Goal: Task Accomplishment & Management: Manage account settings

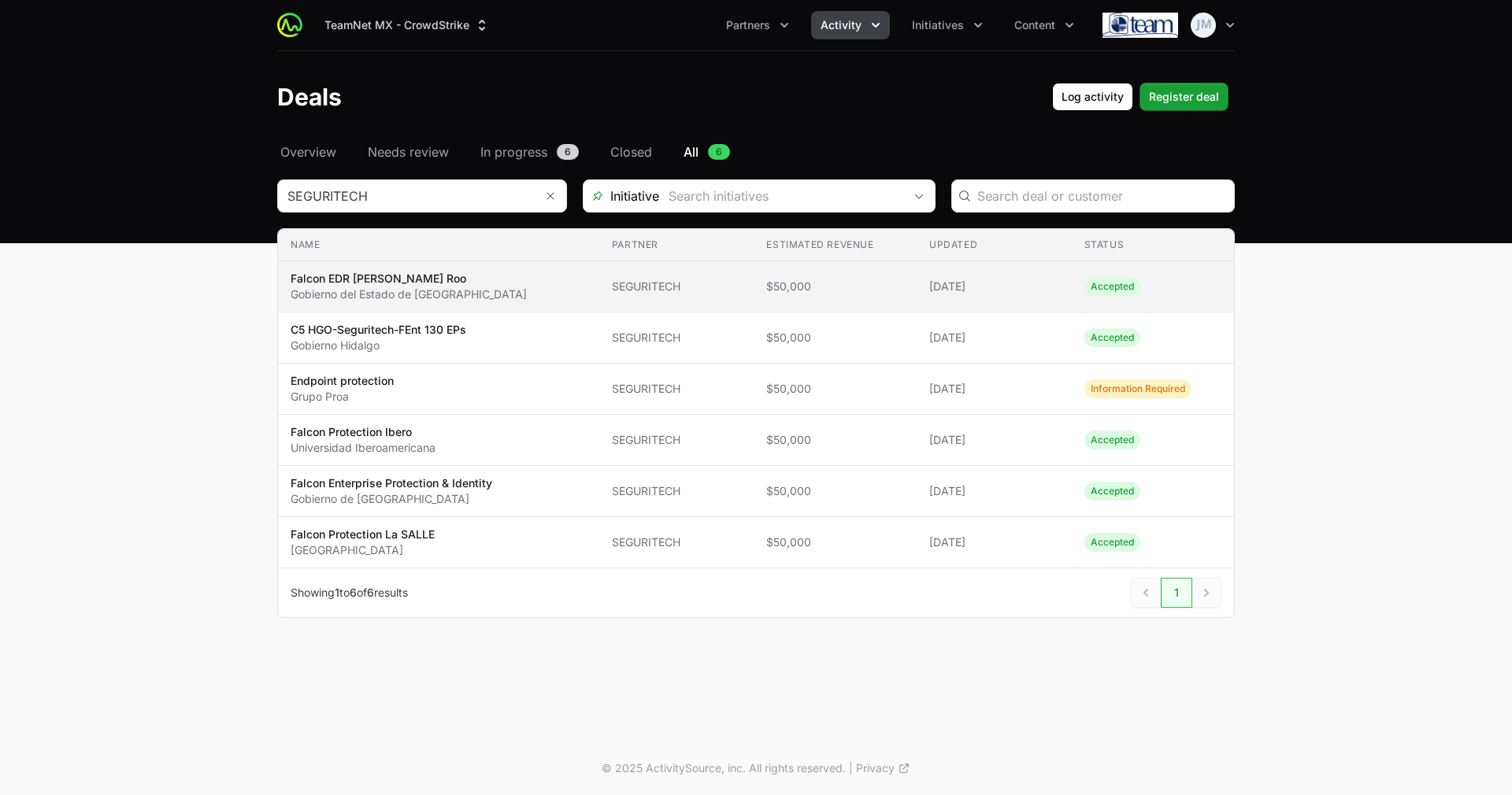
click at [1042, 278] on td "Updated 11 Jun 2025" at bounding box center [994, 287] width 155 height 51
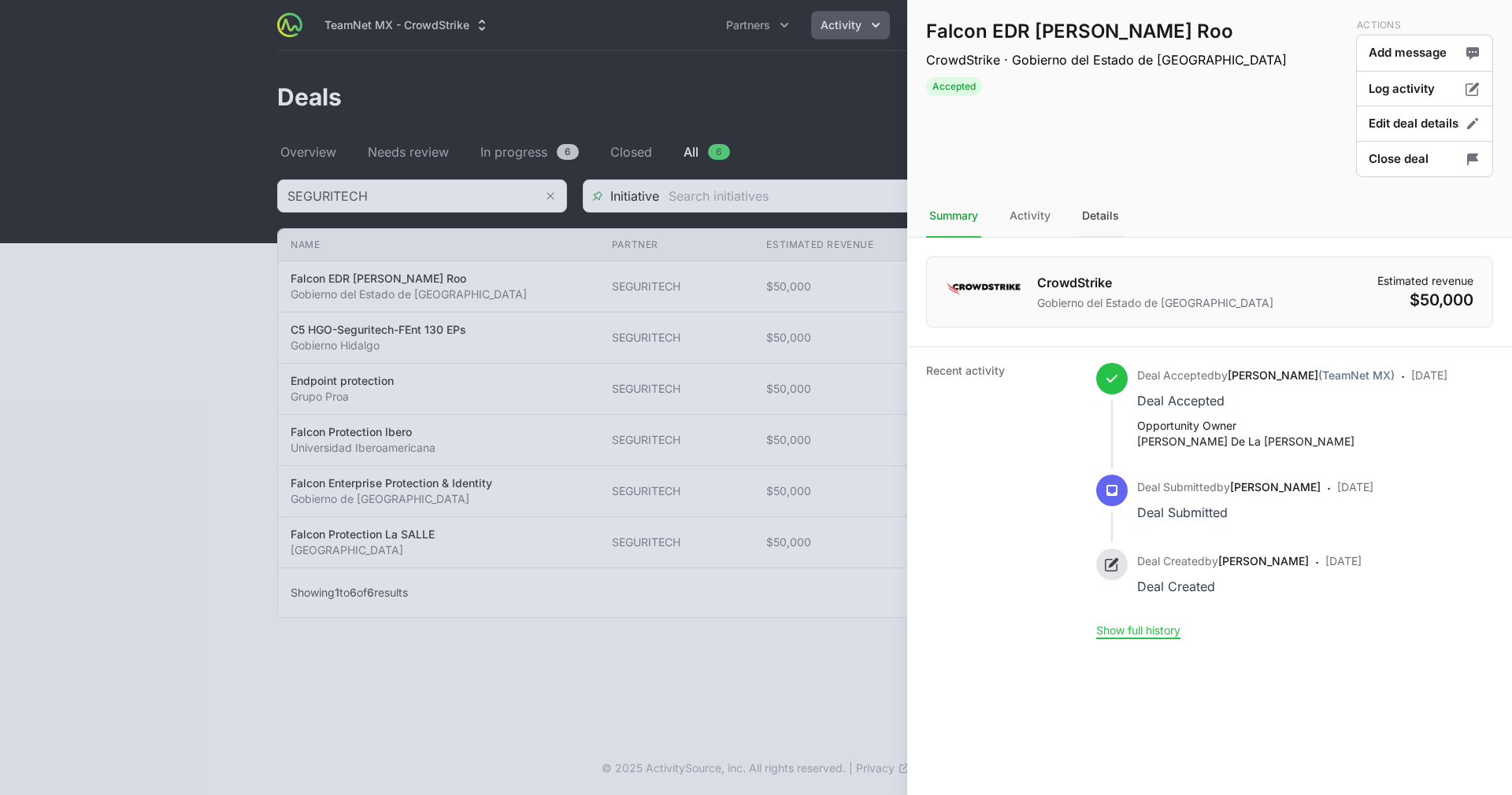
click at [1105, 214] on div "Details" at bounding box center [1100, 217] width 43 height 42
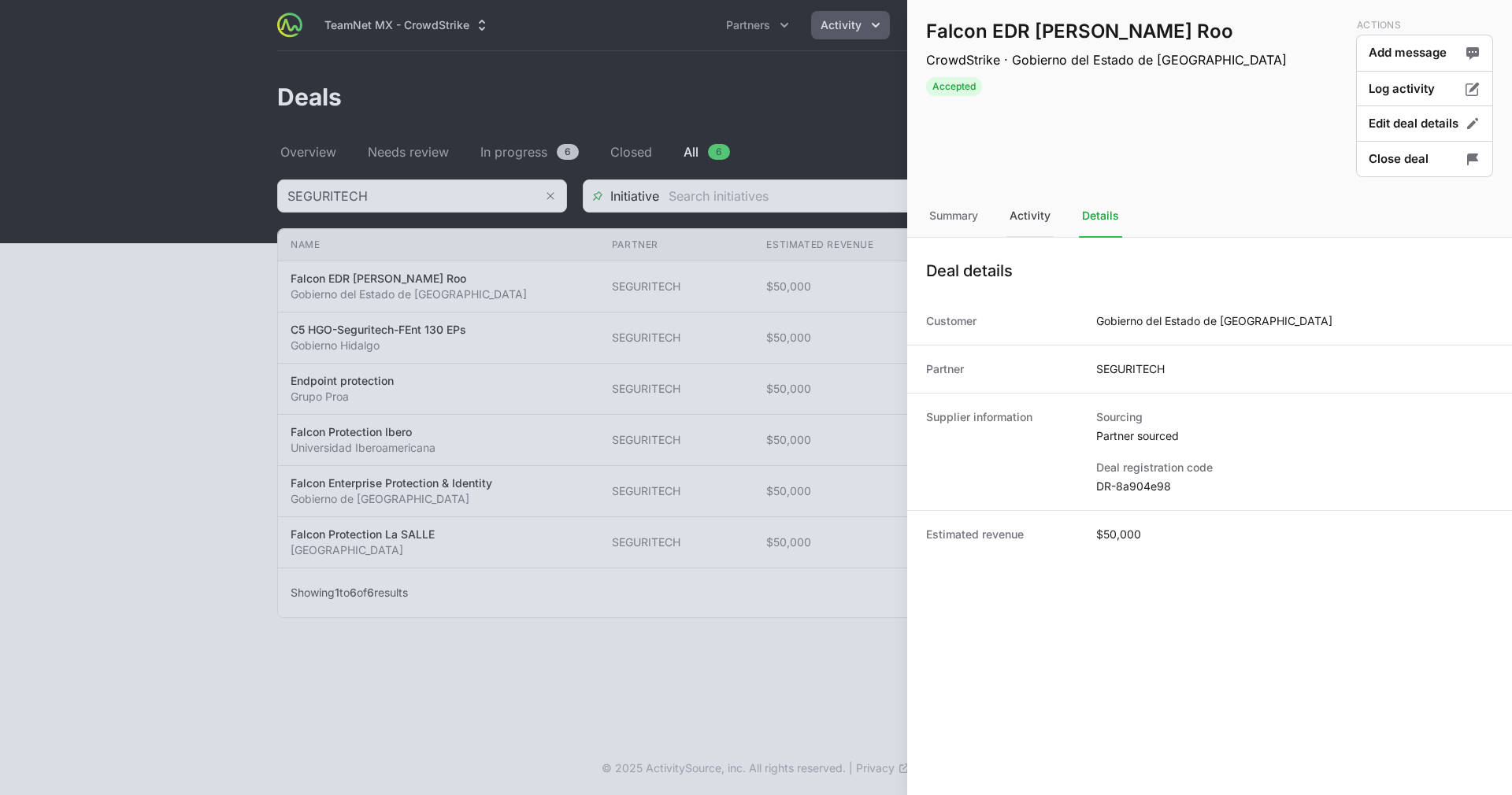
click at [1033, 219] on div "Activity" at bounding box center [1030, 217] width 48 height 42
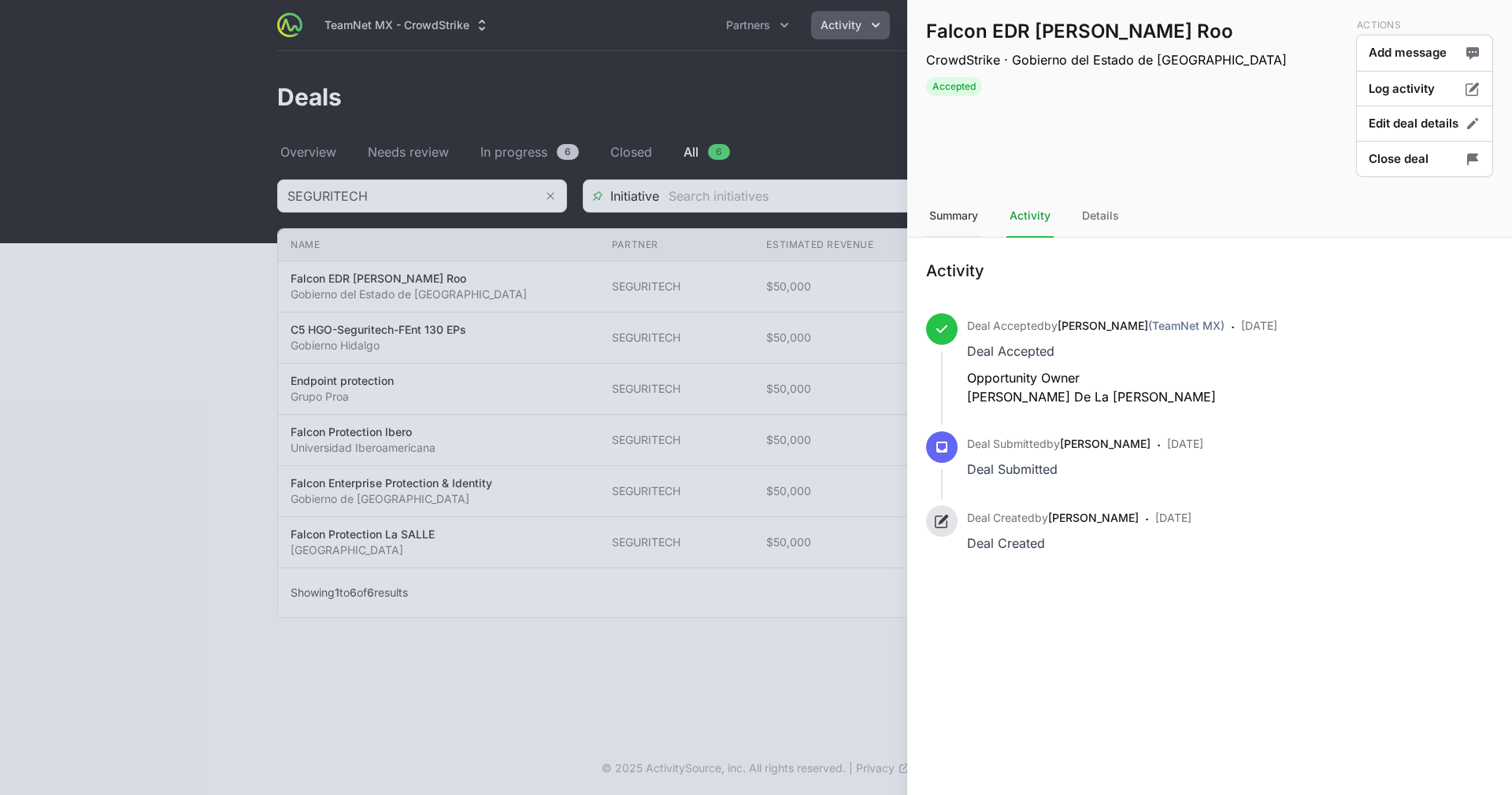
click at [965, 219] on div "Summary" at bounding box center [953, 217] width 56 height 42
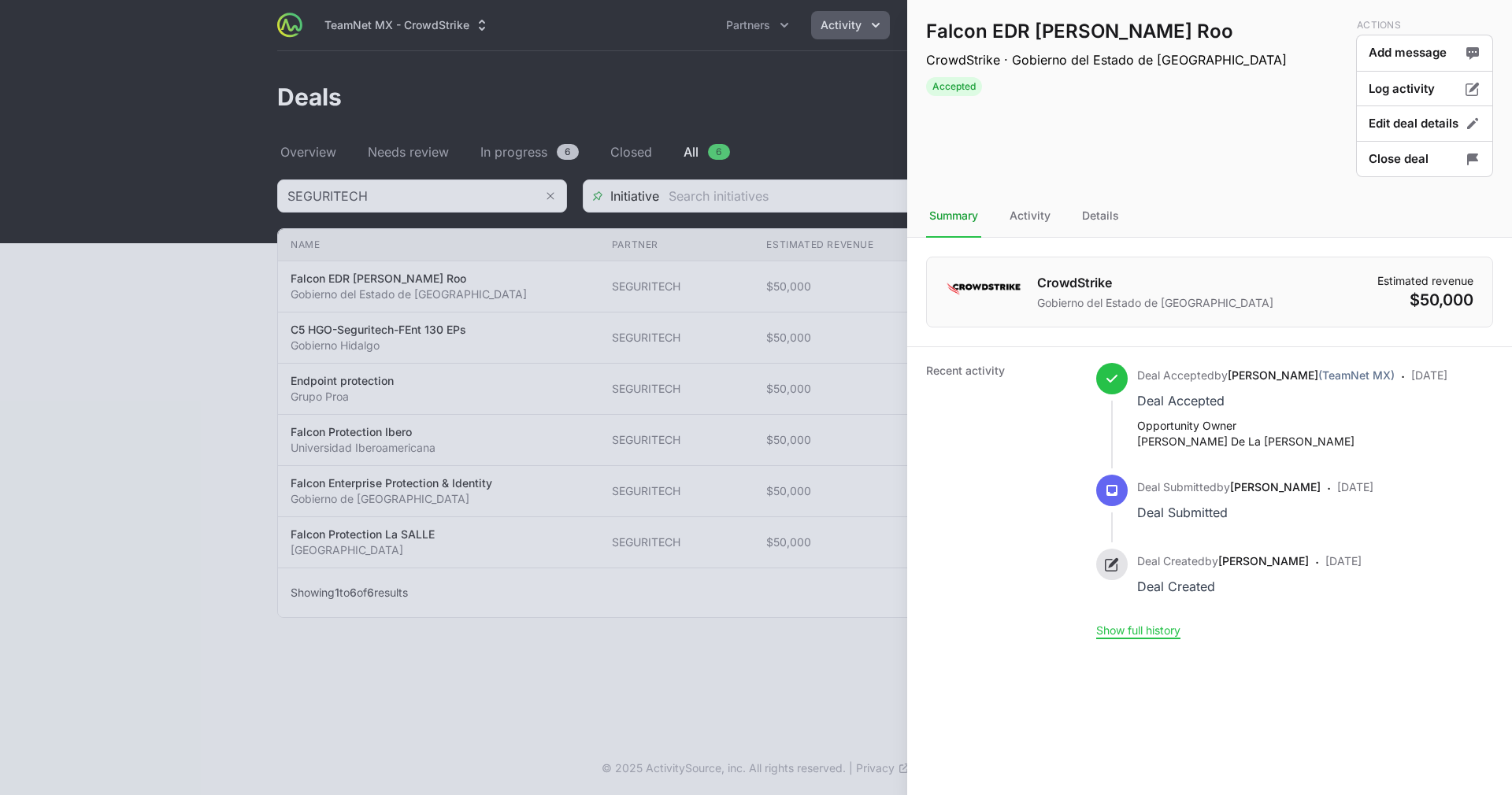
click at [834, 74] on div at bounding box center [756, 398] width 1512 height 795
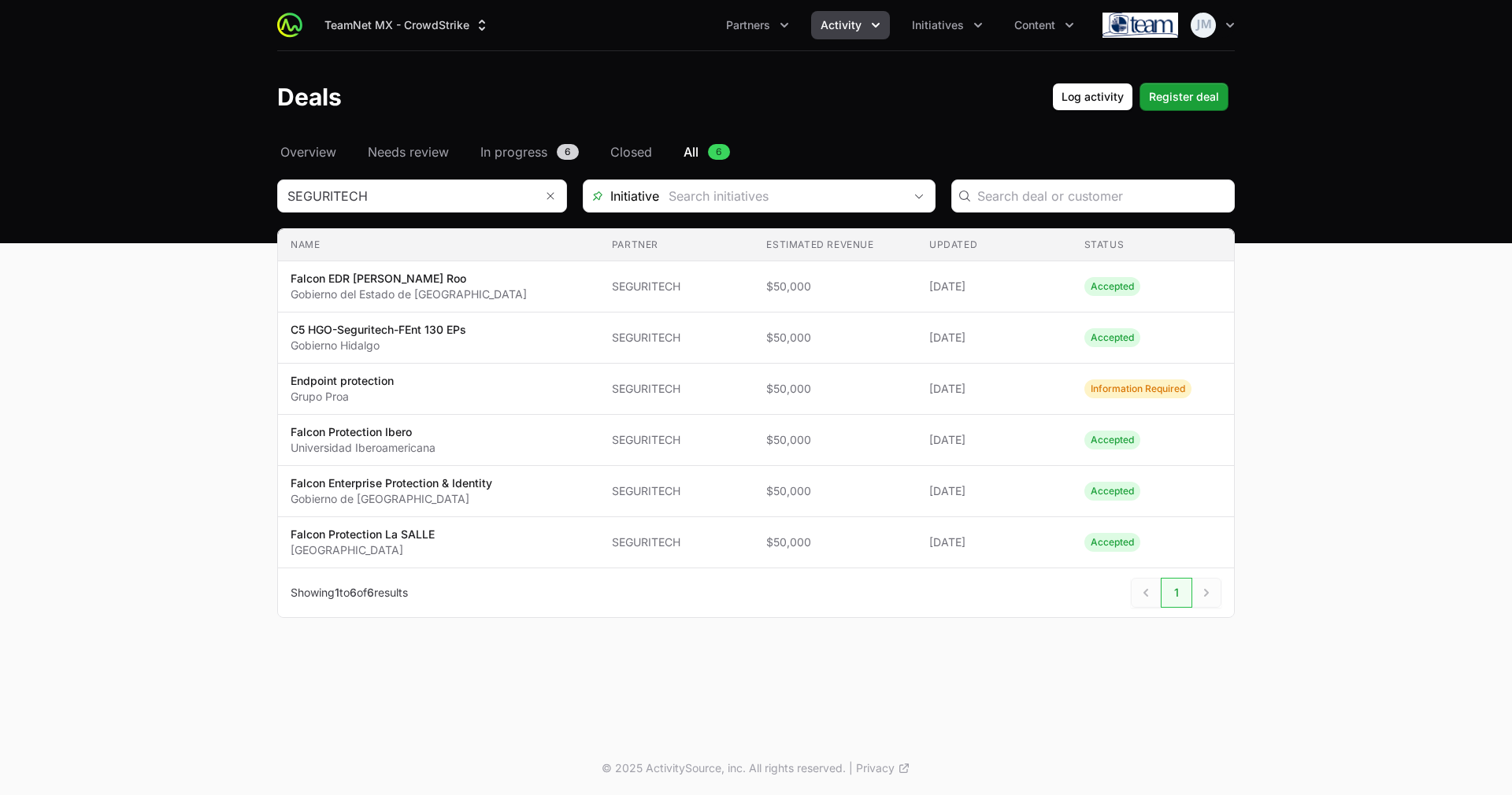
click at [501, 162] on div "Select a tab Overview Needs review In progress Closed All Overview Needs review…" at bounding box center [756, 399] width 1008 height 514
click at [509, 153] on span "In progress" at bounding box center [514, 152] width 67 height 19
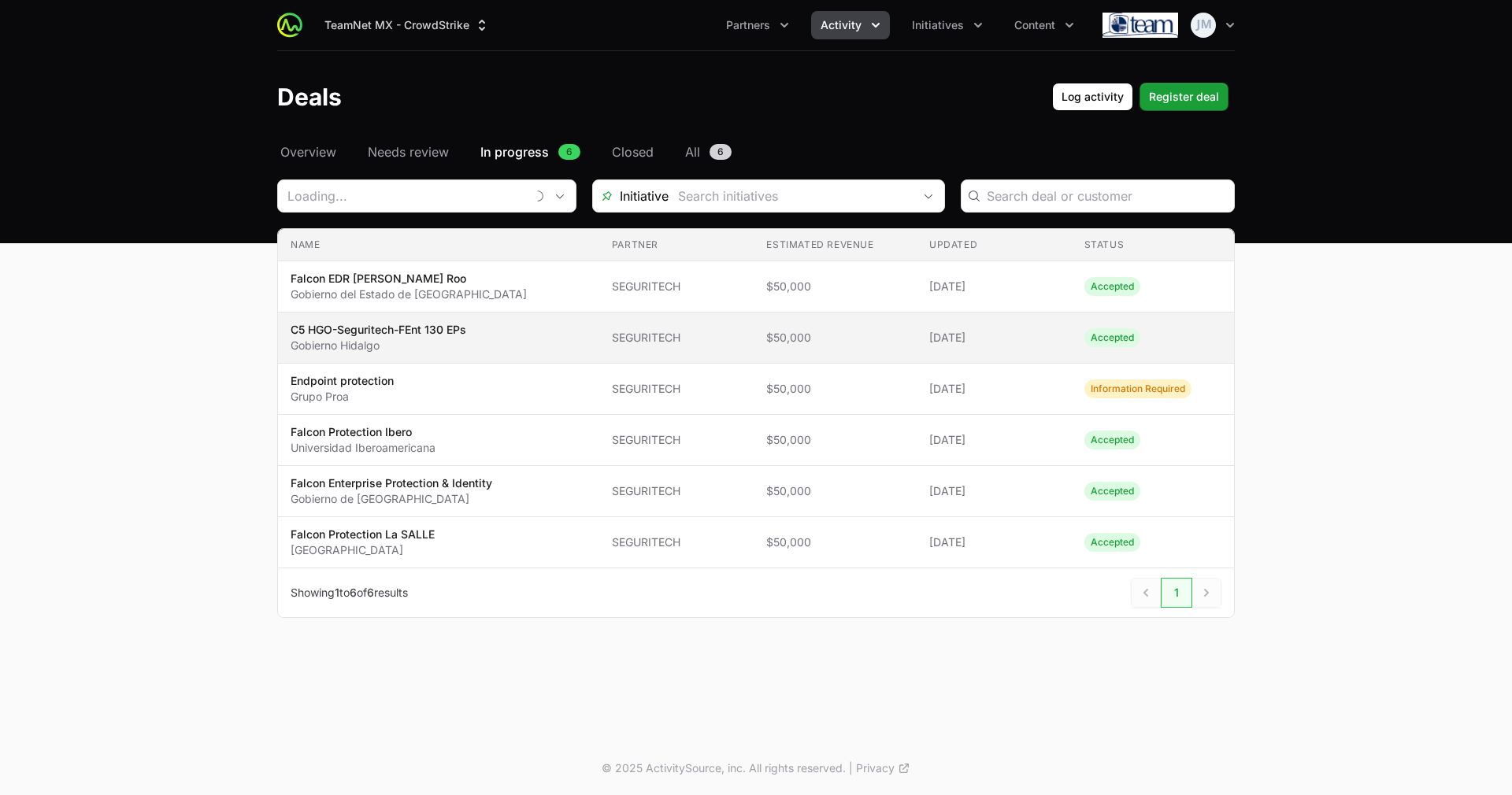
type input "SEGURITECH"
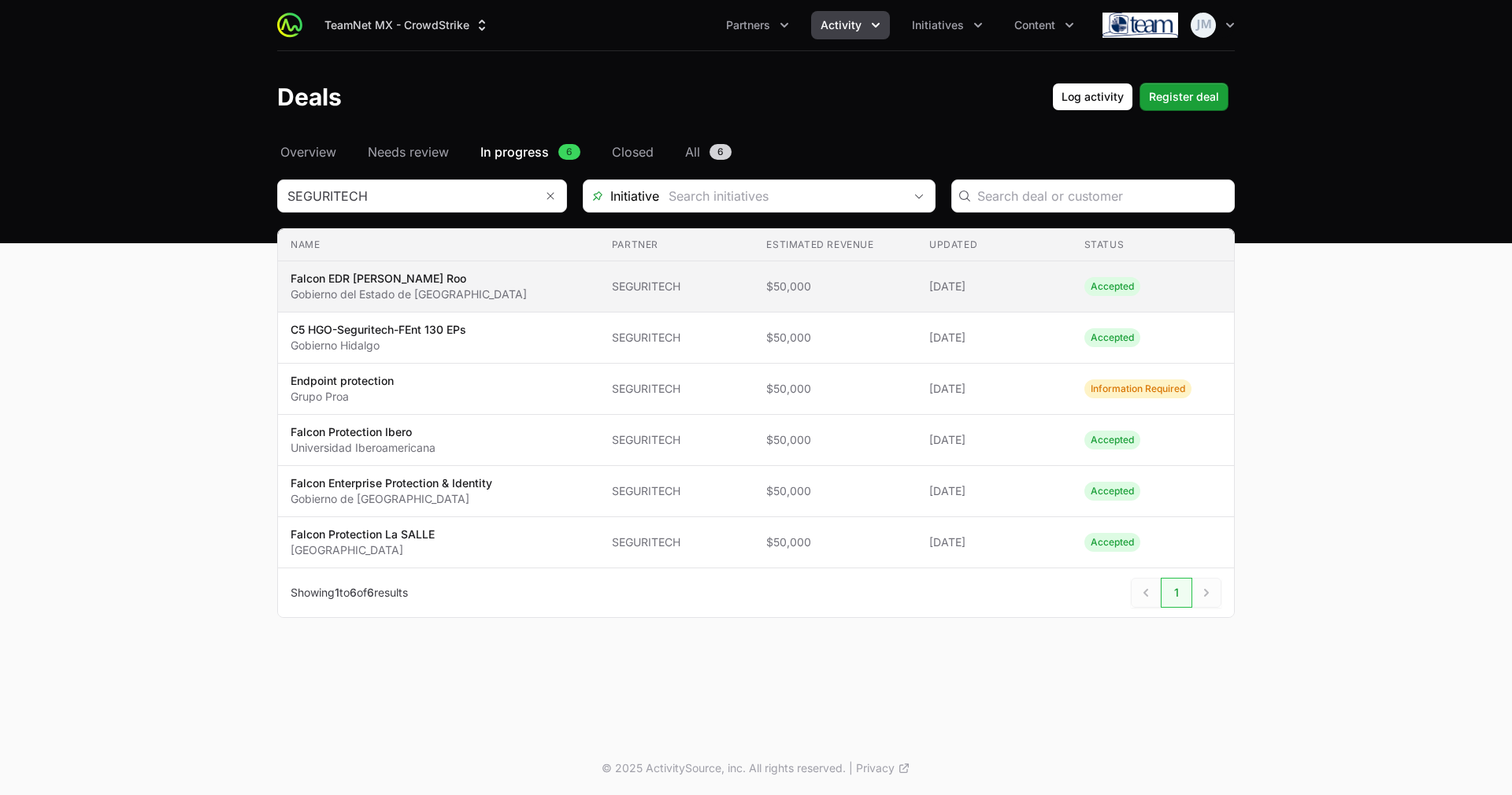
click at [1110, 286] on span "Accepted" at bounding box center [1111, 286] width 56 height 19
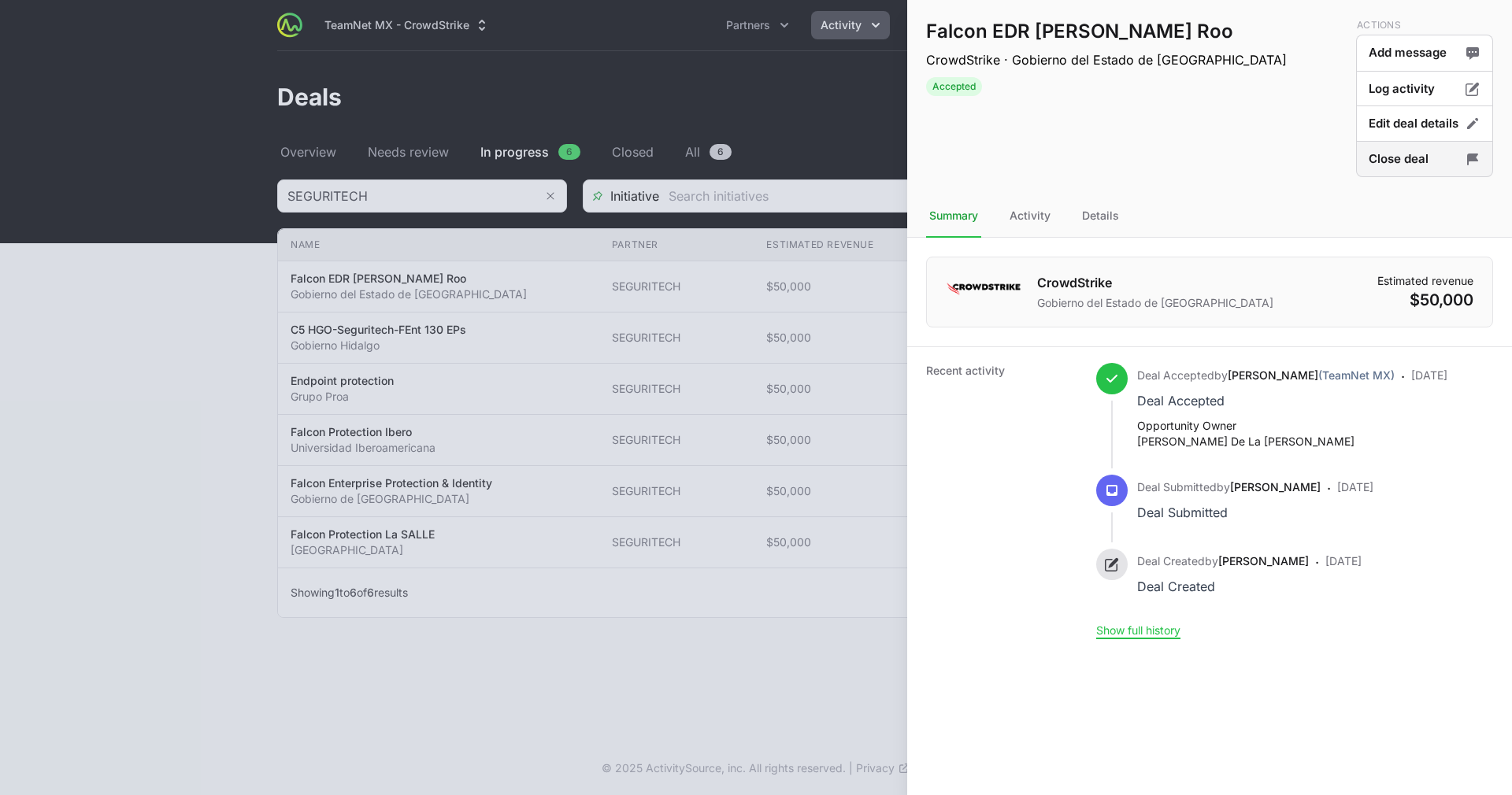
click at [1423, 173] on button "Close deal" at bounding box center [1424, 160] width 137 height 37
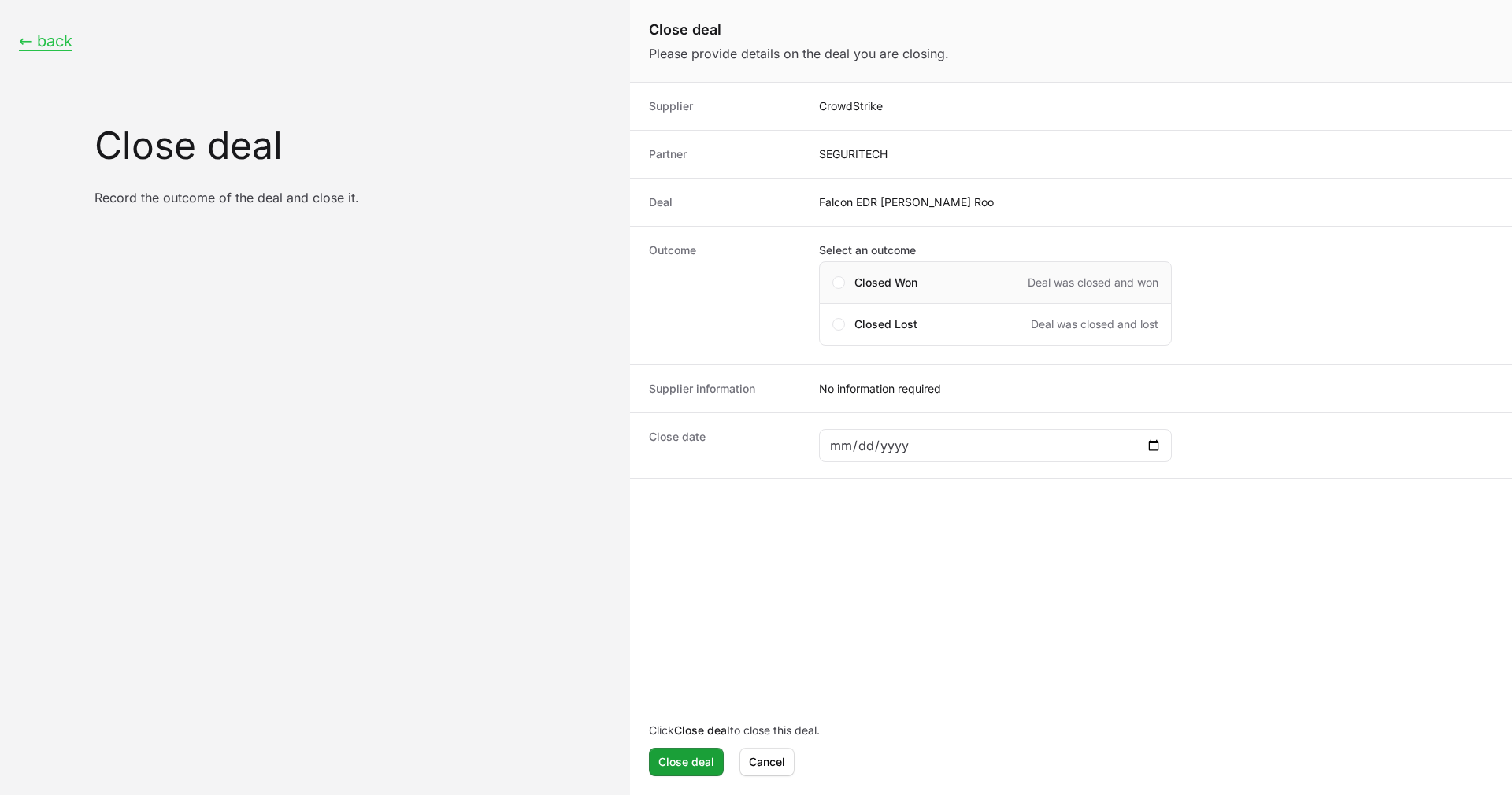
click at [886, 285] on span "Closed Won" at bounding box center [886, 283] width 63 height 16
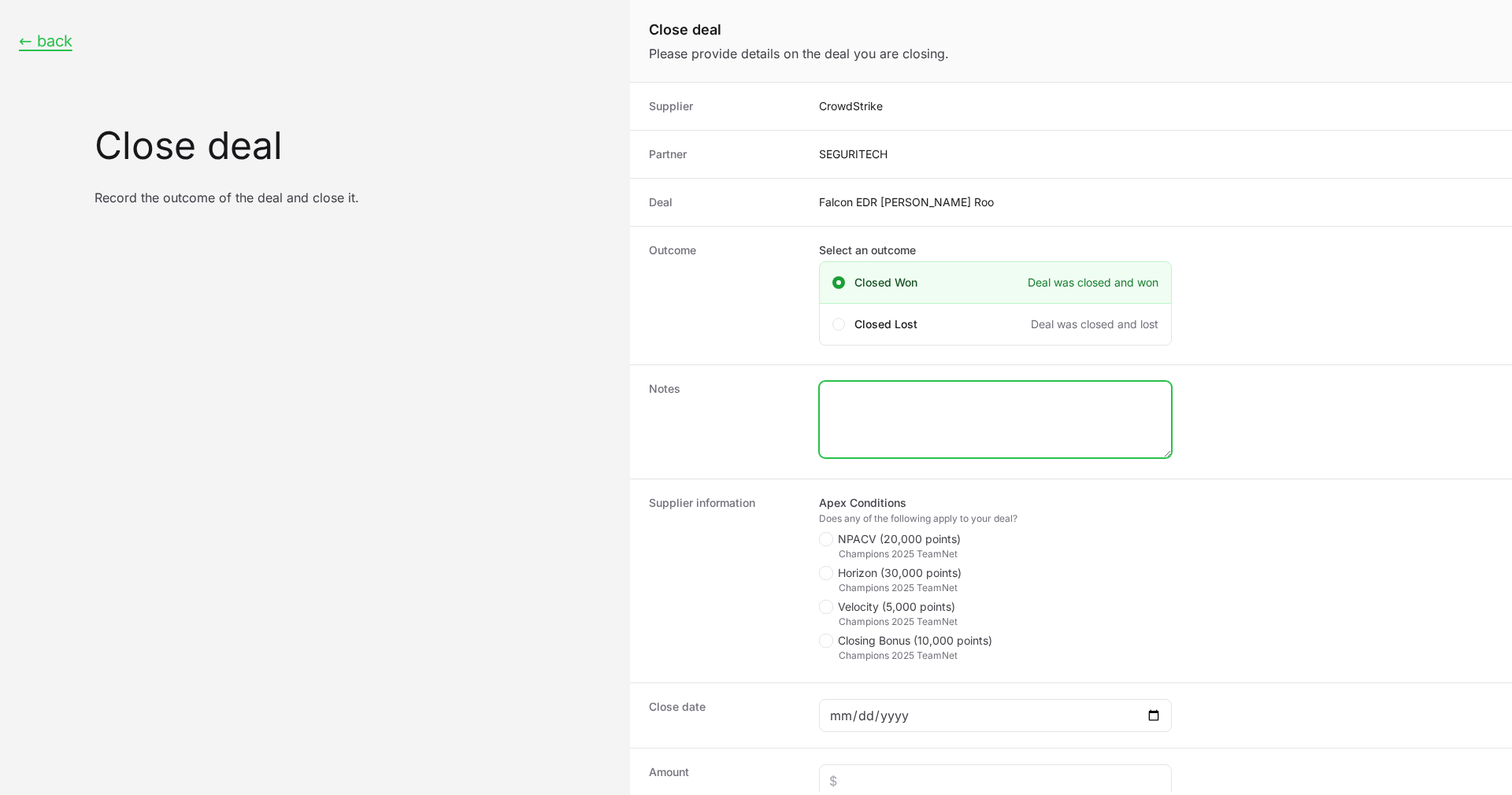
click at [942, 414] on textarea "Close deal form" at bounding box center [995, 420] width 352 height 76
paste textarea "10,115.63"
type textarea "10,115.63"
drag, startPoint x: 870, startPoint y: 544, endPoint x: 834, endPoint y: 535, distance: 37.1
click at [834, 535] on label "NPACV (20,000 points)" at bounding box center [889, 539] width 142 height 16
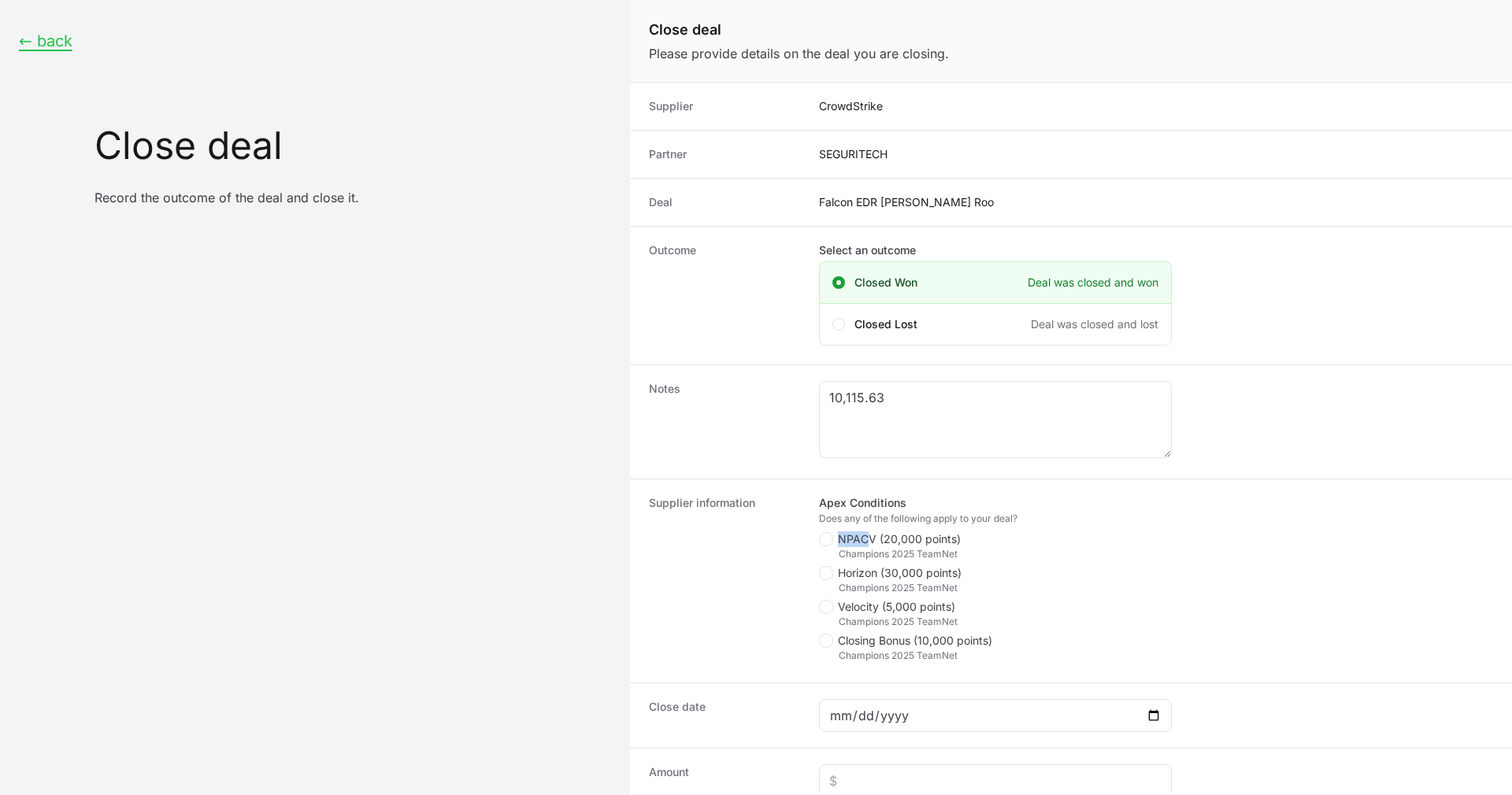
click at [861, 539] on span "NPACV (20,000 points)" at bounding box center [899, 539] width 122 height 16
click at [820, 534] on input "NPACV (20,000 points)" at bounding box center [819, 533] width 2 height 2
click at [861, 539] on span "NPACV (20,000 points)" at bounding box center [899, 539] width 122 height 16
click at [820, 534] on input "NPACV (20,000 points)" at bounding box center [819, 533] width 2 height 2
click at [819, 530] on fieldset "Apex Conditions Does any of the following apply to your deal? NPACV (20,000 poi…" at bounding box center [995, 581] width 352 height 172
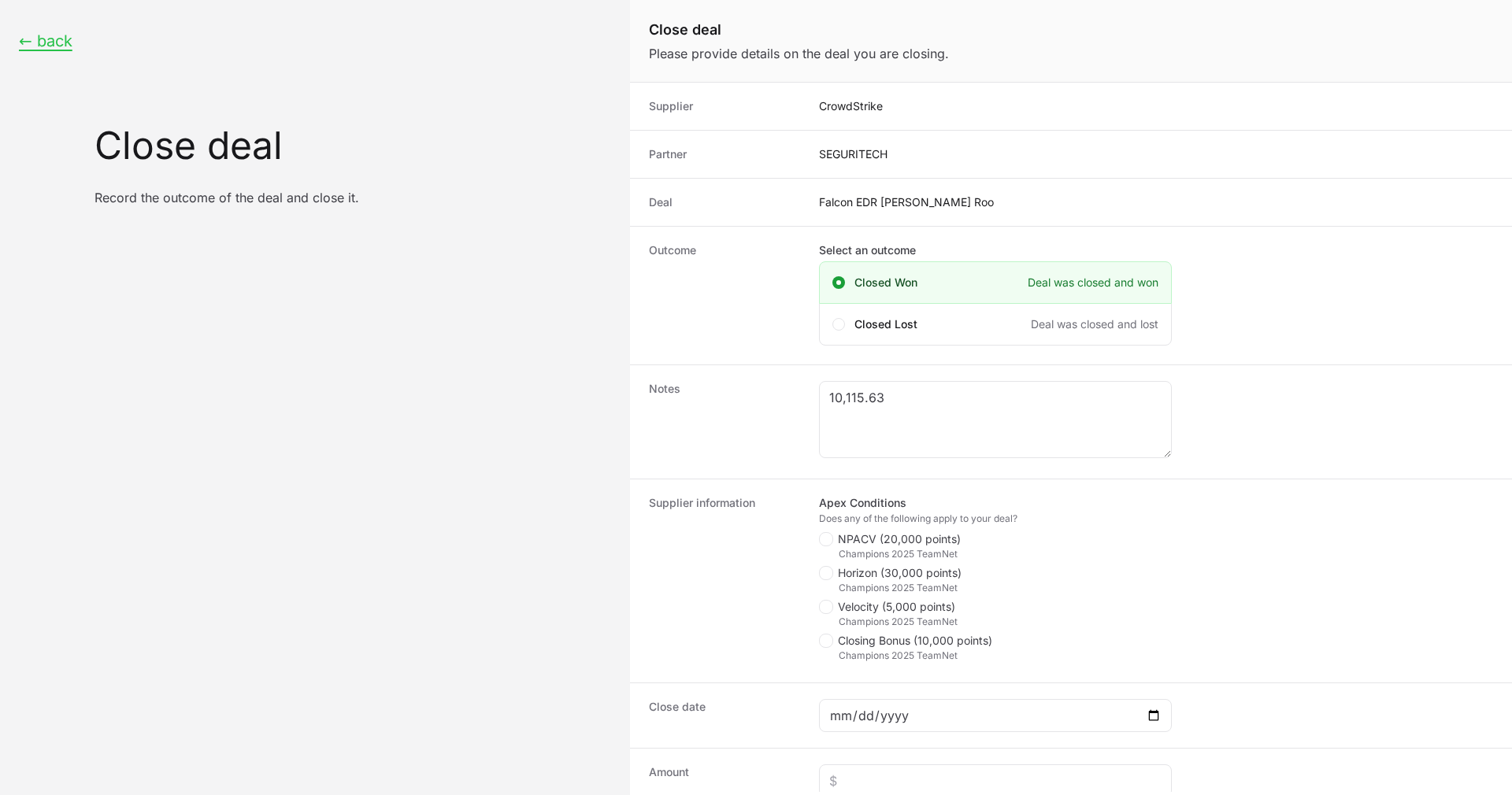
click at [841, 530] on fieldset "Apex Conditions Does any of the following apply to your deal? NPACV (20,000 poi…" at bounding box center [995, 581] width 352 height 172
click at [826, 536] on icon "Close deal form" at bounding box center [826, 539] width 9 height 12
click at [820, 534] on input "NPACV (20,000 points)" at bounding box center [819, 533] width 2 height 2
checkbox input "true"
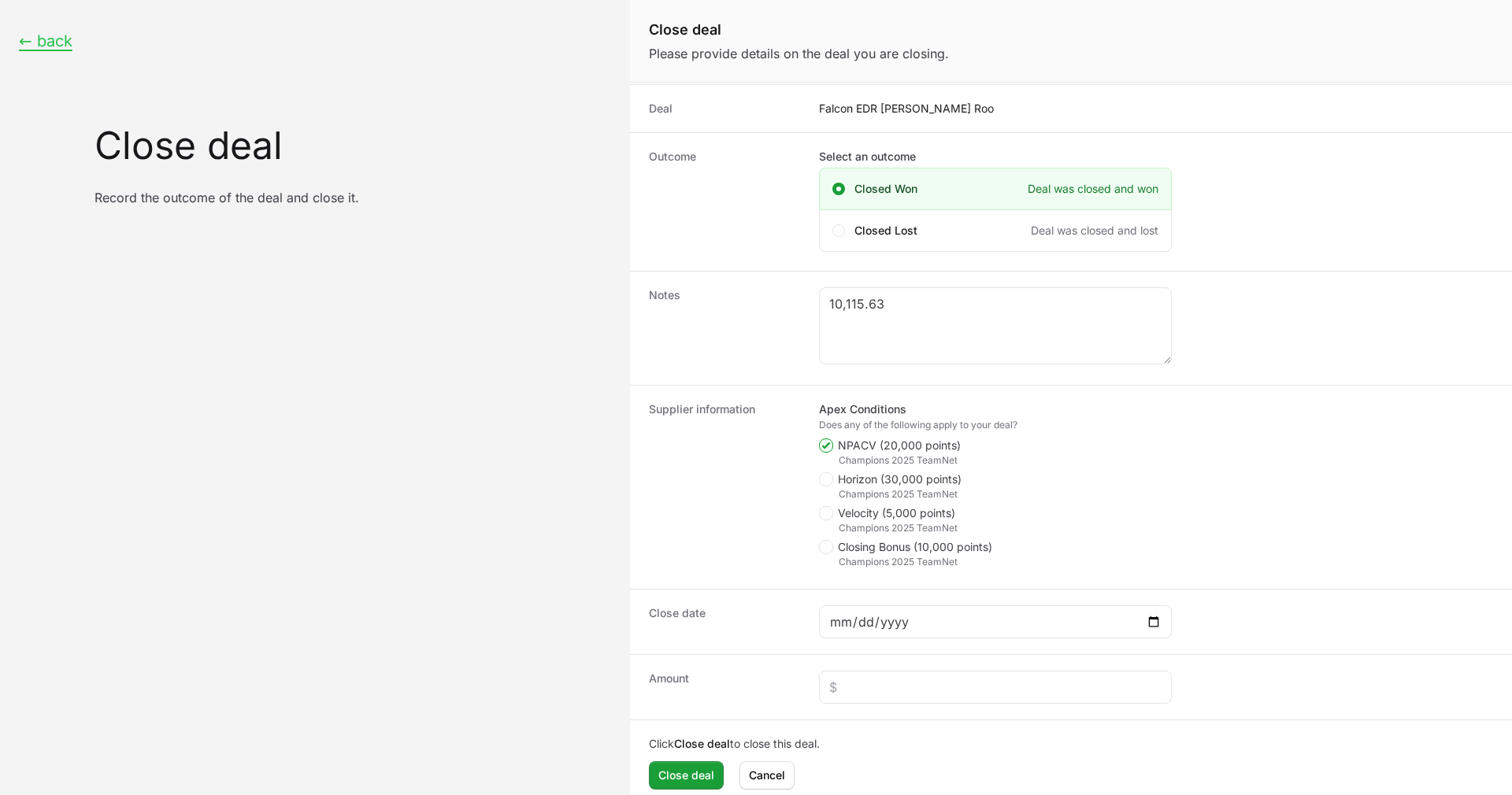
scroll to position [96, 0]
drag, startPoint x: 888, startPoint y: 287, endPoint x: 855, endPoint y: 279, distance: 34.0
click at [855, 279] on div "Notes 10,115.63" at bounding box center [1071, 326] width 882 height 115
click at [866, 301] on textarea "10,115.63" at bounding box center [995, 323] width 352 height 76
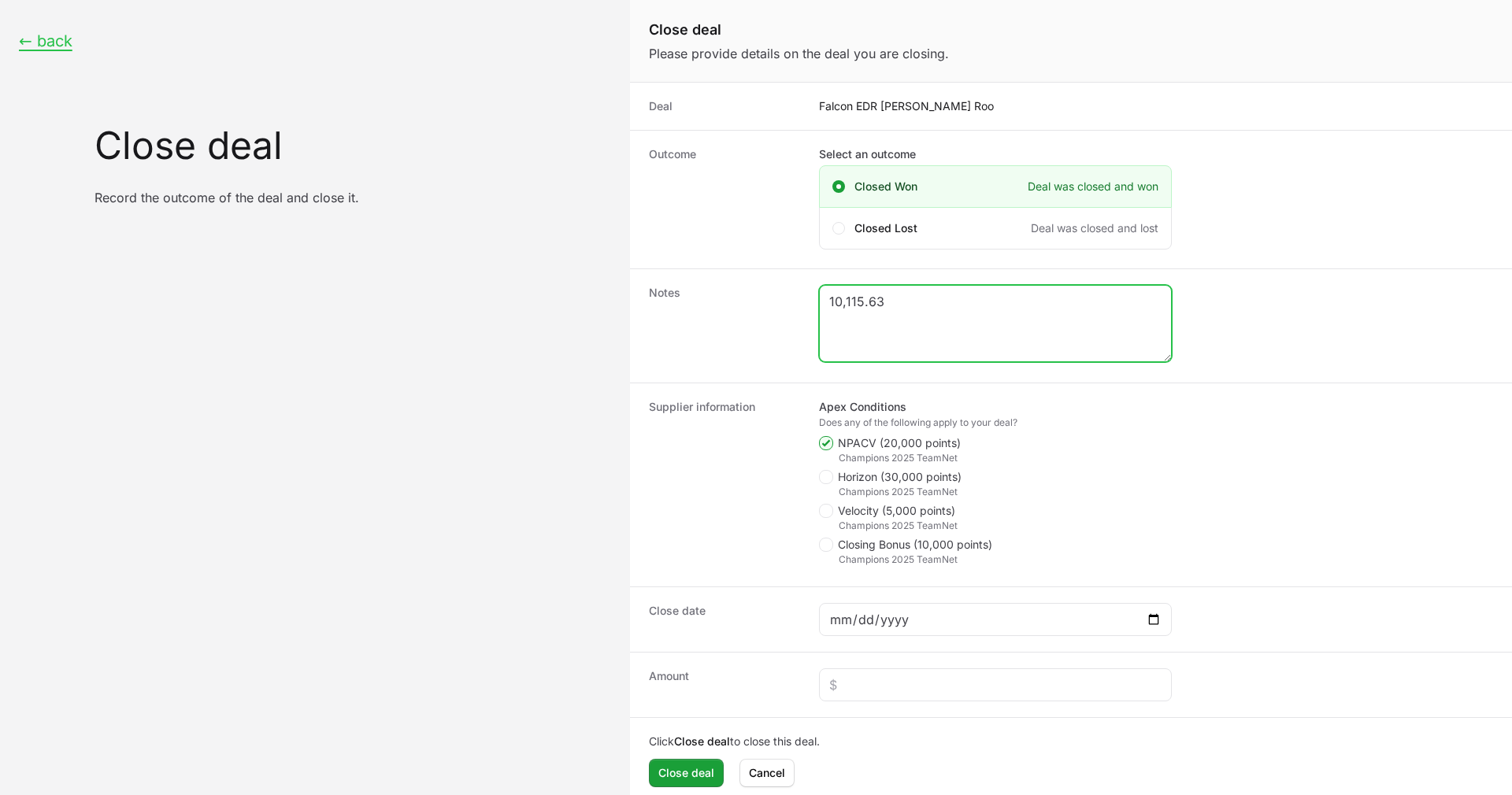
click at [866, 301] on textarea "10,115.63" at bounding box center [995, 323] width 352 height 76
click at [911, 674] on div "Close deal form" at bounding box center [995, 686] width 352 height 33
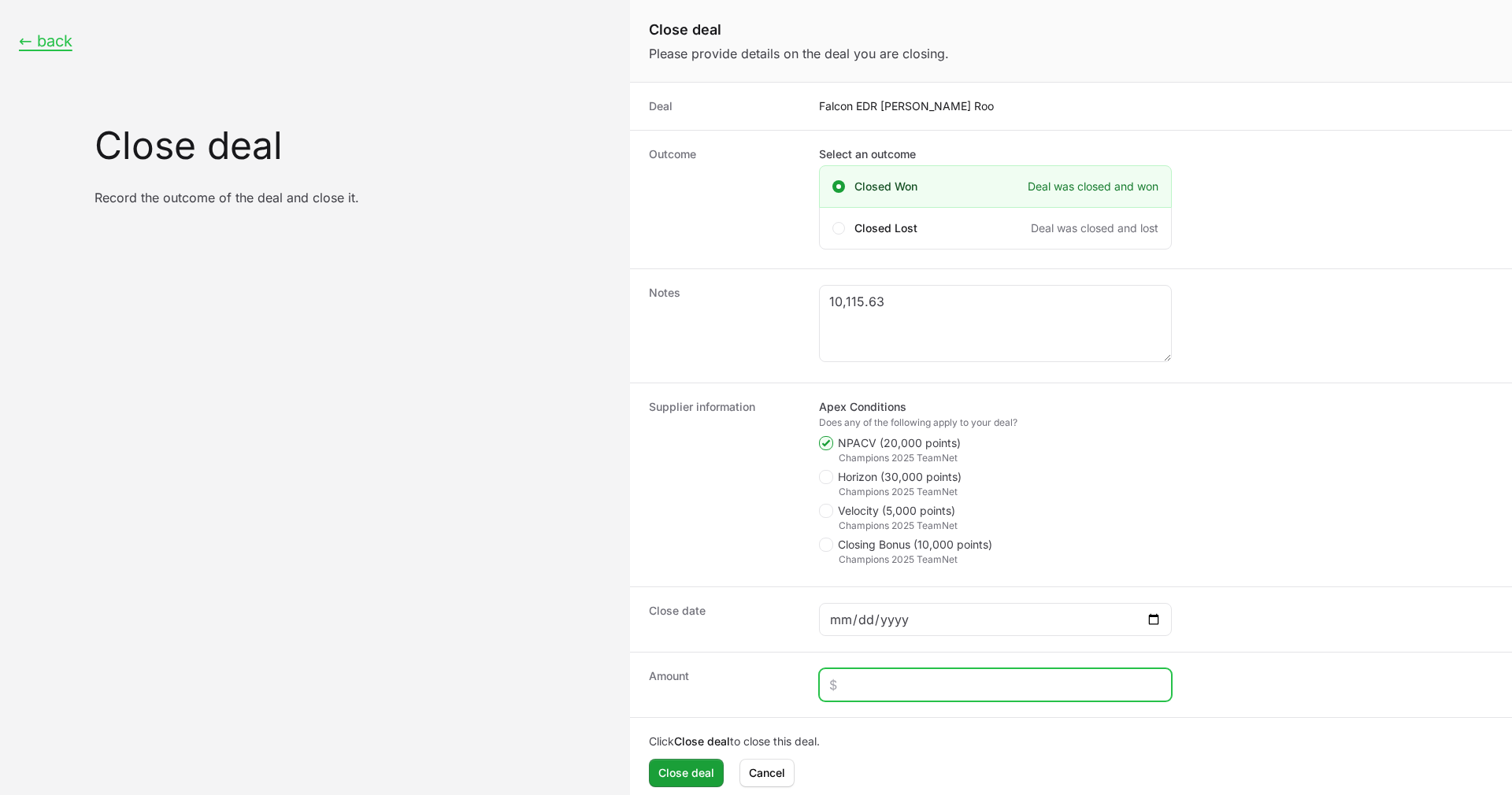
click at [893, 690] on input "Close deal form" at bounding box center [995, 685] width 332 height 19
paste input "$10,115"
type input "$10,115"
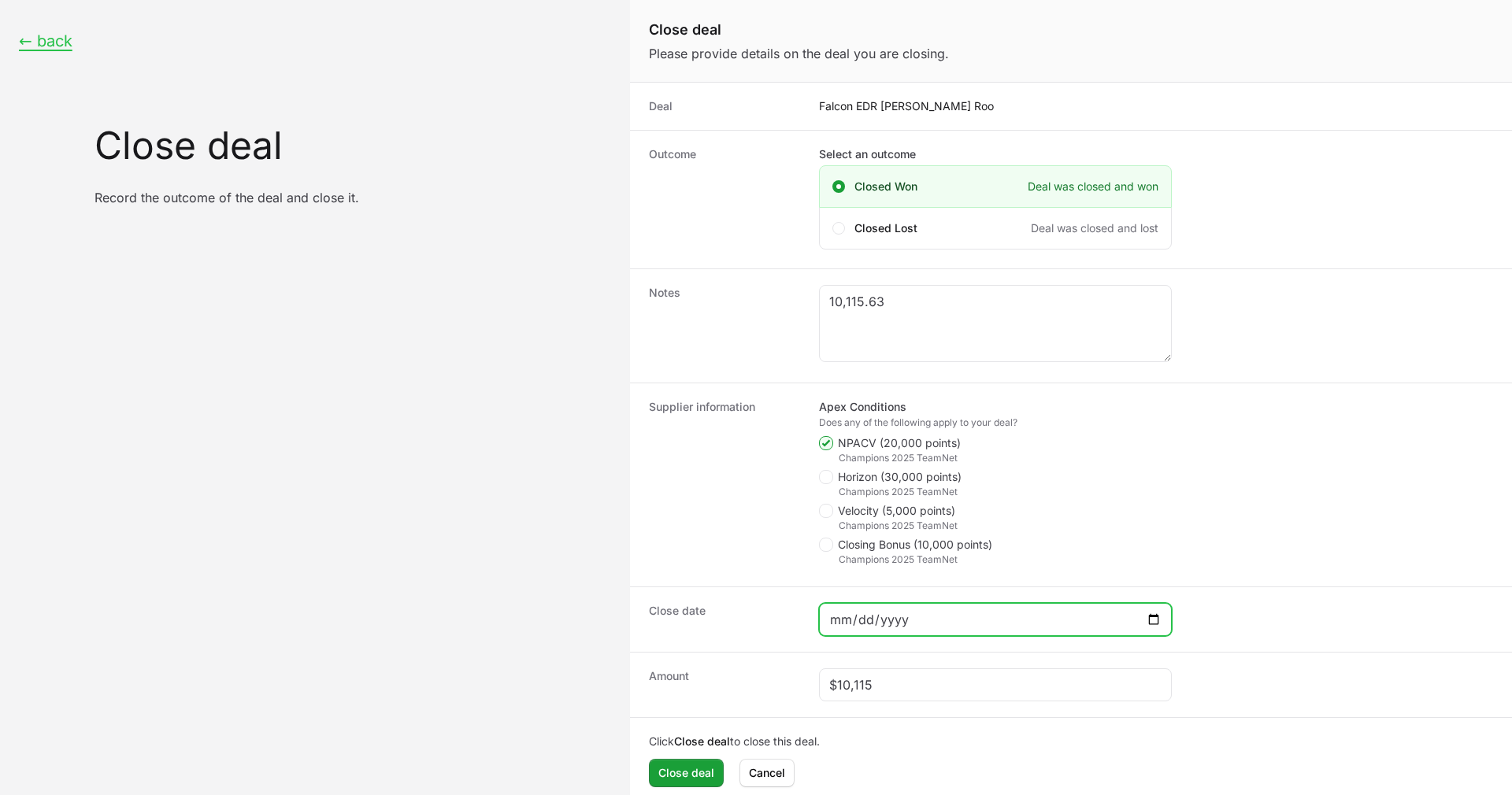
click at [910, 621] on input "Close deal form" at bounding box center [995, 620] width 332 height 19
click at [1153, 628] on input "Close deal form" at bounding box center [995, 620] width 332 height 19
click at [1152, 614] on input "Close deal form" at bounding box center [995, 620] width 332 height 19
type input "[DATE]"
click at [832, 548] on span "Close deal form" at bounding box center [826, 545] width 14 height 14
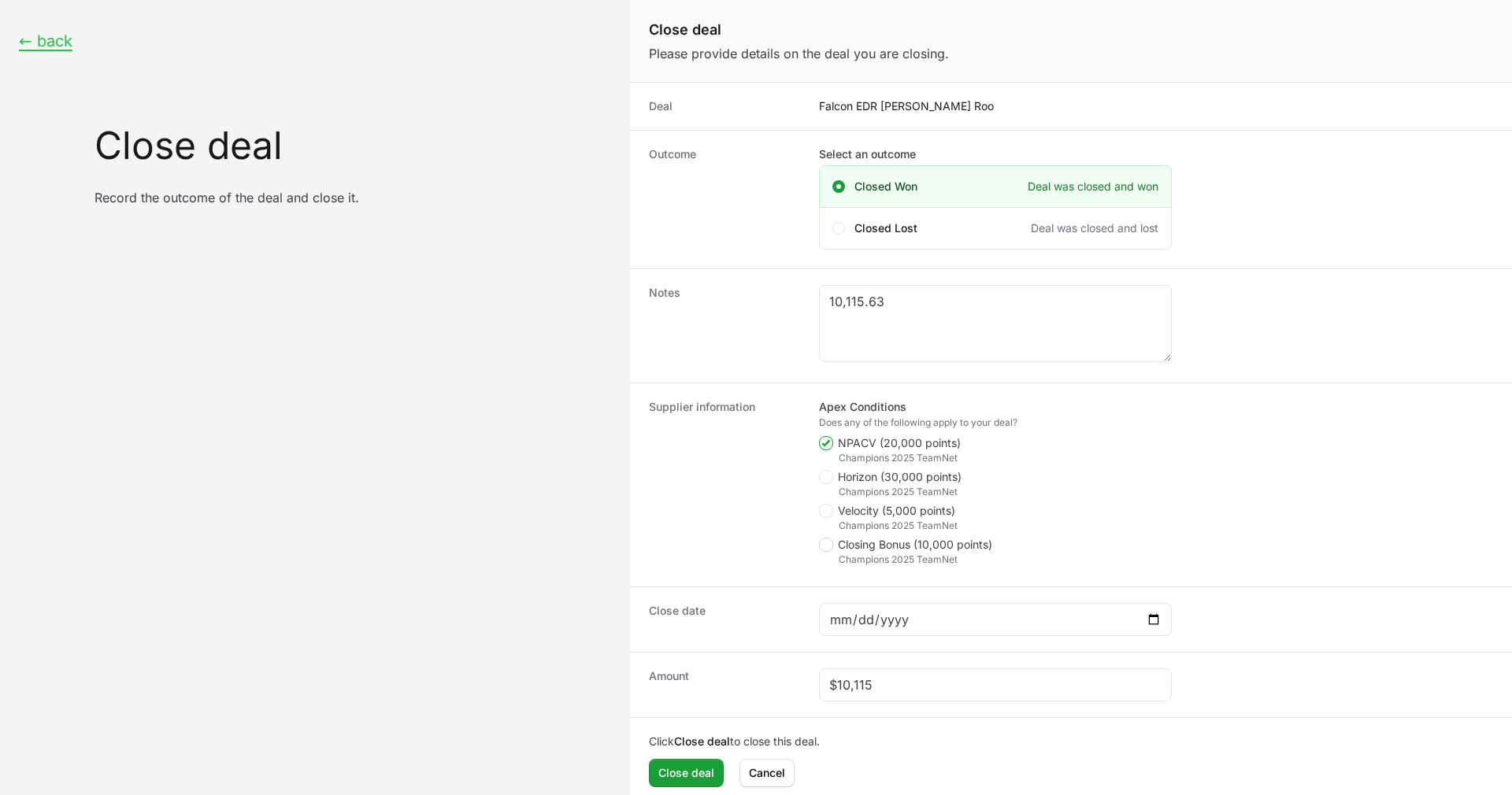
click at [820, 634] on input "Closing Bonus (10,000 points)" at bounding box center [819, 635] width 2 height 2
checkbox input "true"
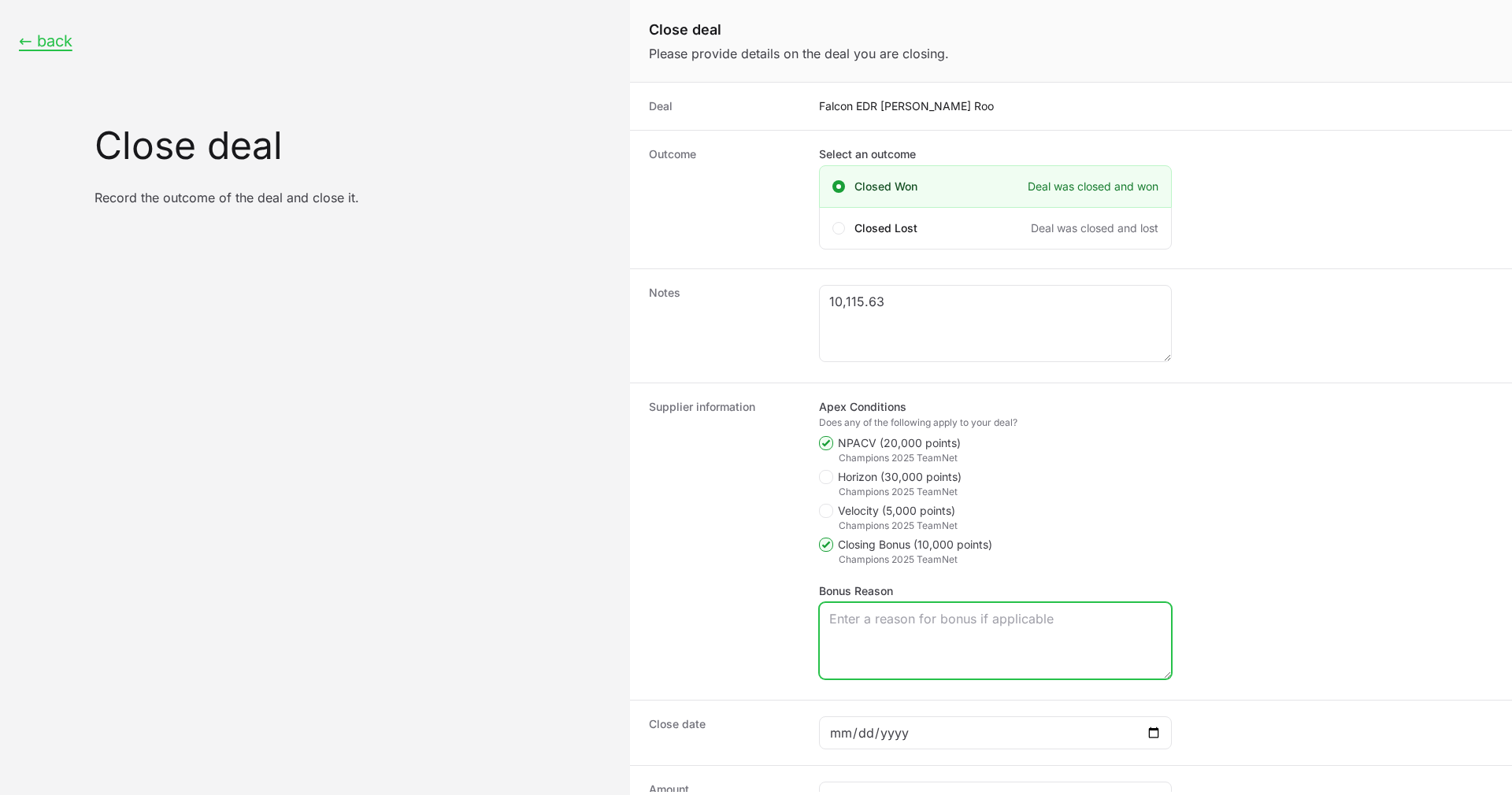
click at [863, 638] on textarea "Bonus Reason" at bounding box center [995, 641] width 352 height 76
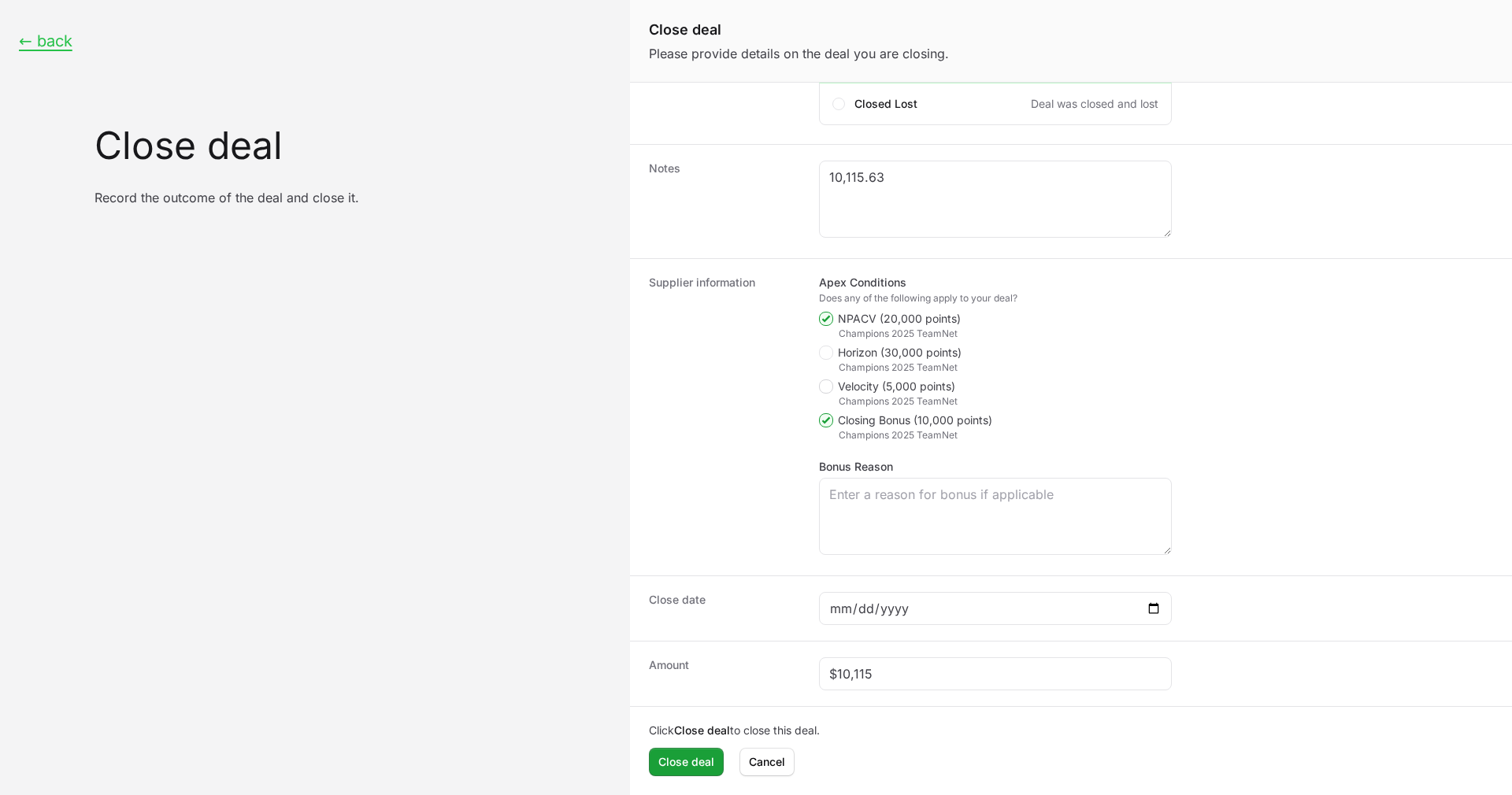
click at [831, 388] on span "Close deal form" at bounding box center [826, 387] width 14 height 14
click at [820, 600] on input "Velocity (5,000 points)" at bounding box center [819, 601] width 2 height 2
checkbox input "true"
click at [825, 352] on icon "Close deal form" at bounding box center [826, 353] width 9 height 12
click at [820, 566] on input "Horizon (30,000 points)" at bounding box center [819, 567] width 2 height 2
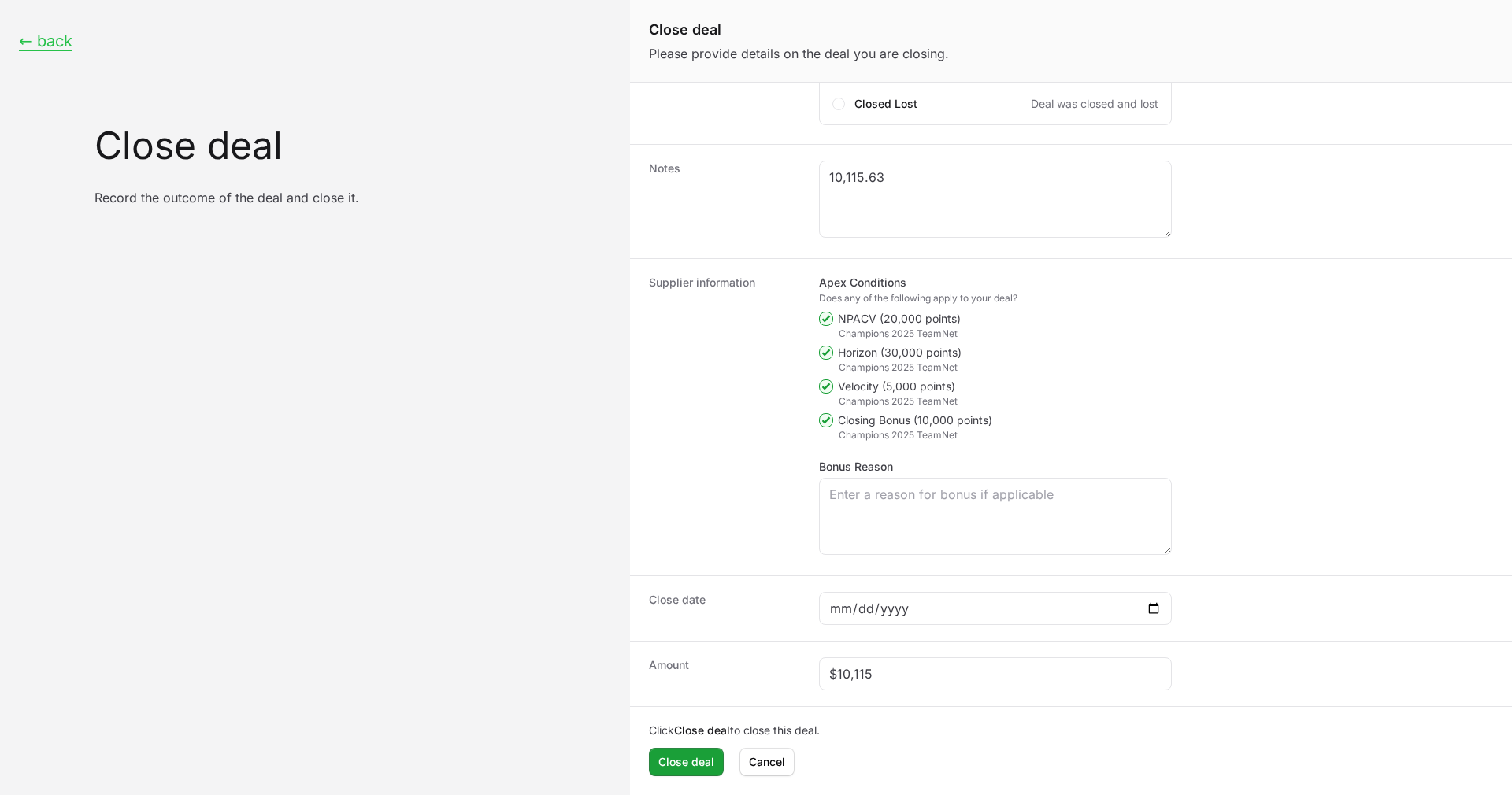
checkbox input "true"
click at [829, 424] on icon "Close deal form" at bounding box center [826, 420] width 9 height 12
click at [820, 634] on input "Closing Bonus (10,000 points)" at bounding box center [819, 635] width 2 height 2
checkbox input "false"
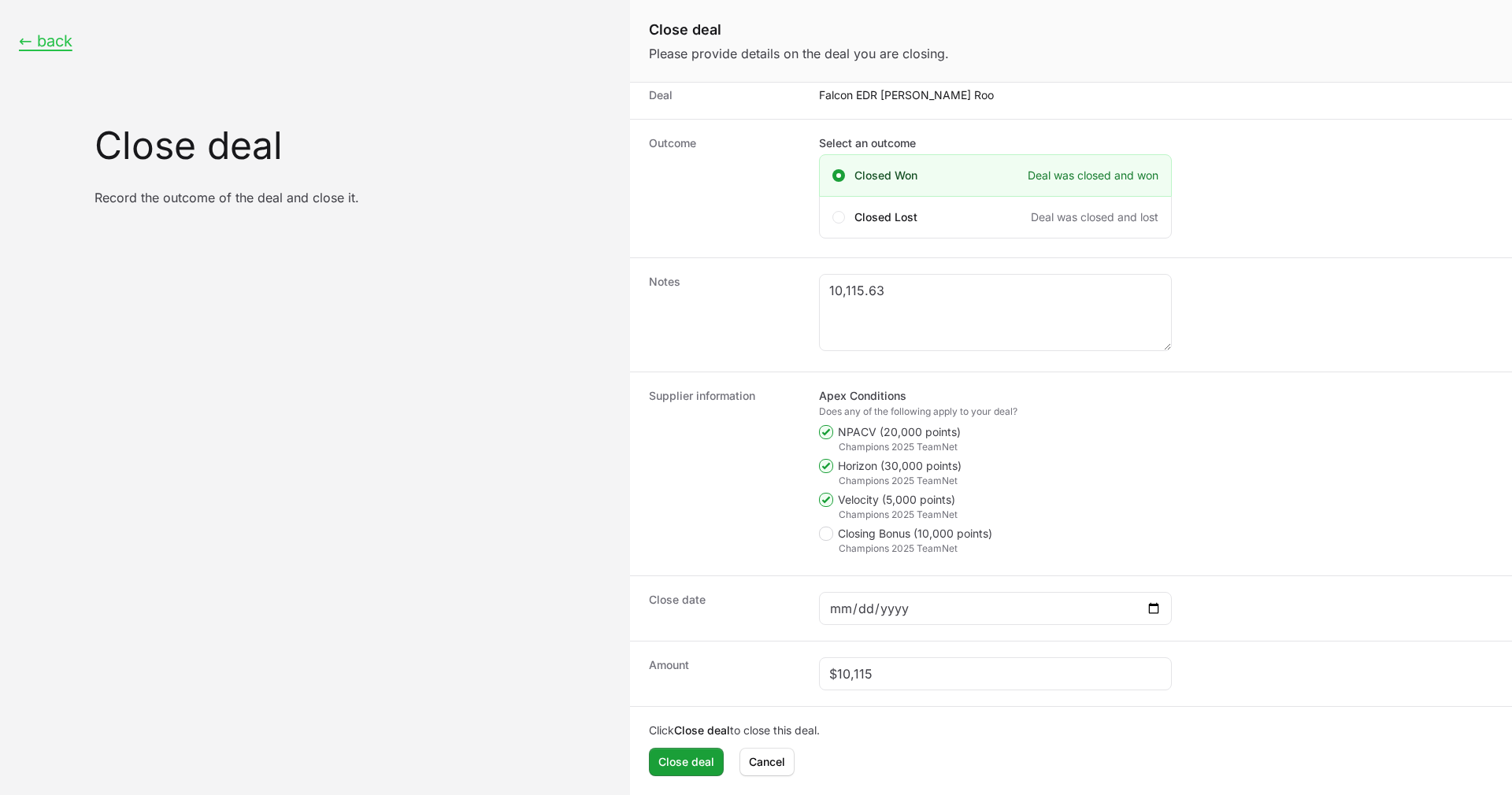
scroll to position [108, 0]
click at [831, 500] on span "Close deal form" at bounding box center [826, 500] width 14 height 14
click at [820, 600] on input "Velocity (5,000 points)" at bounding box center [819, 601] width 2 height 2
checkbox input "false"
click at [904, 484] on div "Champions 2025 TeamNet" at bounding box center [1005, 481] width 334 height 12
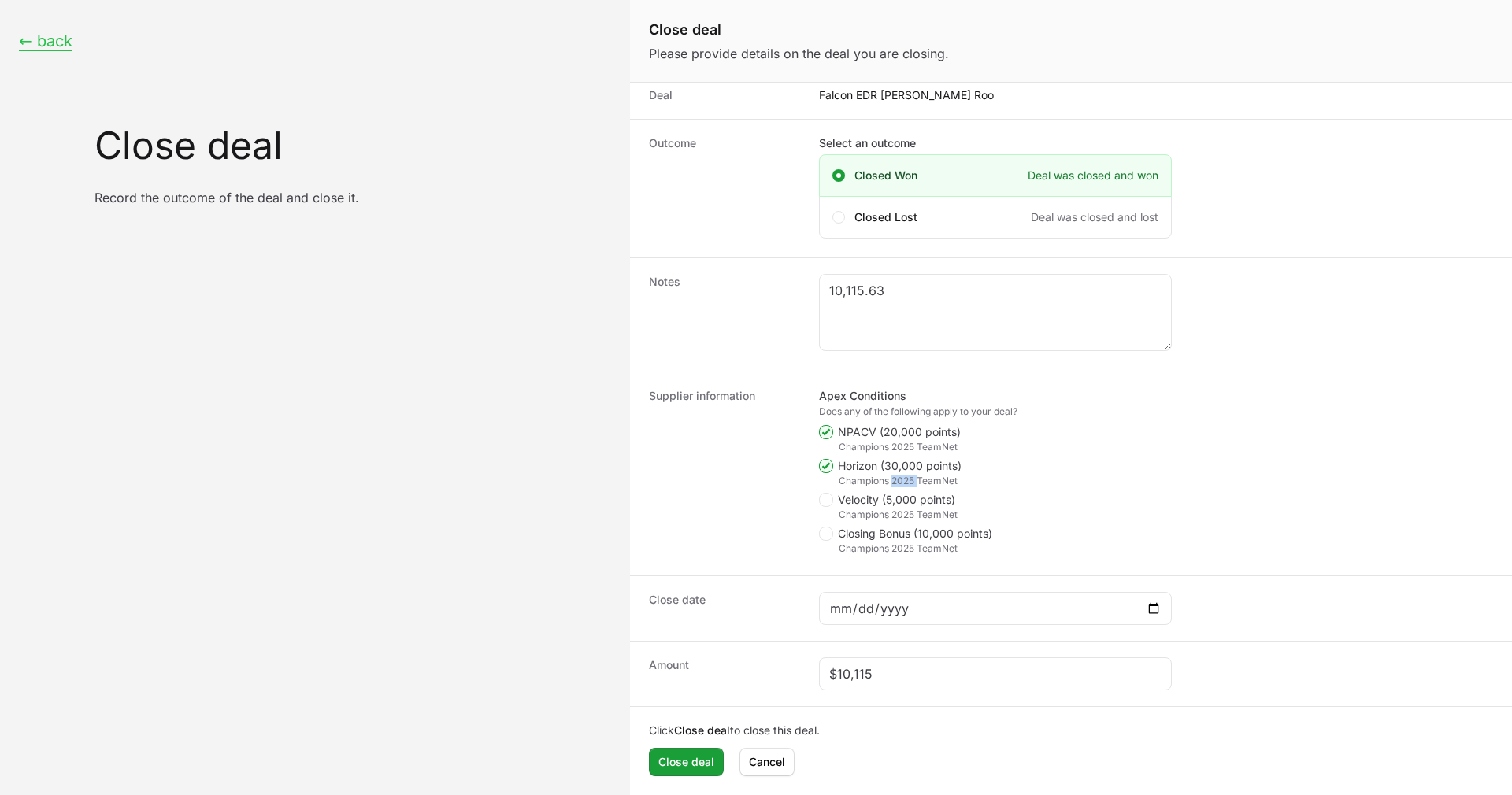
click at [904, 484] on div "Champions 2025 TeamNet" at bounding box center [1005, 481] width 334 height 12
click at [825, 466] on polygon "Close deal form" at bounding box center [826, 466] width 9 height 7
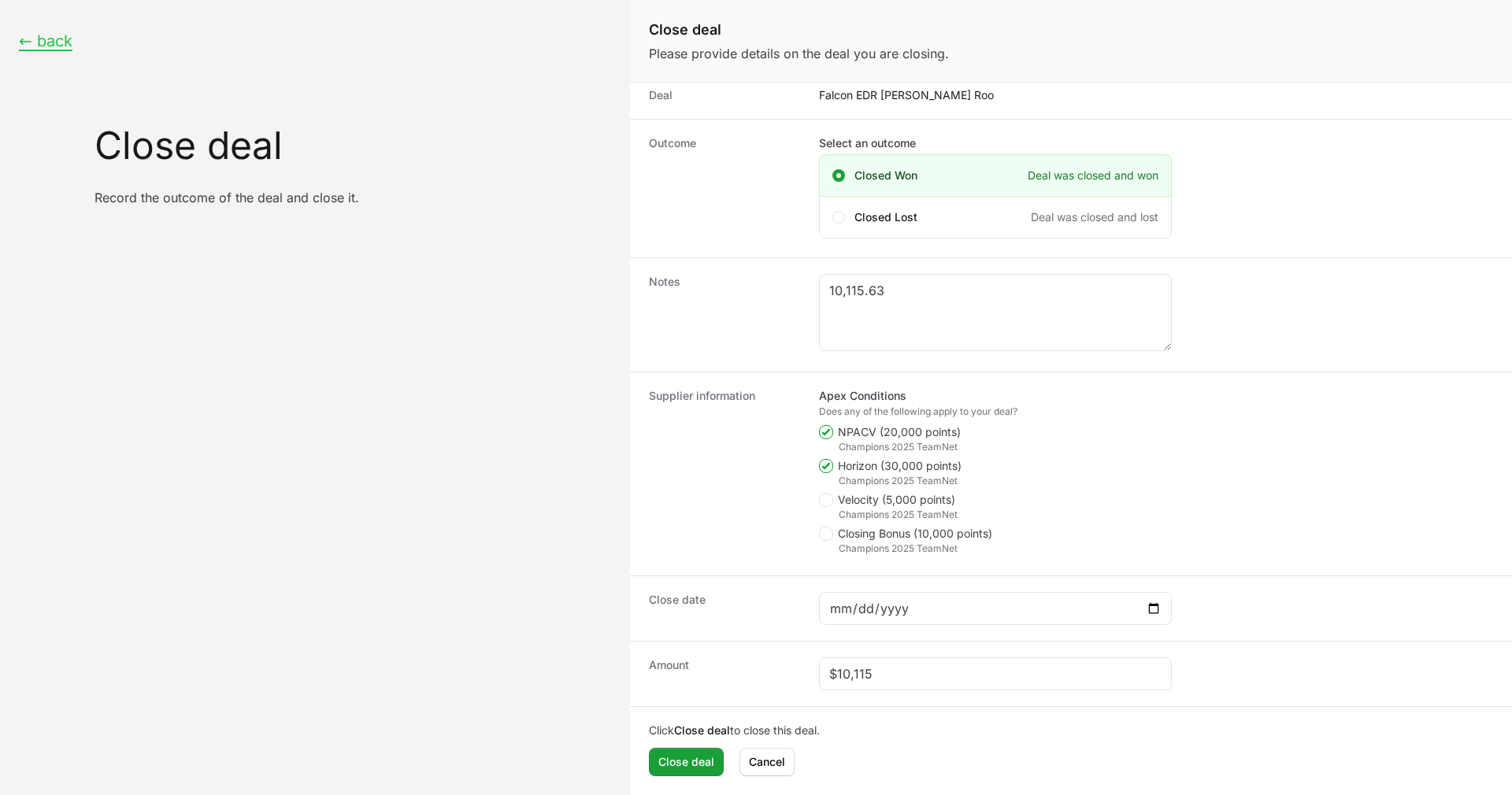
click at [820, 566] on input "Horizon (30,000 points)" at bounding box center [819, 567] width 2 height 2
checkbox input "false"
click at [829, 531] on polygon "Close deal form" at bounding box center [826, 534] width 9 height 7
click at [820, 634] on input "Closing Bonus (10,000 points)" at bounding box center [819, 635] width 2 height 2
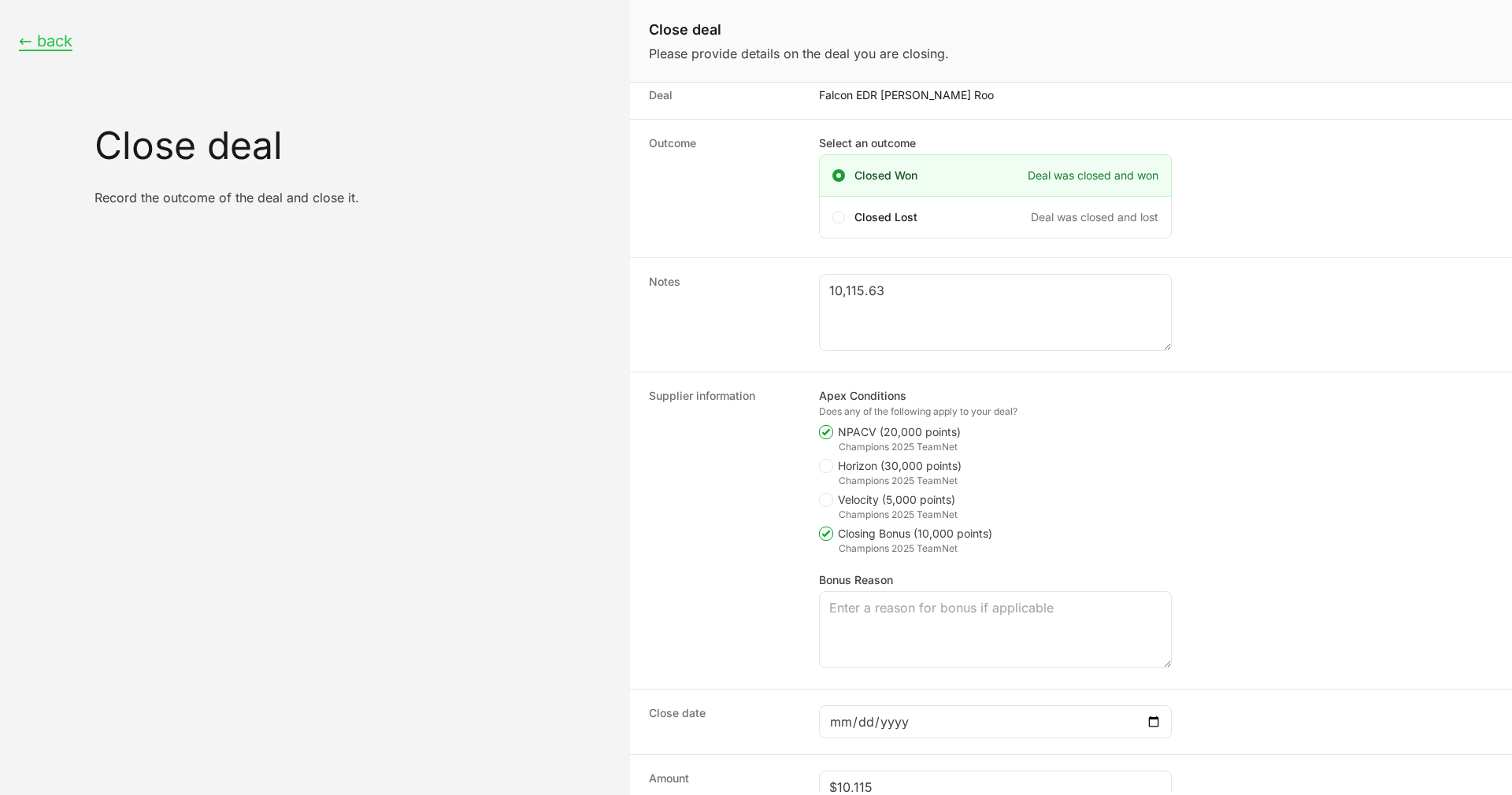
click at [829, 531] on polygon "Close deal form" at bounding box center [826, 534] width 9 height 7
click at [820, 634] on input "Closing Bonus (10,000 points)" at bounding box center [819, 635] width 2 height 2
checkbox input "false"
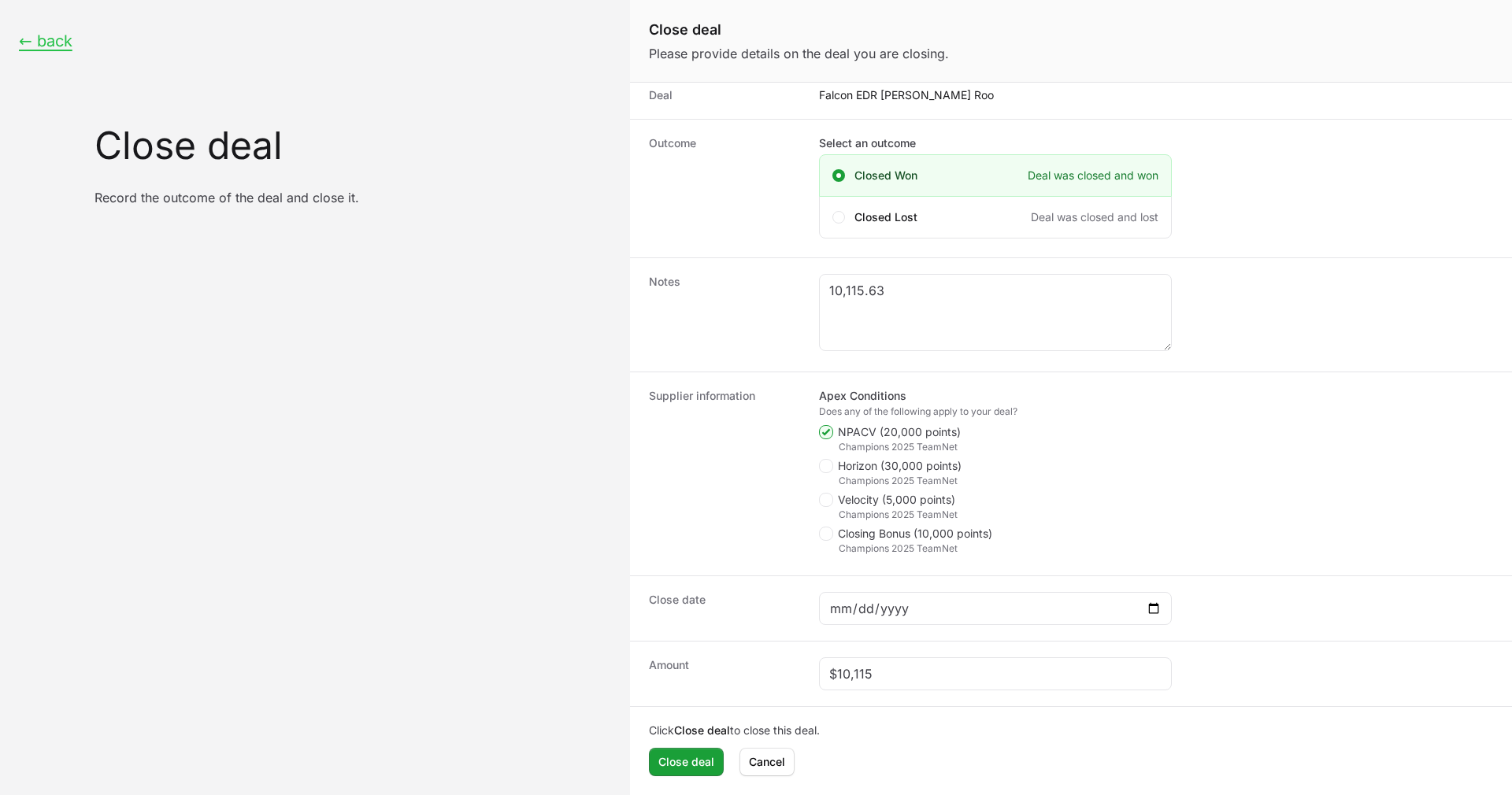
click at [689, 632] on div "Close date 2025-08-22" at bounding box center [1071, 608] width 882 height 65
click at [71, 37] on button "← back" at bounding box center [45, 41] width 54 height 19
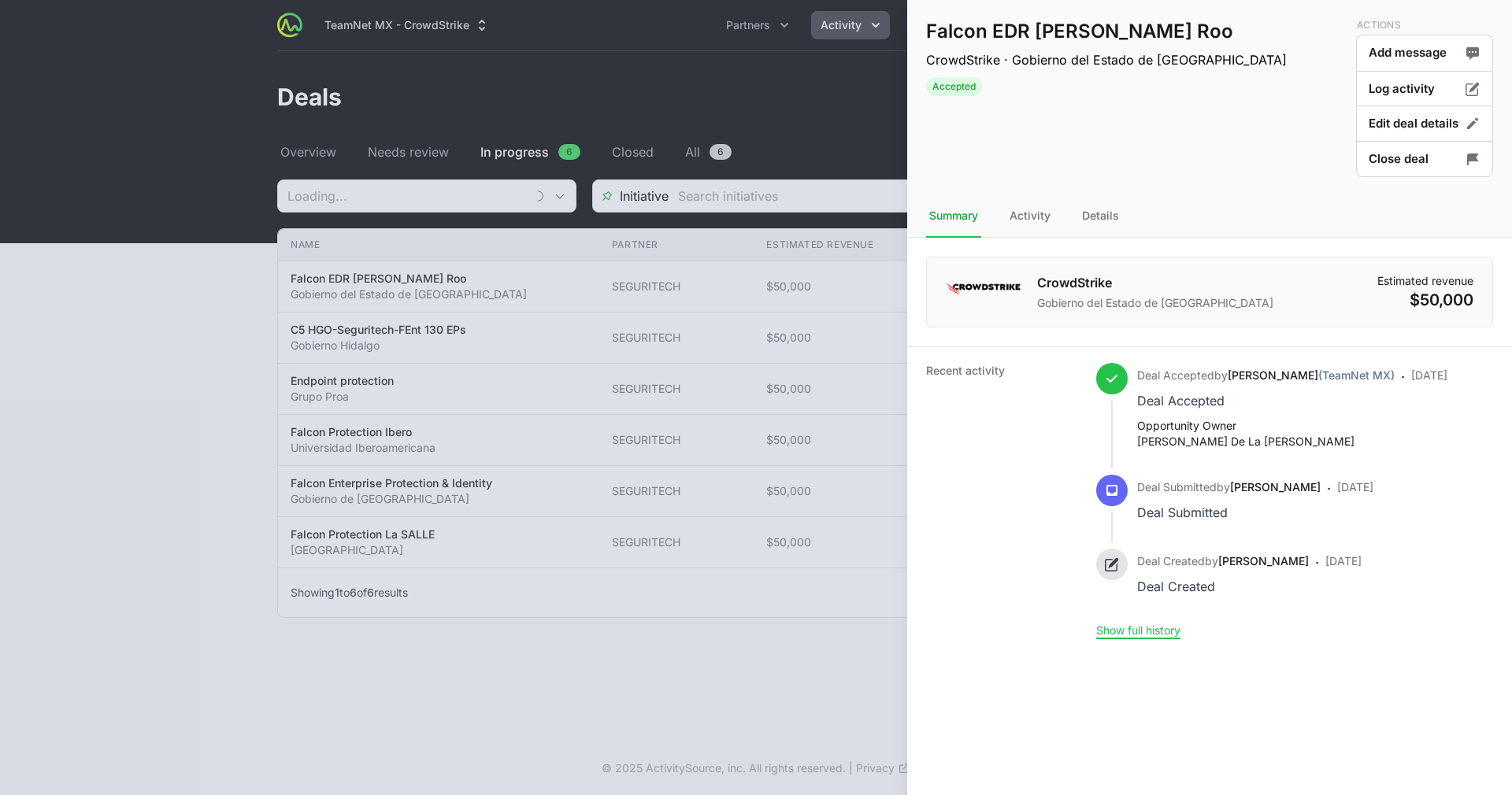
type input "SEGURITECH"
click at [843, 81] on div at bounding box center [756, 398] width 1512 height 795
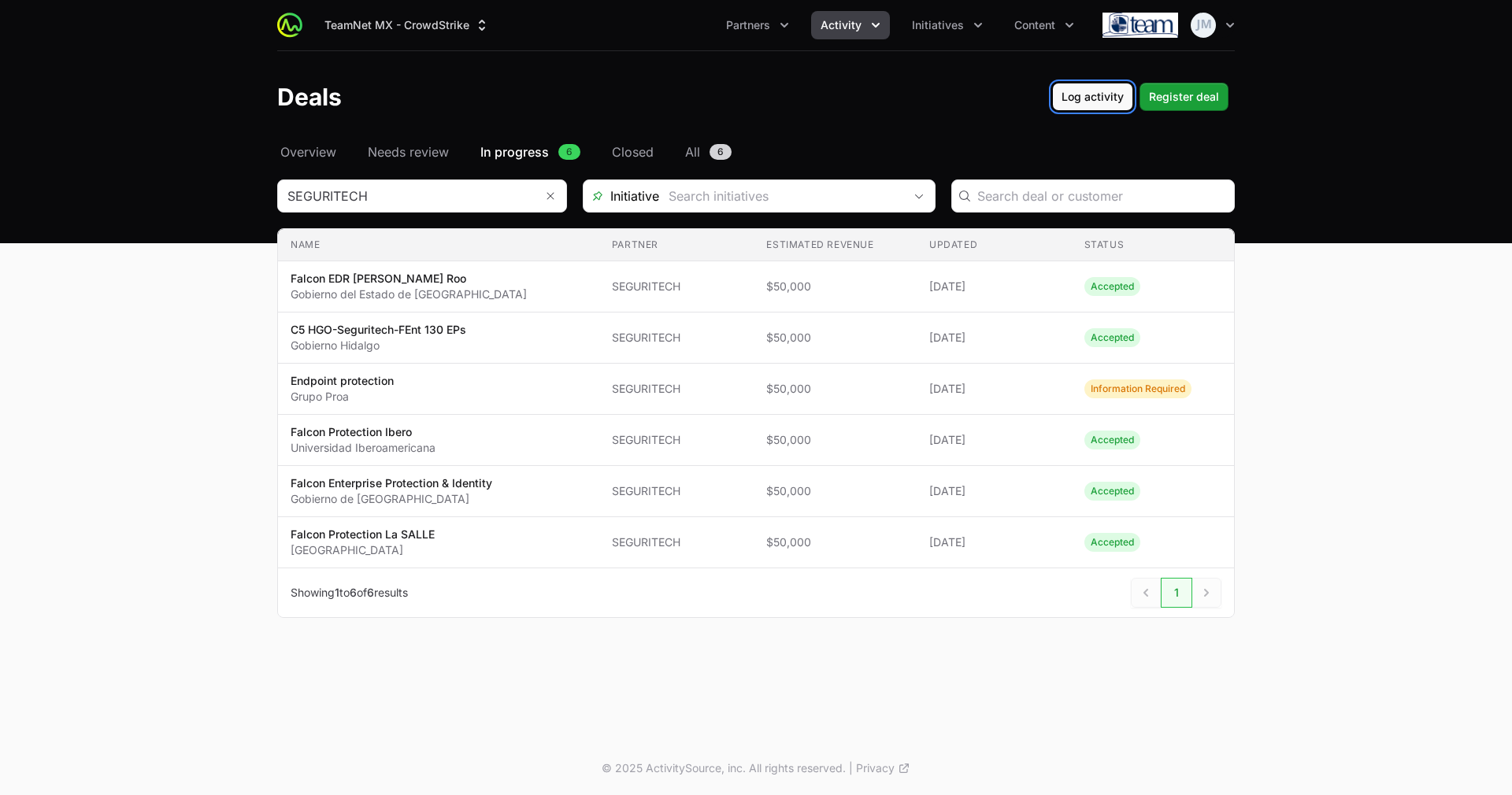
click at [1071, 100] on span "Log activity" at bounding box center [1093, 96] width 63 height 19
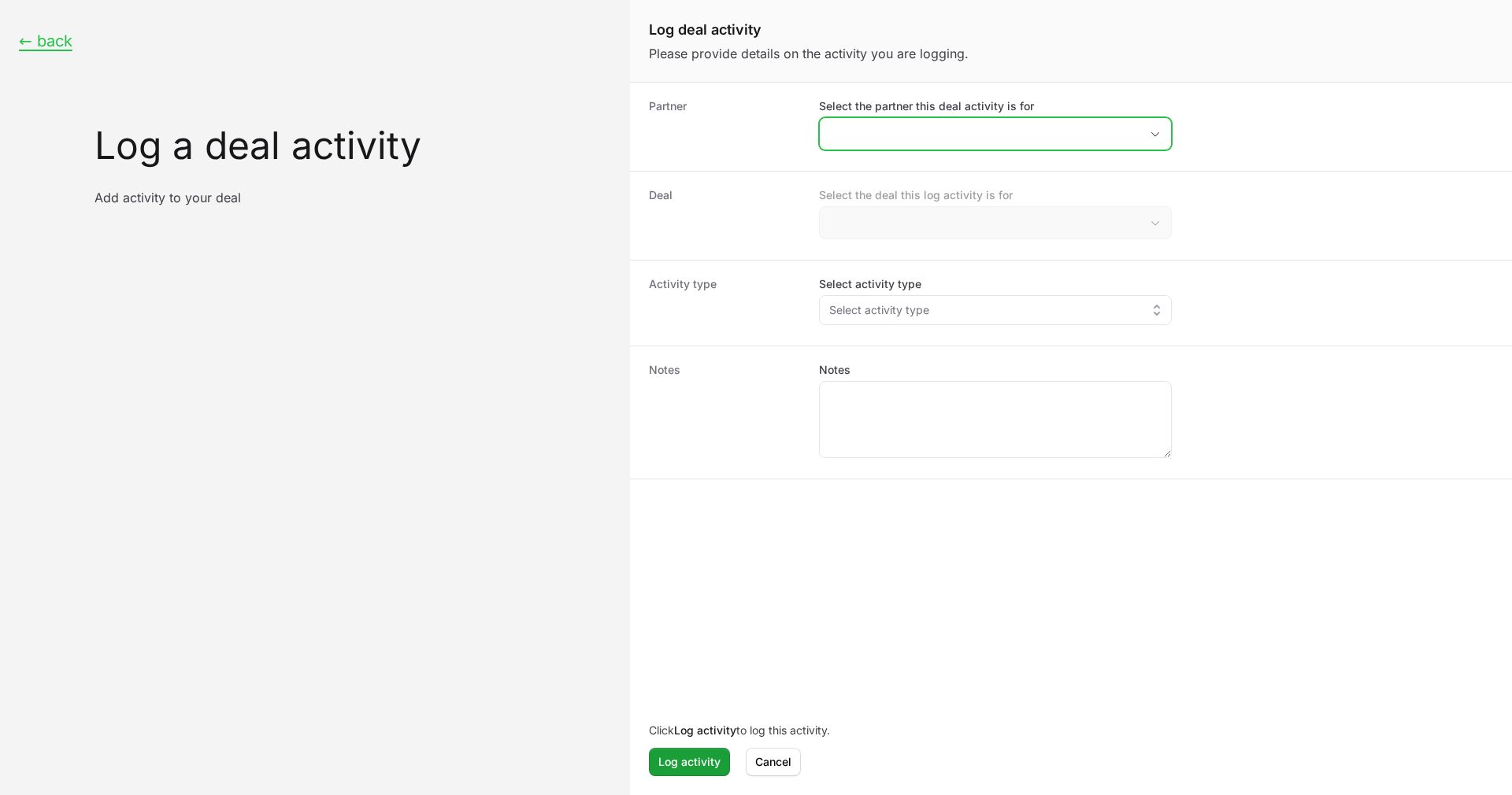
click at [1009, 132] on input "Select the partner this deal activity is for" at bounding box center [979, 134] width 320 height 32
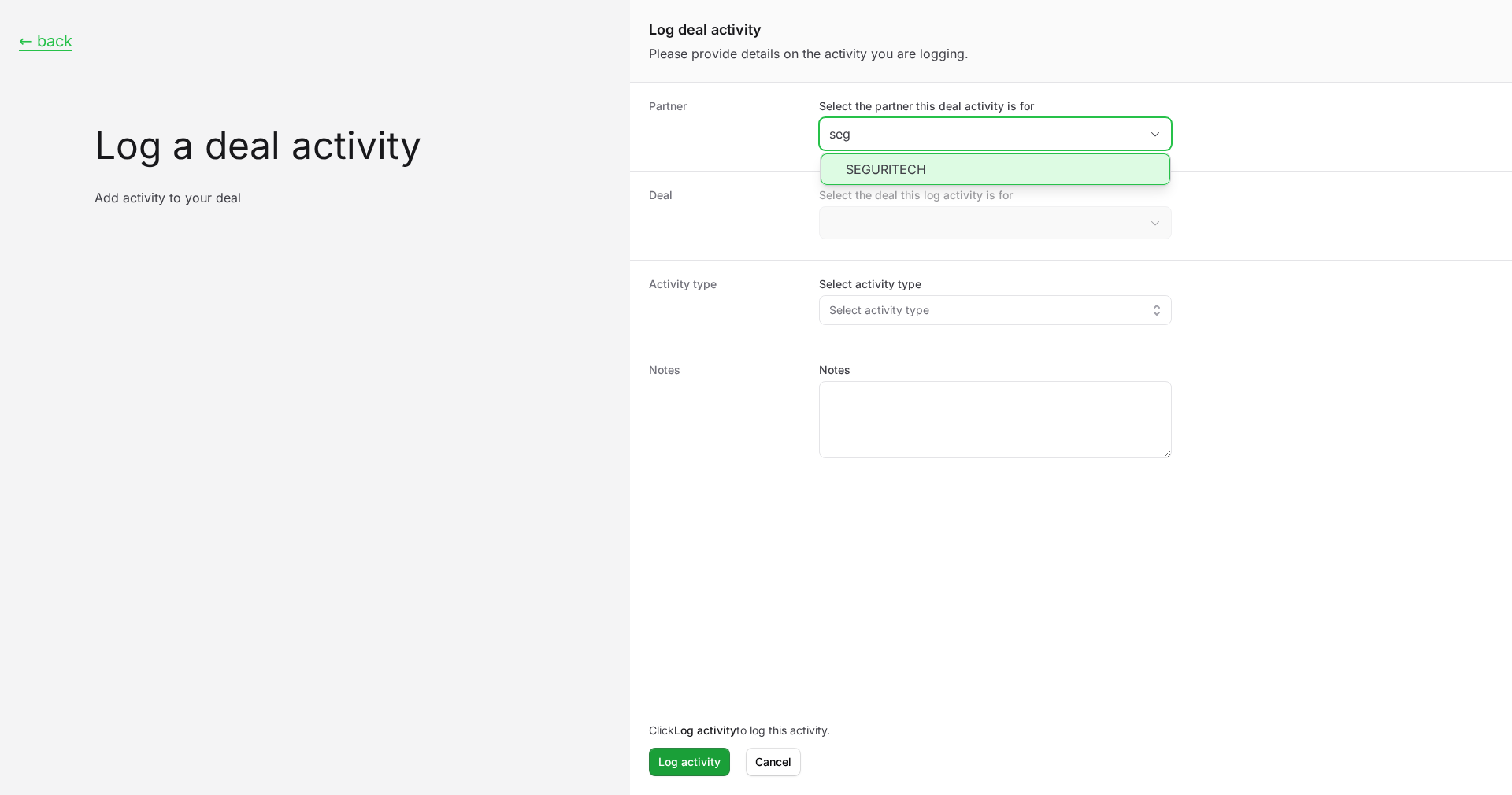
click at [958, 177] on li "SEGURITECH" at bounding box center [995, 169] width 350 height 32
type input "SEGURITECH"
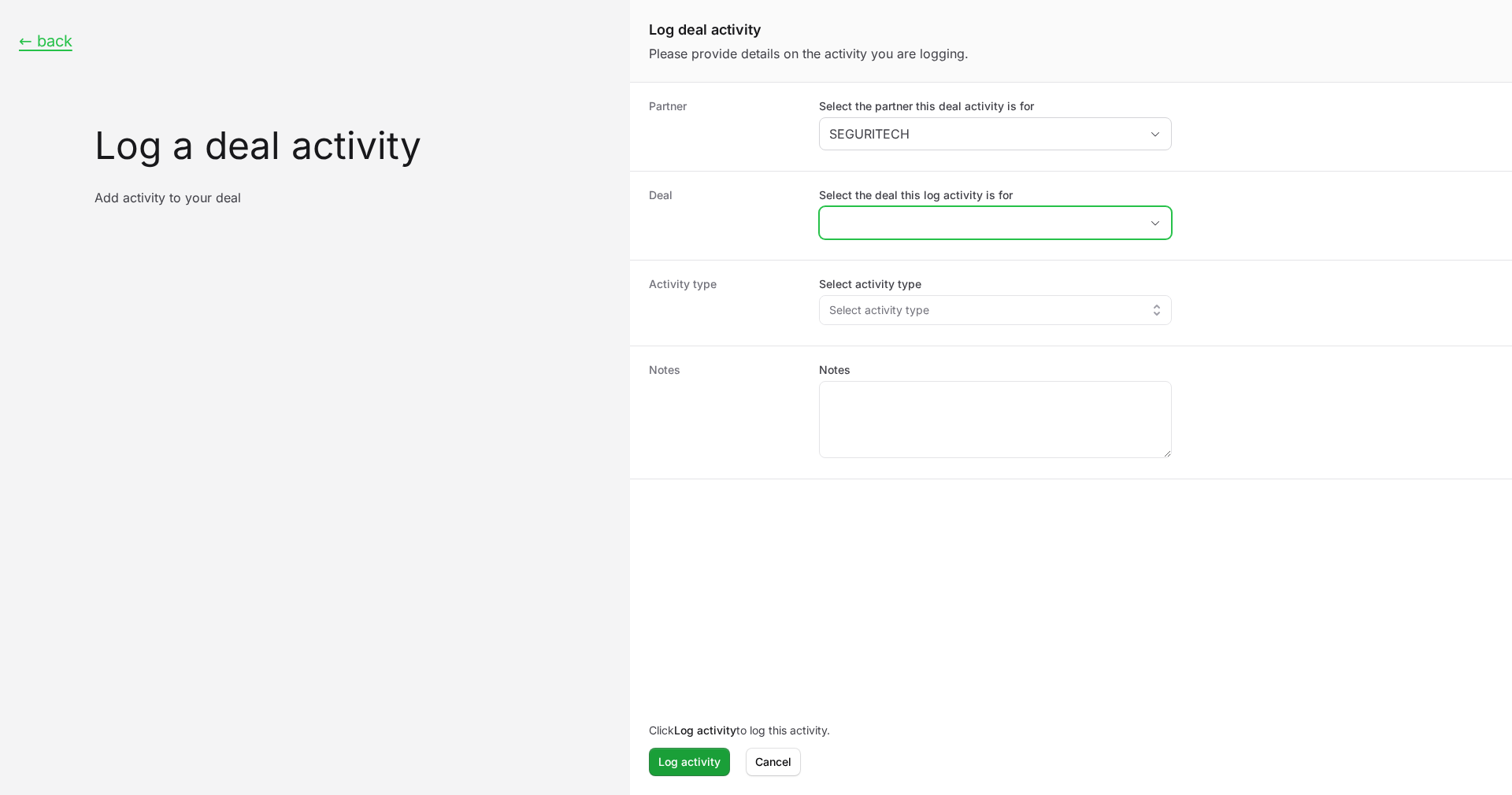
click at [978, 208] on input "Select the deal this log activity is for" at bounding box center [979, 223] width 320 height 32
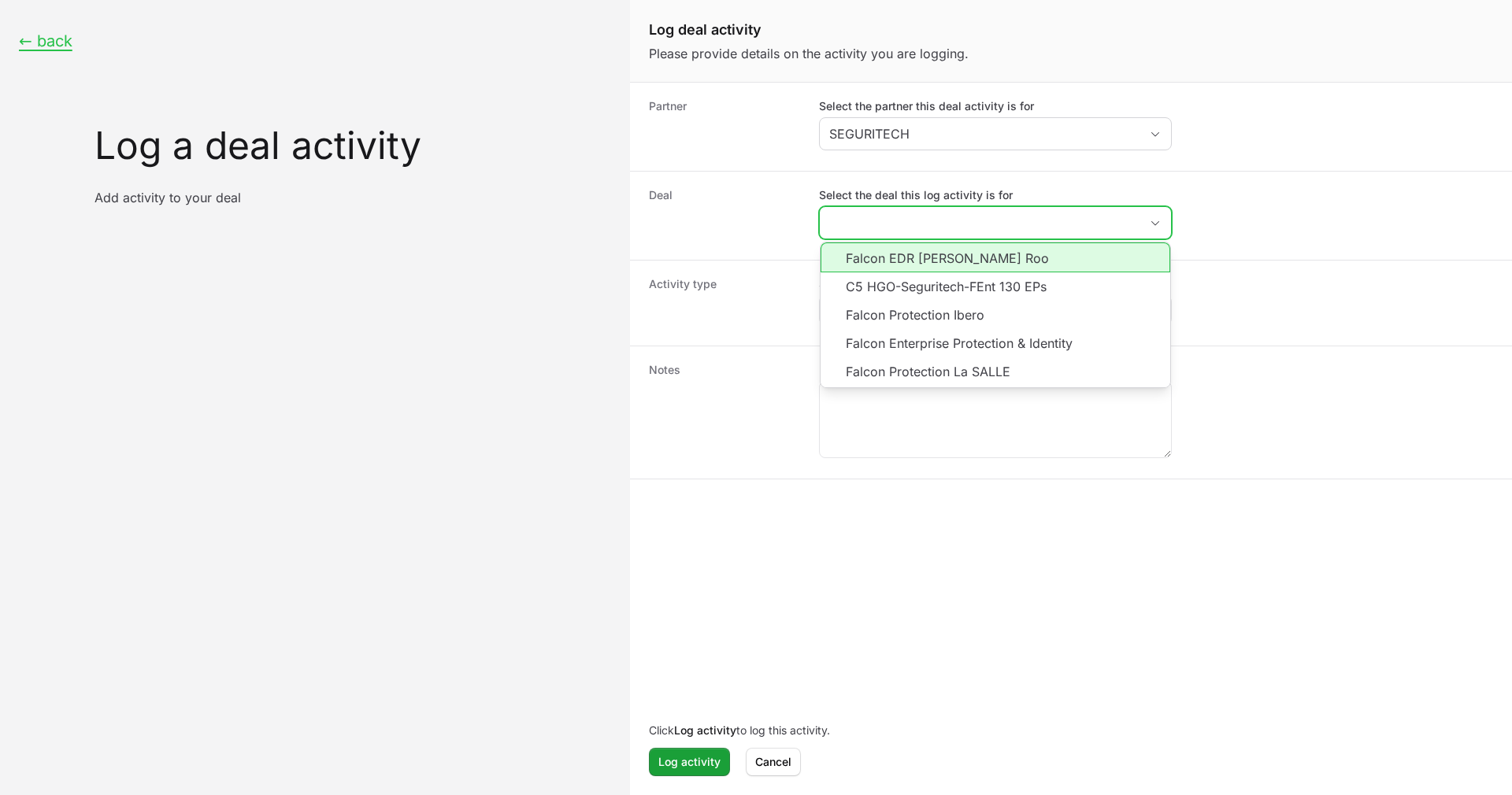
click at [981, 250] on li "Falcon EDR [PERSON_NAME] Roo" at bounding box center [995, 257] width 350 height 30
type input "Falcon EDR [PERSON_NAME] Roo"
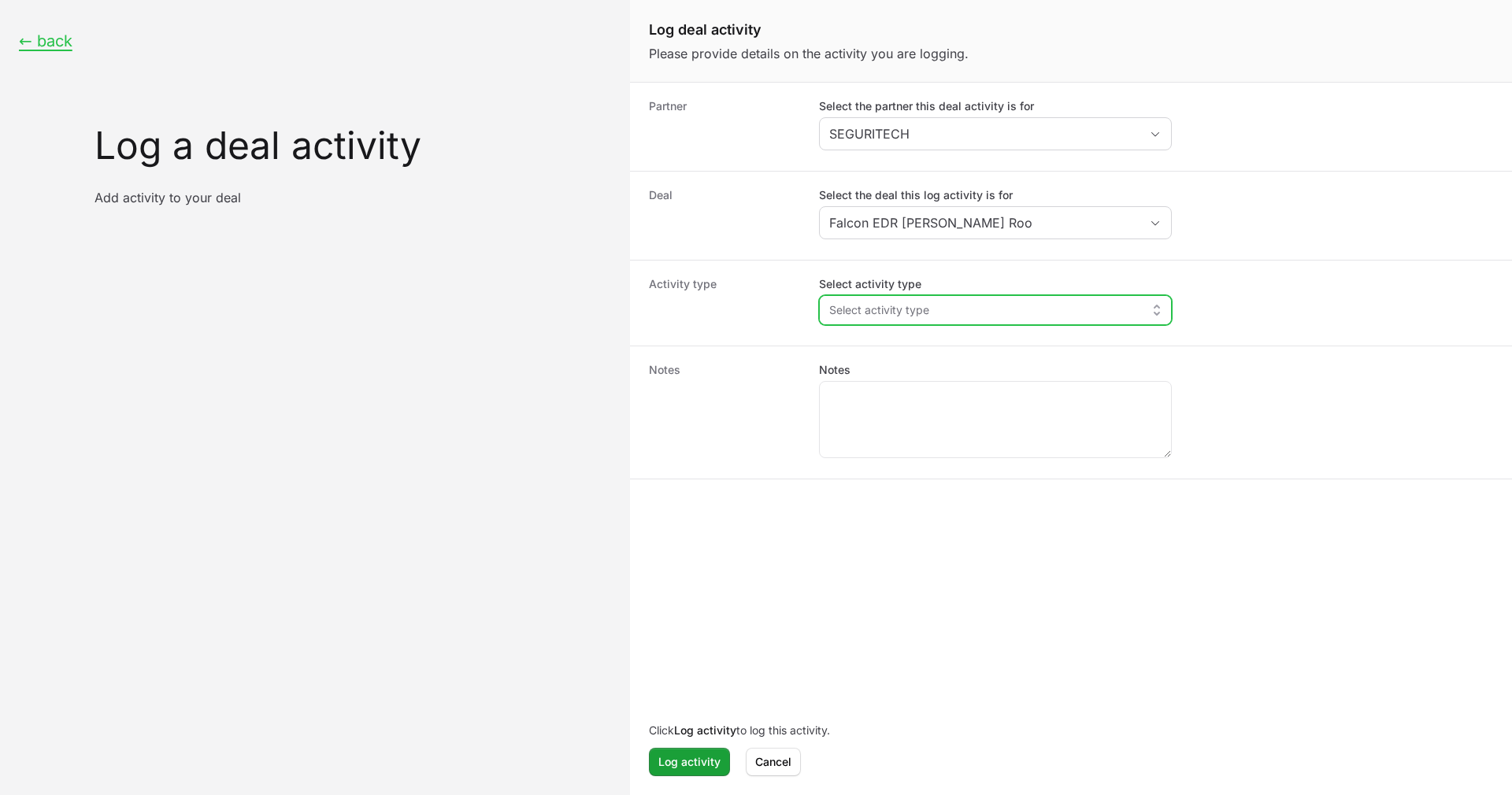
click at [980, 307] on button "Select activity type" at bounding box center [995, 310] width 352 height 28
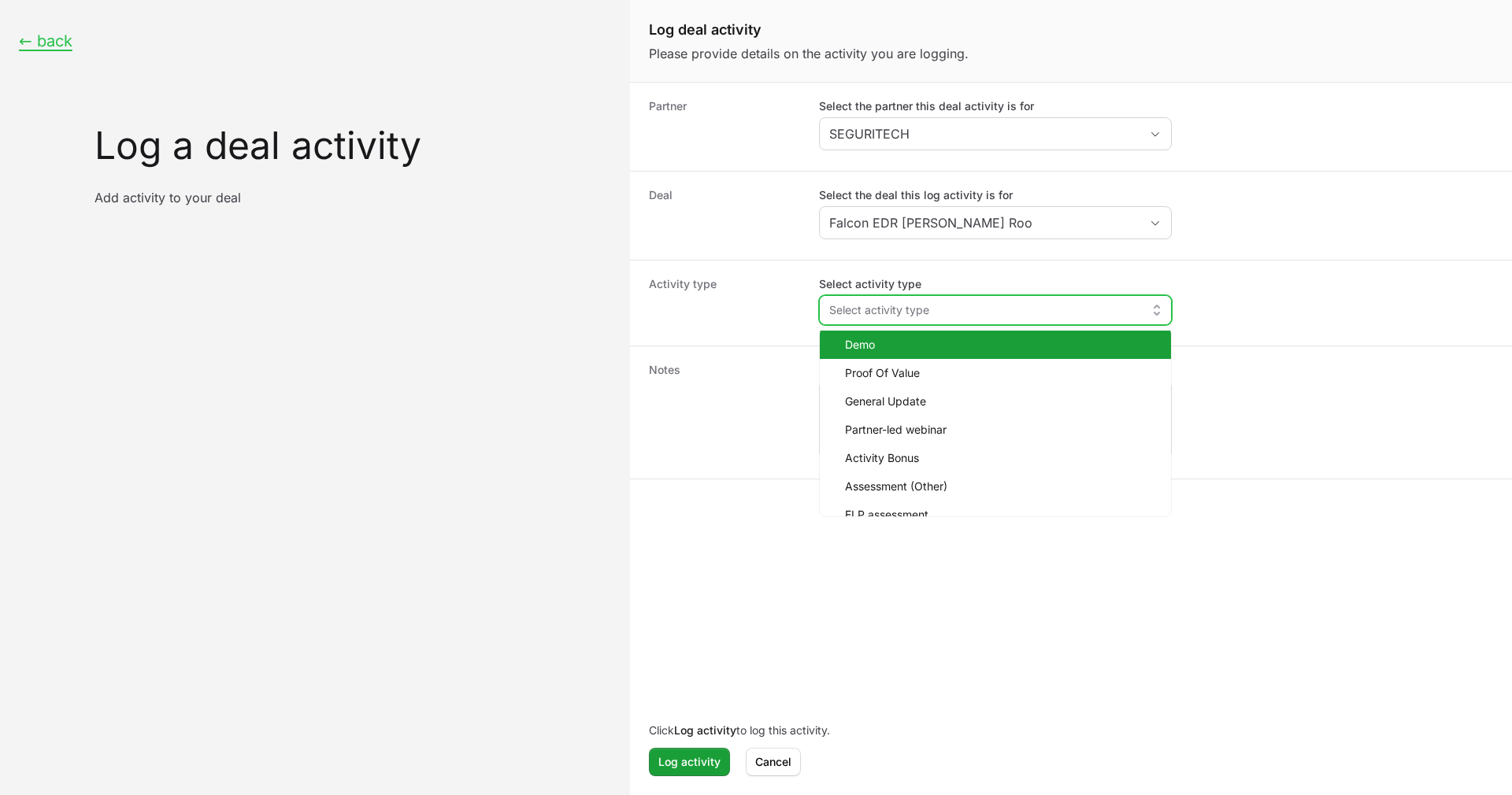
click at [960, 353] on li "Demo" at bounding box center [995, 345] width 352 height 28
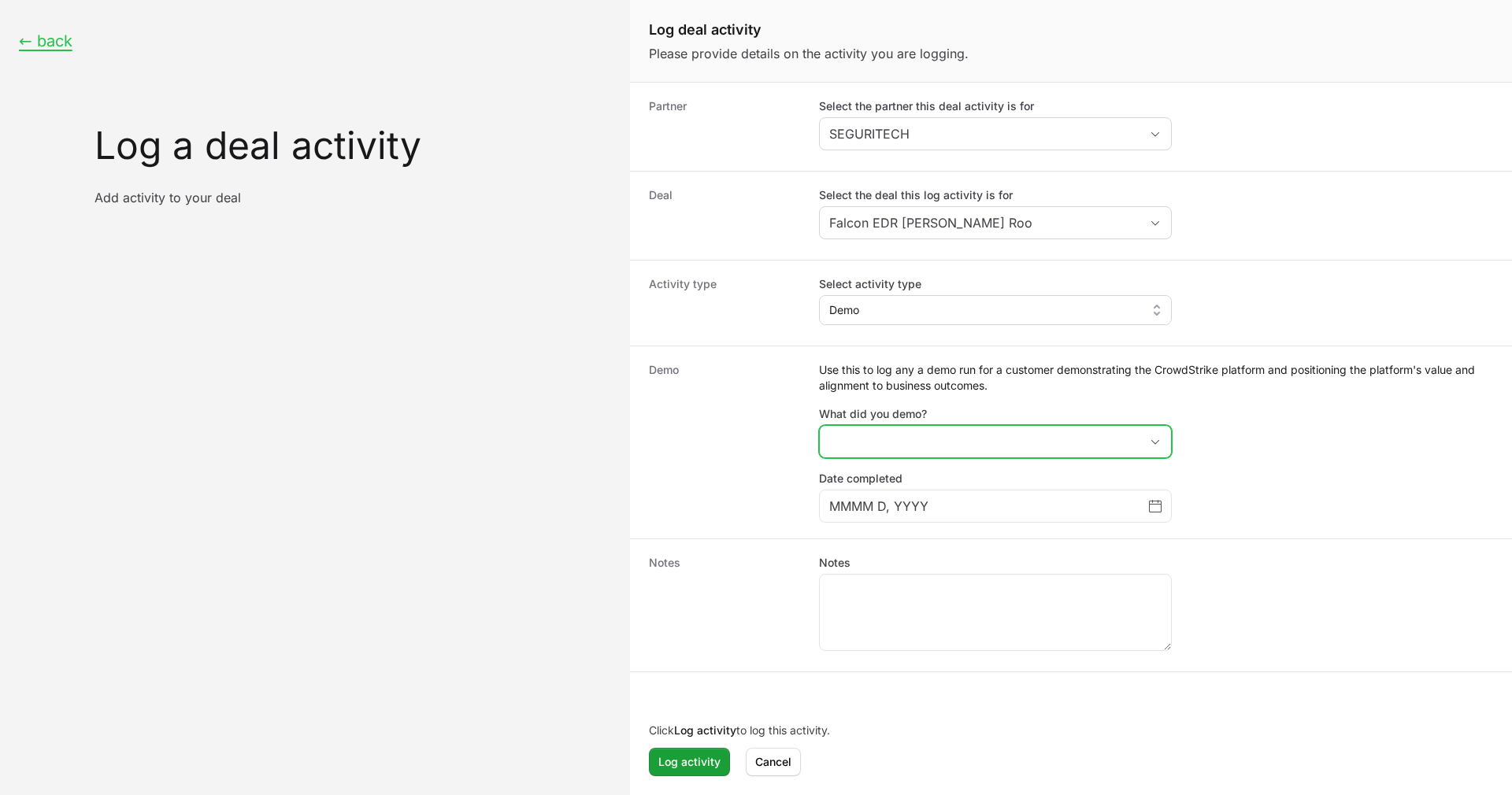
click at [954, 440] on button "placeholder" at bounding box center [995, 442] width 352 height 32
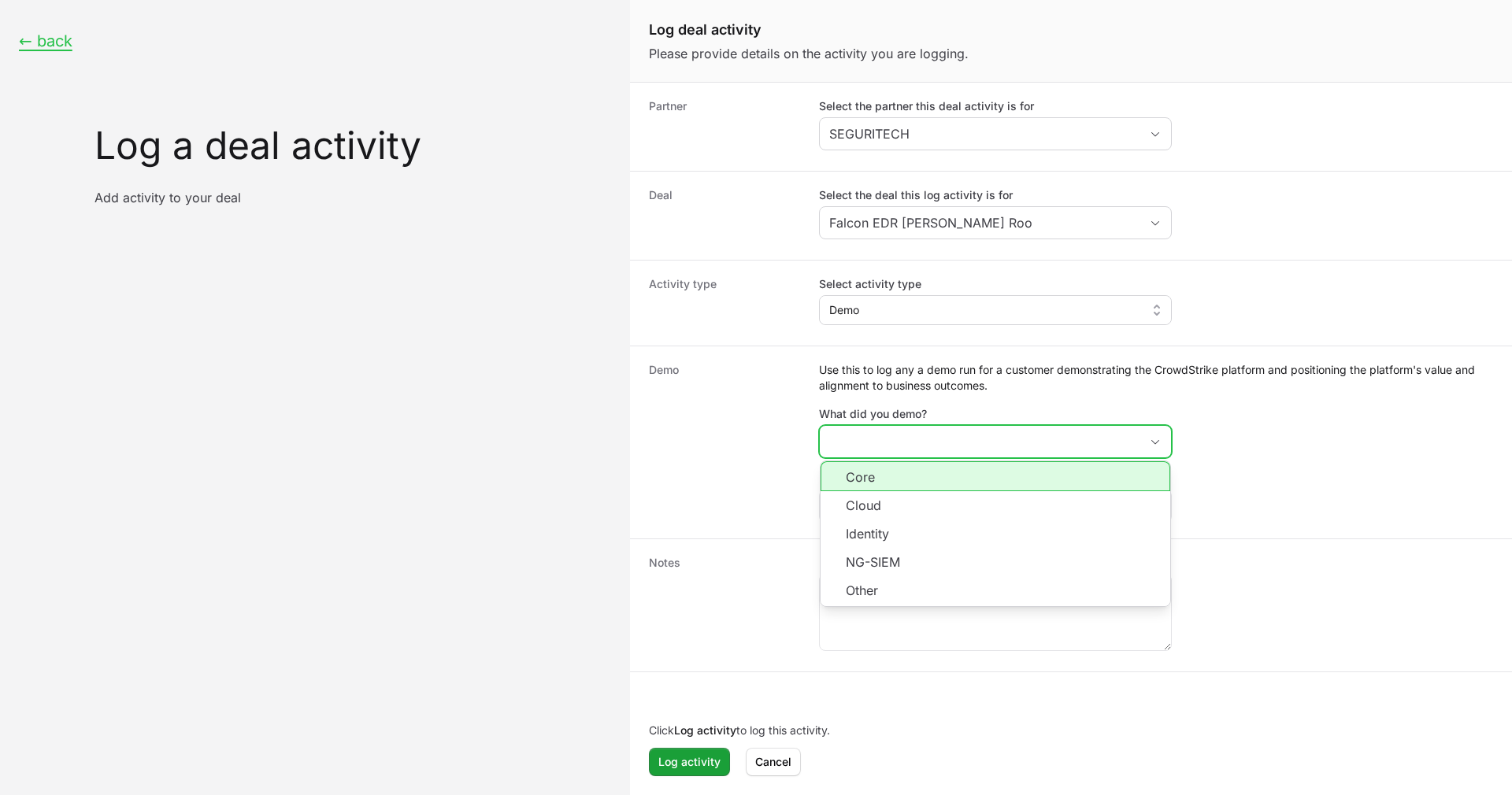
click at [950, 485] on li "Core" at bounding box center [995, 477] width 350 height 30
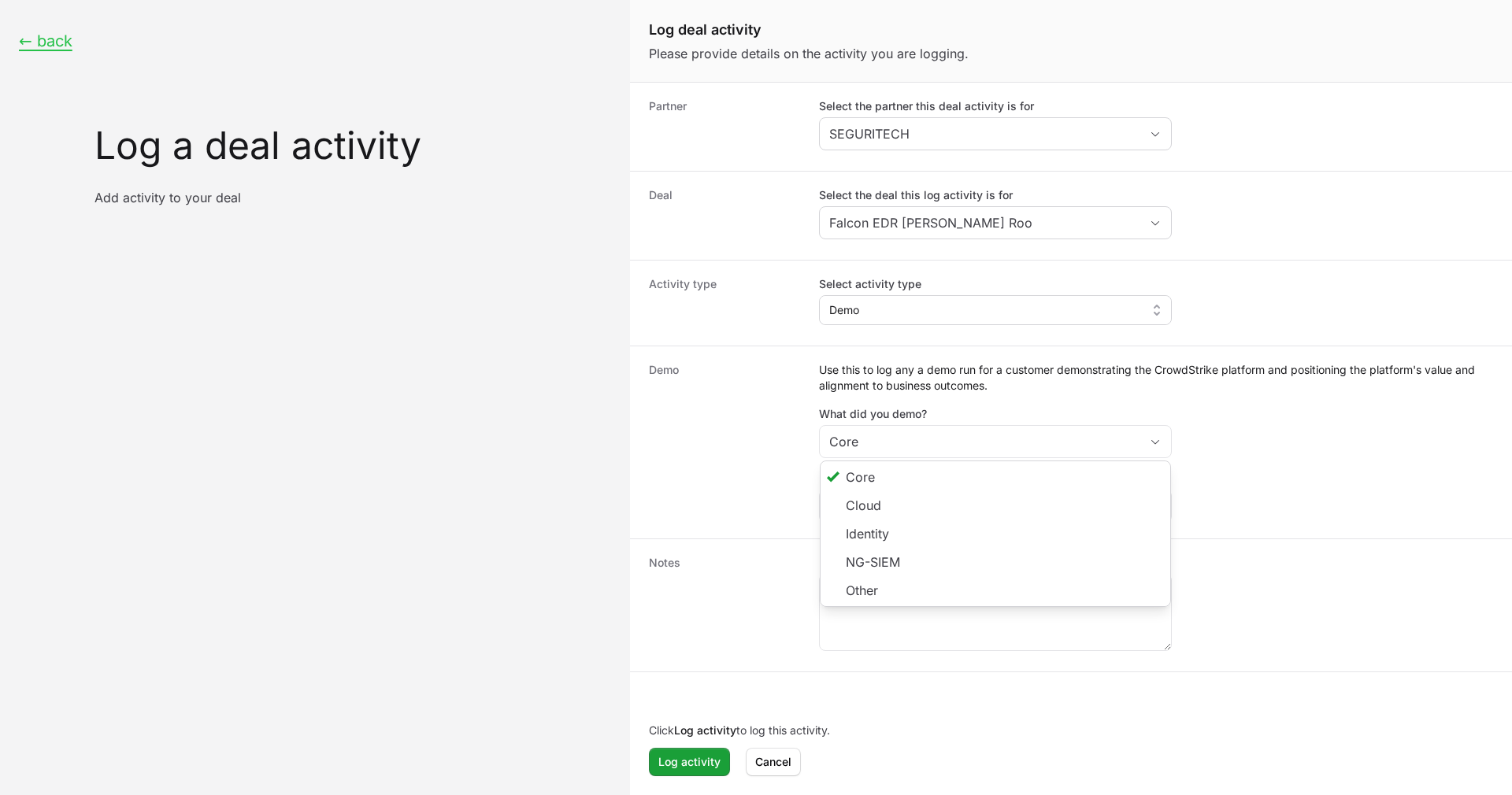
click at [1232, 418] on div "Use this to log any a demo run for a customer demonstrating the CrowdStrike pla…" at bounding box center [1155, 442] width 674 height 160
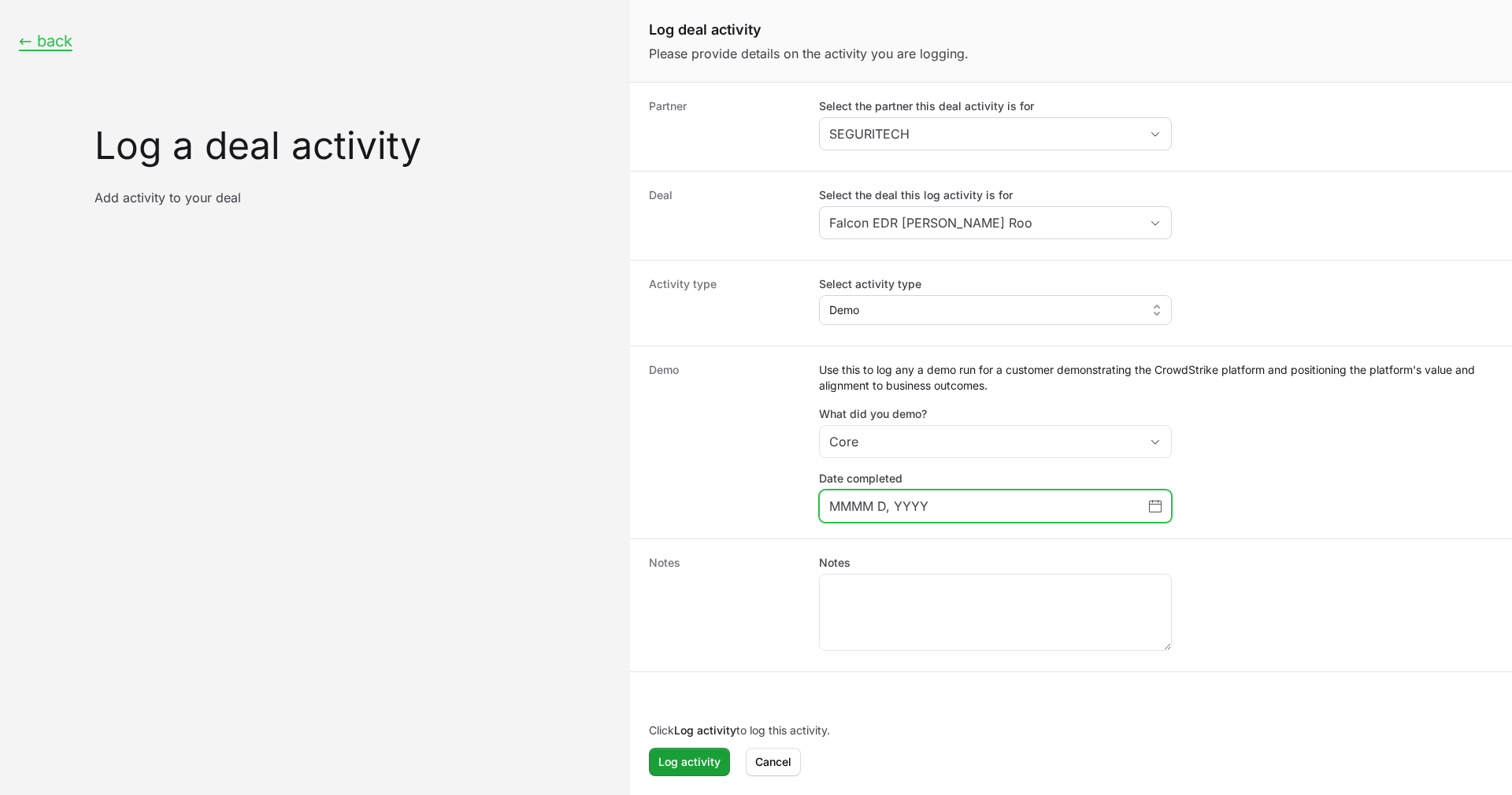
click at [942, 511] on input "MMMM D, YYYY" at bounding box center [989, 506] width 320 height 19
click at [1154, 502] on icon "Choose date" at bounding box center [1155, 506] width 12 height 12
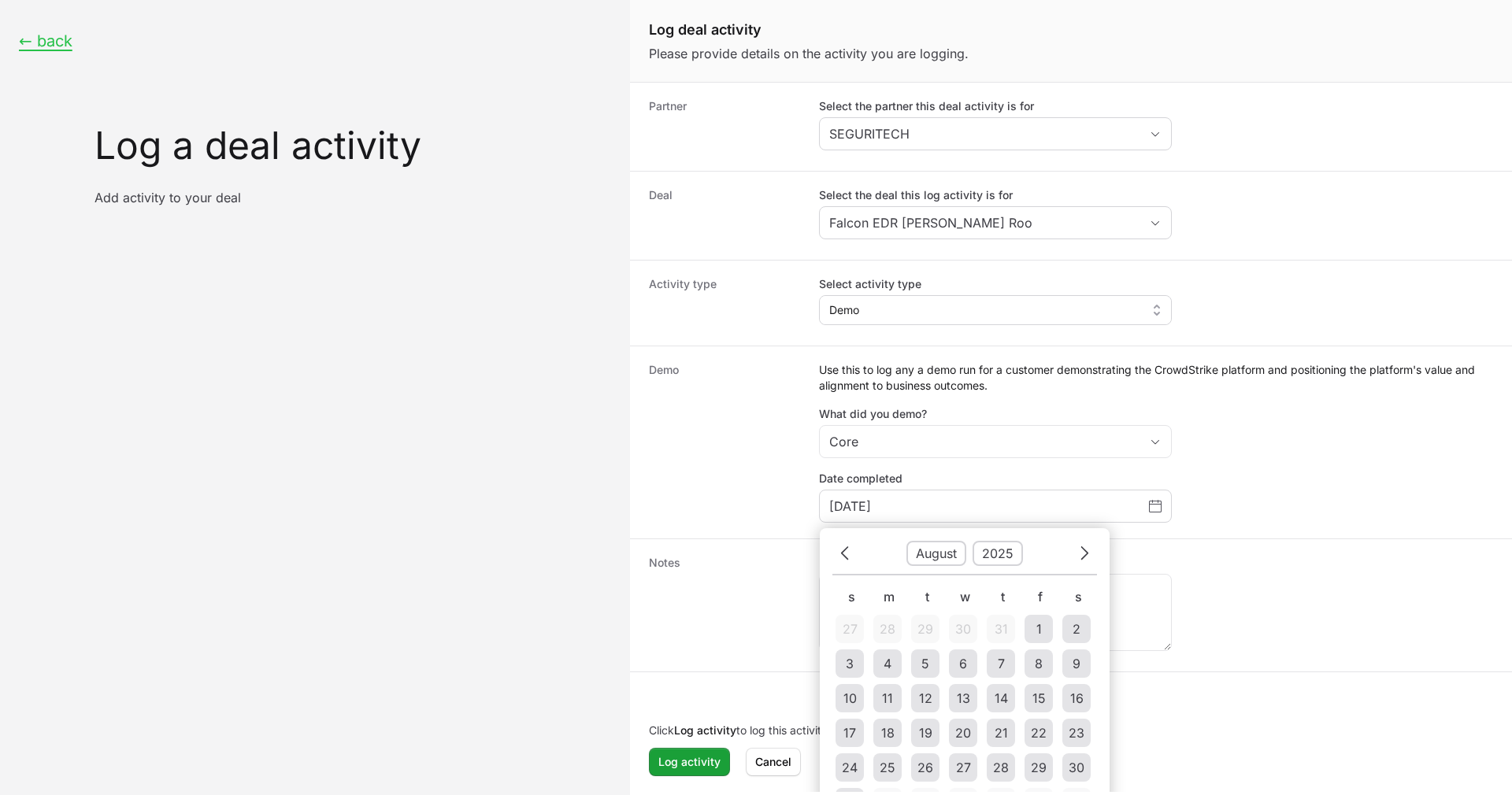
scroll to position [41, 0]
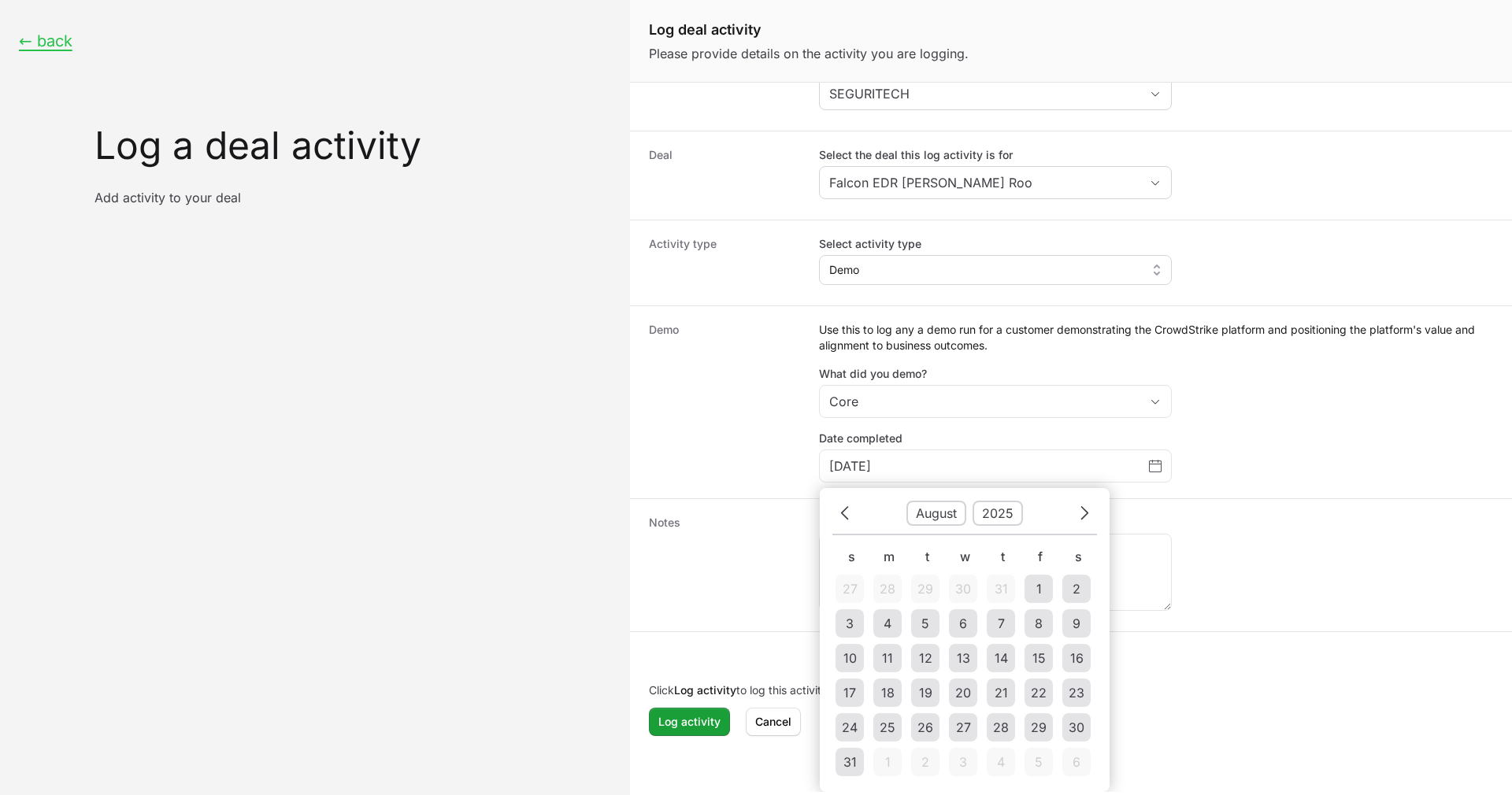
type input "MMMM D, YYYY"
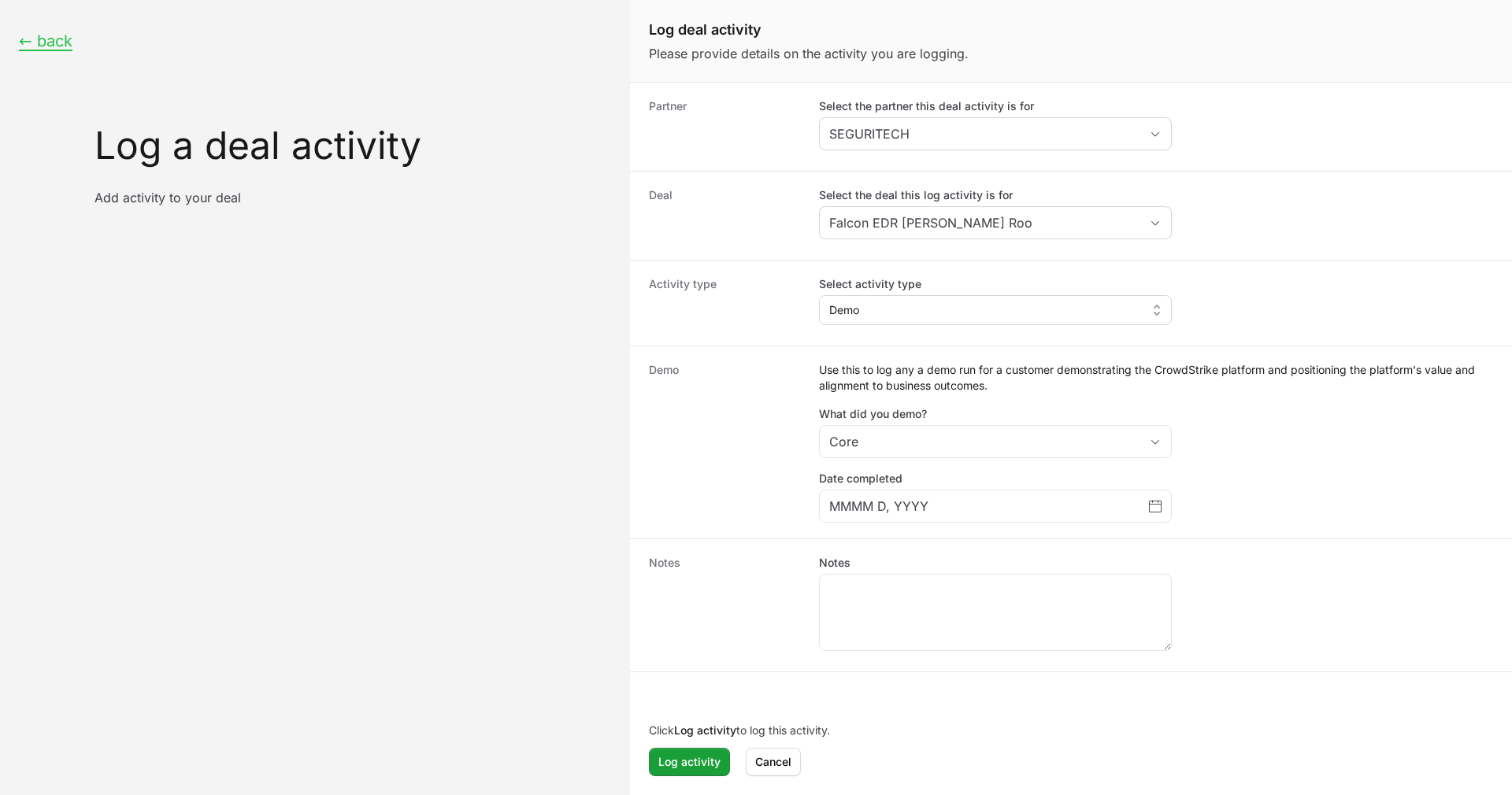
scroll to position [0, 0]
click at [953, 438] on div "Core" at bounding box center [975, 442] width 291 height 19
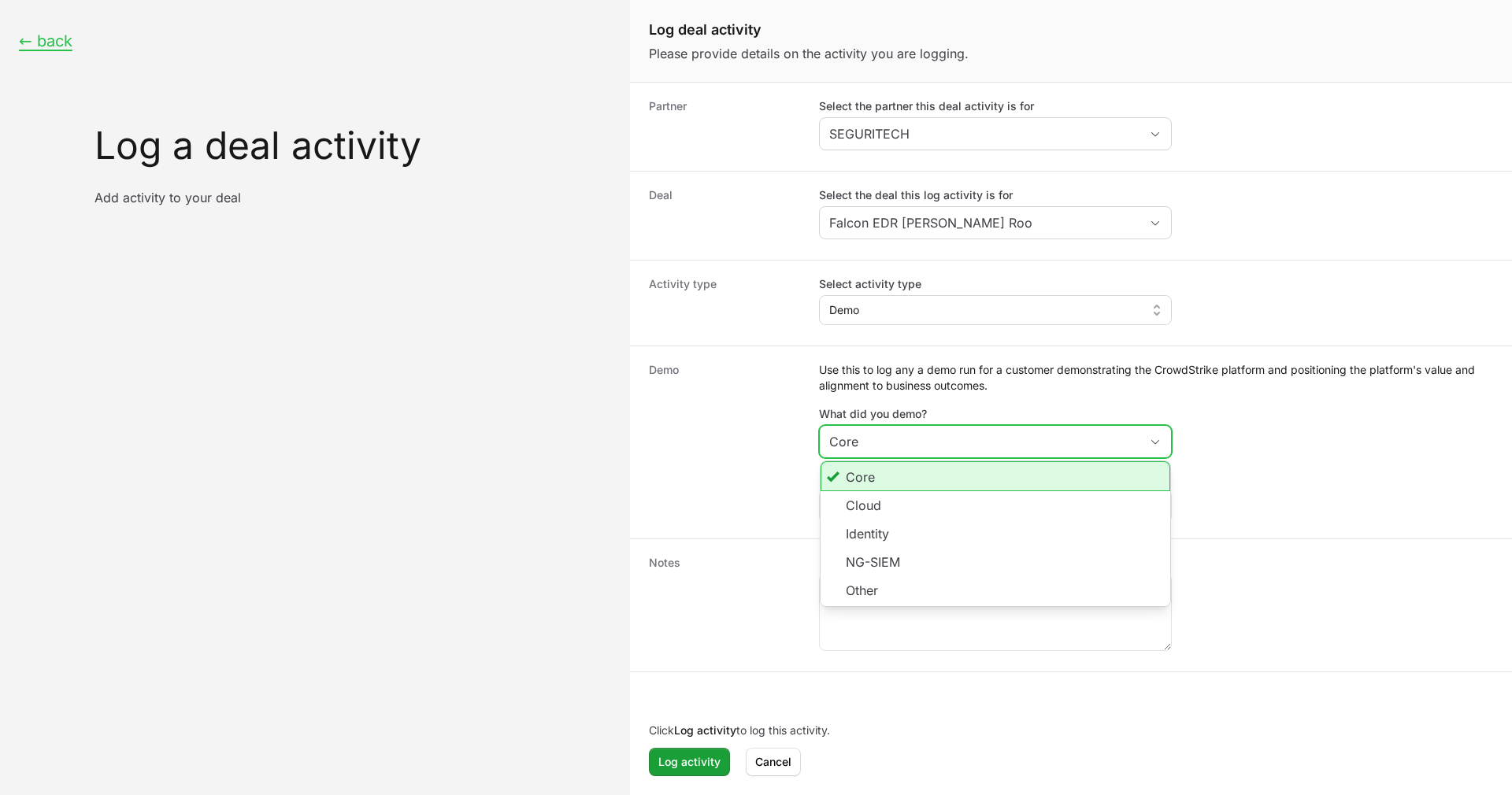
click at [953, 438] on div "Core" at bounding box center [975, 442] width 291 height 19
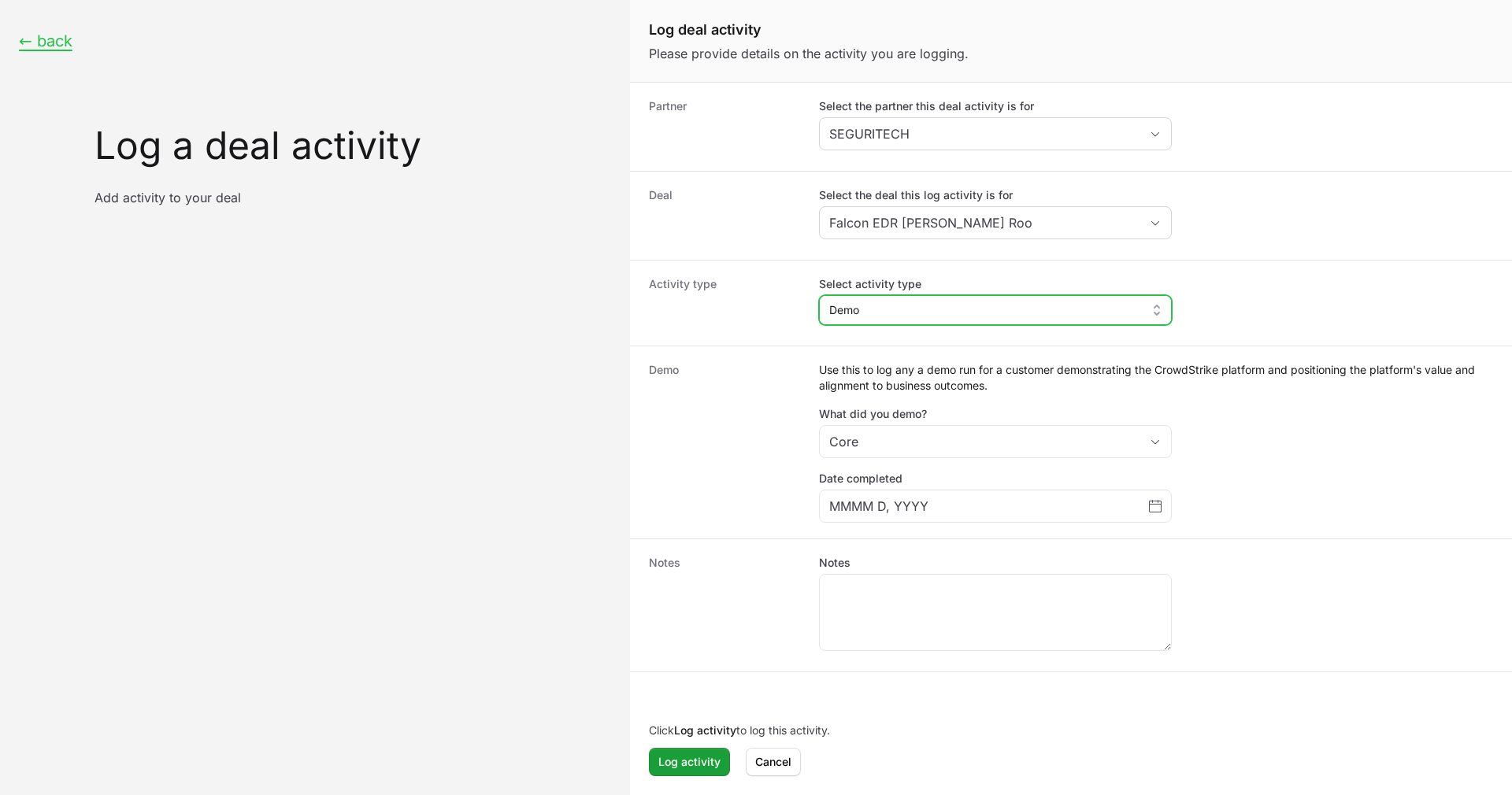
click at [958, 314] on button "Demo" at bounding box center [995, 310] width 352 height 28
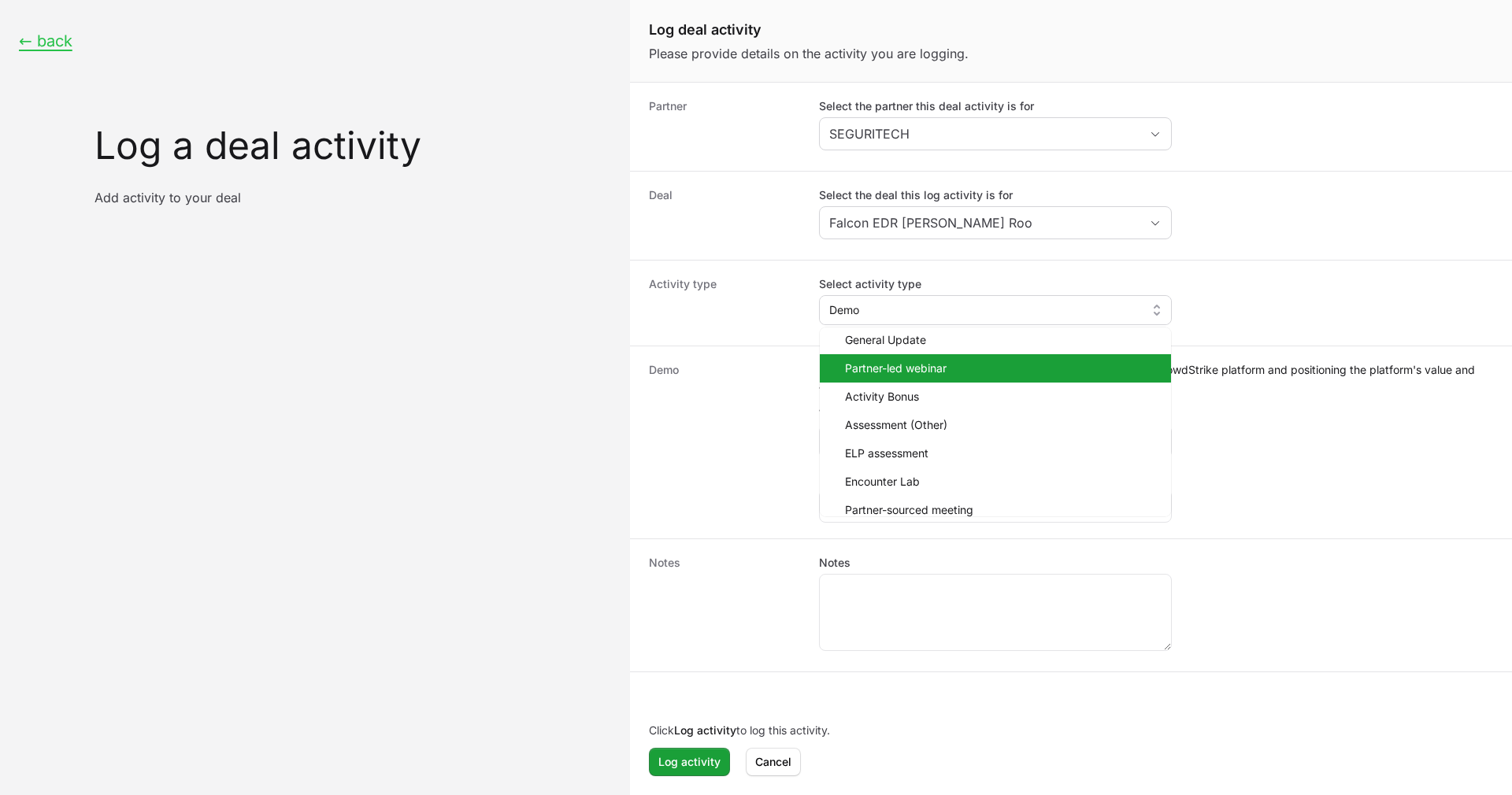
scroll to position [72, 0]
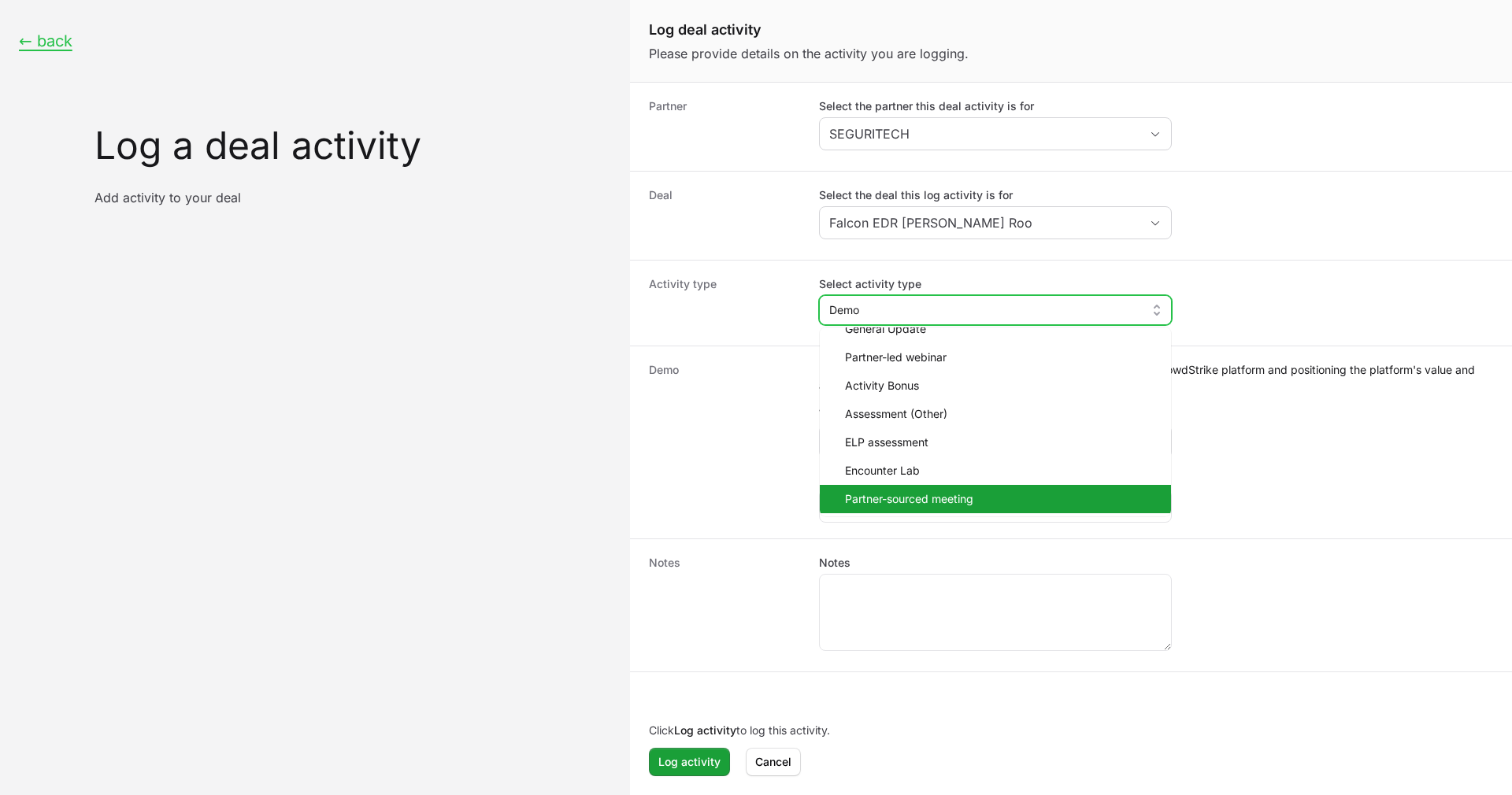
click at [950, 497] on span "Partner-sourced meeting" at bounding box center [1002, 500] width 314 height 16
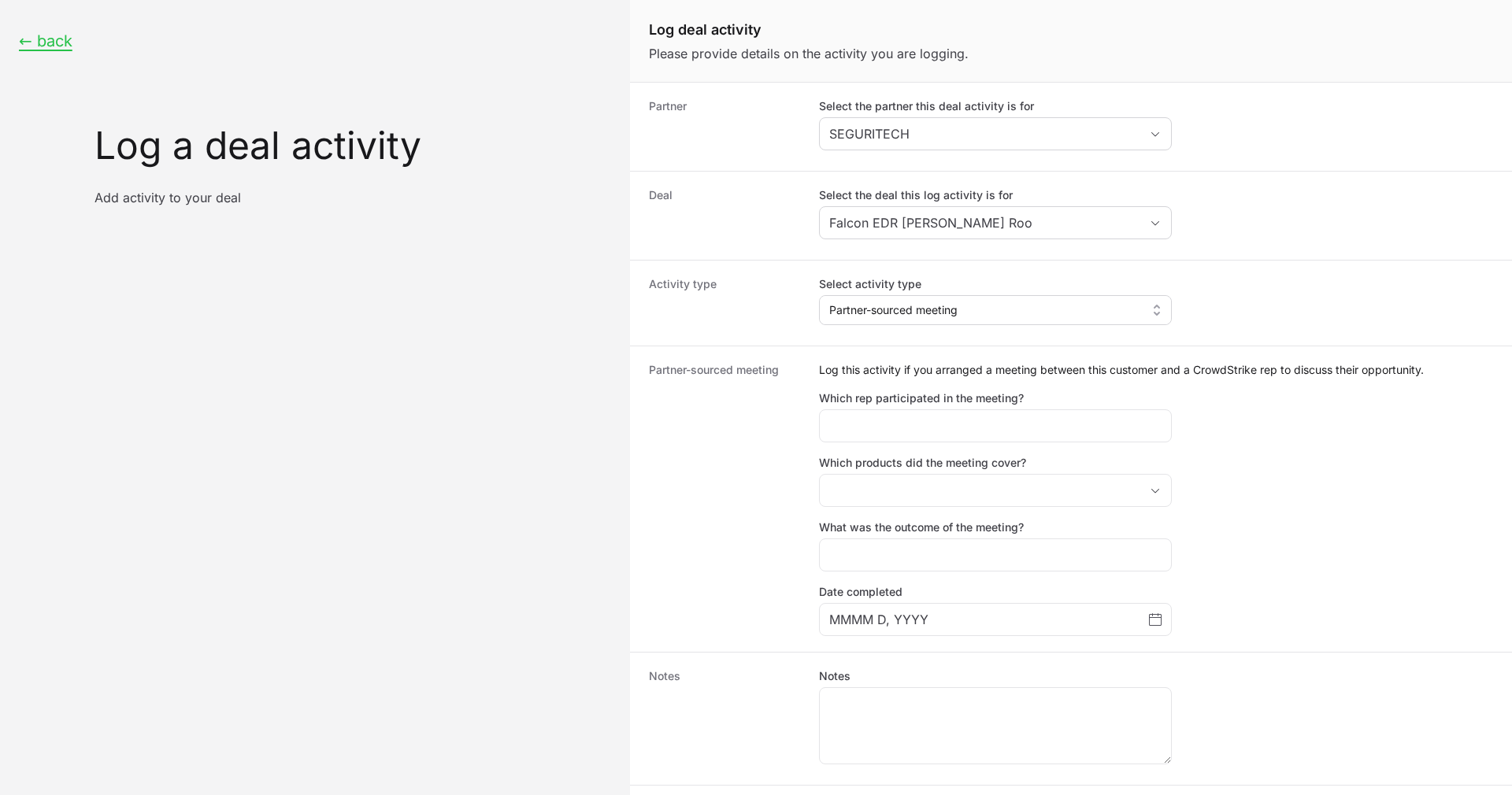
click at [962, 443] on div "Log this activity if you arranged a meeting between this customer and a CrowdSt…" at bounding box center [1155, 499] width 674 height 274
click at [958, 433] on input "Which rep participated in the meeting?" at bounding box center [995, 426] width 332 height 19
type input "L"
type input "René"
type input "[PERSON_NAME] de la [PERSON_NAME]"
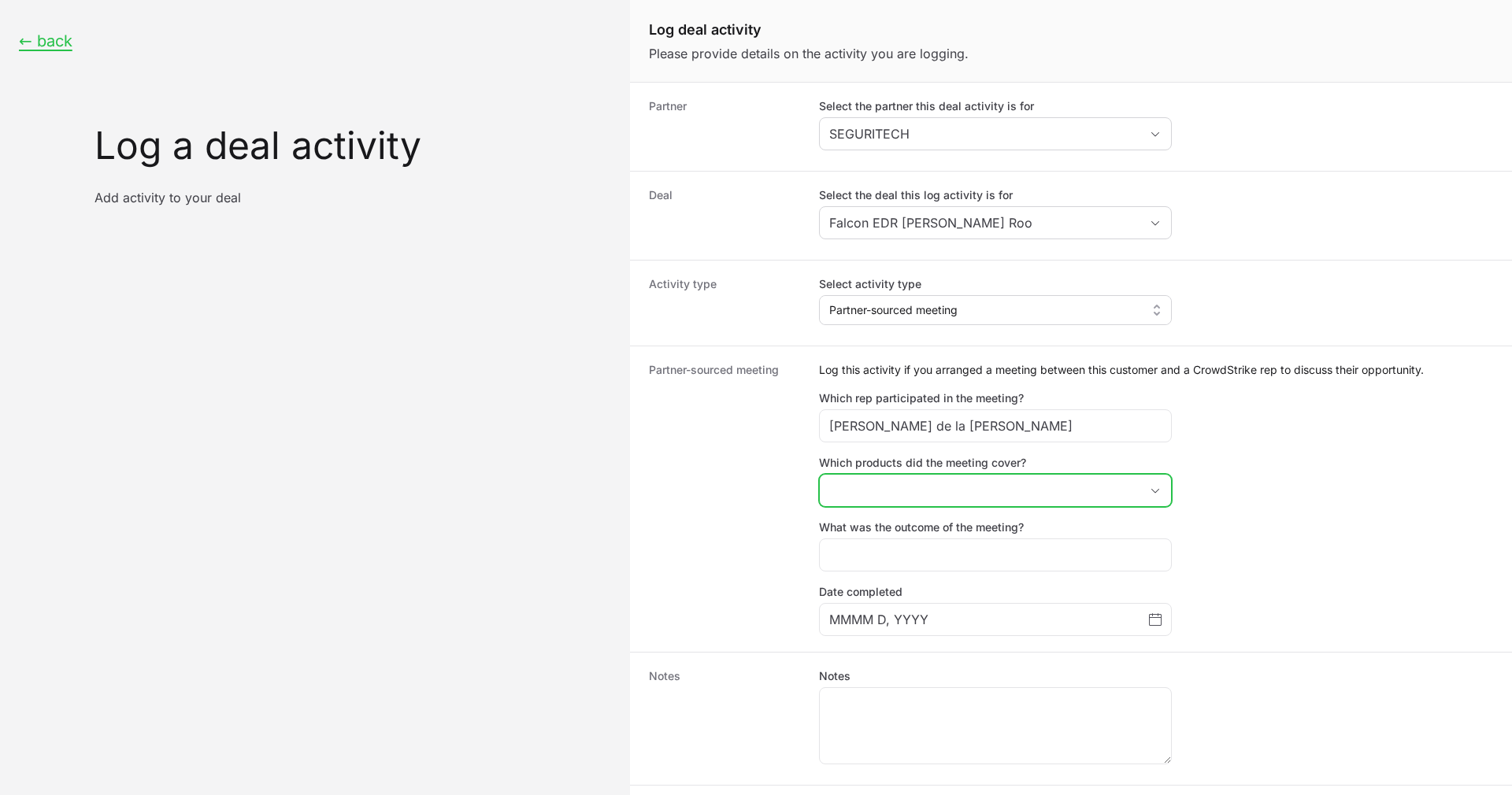
click at [1020, 482] on button "placeholder" at bounding box center [995, 491] width 352 height 32
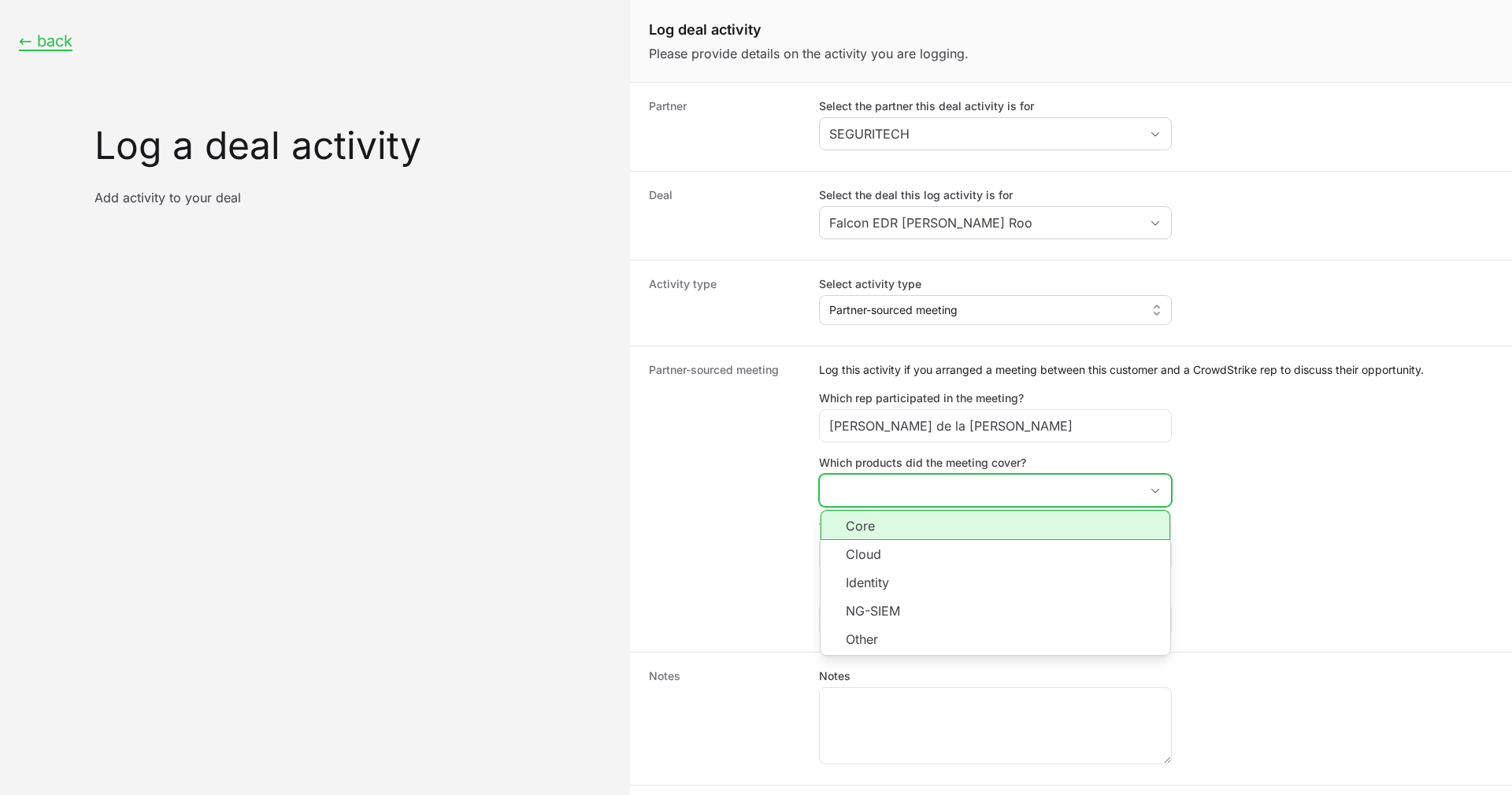
click at [970, 524] on li "Core" at bounding box center [995, 525] width 350 height 30
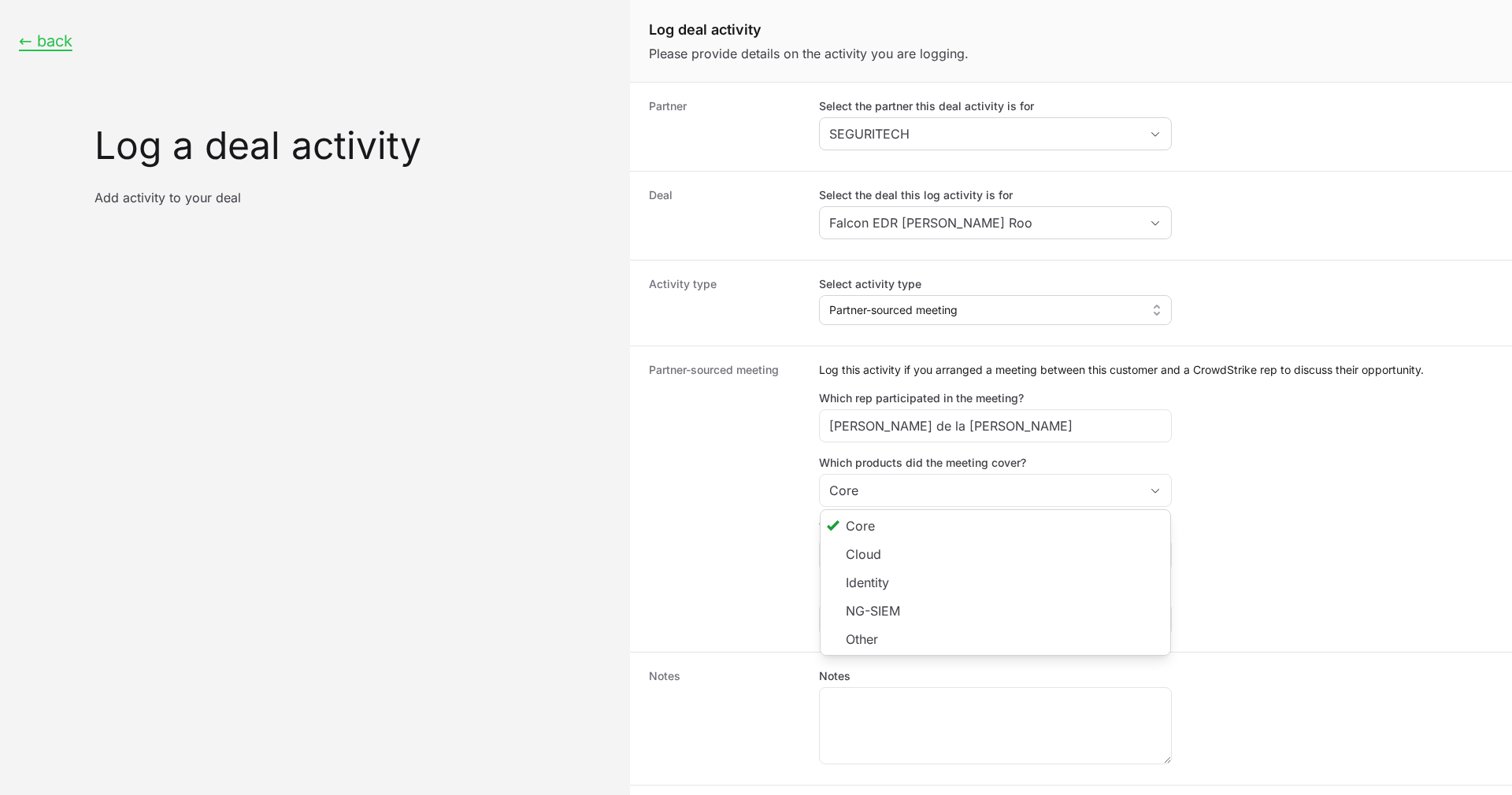
click at [734, 567] on dt "Partner-sourced meeting" at bounding box center [724, 499] width 152 height 274
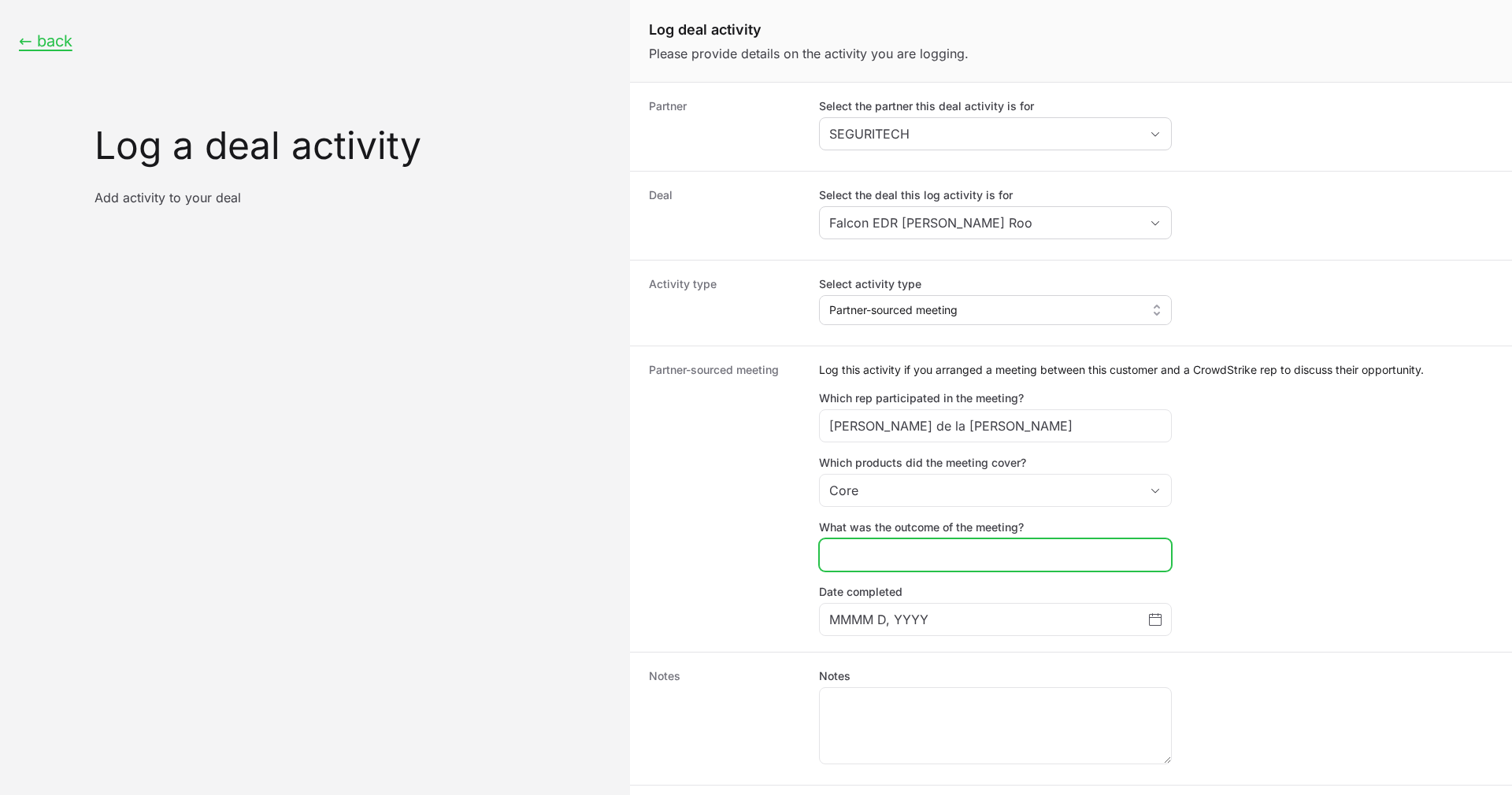
click at [920, 546] on input "What was the outcome of the meeting?" at bounding box center [995, 554] width 332 height 19
click at [926, 554] on input "What was the outcome of the meeting?" at bounding box center [995, 554] width 332 height 19
type input "Updated"
type input "Quote"
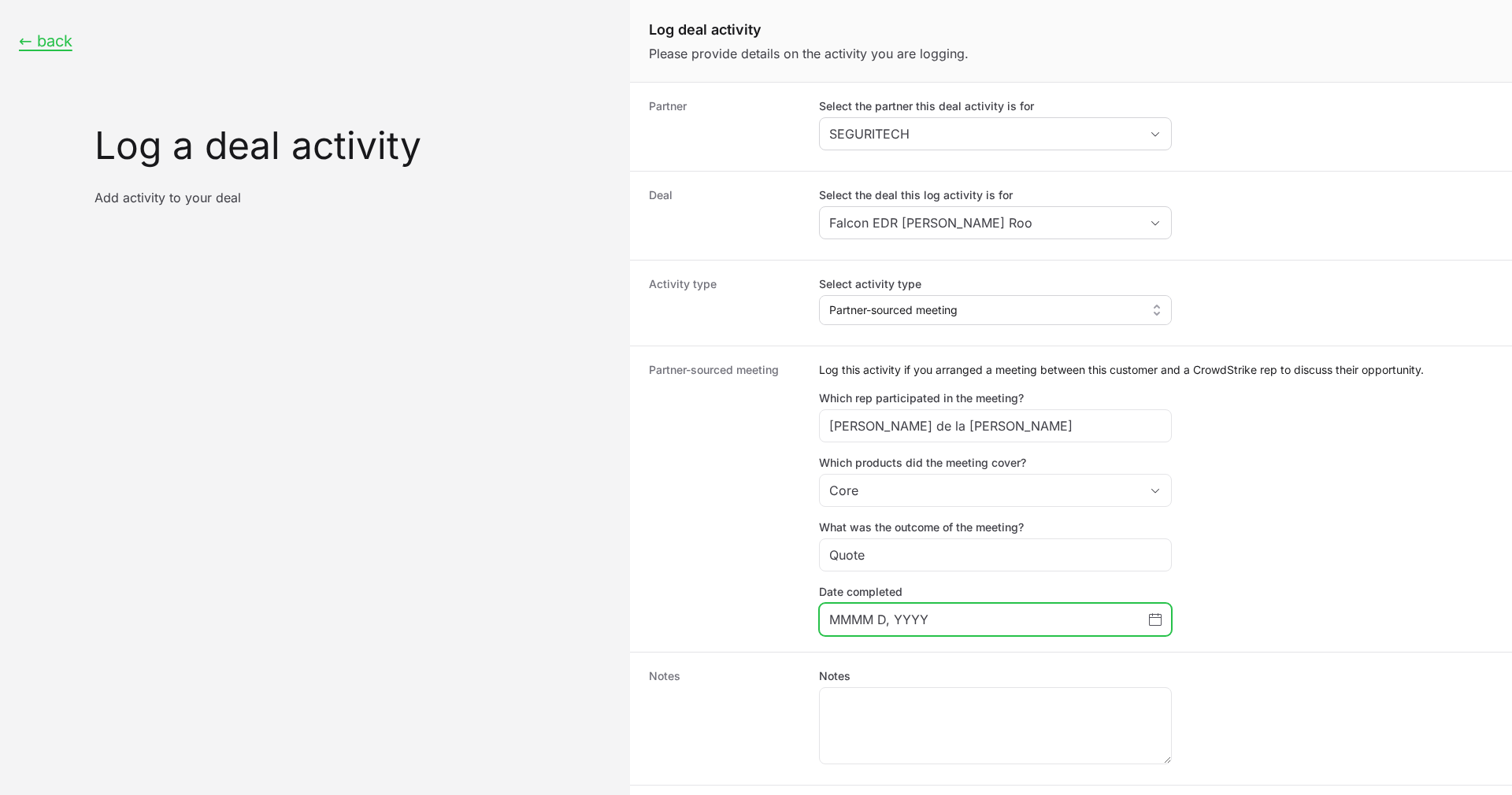
click at [988, 622] on input "MMMM D, YYYY" at bounding box center [989, 620] width 320 height 19
click at [1153, 627] on span "Choose date" at bounding box center [1155, 620] width 12 height 19
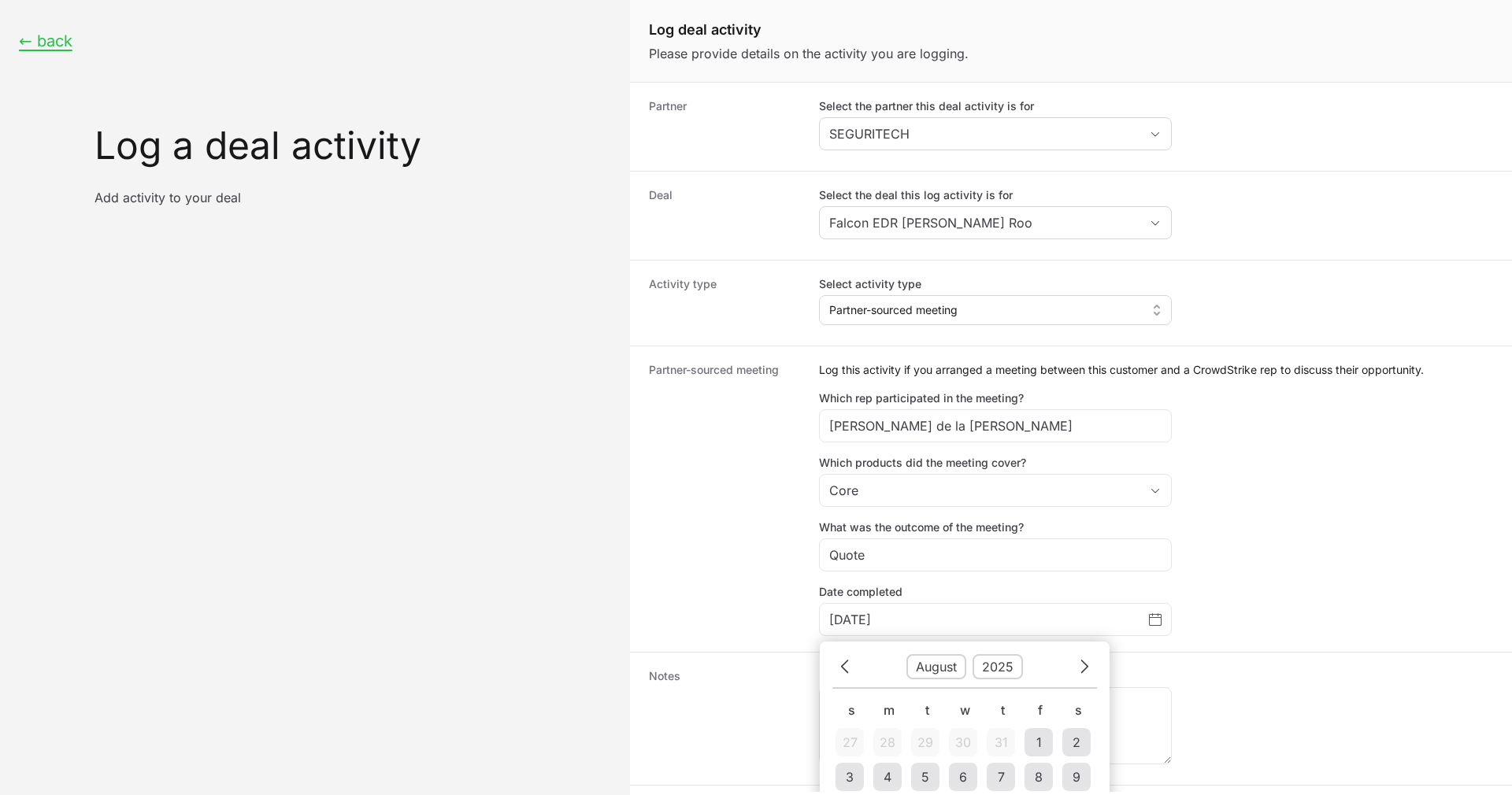
scroll to position [153, 0]
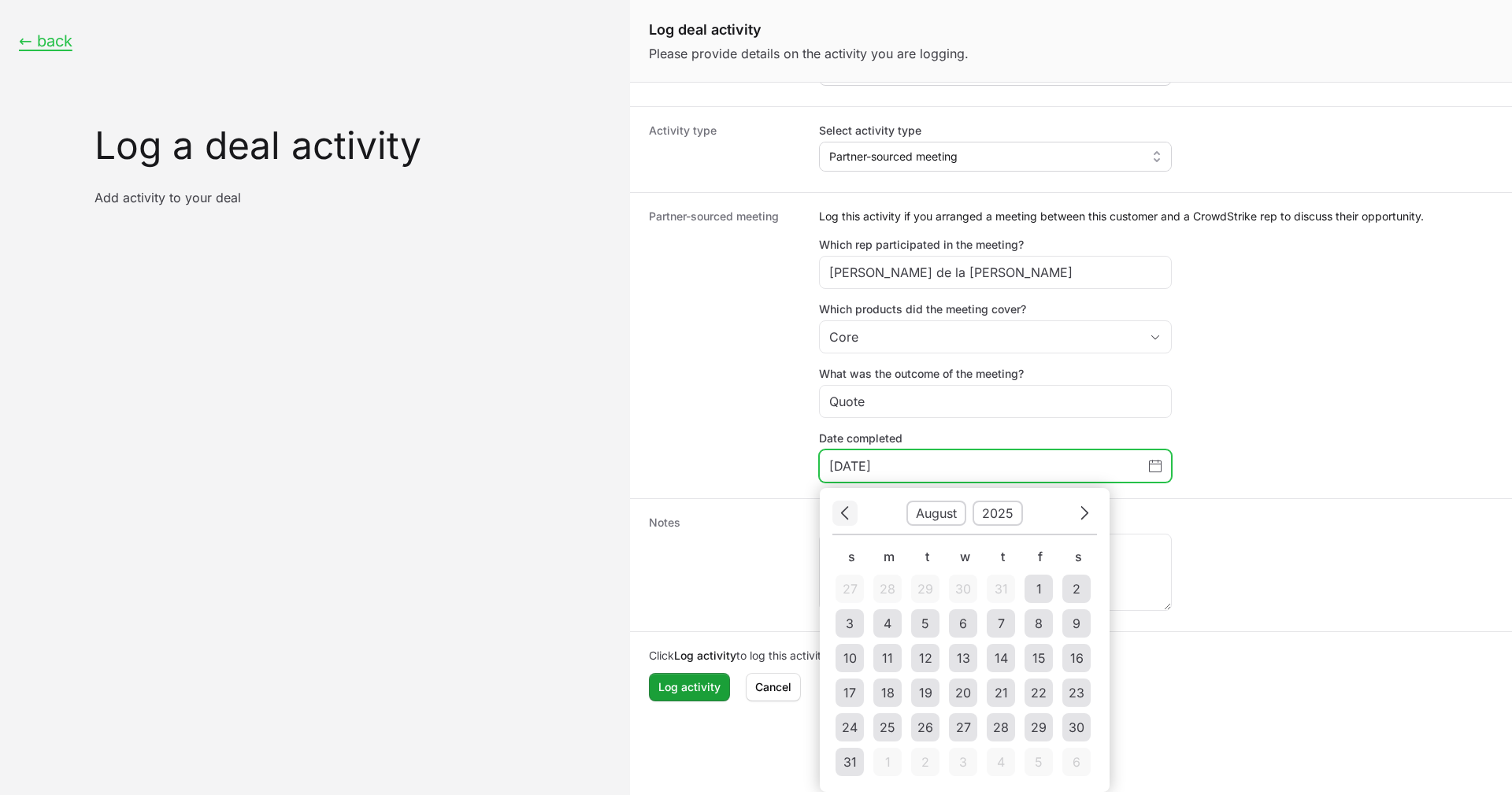
click at [841, 508] on icon "Choose date" at bounding box center [844, 513] width 10 height 21
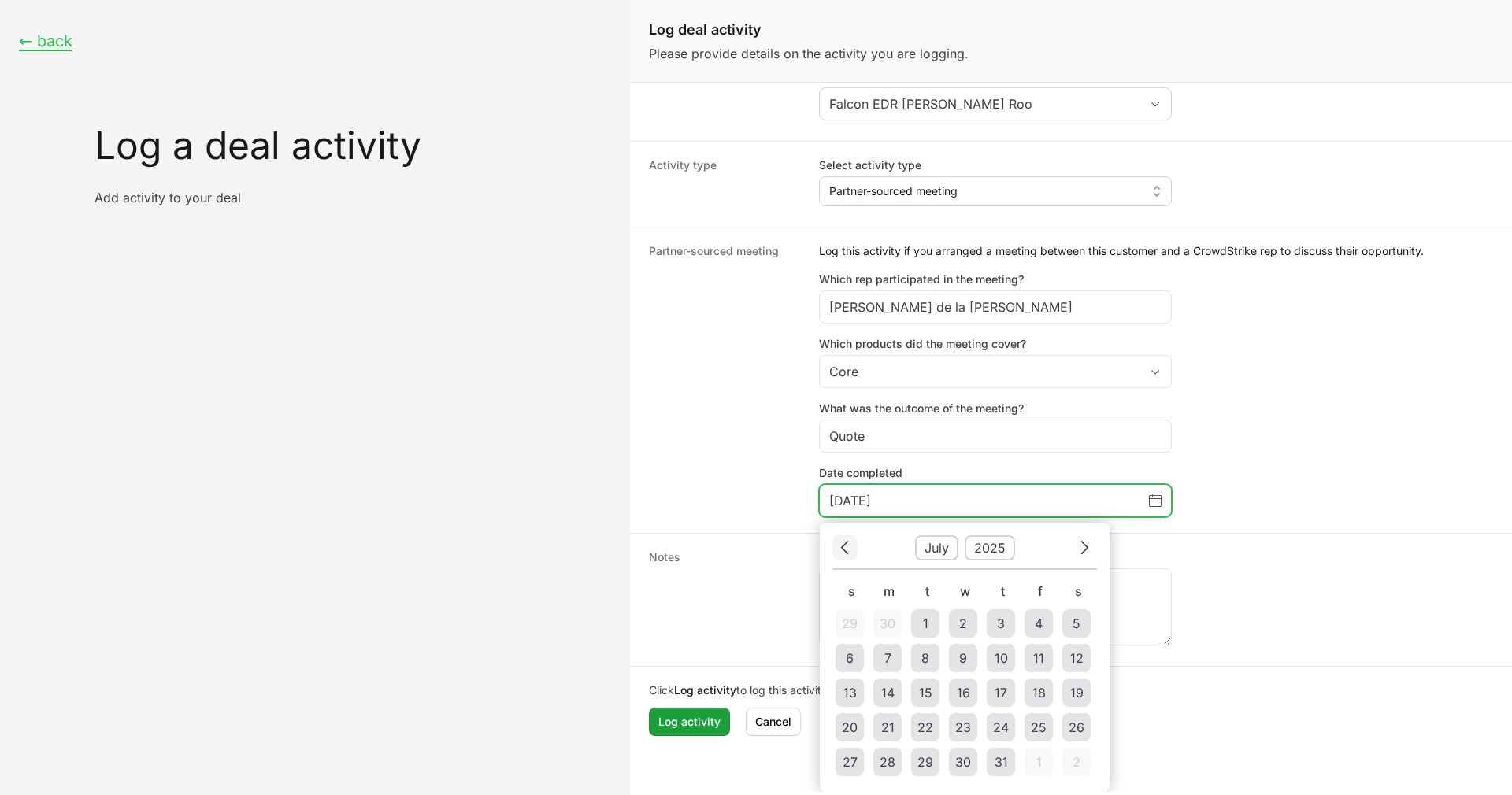
click at [841, 508] on input "August 6, 2025" at bounding box center [989, 501] width 320 height 19
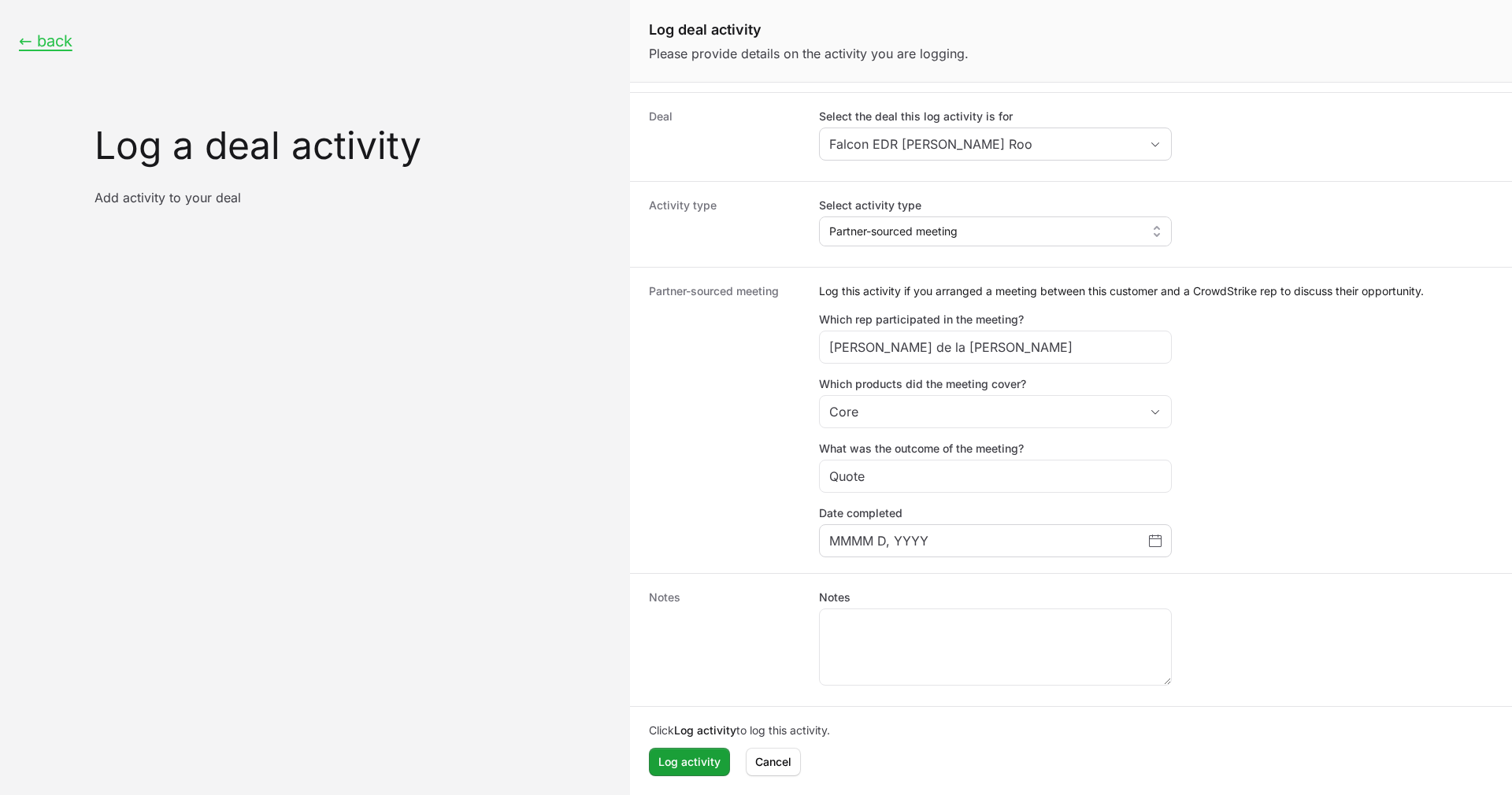
click at [928, 554] on div "MMMM D, YYYY" at bounding box center [995, 541] width 352 height 33
click at [1158, 537] on icon "Choose date" at bounding box center [1158, 537] width 1 height 4
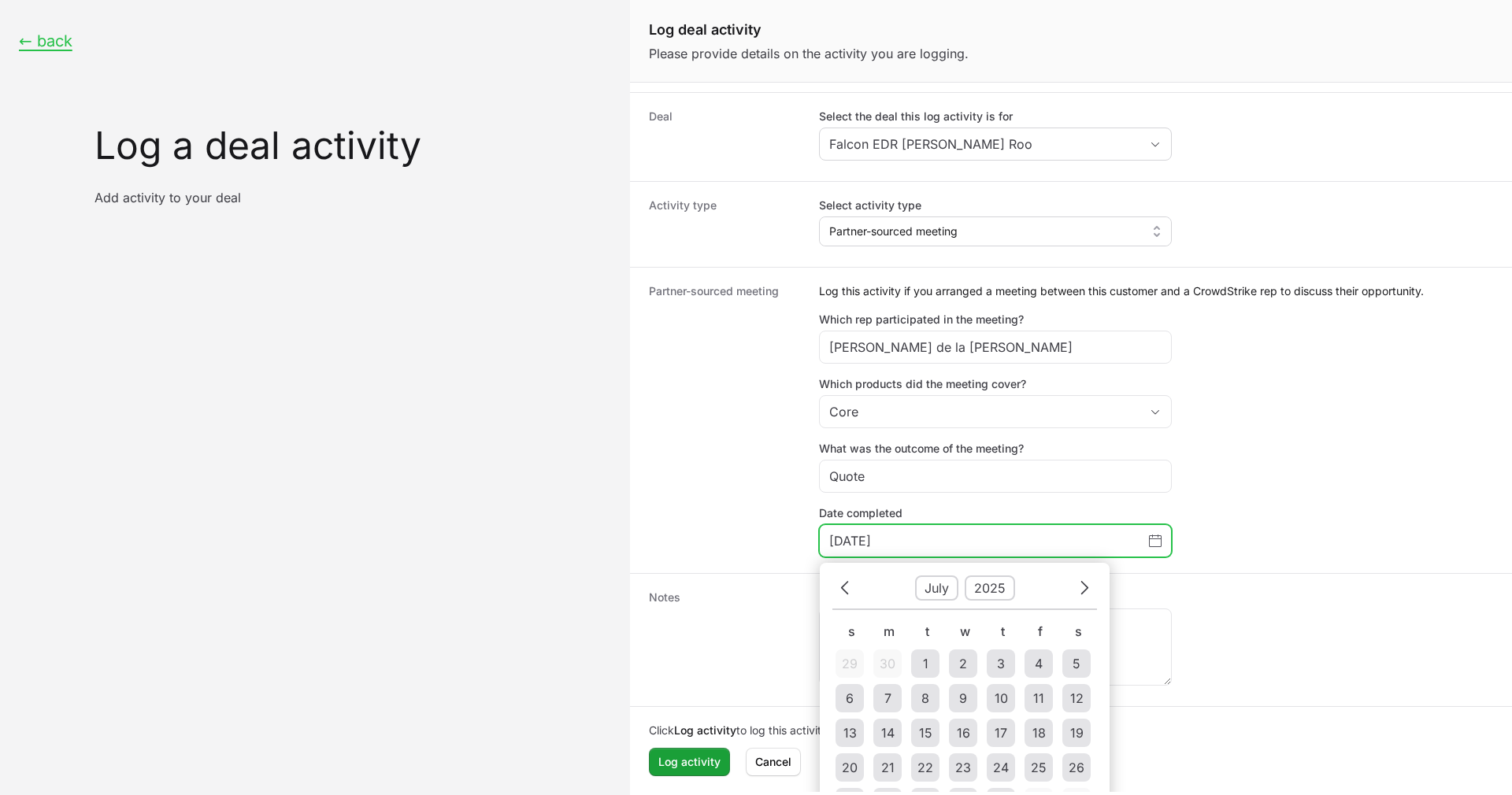
click at [823, 582] on div "Previous July 2025 Next S M T W T F S 29 30 1 2 3 4 5 6 7 8 9 10 11 12 13 14 15…" at bounding box center [964, 698] width 290 height 270
click at [841, 585] on icon "Choose date" at bounding box center [844, 588] width 10 height 21
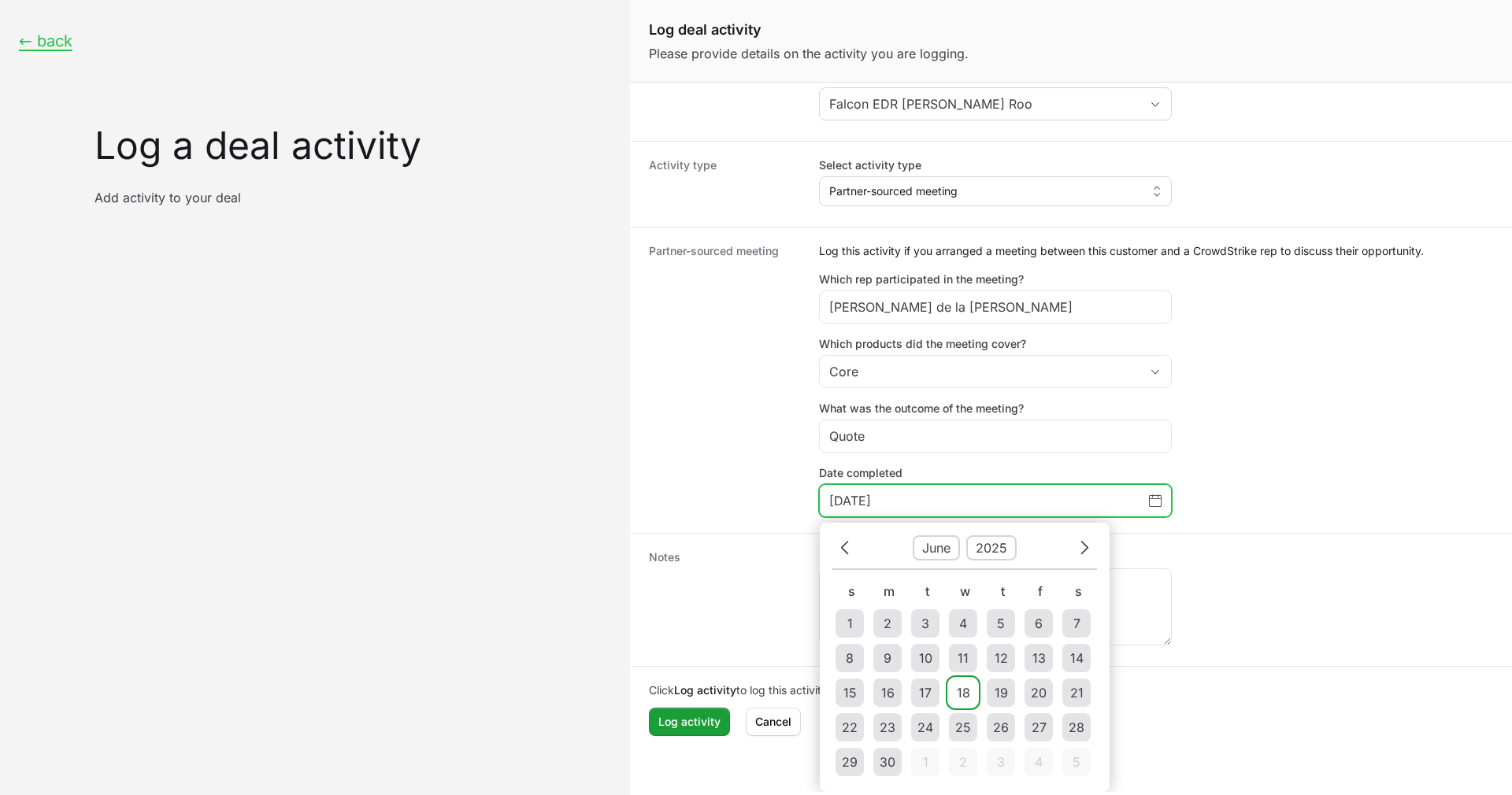
type input "June 18, 2025"
click at [1087, 551] on icon "Choose date" at bounding box center [1084, 547] width 10 height 21
click at [885, 662] on div "7" at bounding box center [887, 658] width 7 height 19
type input "July 7, 2025"
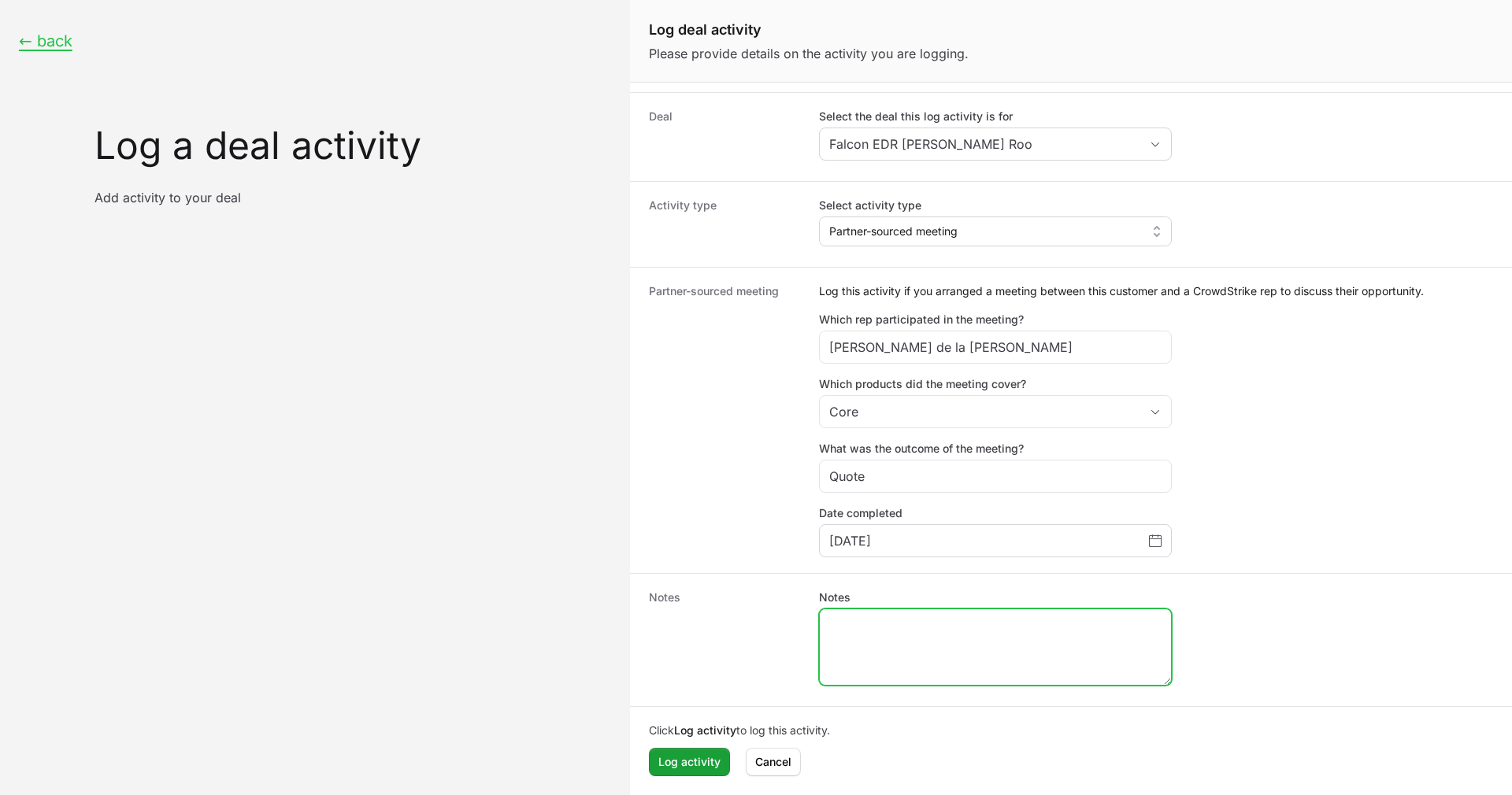
click at [967, 656] on textarea "Notes" at bounding box center [995, 648] width 352 height 76
click at [688, 754] on span "Log activity" at bounding box center [689, 762] width 63 height 19
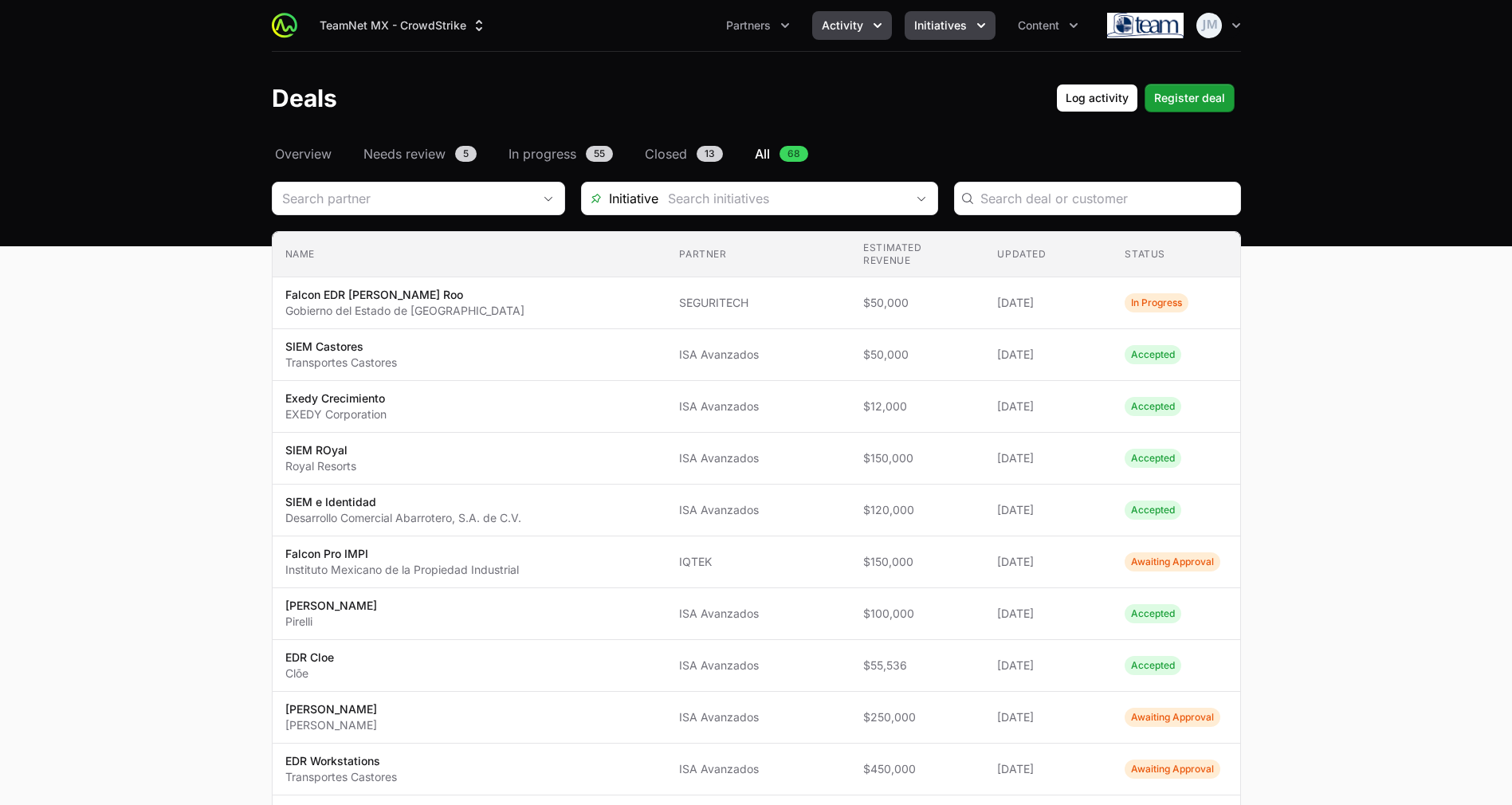
click at [925, 33] on span "Initiatives" at bounding box center [940, 26] width 53 height 16
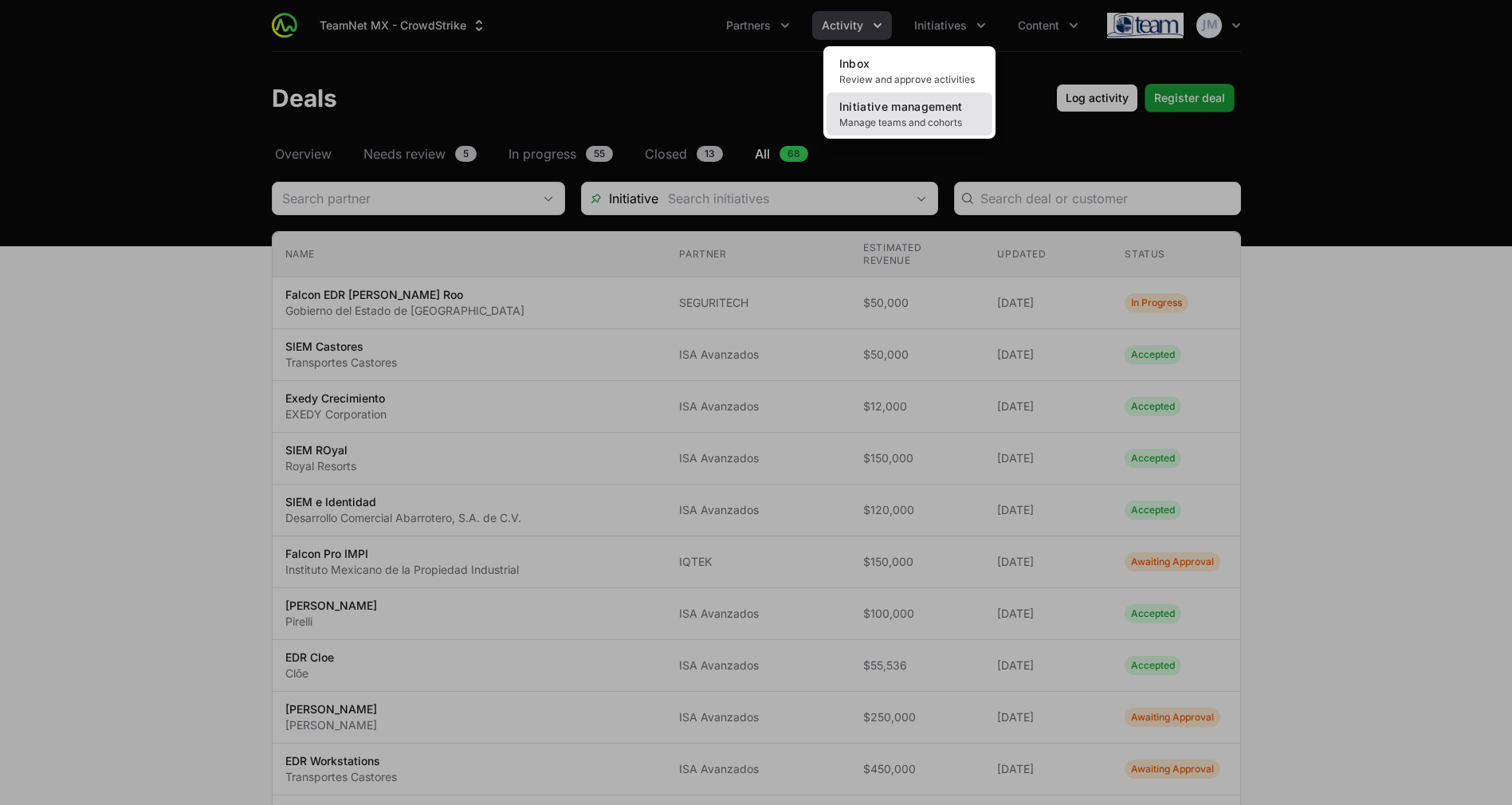
click at [904, 101] on span "Initiative management" at bounding box center [901, 106] width 124 height 13
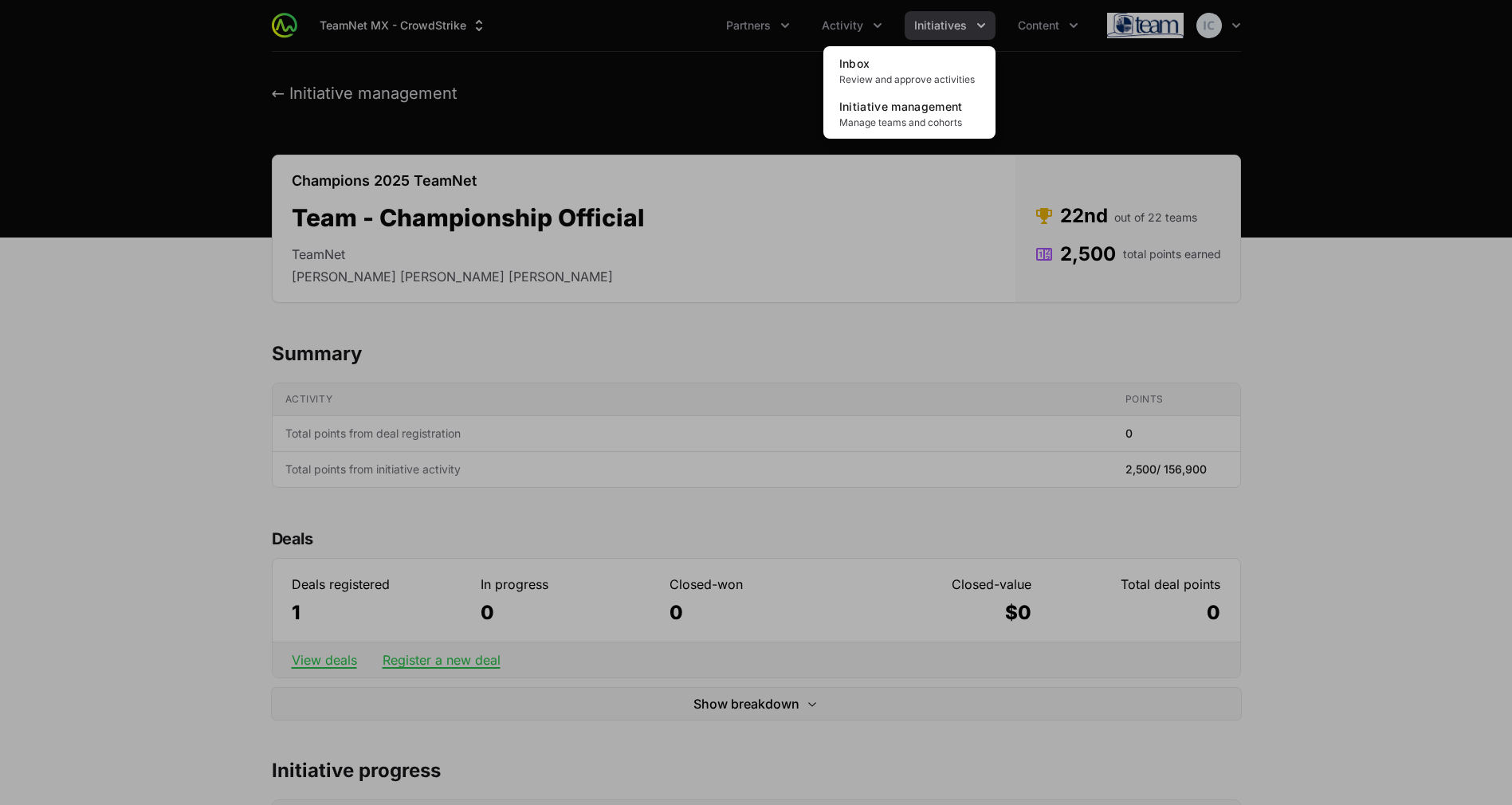
click at [738, 341] on div "Initiatives menu" at bounding box center [756, 402] width 1512 height 805
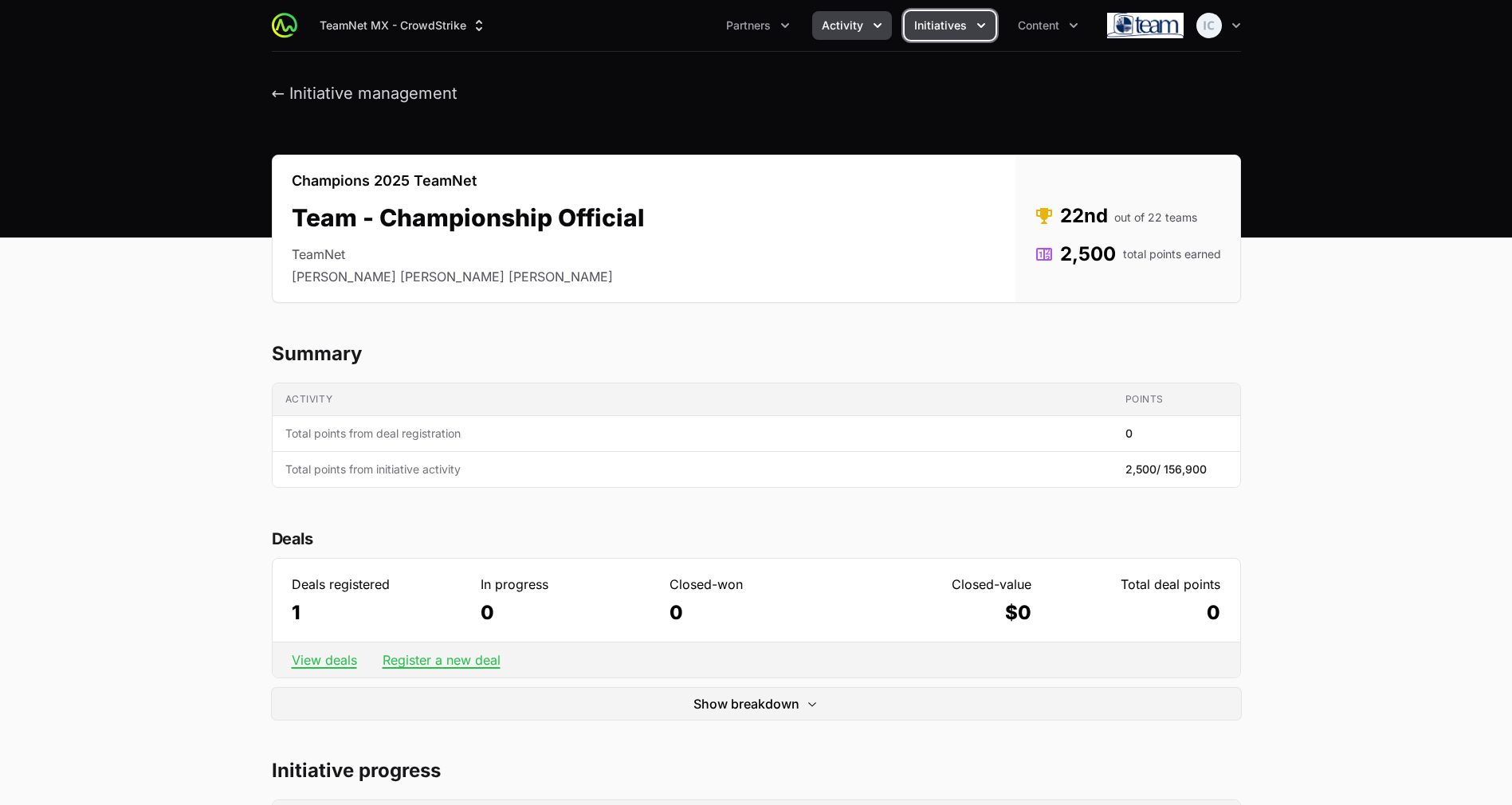
click at [850, 29] on span "Activity" at bounding box center [842, 26] width 41 height 16
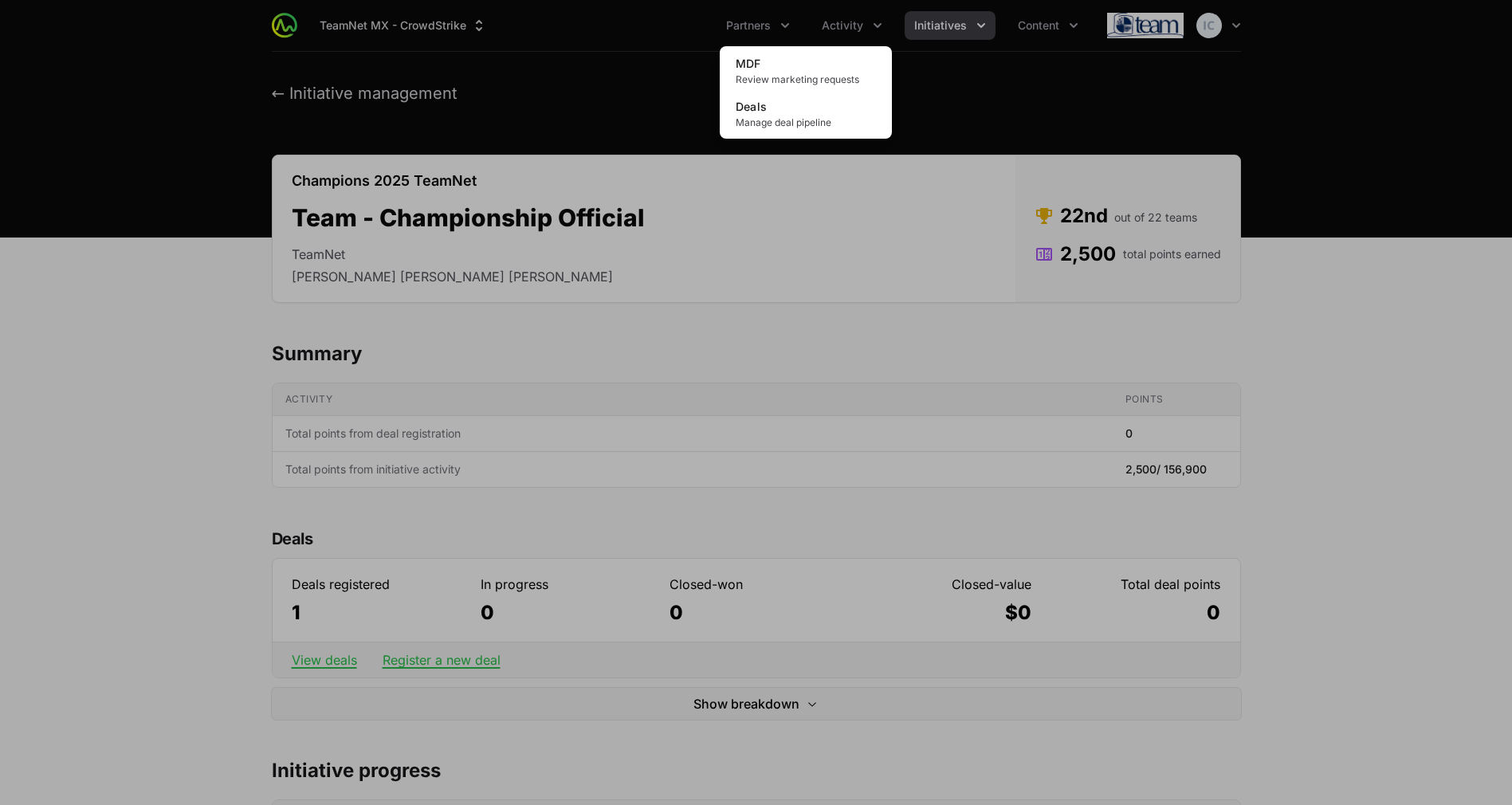
click at [739, 20] on div "Activity menu" at bounding box center [756, 402] width 1512 height 805
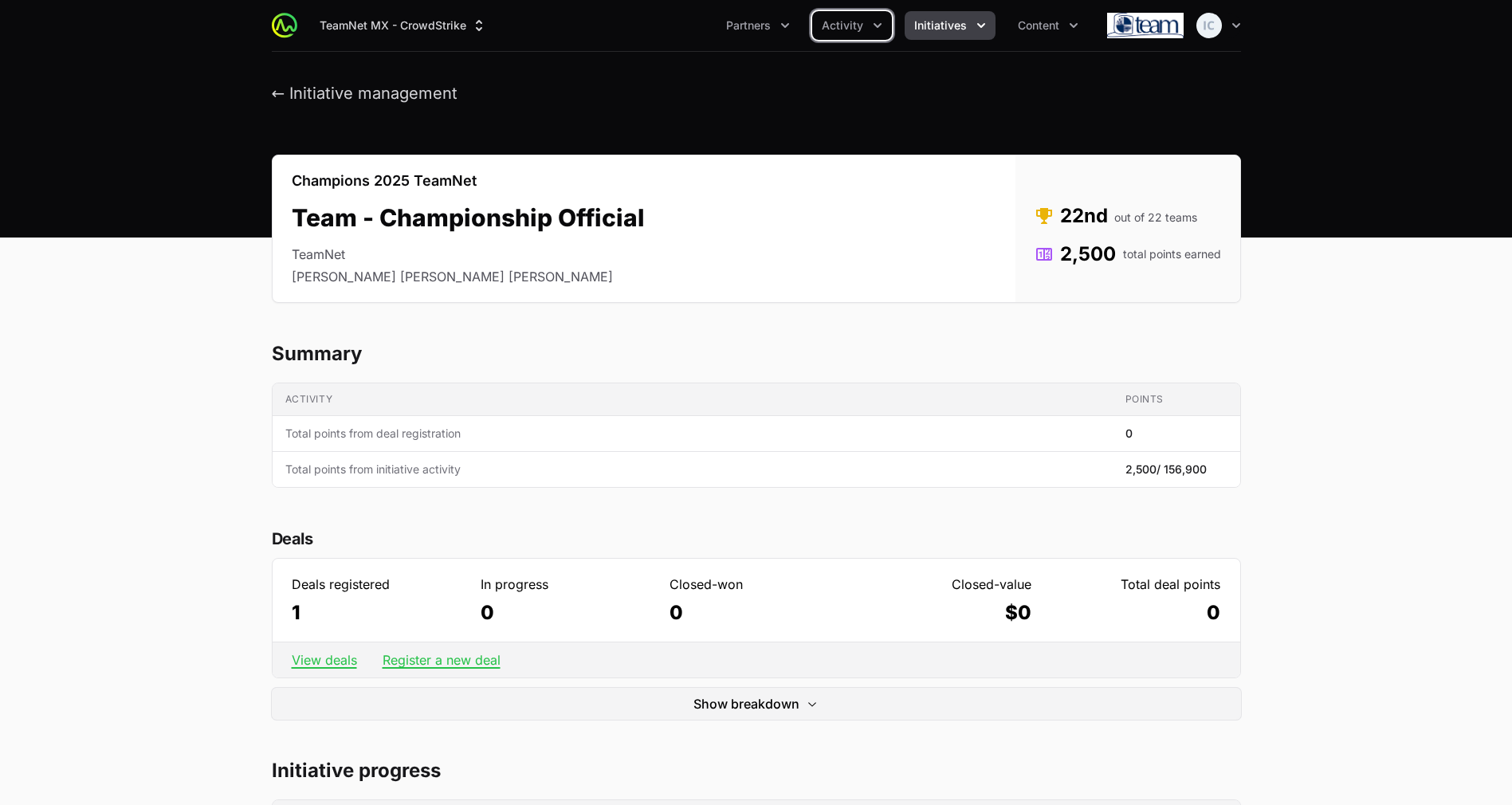
click at [917, 30] on span "Initiatives" at bounding box center [940, 26] width 53 height 16
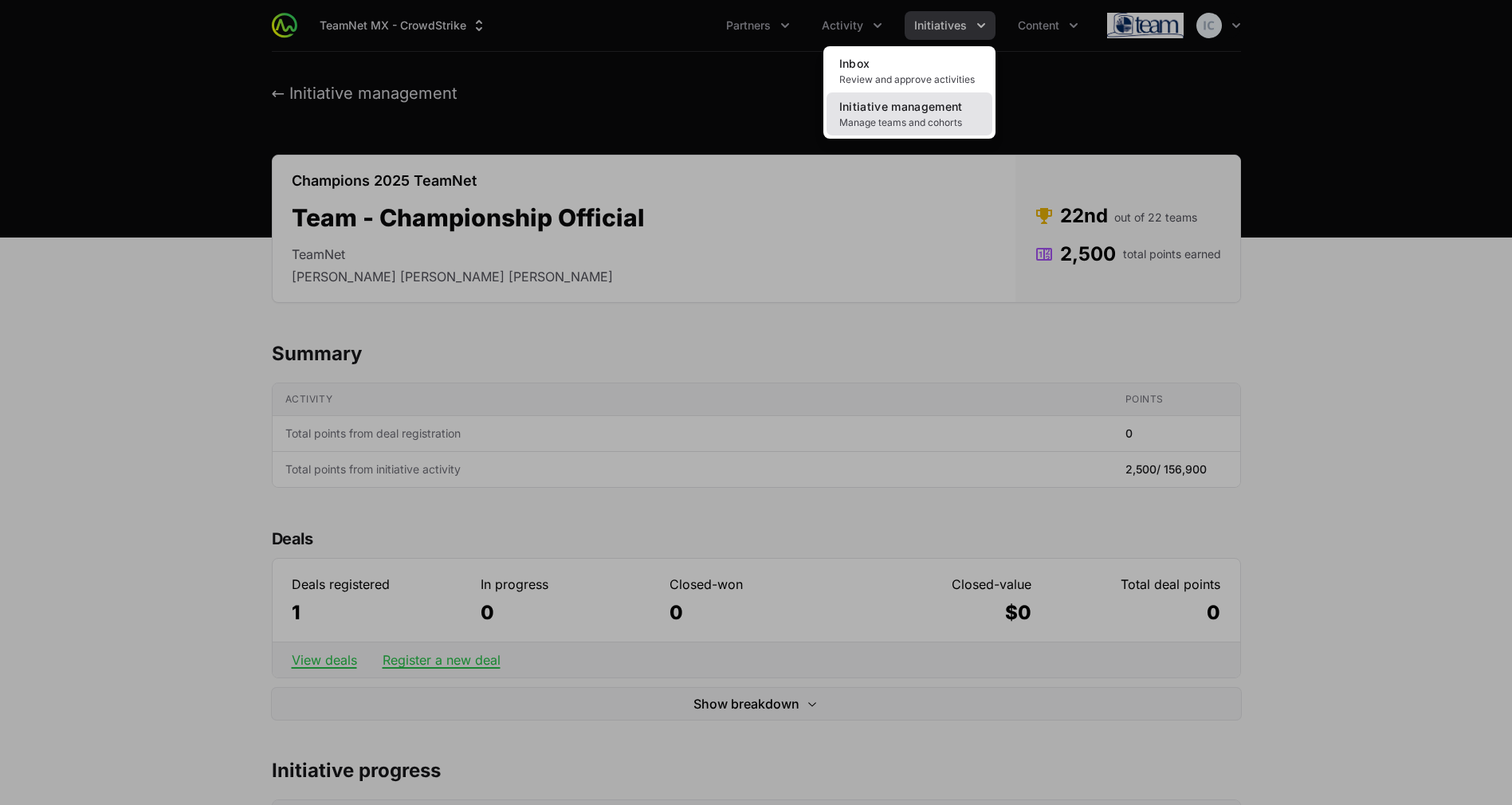
click at [880, 116] on span "Manage teams and cohorts" at bounding box center [909, 122] width 140 height 12
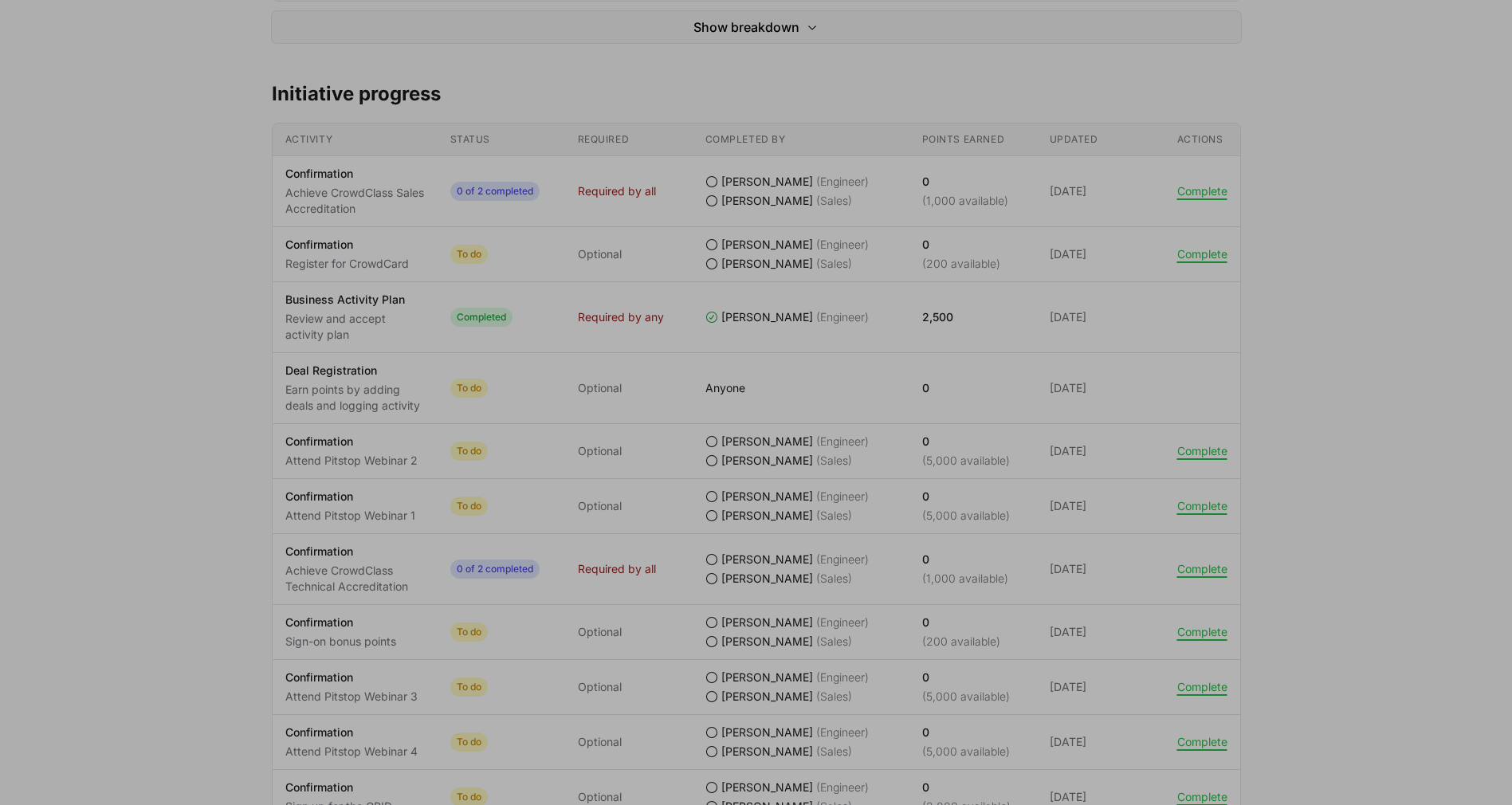
scroll to position [1216, 0]
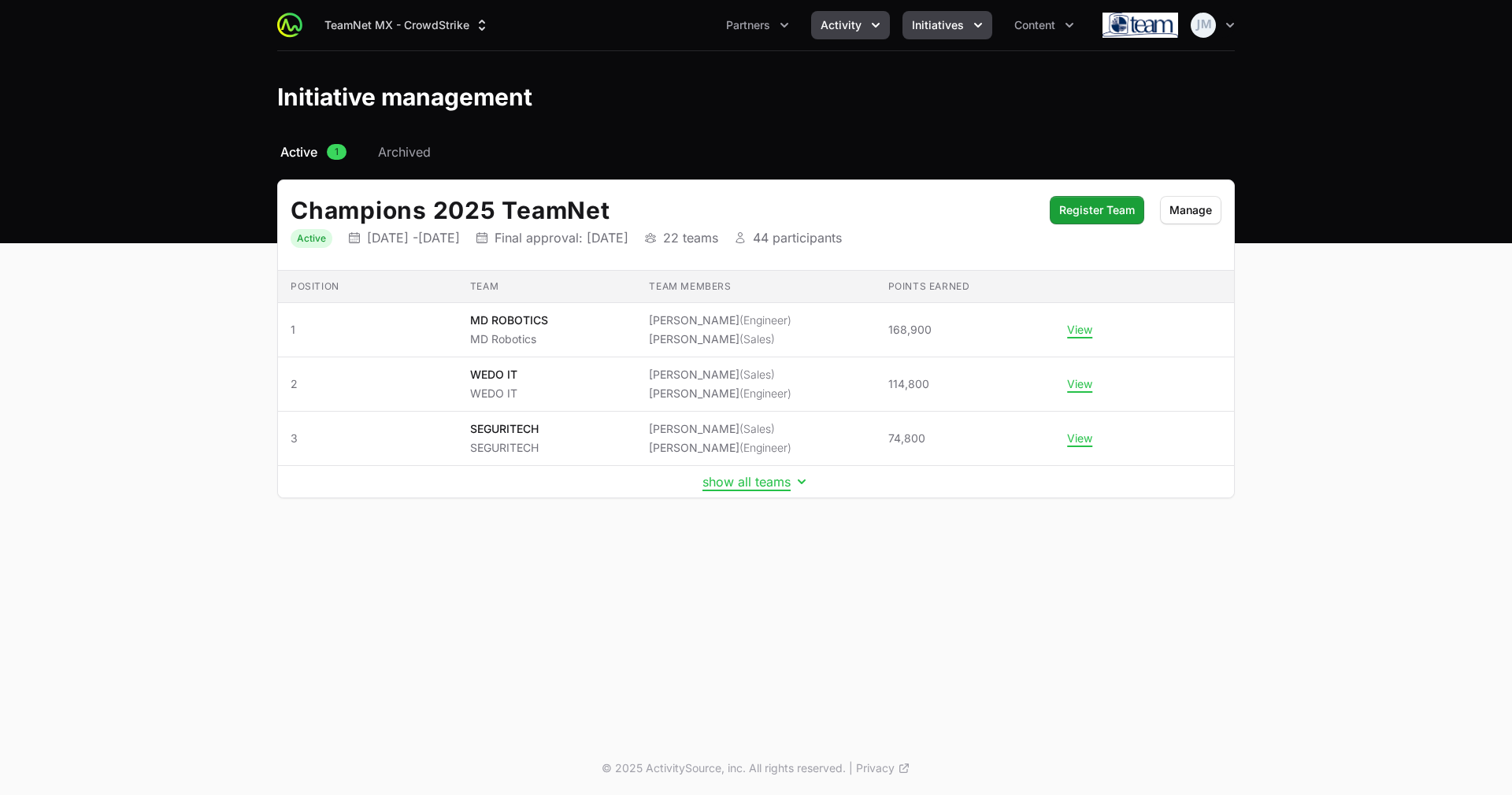
click at [888, 33] on button "Activity" at bounding box center [849, 26] width 78 height 28
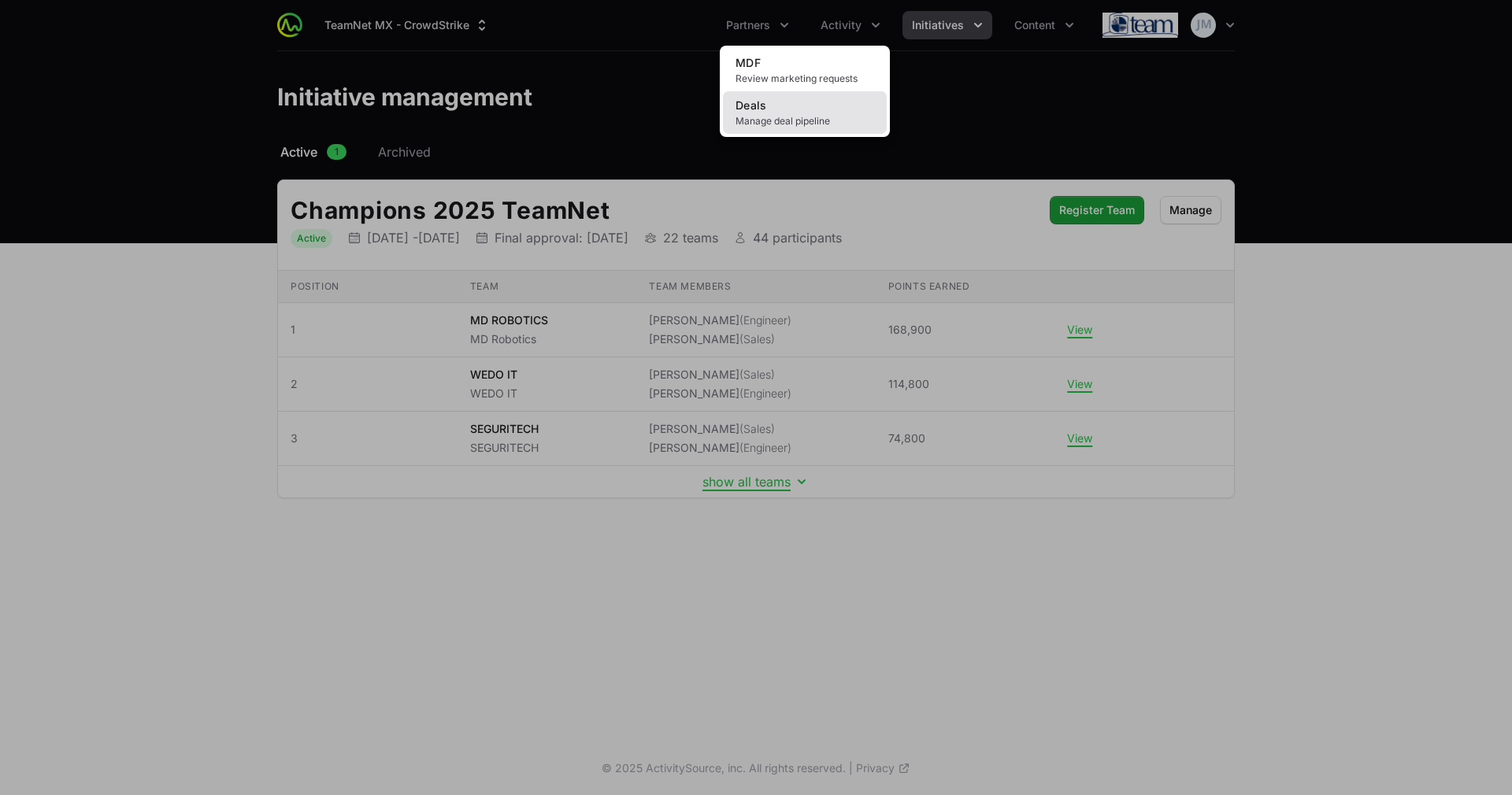
click at [764, 130] on link "Deals Manage deal pipeline" at bounding box center [804, 113] width 164 height 42
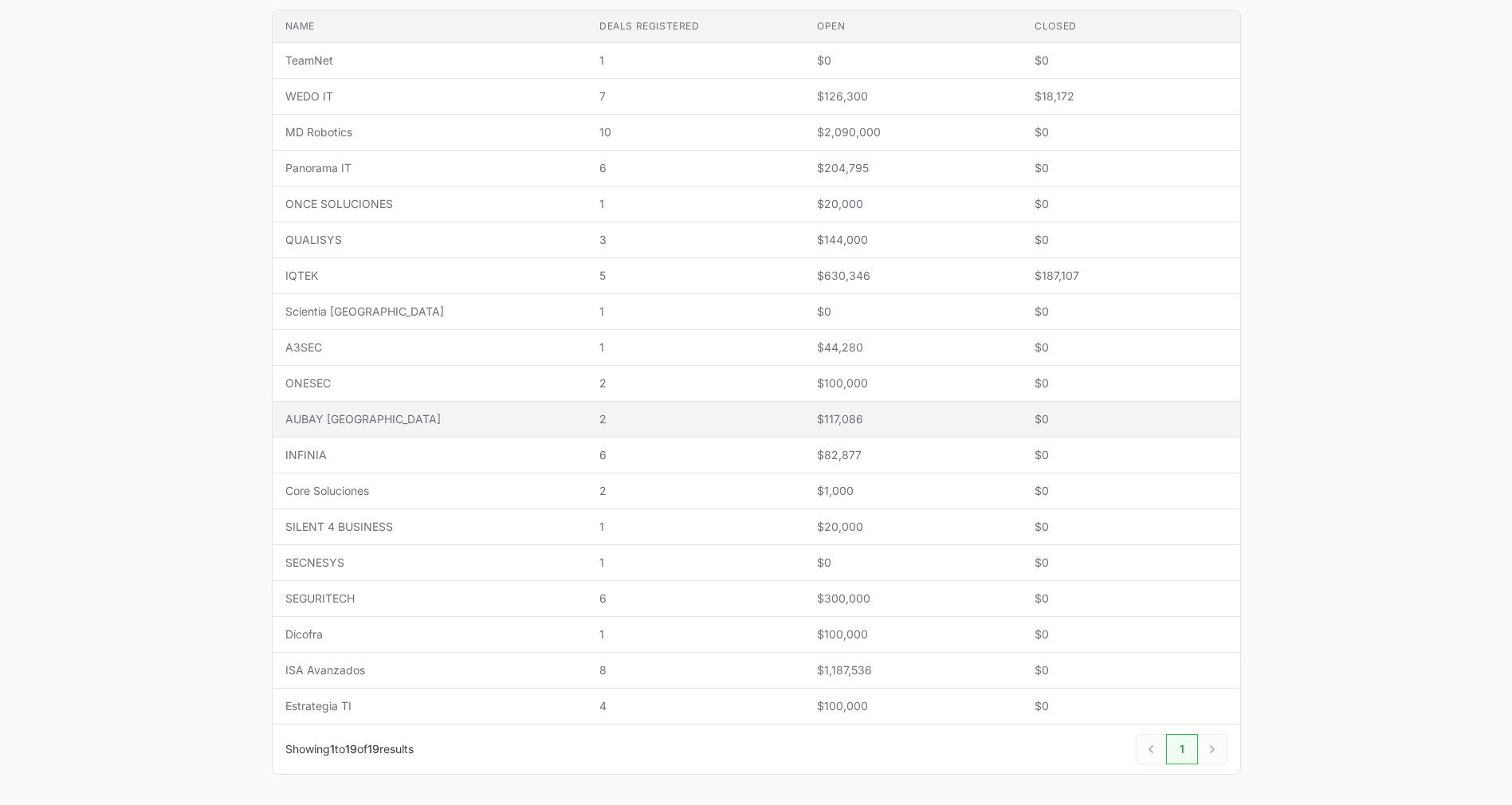
scroll to position [375, 0]
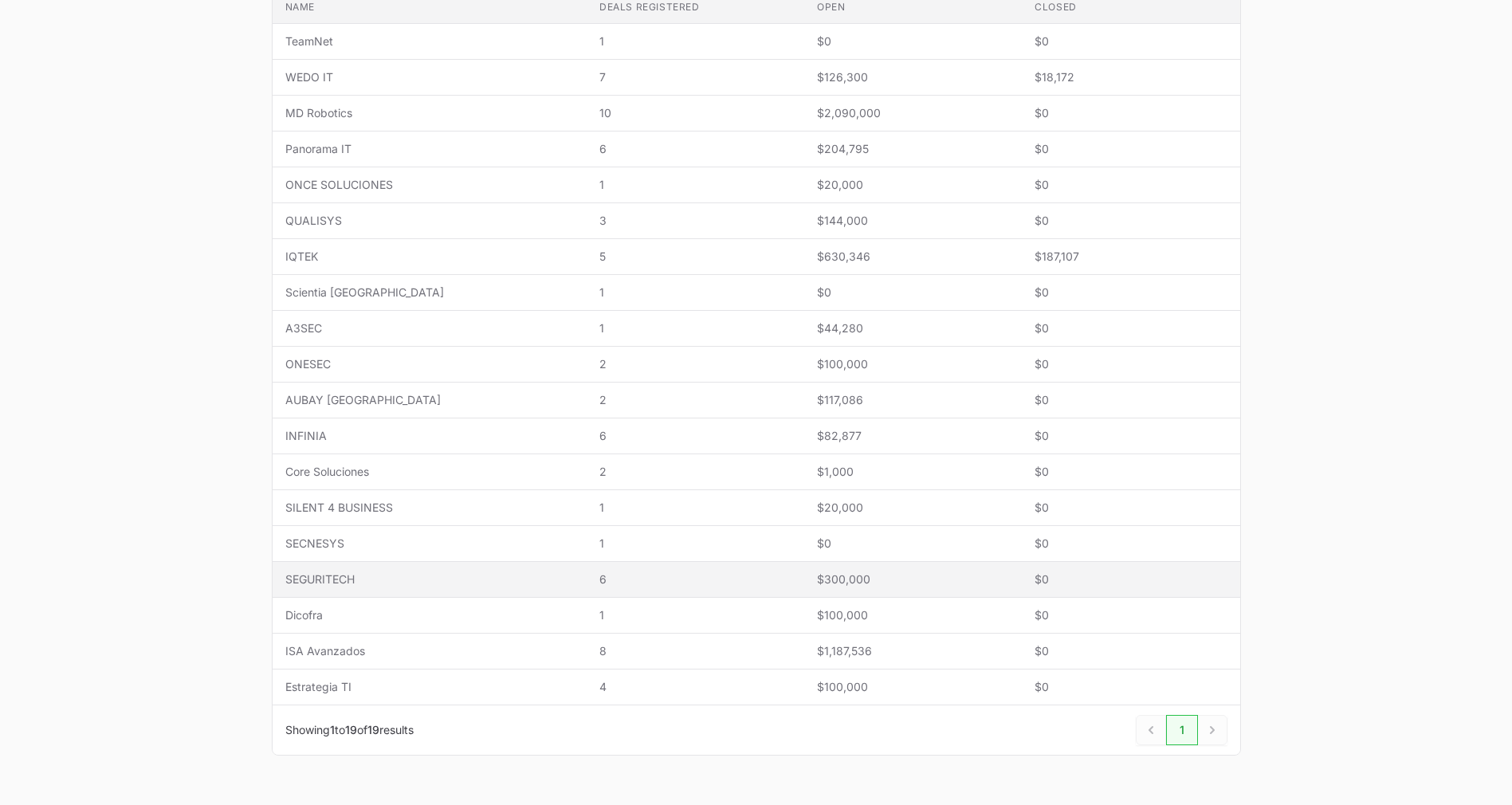
click at [387, 566] on td "Name SEGURITECH" at bounding box center [430, 580] width 314 height 36
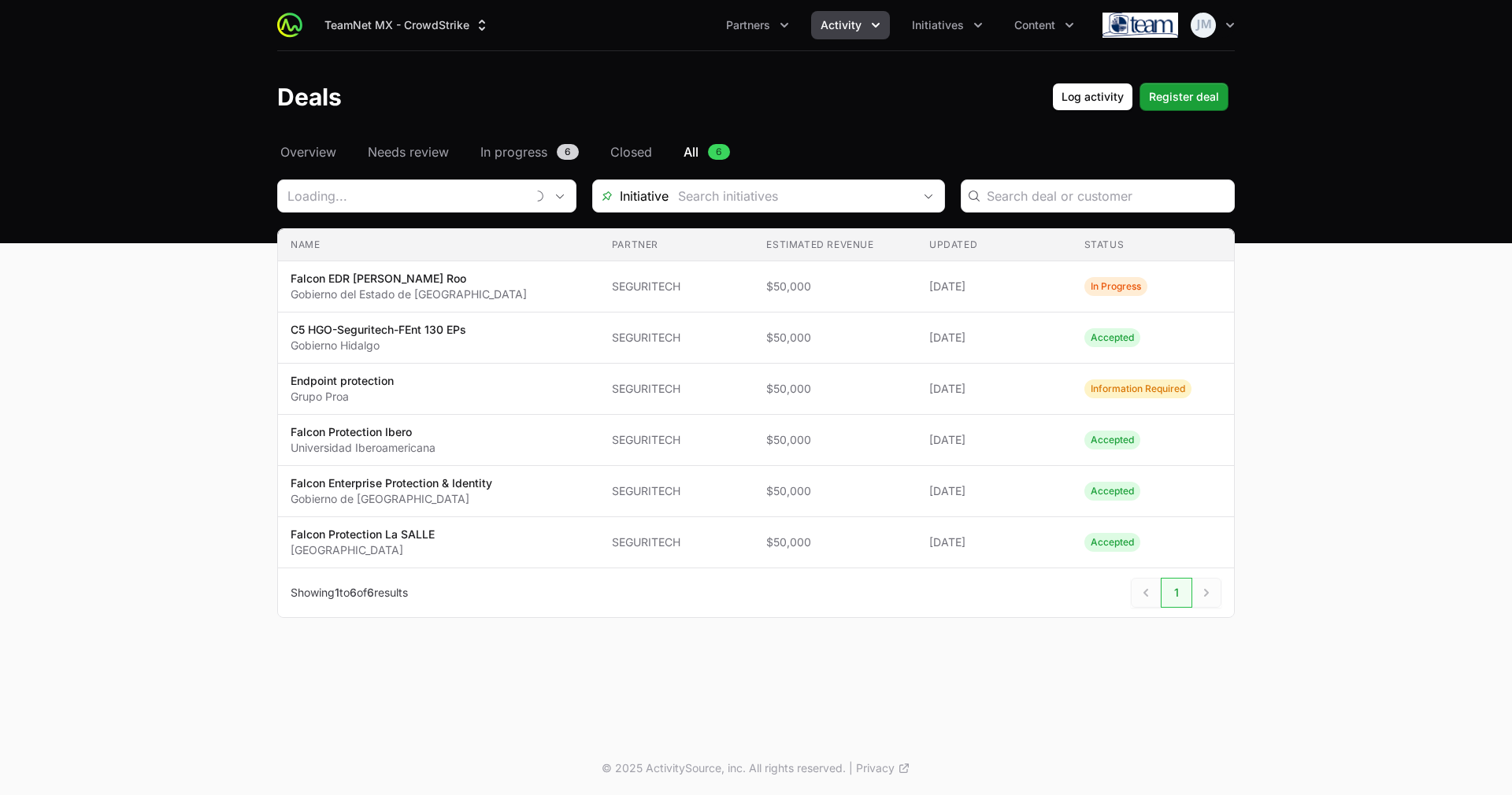
type input "SEGURITECH"
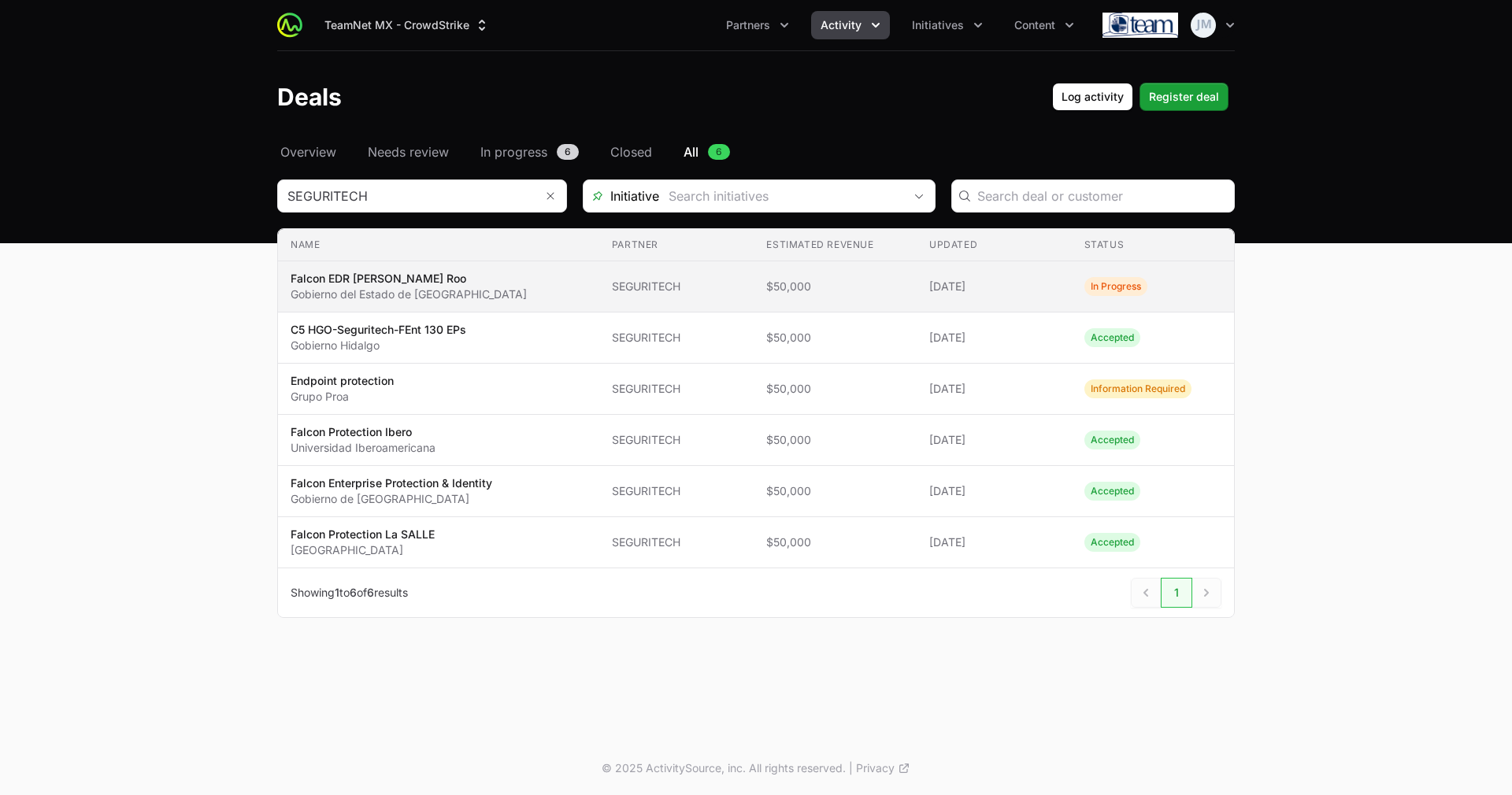
click at [968, 294] on td "Updated [DATE]" at bounding box center [994, 287] width 155 height 51
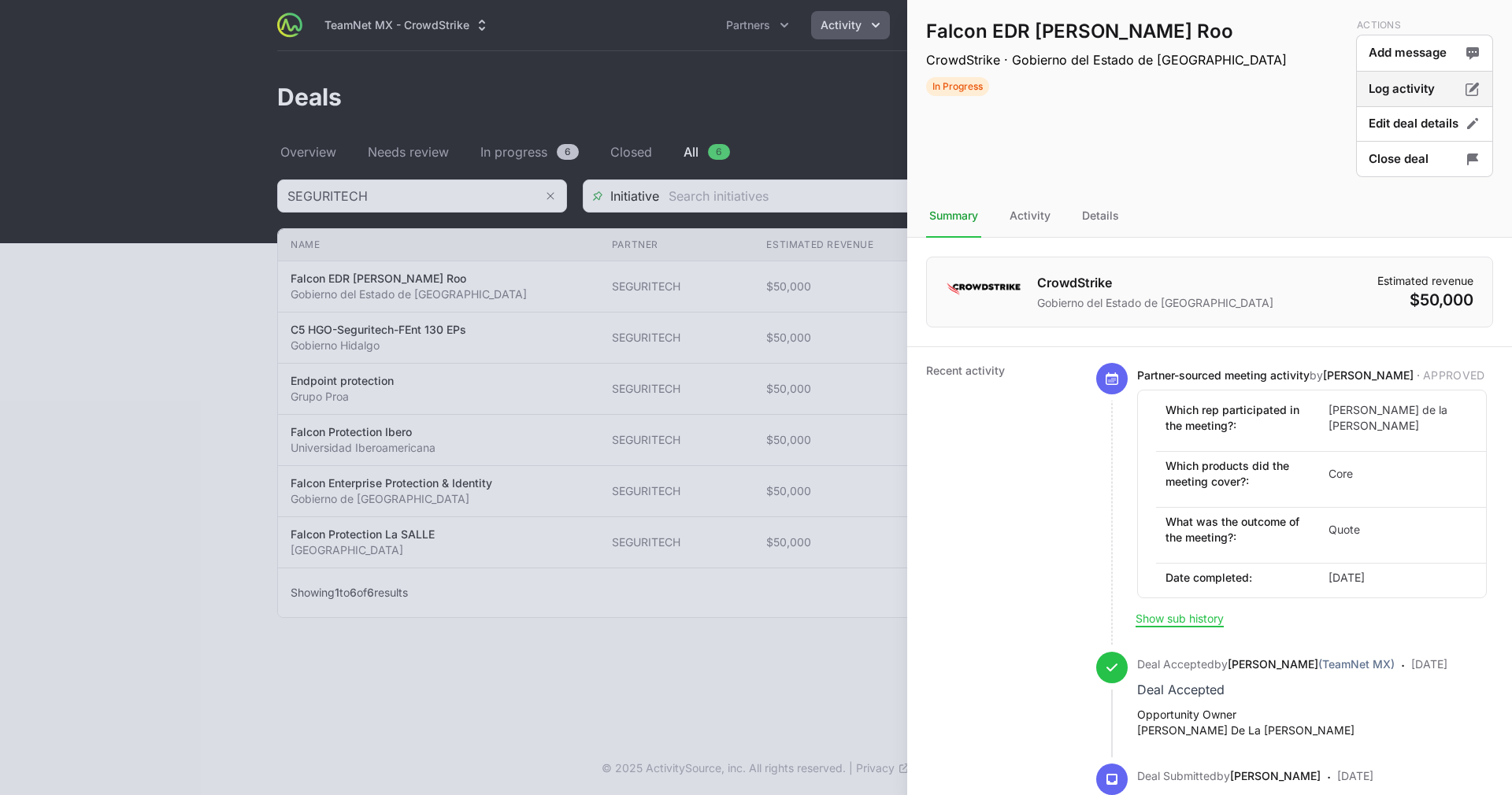
click at [1402, 106] on button "Log activity" at bounding box center [1424, 124] width 137 height 37
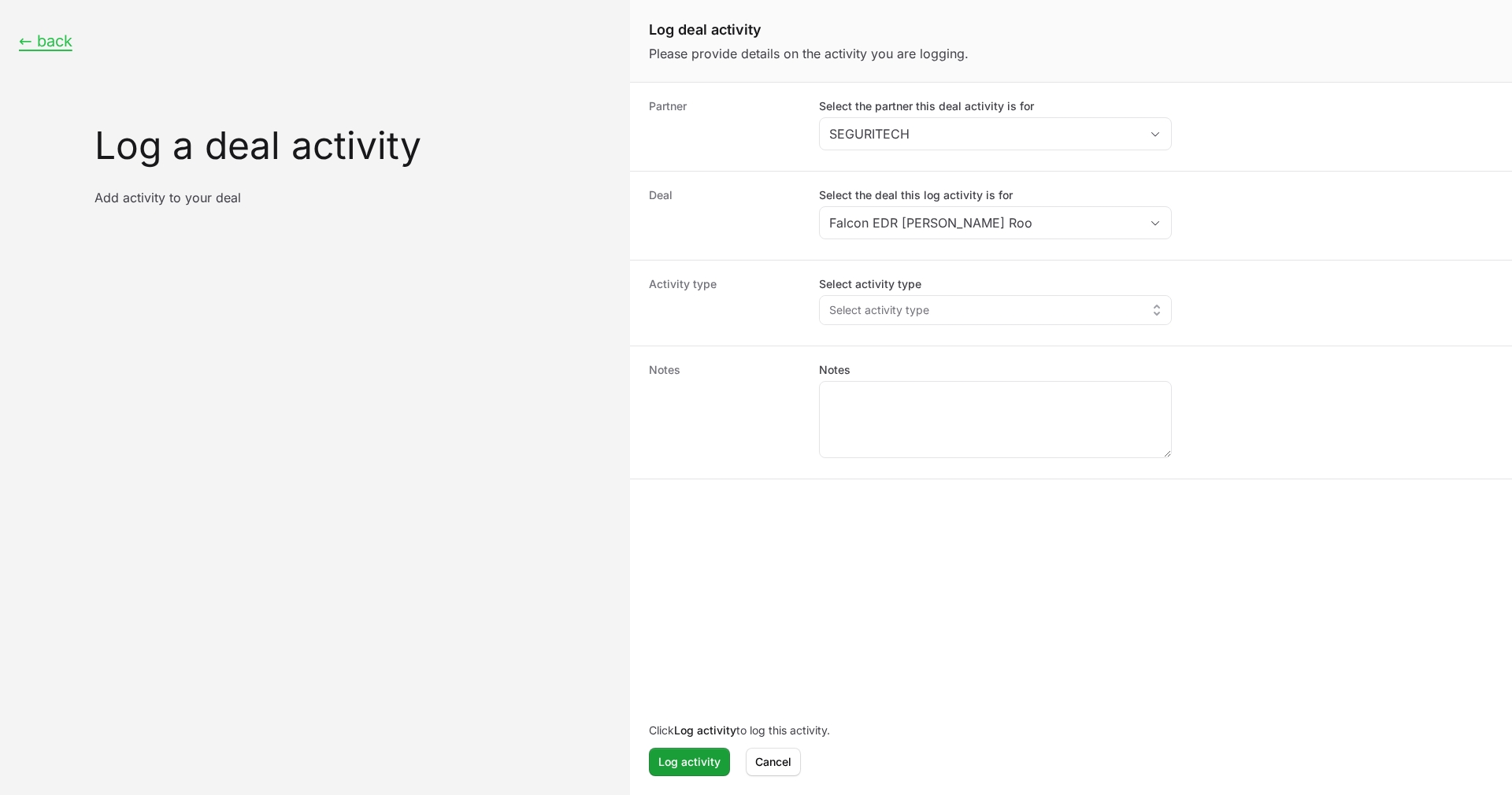
click at [1081, 329] on dd "Select activity type Select activity type" at bounding box center [1155, 303] width 674 height 54
click at [1080, 314] on button "Select activity type" at bounding box center [995, 310] width 352 height 28
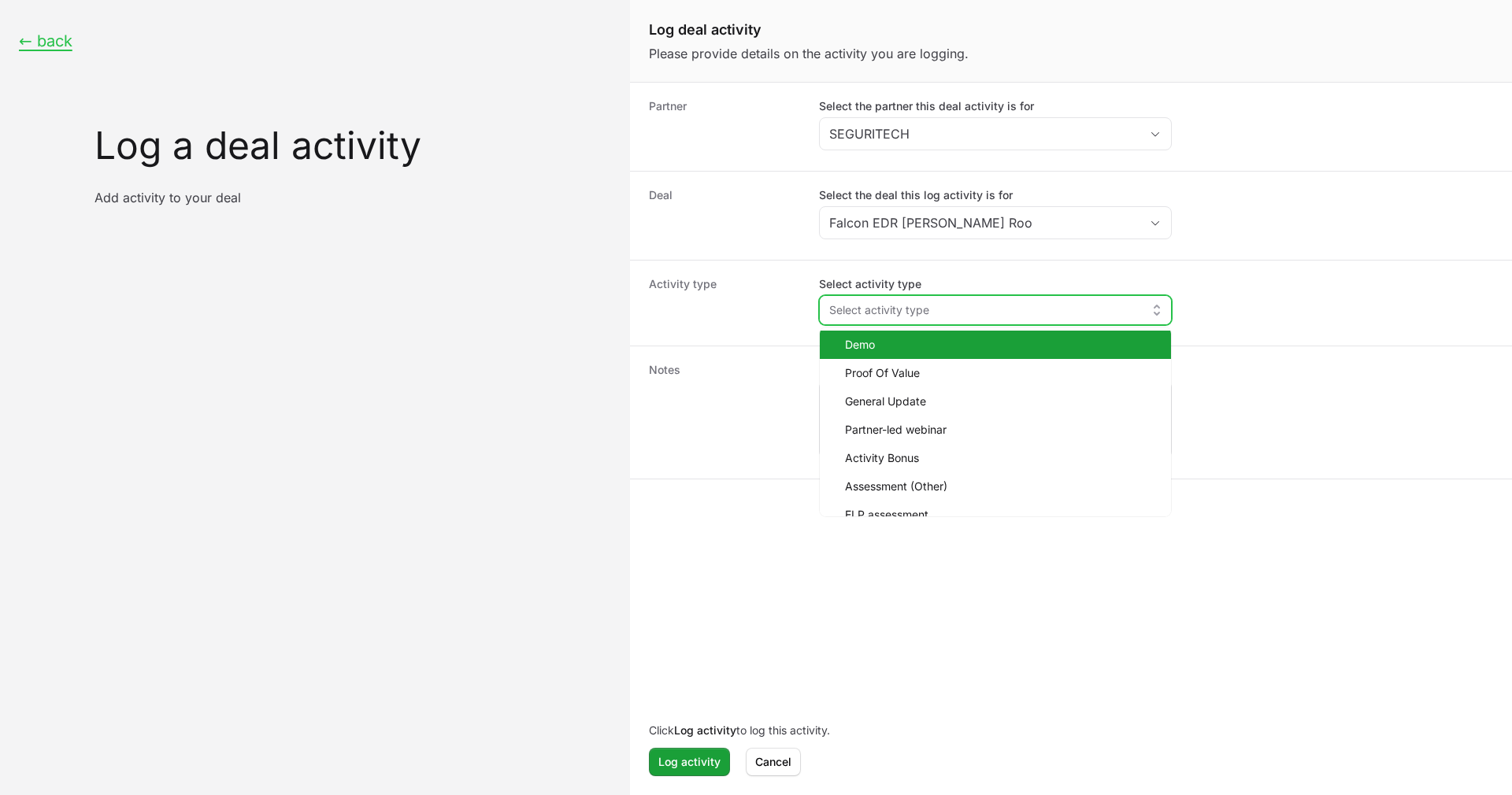
click at [987, 349] on span "Demo" at bounding box center [1002, 345] width 314 height 16
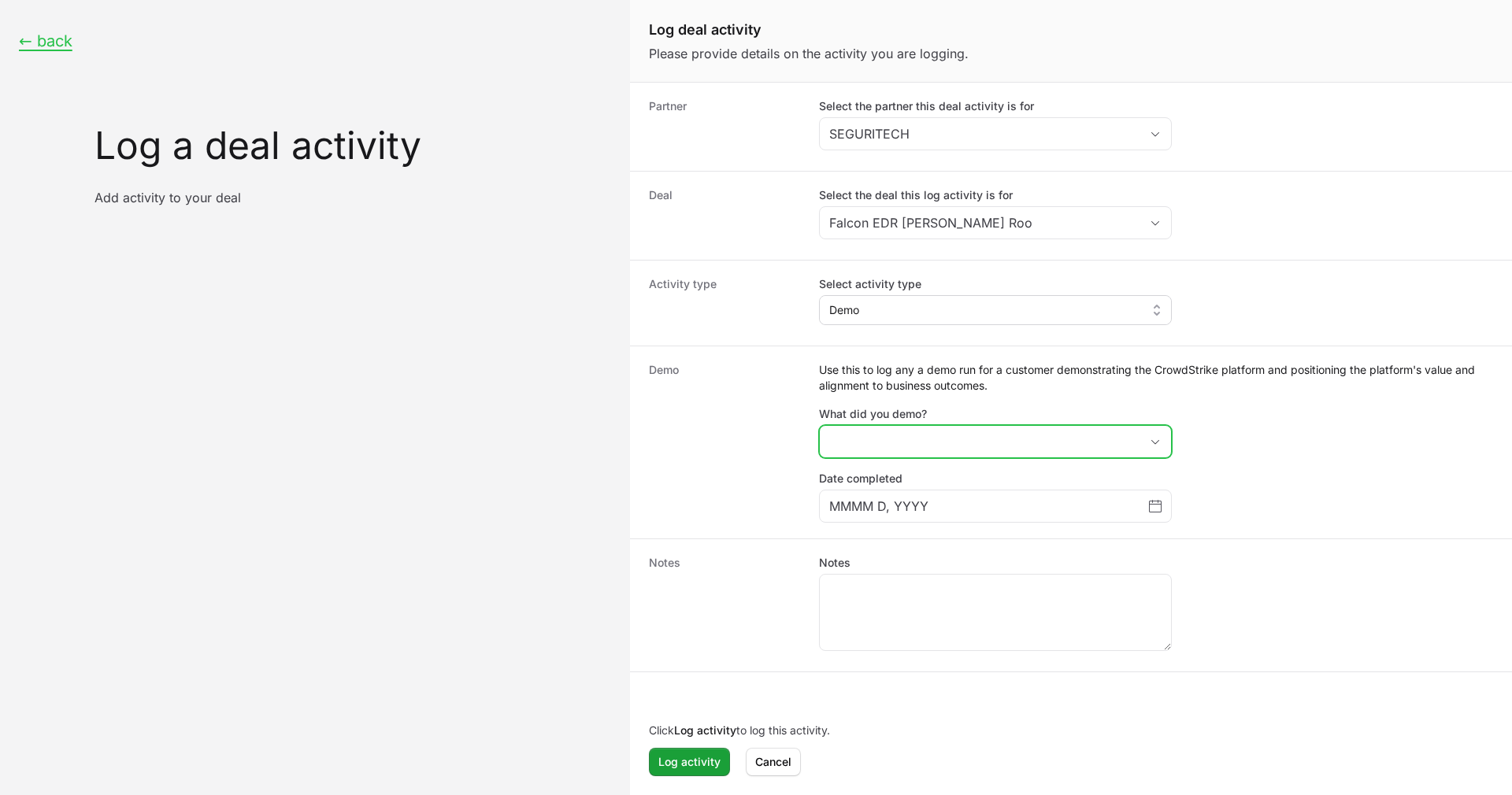
click at [936, 437] on button "placeholder" at bounding box center [995, 442] width 352 height 32
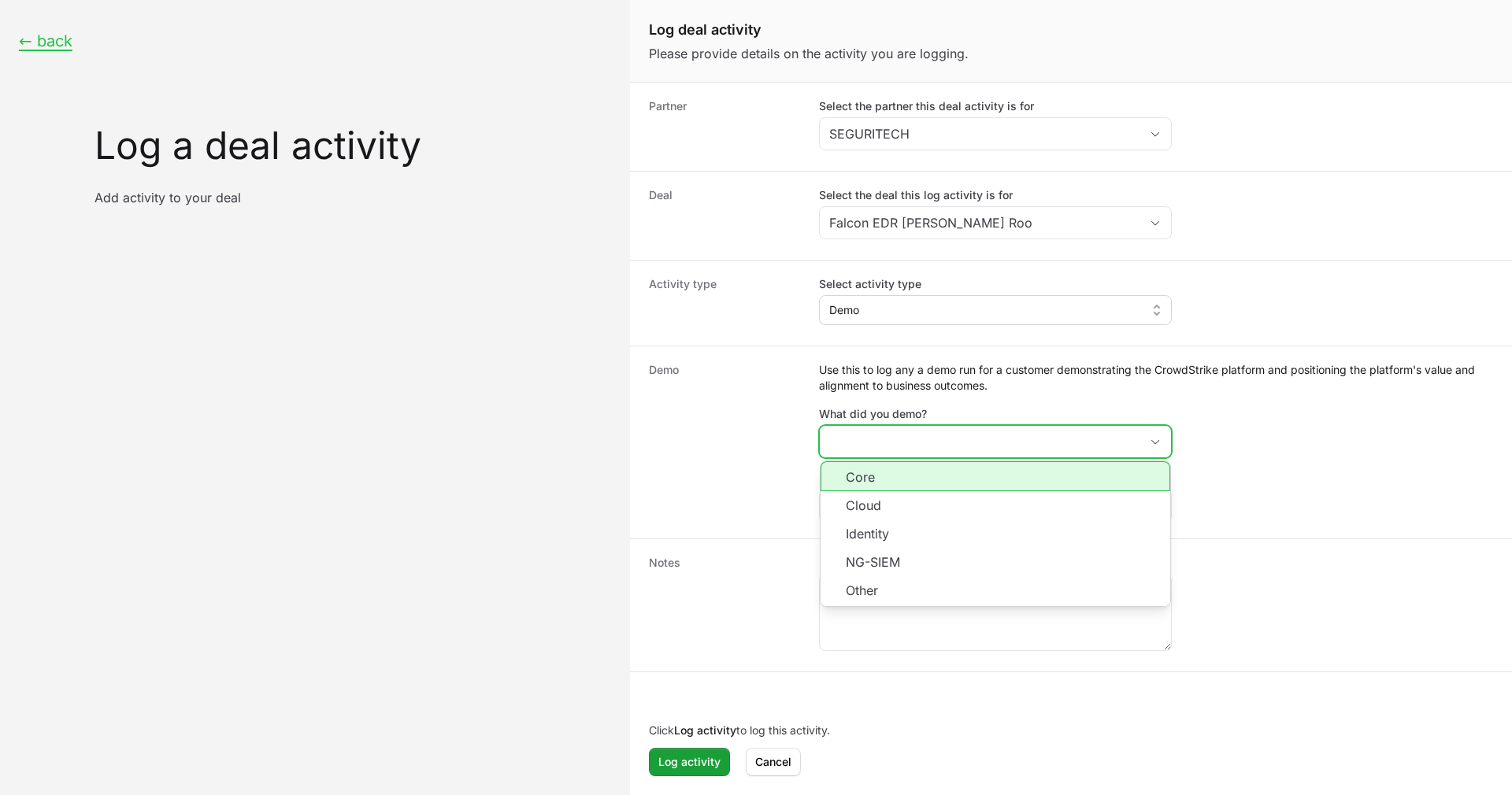
click at [902, 477] on li "Core" at bounding box center [995, 477] width 350 height 30
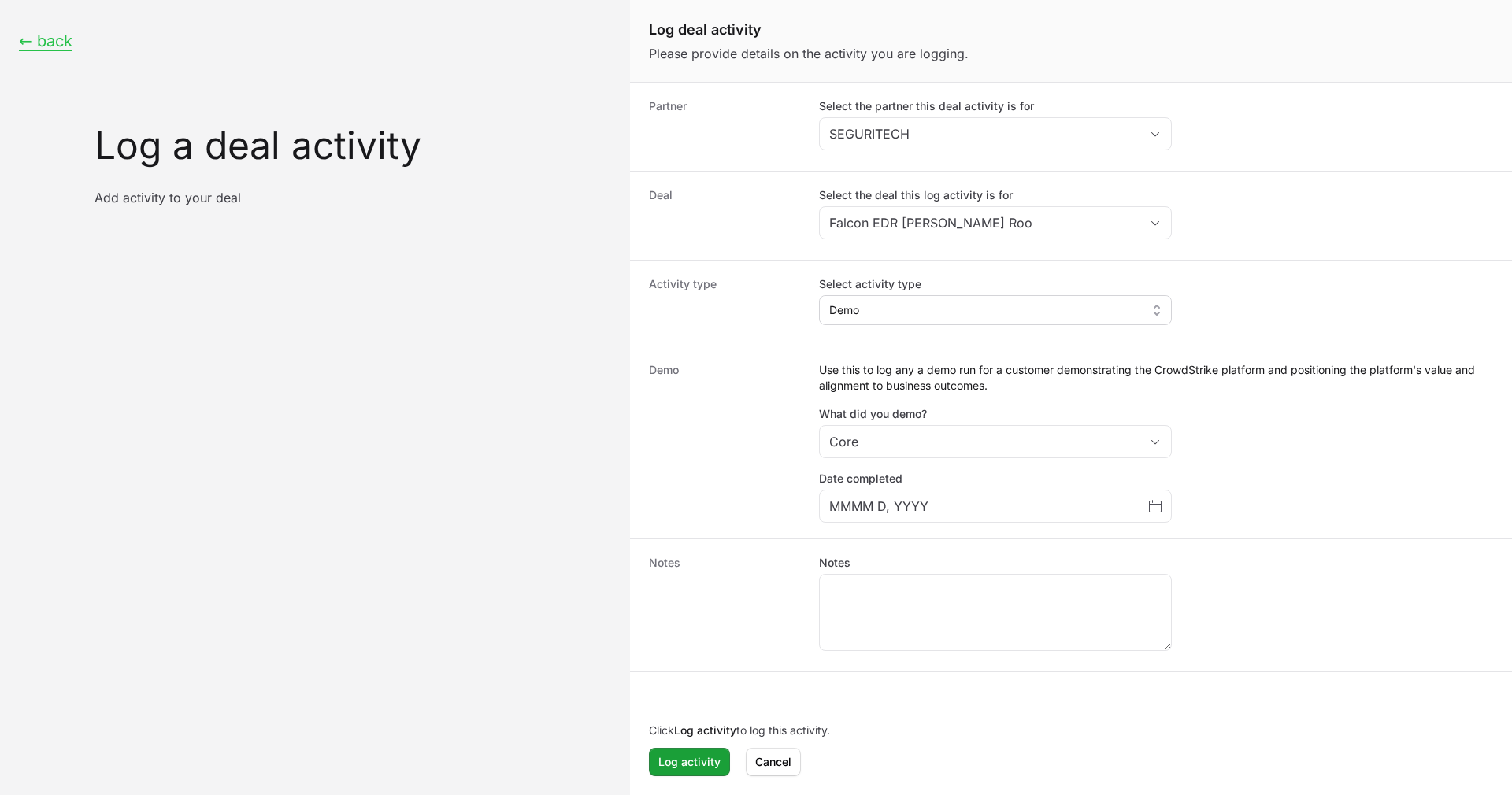
click at [1270, 469] on div "Use this to log any a demo run for a customer demonstrating the CrowdStrike pla…" at bounding box center [1155, 442] width 674 height 160
click at [1165, 507] on div "MMMM D, YYYY" at bounding box center [995, 507] width 352 height 33
click at [1149, 500] on icon "Choose date" at bounding box center [1155, 506] width 12 height 12
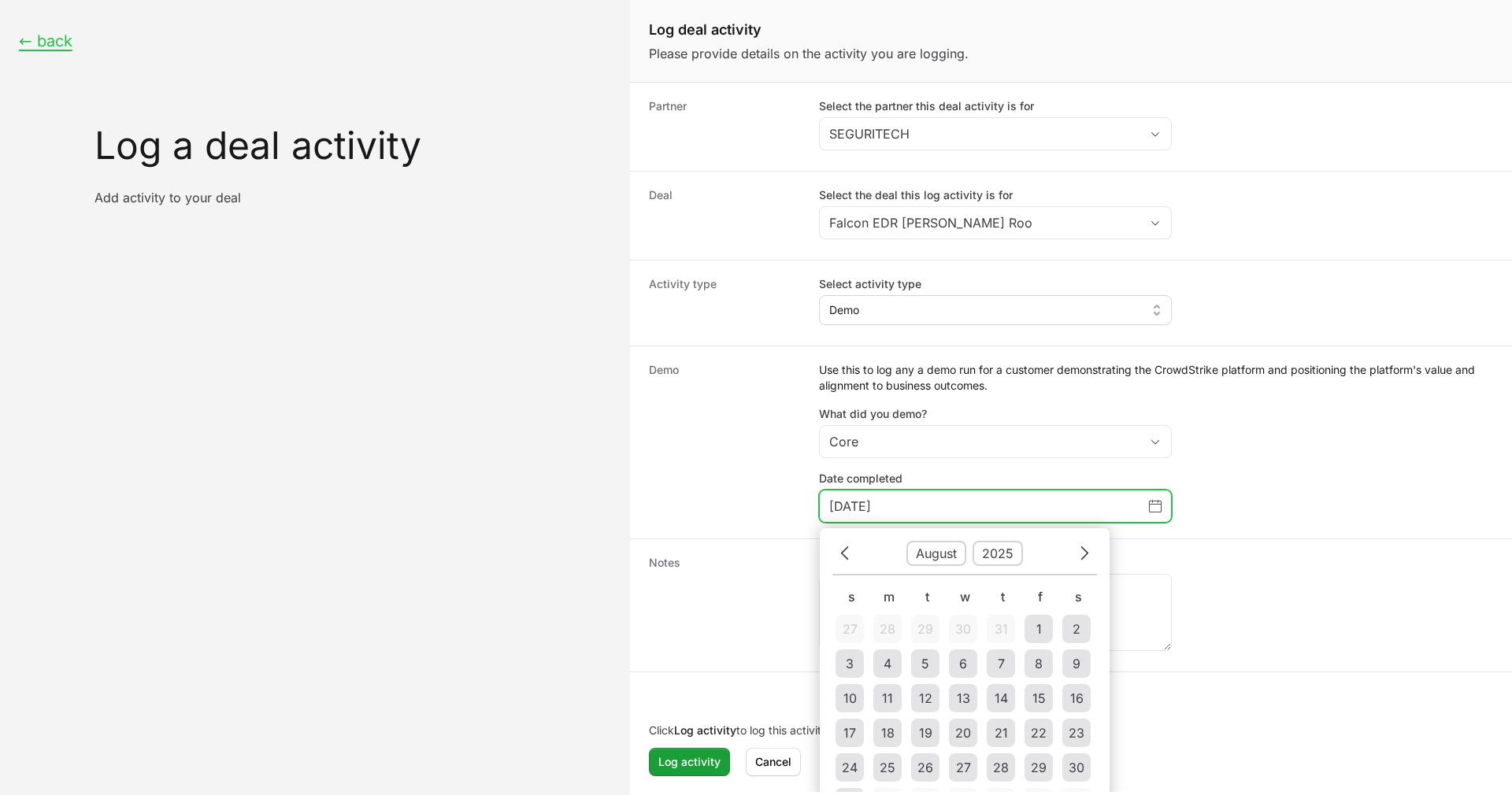
click at [825, 559] on div "Previous August 2025 Next S M T W T F S 27 28 29 30 31 1 2 3 4 5 6 7 8 9 10 11 …" at bounding box center [964, 680] width 290 height 304
click at [834, 555] on button "Previous" at bounding box center [844, 554] width 26 height 25
click at [881, 761] on div "30" at bounding box center [887, 767] width 16 height 19
type input "June 30, 2025"
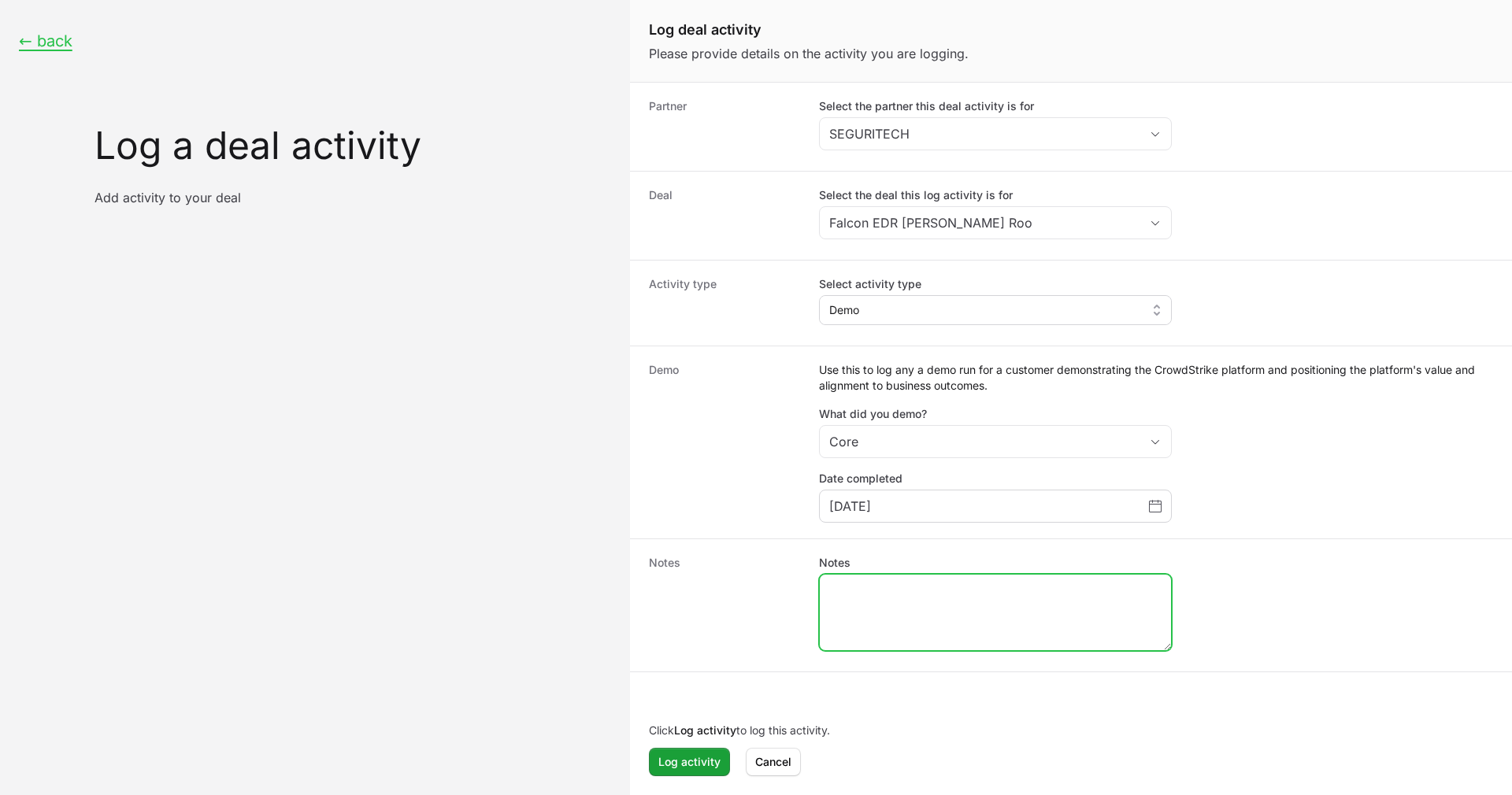
click at [911, 642] on textarea "Notes" at bounding box center [995, 613] width 352 height 76
click at [690, 759] on span "Log activity" at bounding box center [689, 762] width 63 height 19
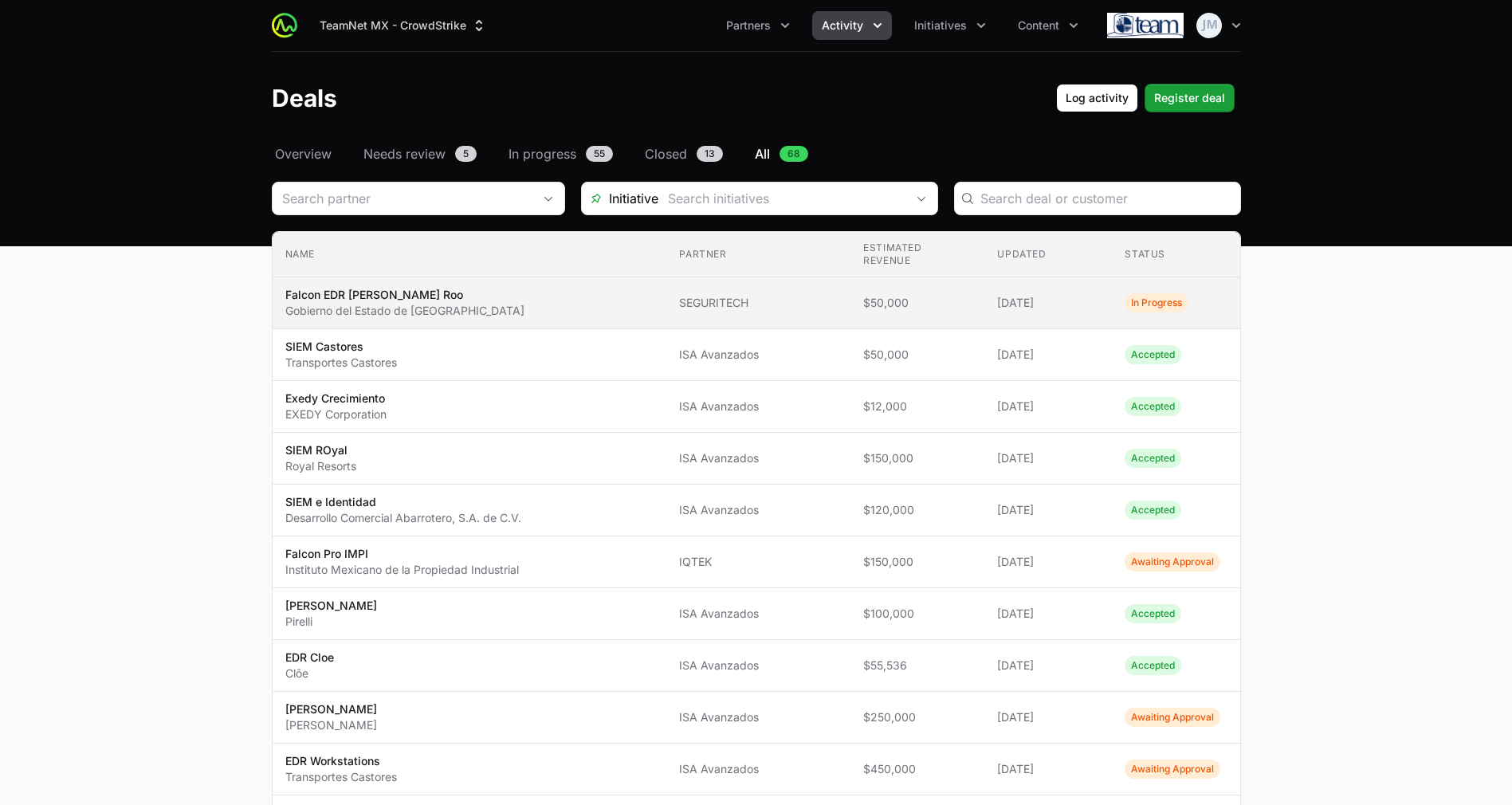
click at [667, 278] on td "Name Falcon EDR Quintana Roo Gobierno del Estado de Quintana Roo" at bounding box center [470, 303] width 394 height 52
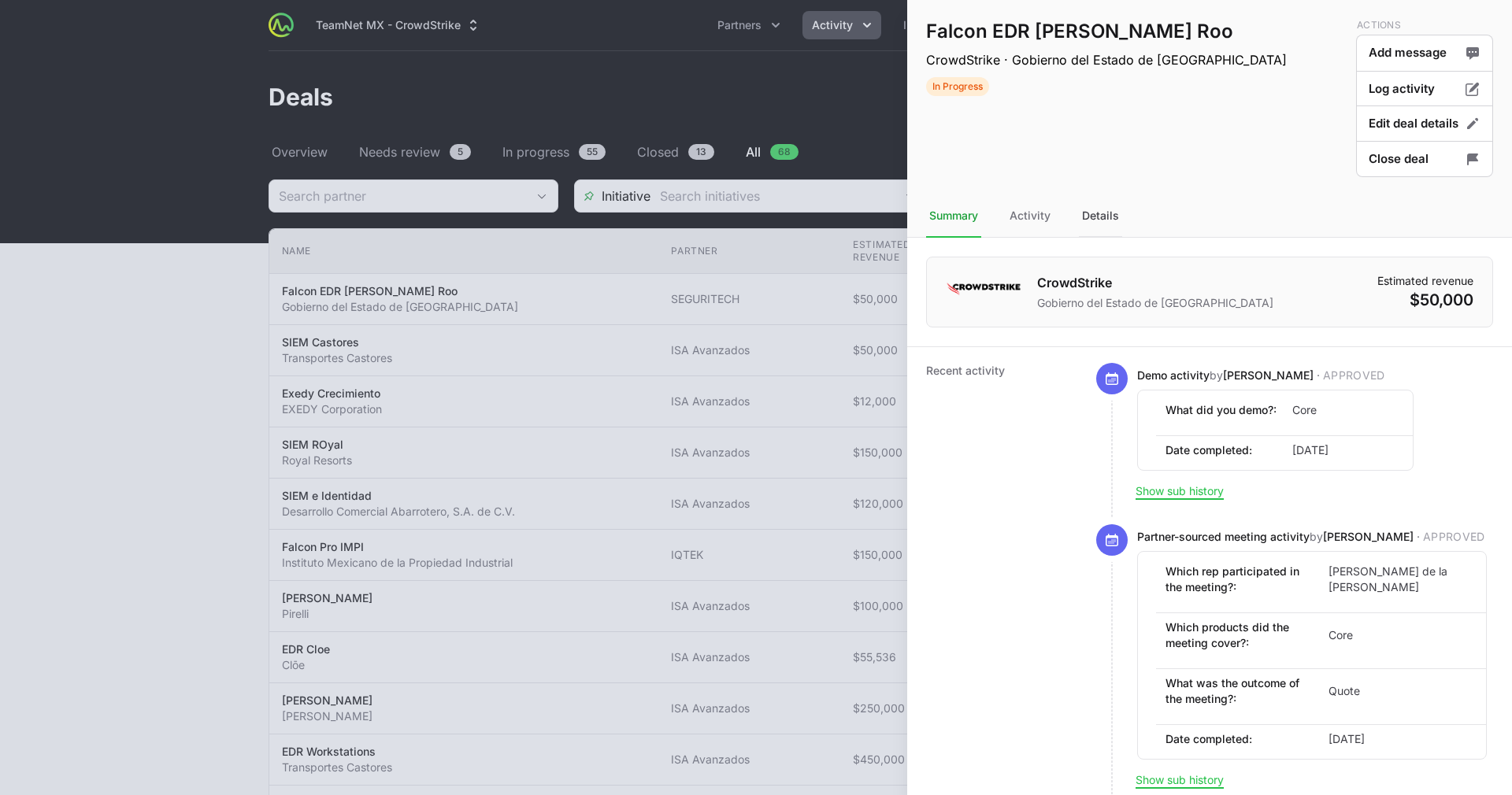
click at [1118, 215] on div "Details" at bounding box center [1100, 217] width 43 height 42
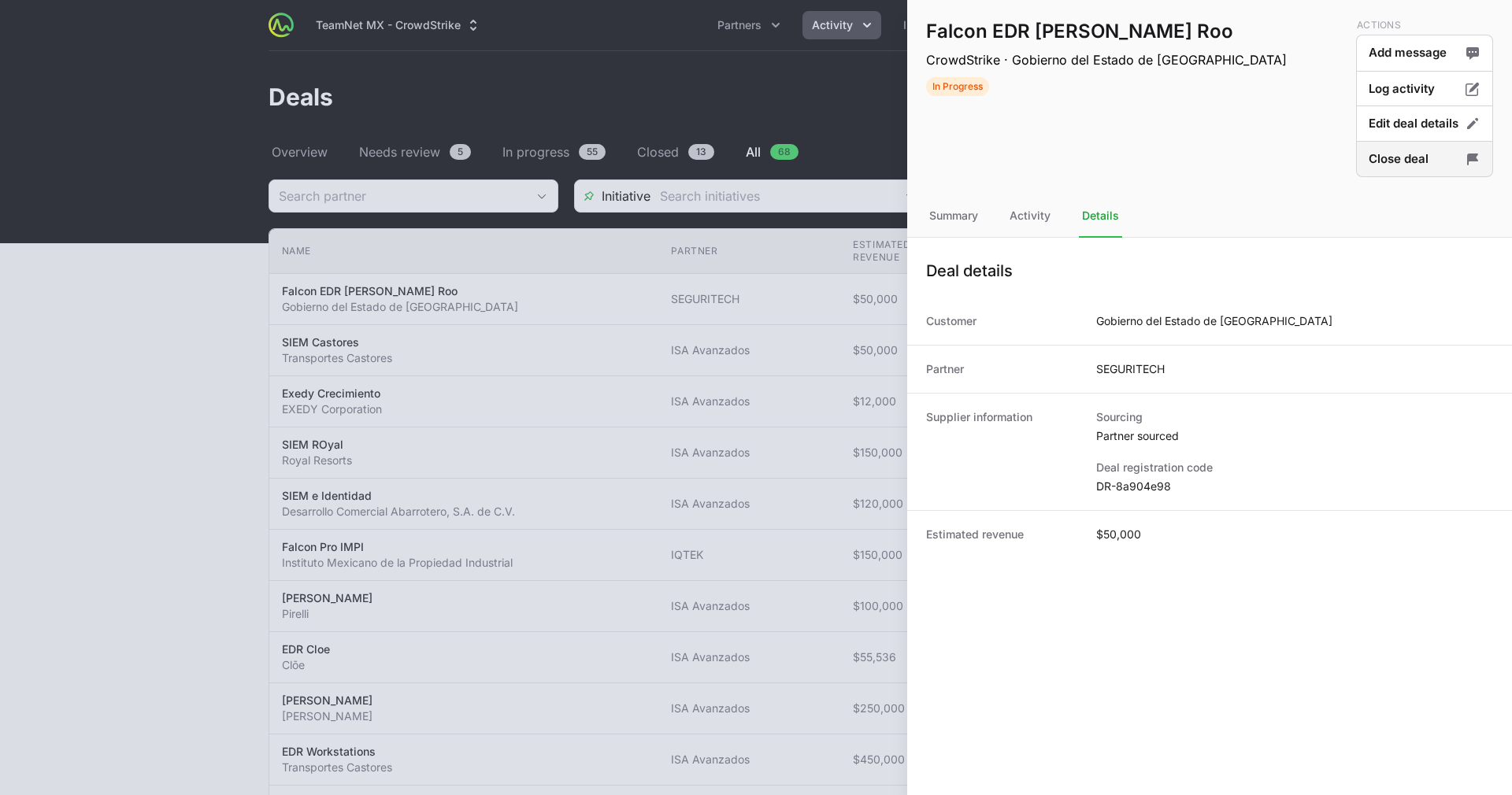
click at [1402, 162] on button "Close deal" at bounding box center [1424, 160] width 137 height 37
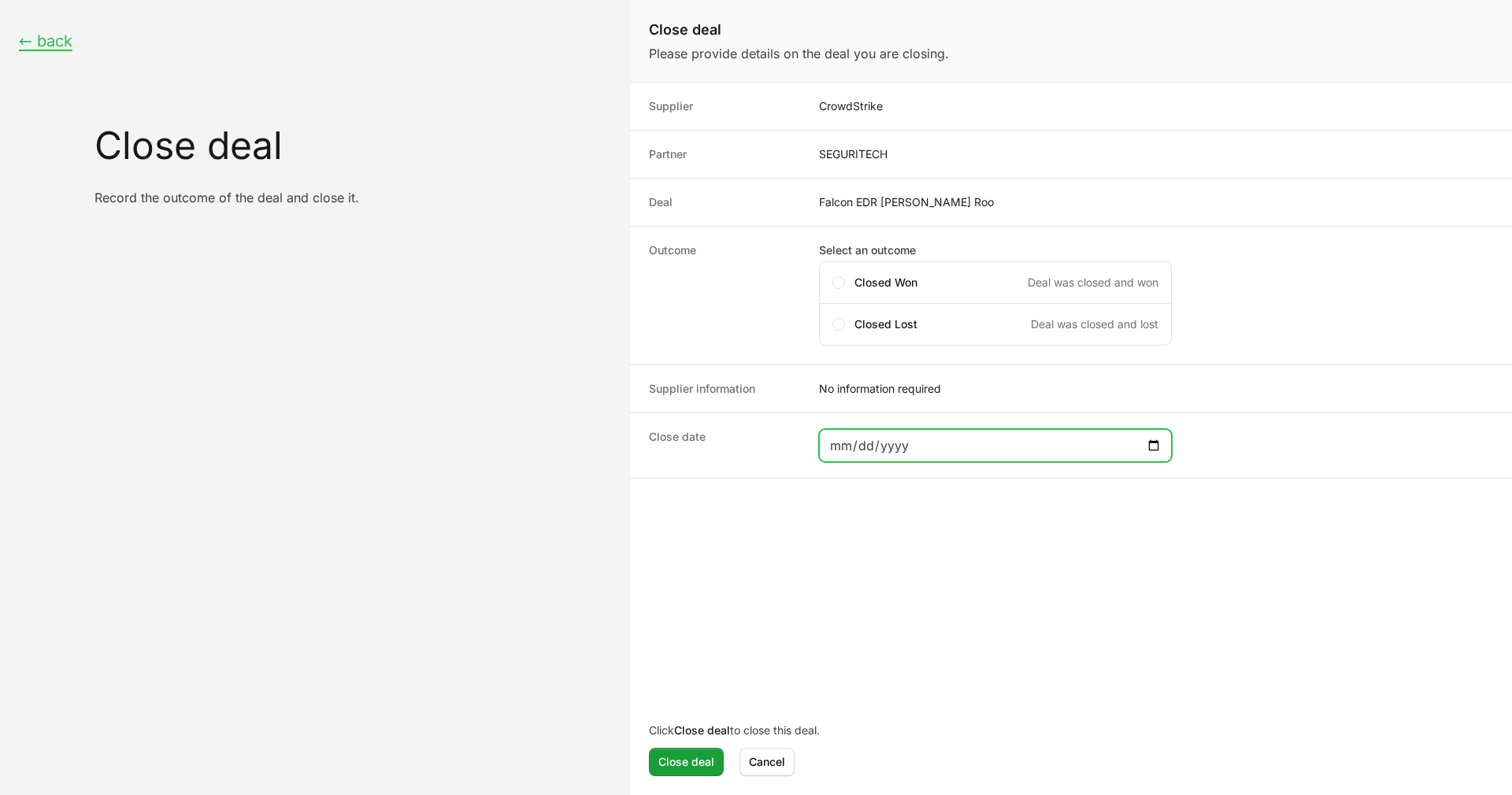
click at [928, 437] on input "Close deal form" at bounding box center [995, 445] width 332 height 19
click at [898, 288] on span "Closed Won" at bounding box center [886, 283] width 63 height 16
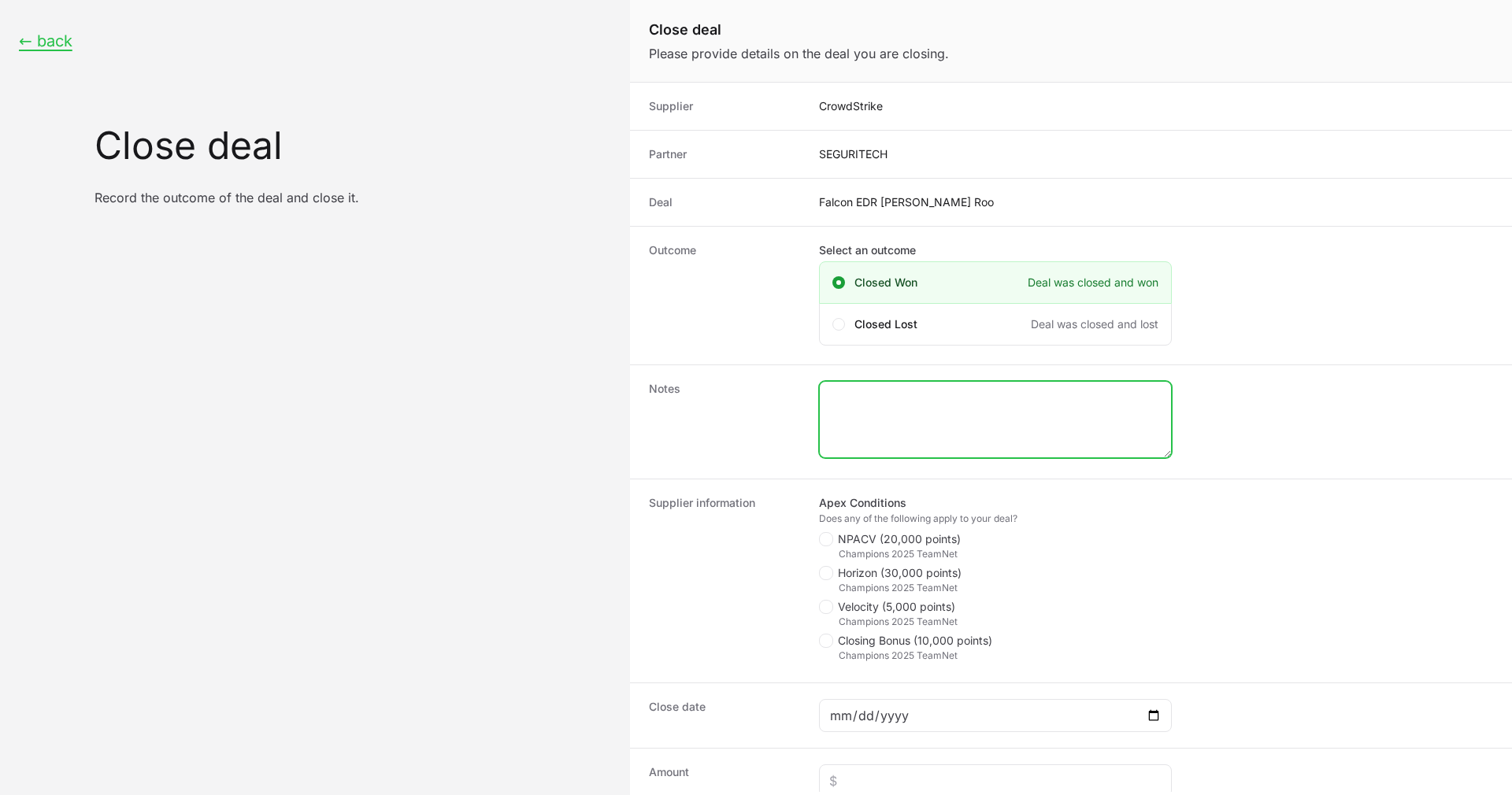
click at [939, 412] on textarea "Close deal form" at bounding box center [995, 420] width 352 height 76
click at [952, 731] on div "Close deal form" at bounding box center [995, 716] width 352 height 33
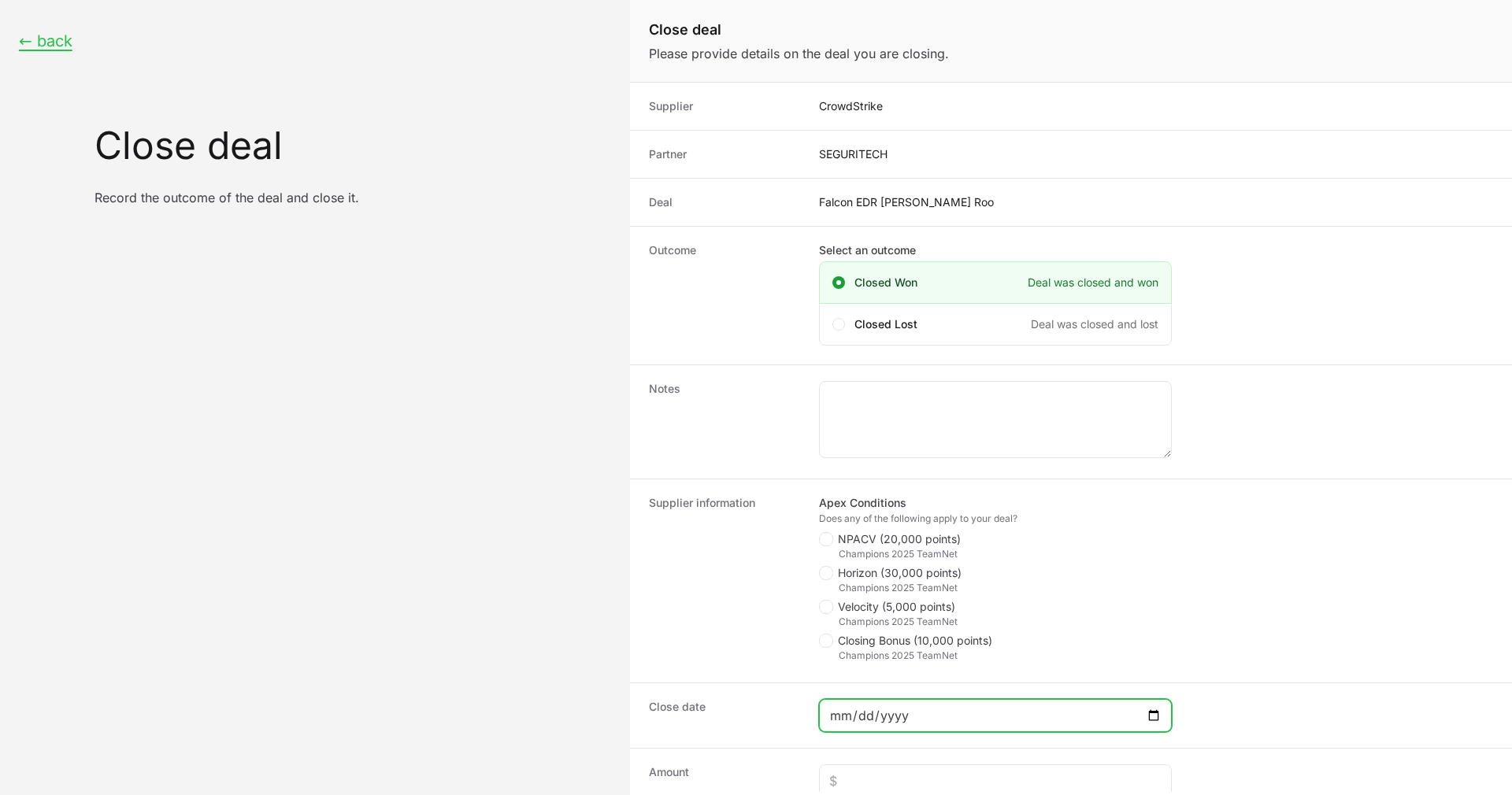
click at [948, 712] on input "Close deal form" at bounding box center [995, 716] width 332 height 19
click at [1160, 707] on input "Close deal form" at bounding box center [995, 716] width 332 height 19
click at [1158, 721] on input "Close deal form" at bounding box center [995, 716] width 332 height 19
type input "[DATE]"
click at [812, 537] on div "Supplier information Apex Conditions Does any of the following apply to your de…" at bounding box center [1071, 580] width 882 height 204
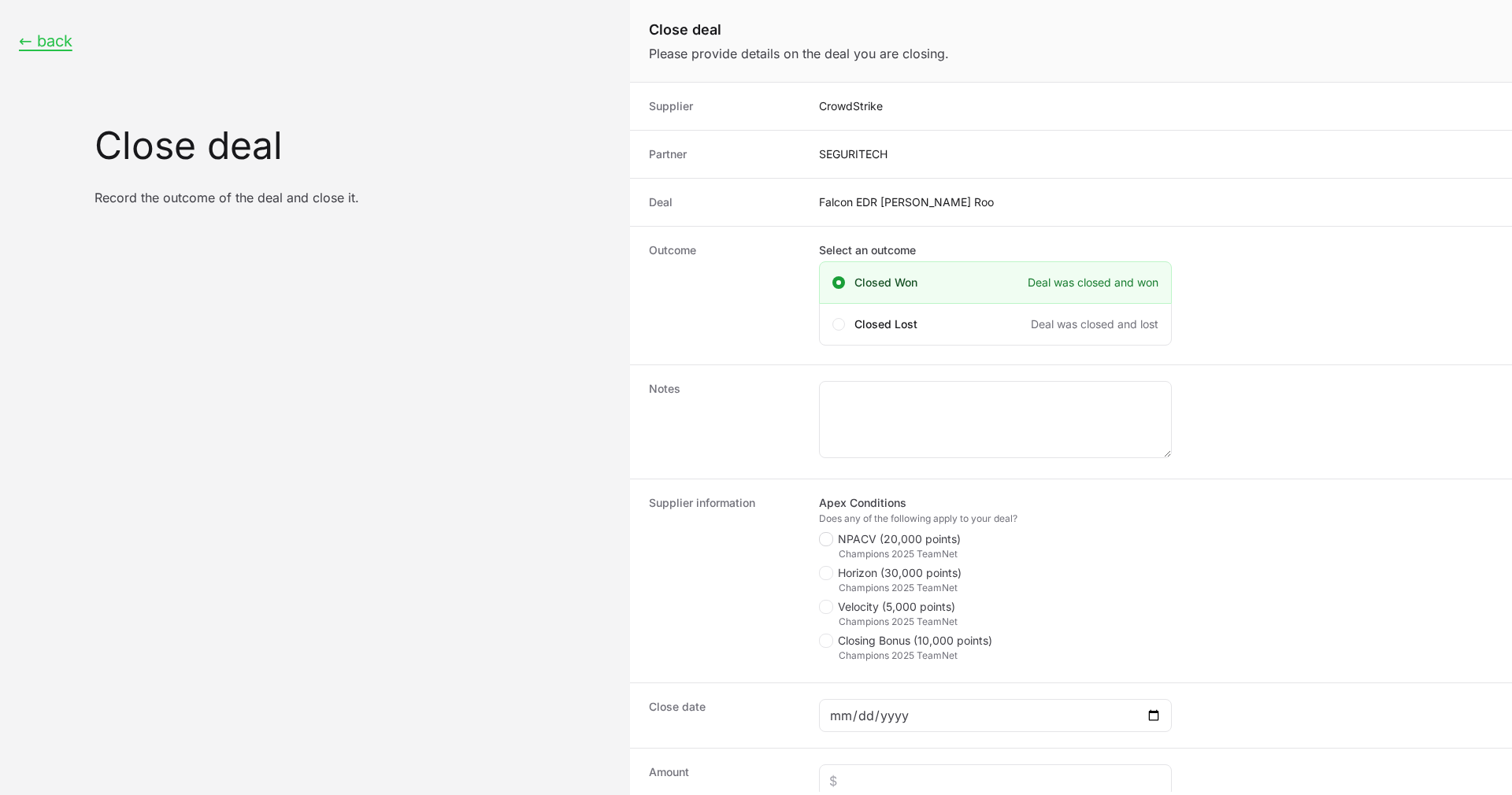
click at [830, 537] on polygon "Close deal form" at bounding box center [826, 540] width 9 height 7
click at [820, 534] on input "NPACV (20,000 points)" at bounding box center [819, 533] width 2 height 2
checkbox input "true"
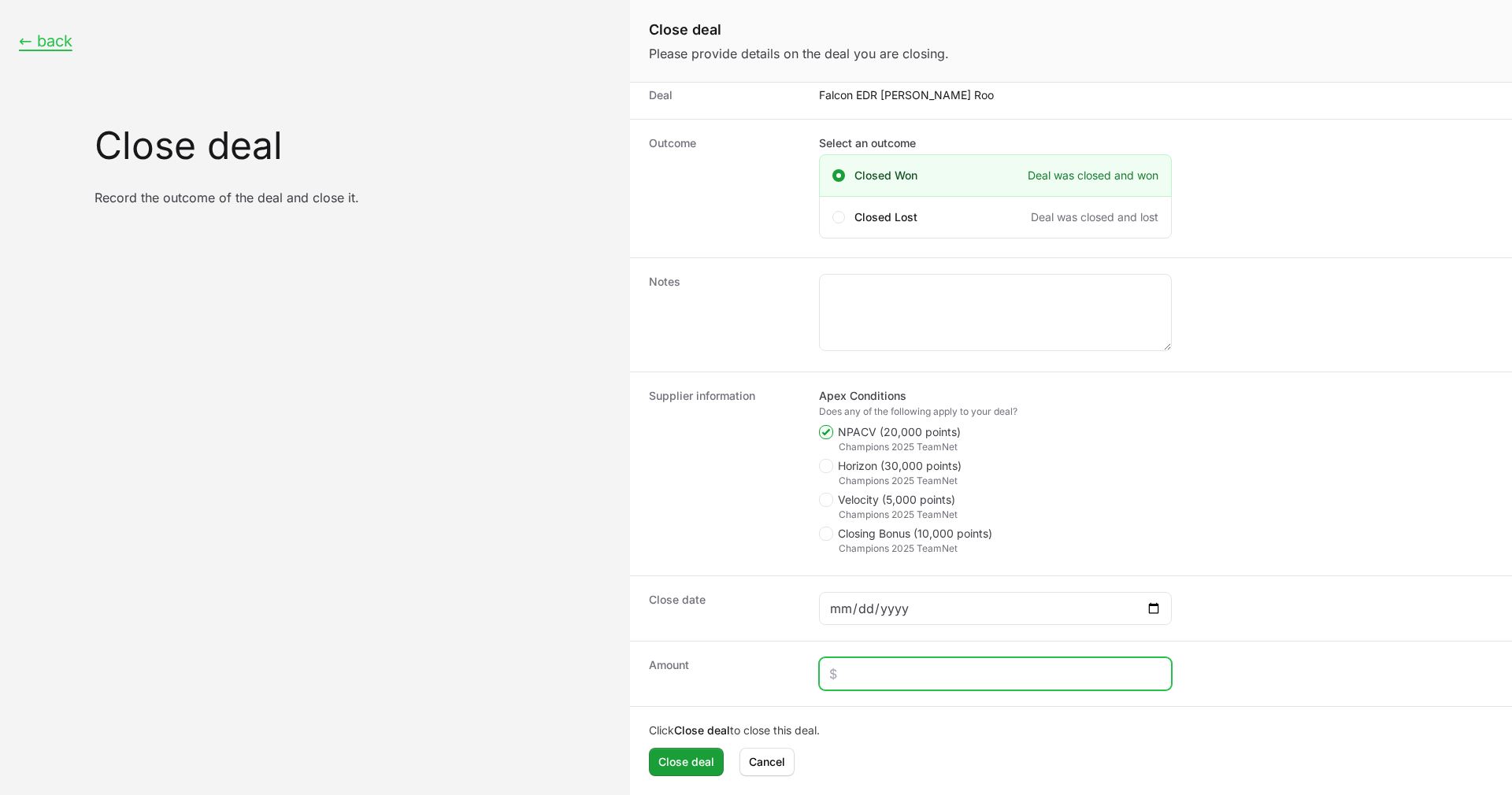
click at [881, 672] on input "Close deal form" at bounding box center [995, 673] width 332 height 19
paste input "$10,115"
type input "$10,115"
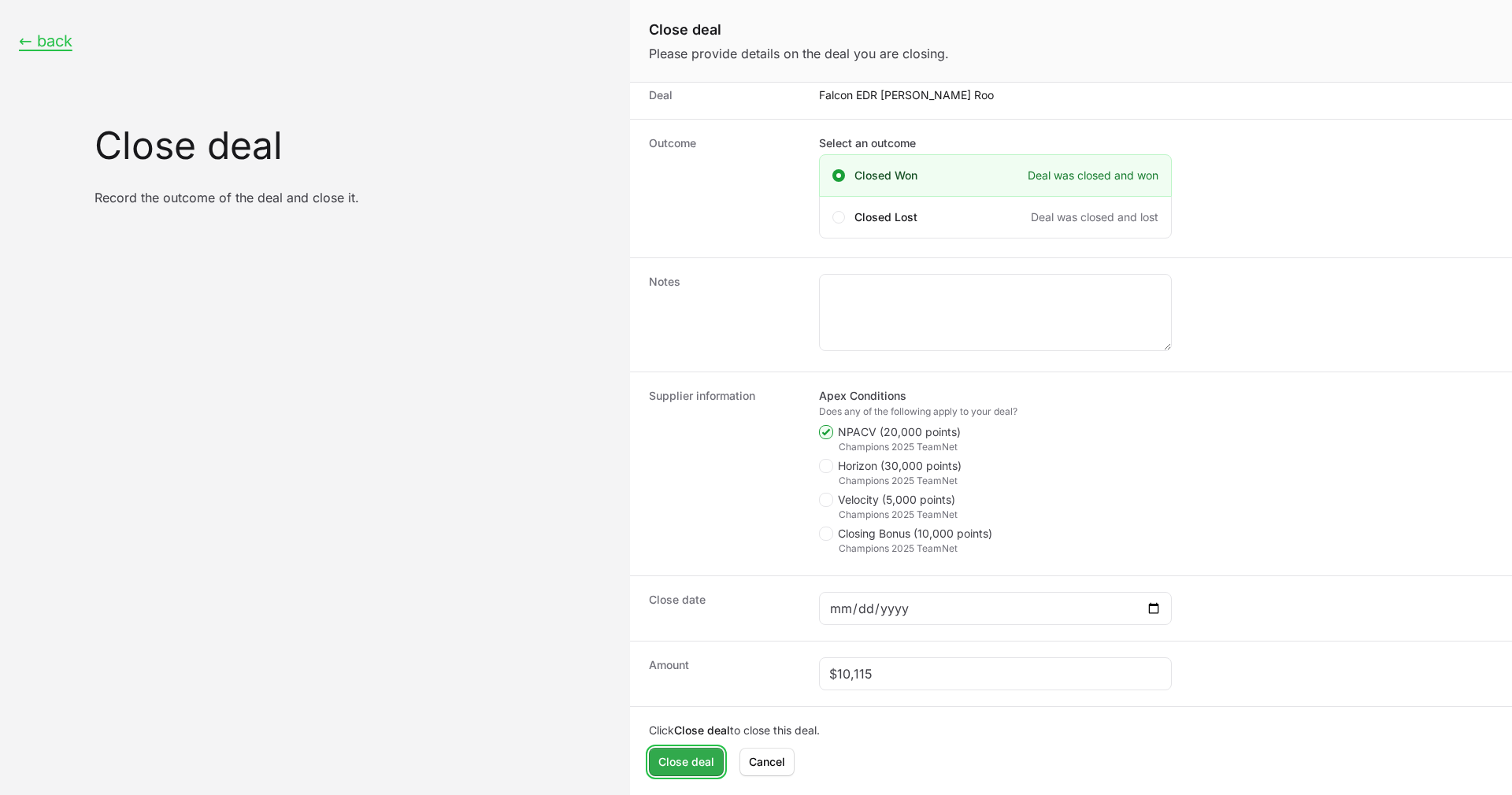
click at [678, 758] on span "Close deal" at bounding box center [686, 762] width 56 height 19
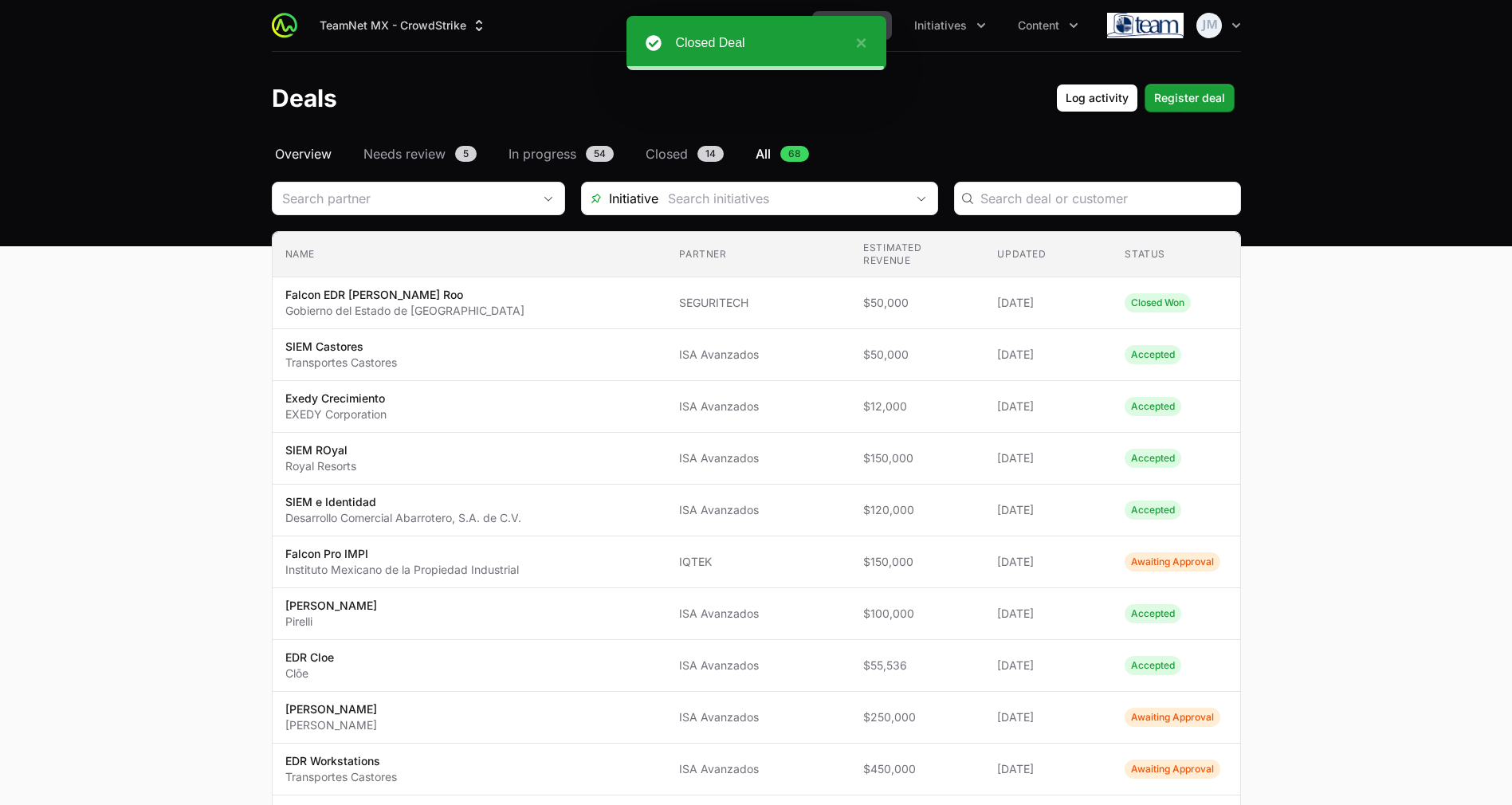
click at [319, 156] on span "Overview" at bounding box center [302, 154] width 56 height 19
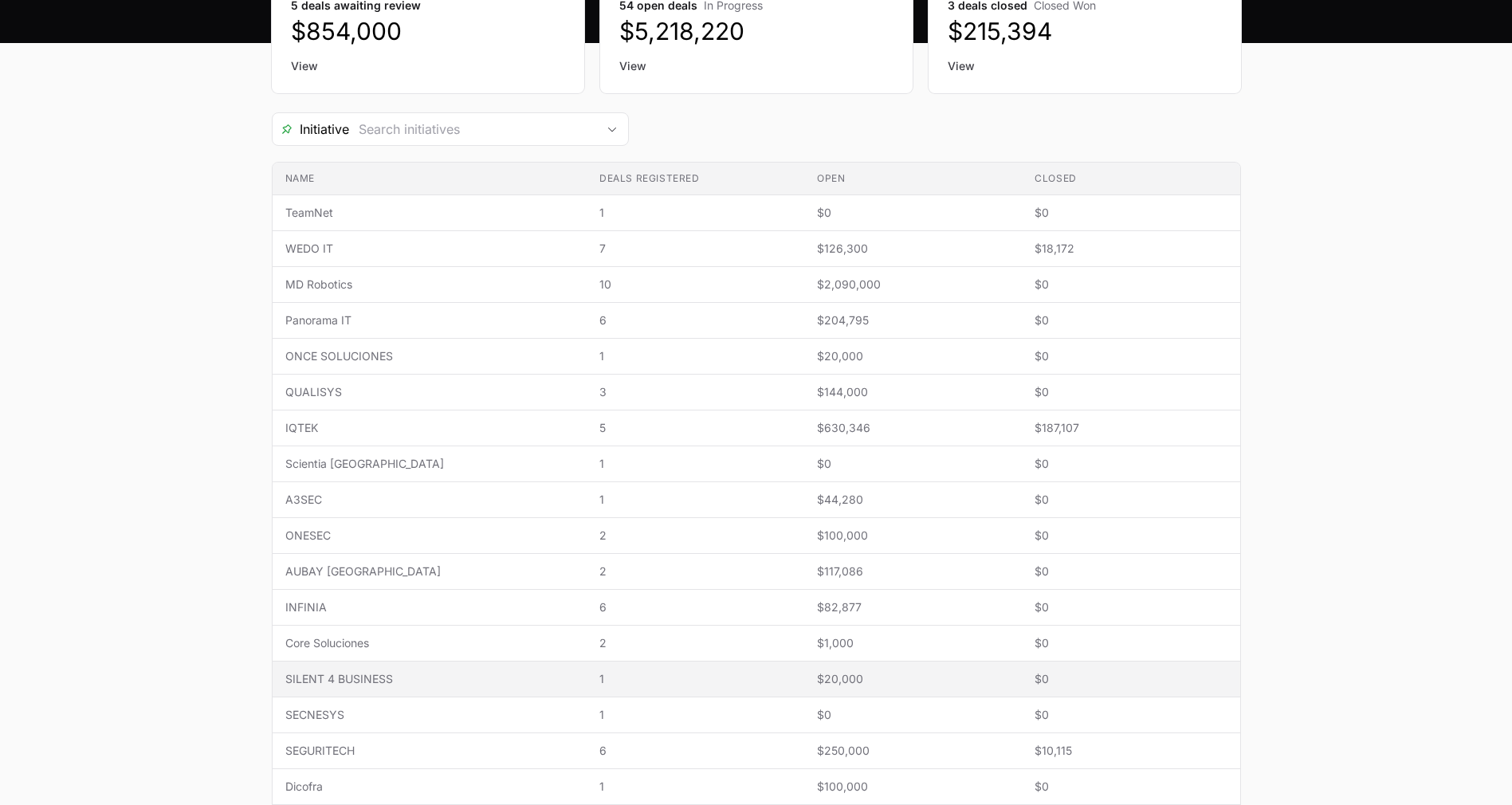
scroll to position [344, 0]
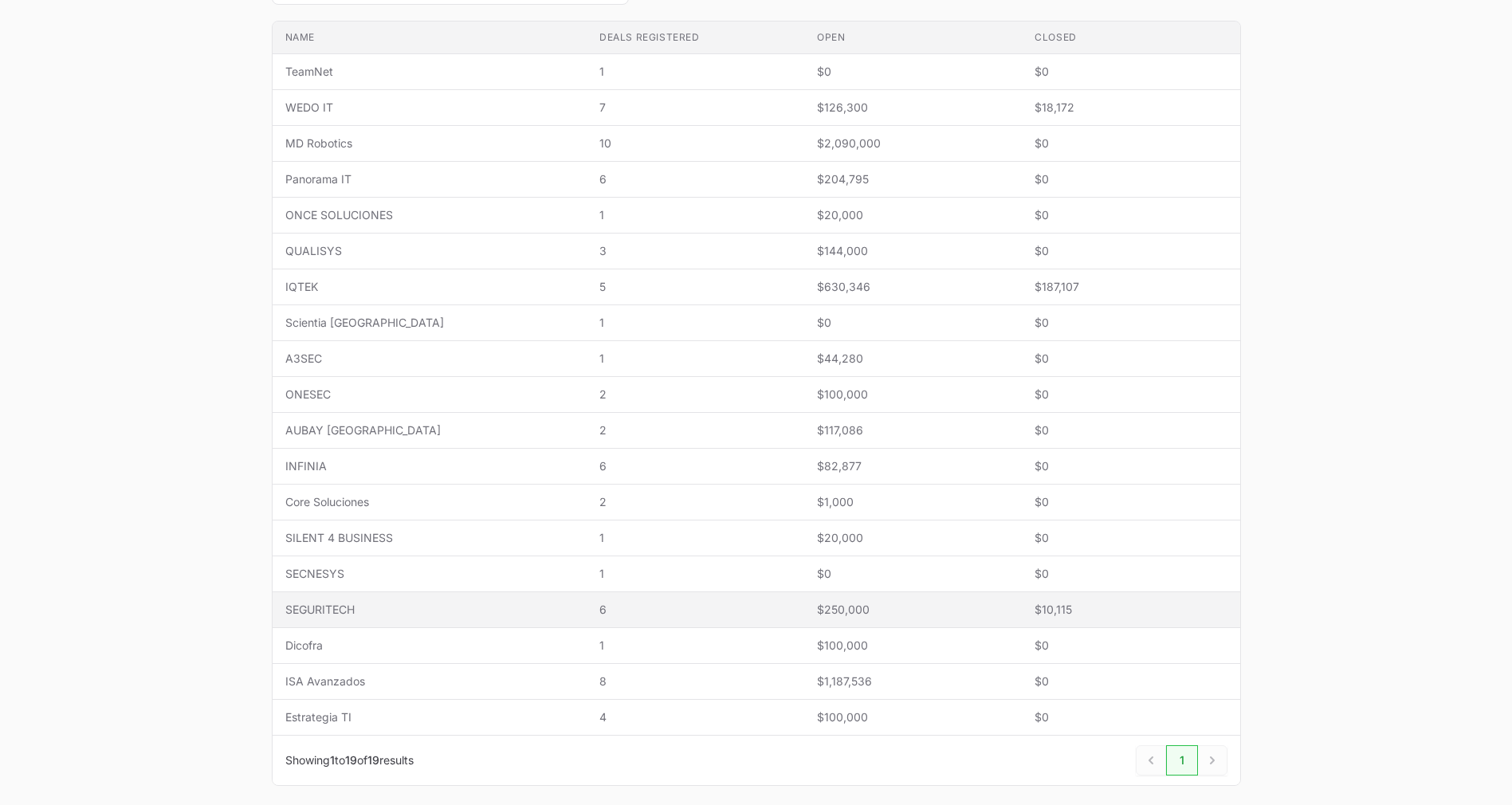
click at [465, 605] on span "SEGURITECH" at bounding box center [429, 610] width 288 height 16
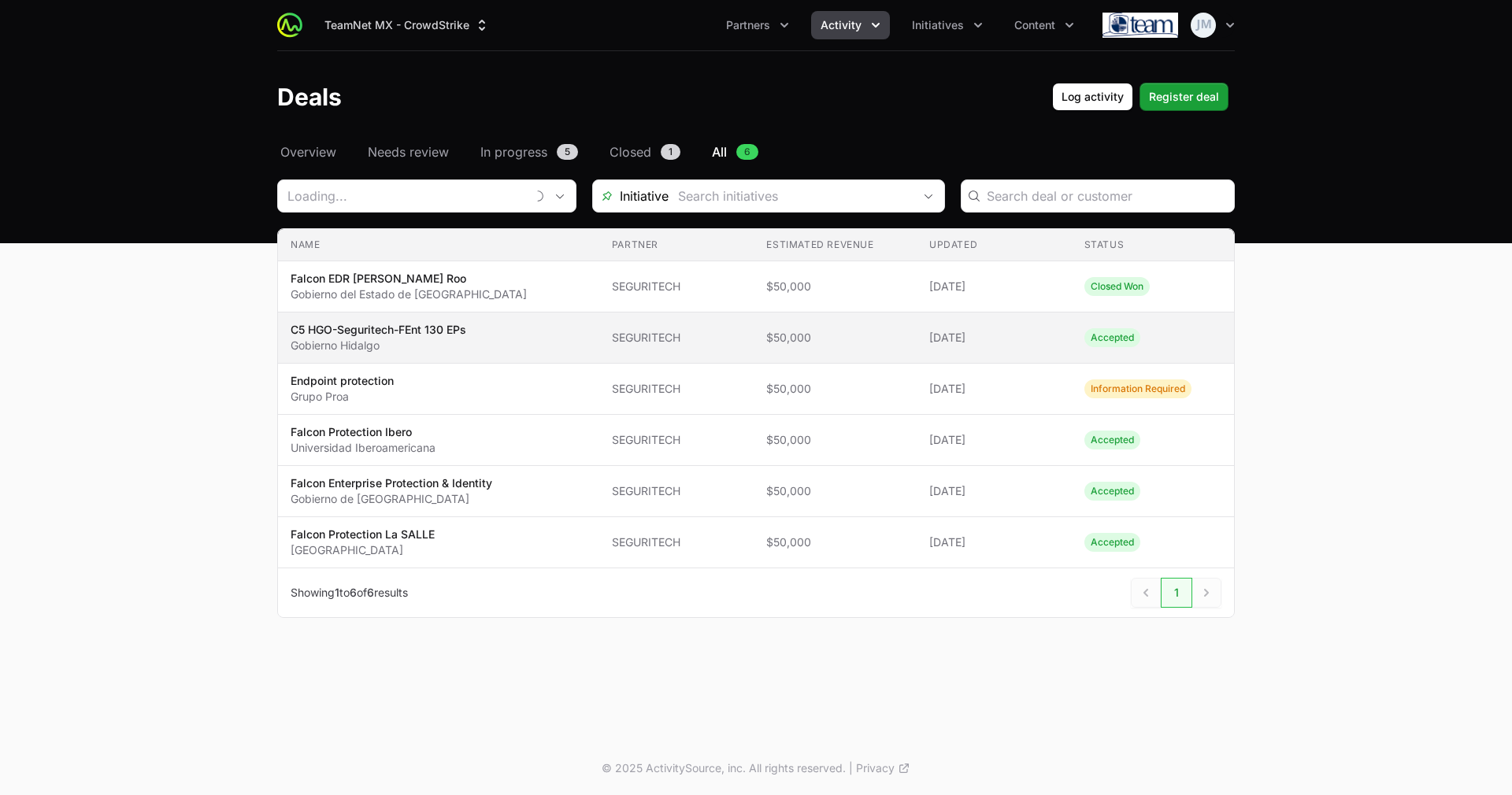
type input "SEGURITECH"
click at [849, 332] on span "$50,000" at bounding box center [834, 338] width 137 height 16
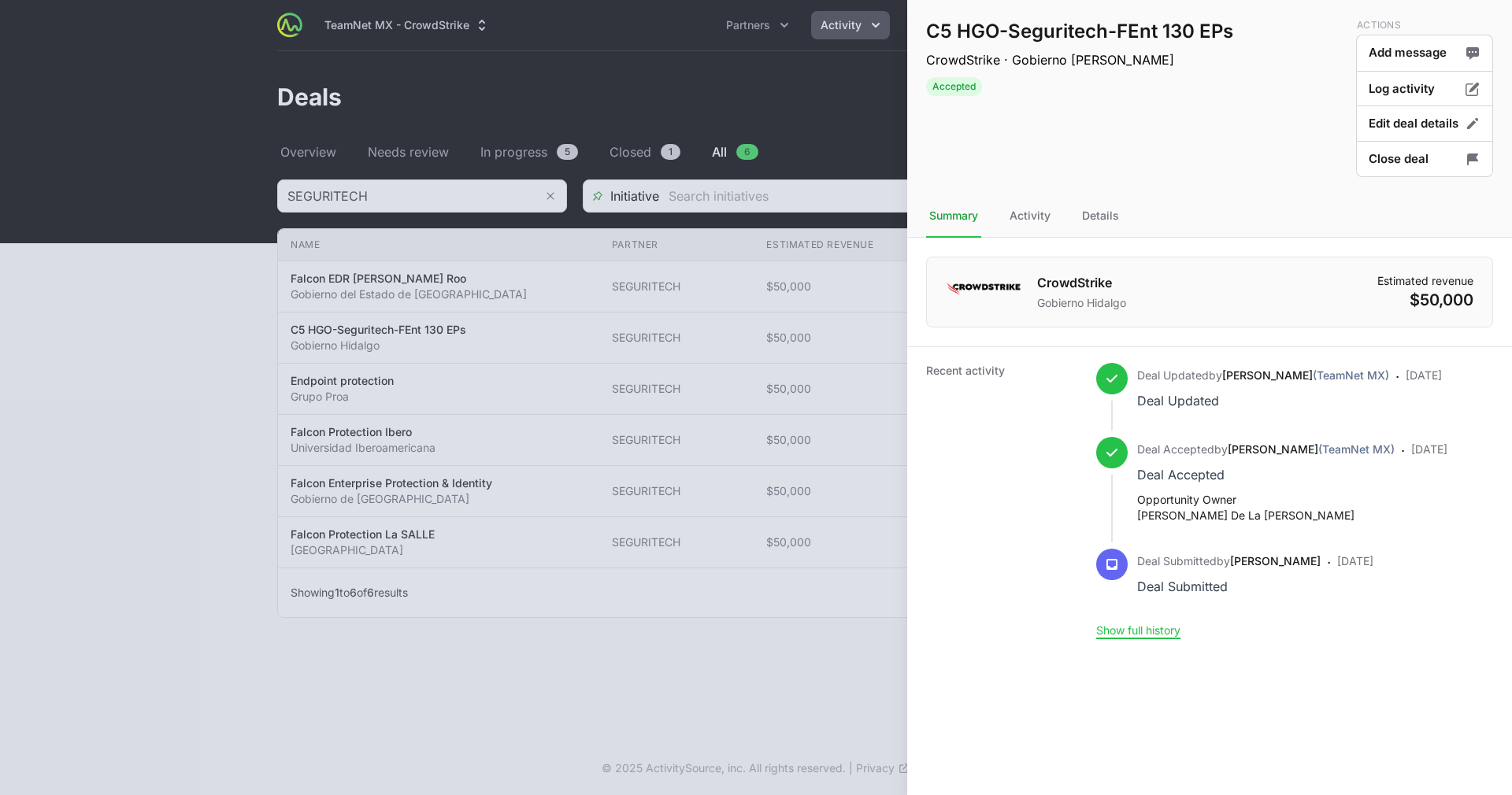
click at [702, 345] on div at bounding box center [756, 398] width 1512 height 795
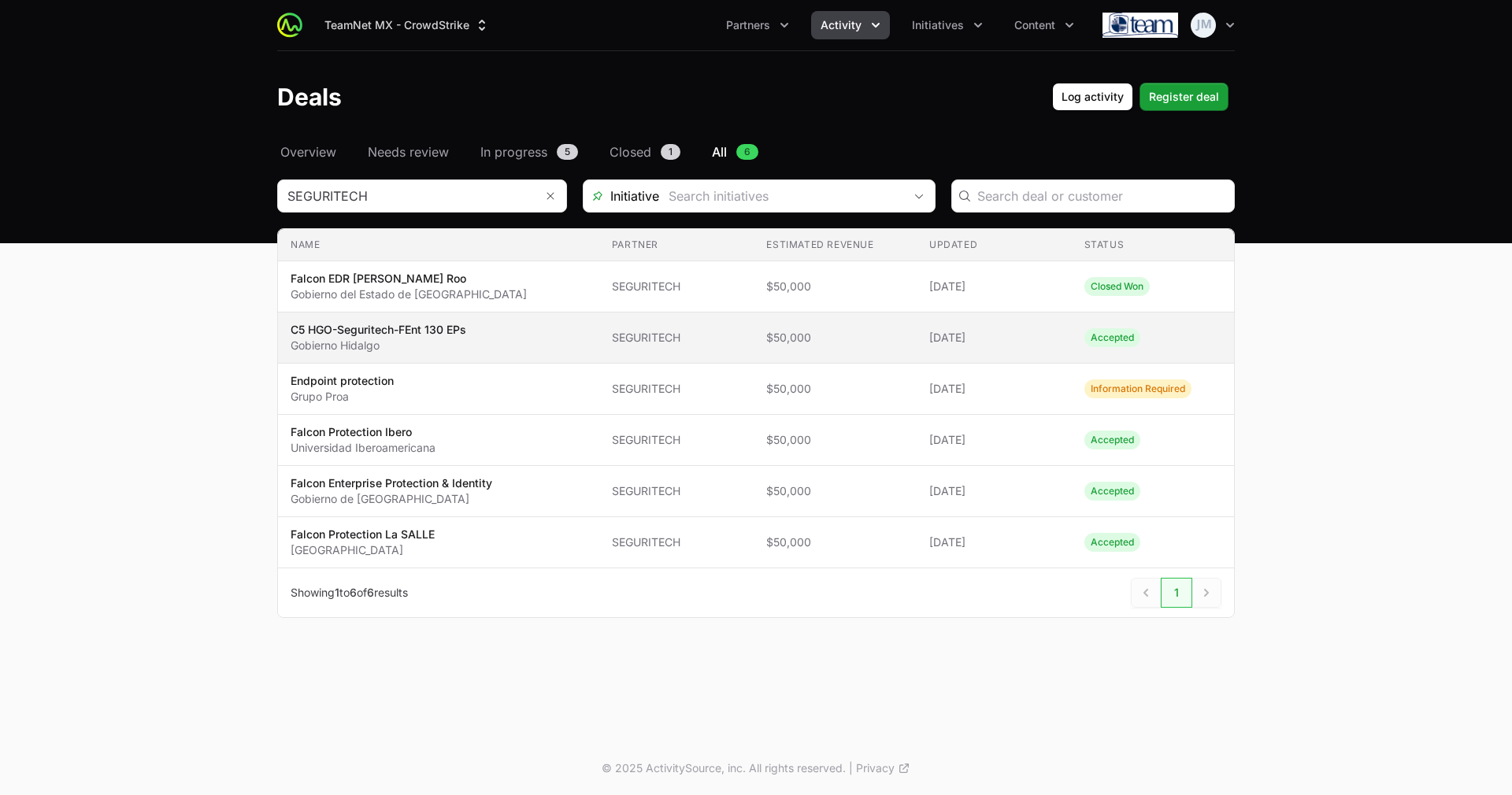
click at [1054, 332] on td "Updated 05 May 2025" at bounding box center [994, 338] width 155 height 51
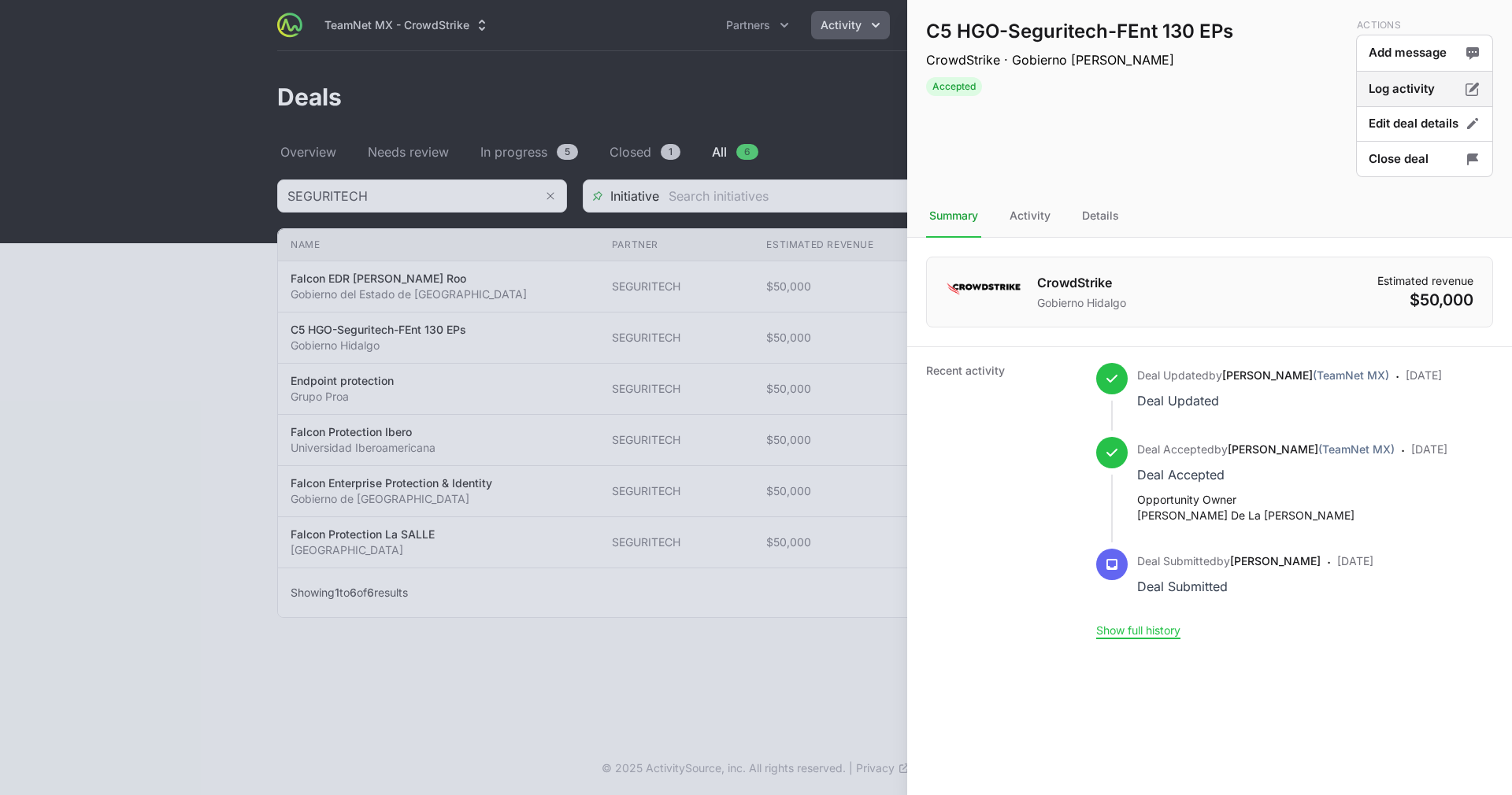
click at [1407, 106] on button "Log activity" at bounding box center [1424, 124] width 137 height 37
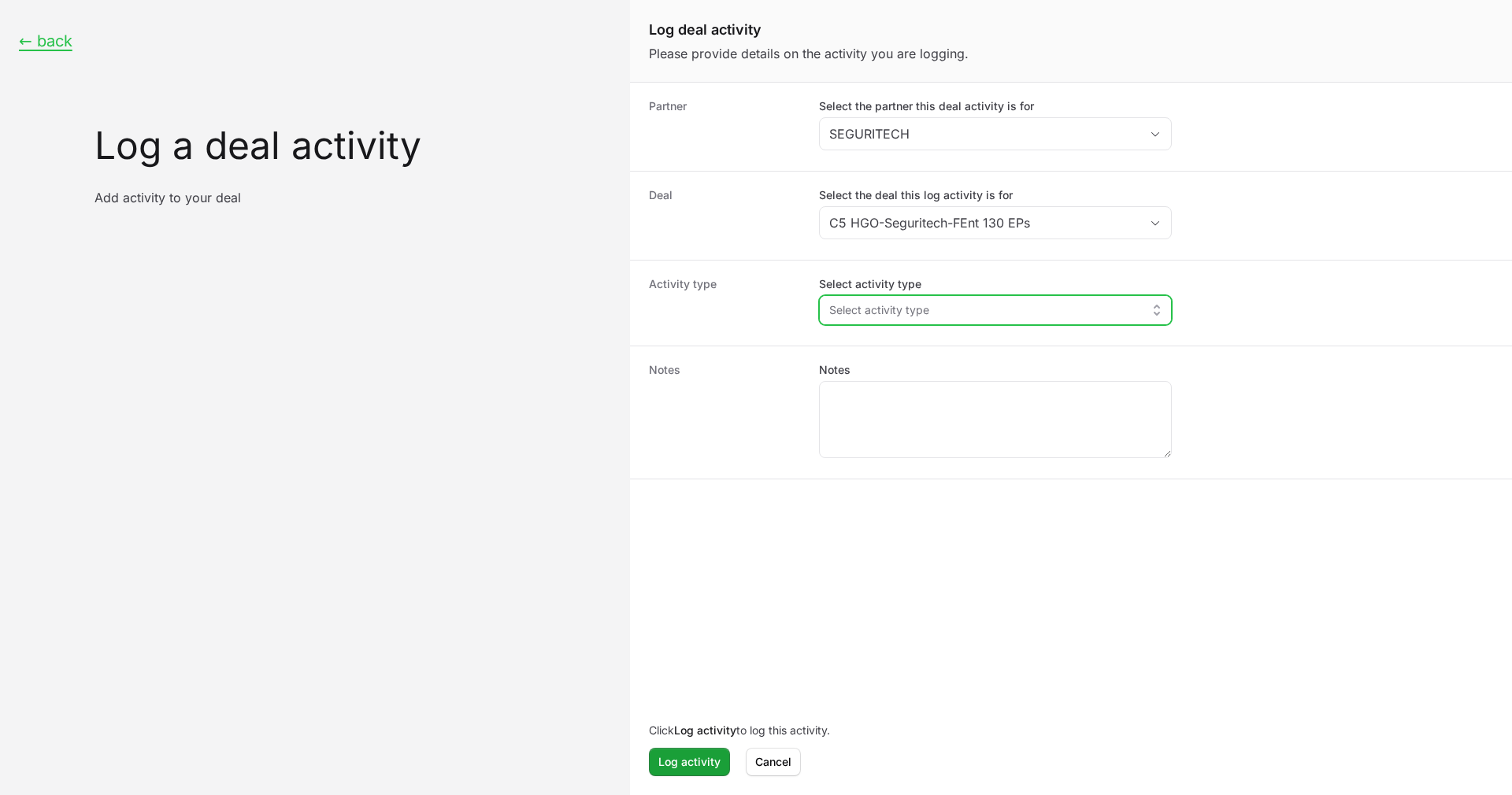
click at [1032, 308] on button "Select activity type" at bounding box center [995, 310] width 352 height 28
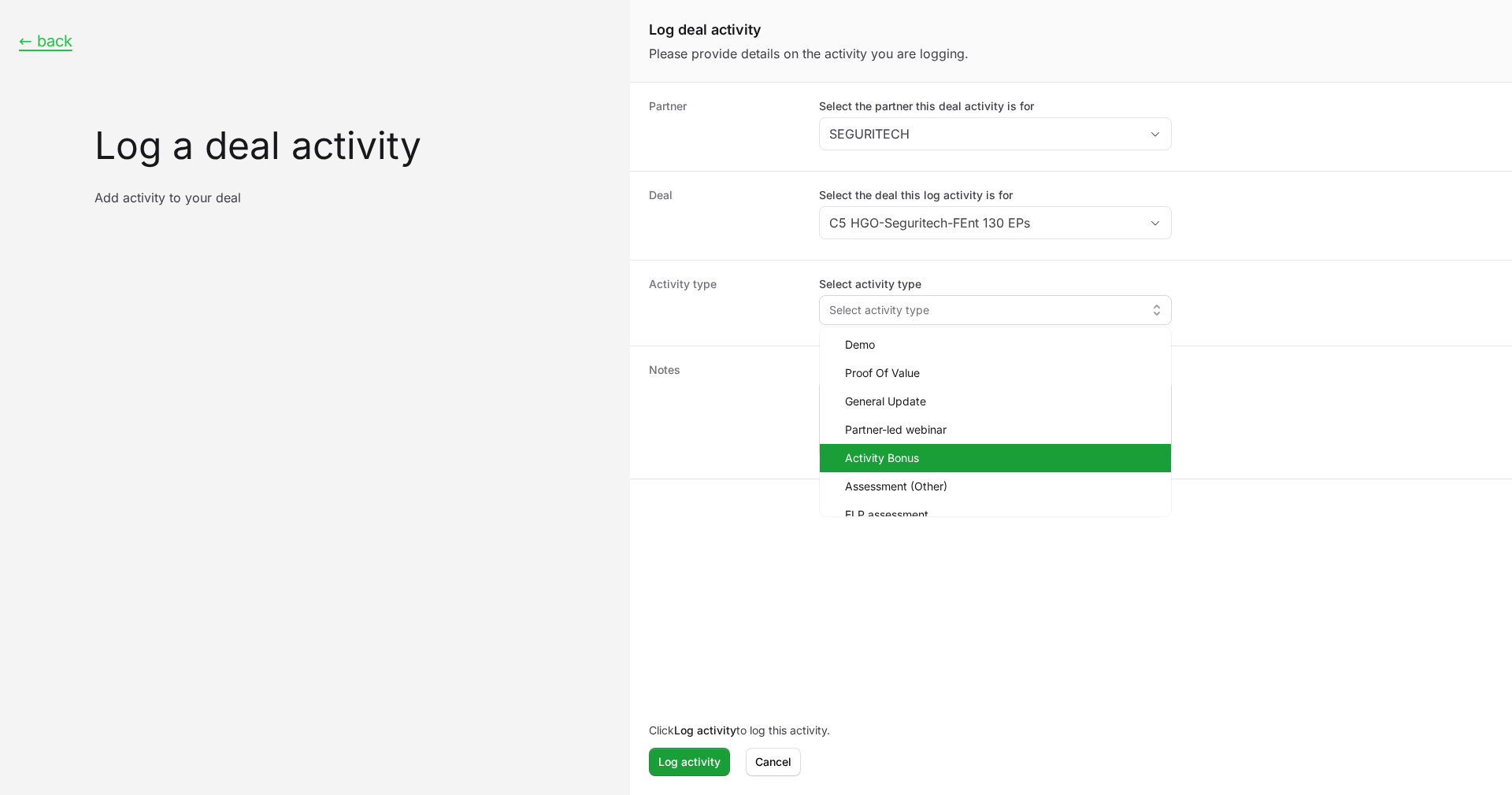
scroll to position [72, 0]
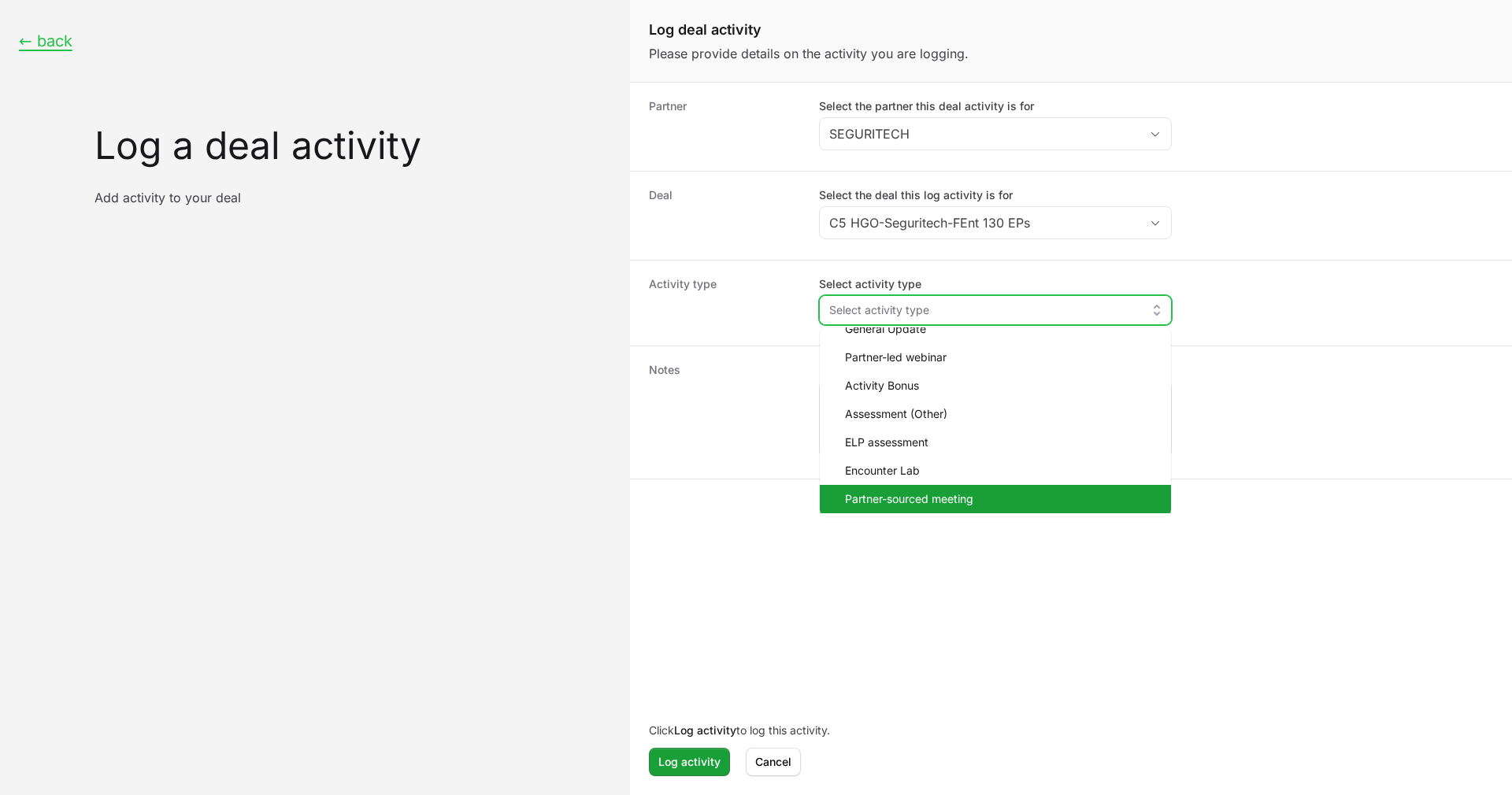
click at [938, 502] on span "Partner-sourced meeting" at bounding box center [1002, 500] width 314 height 16
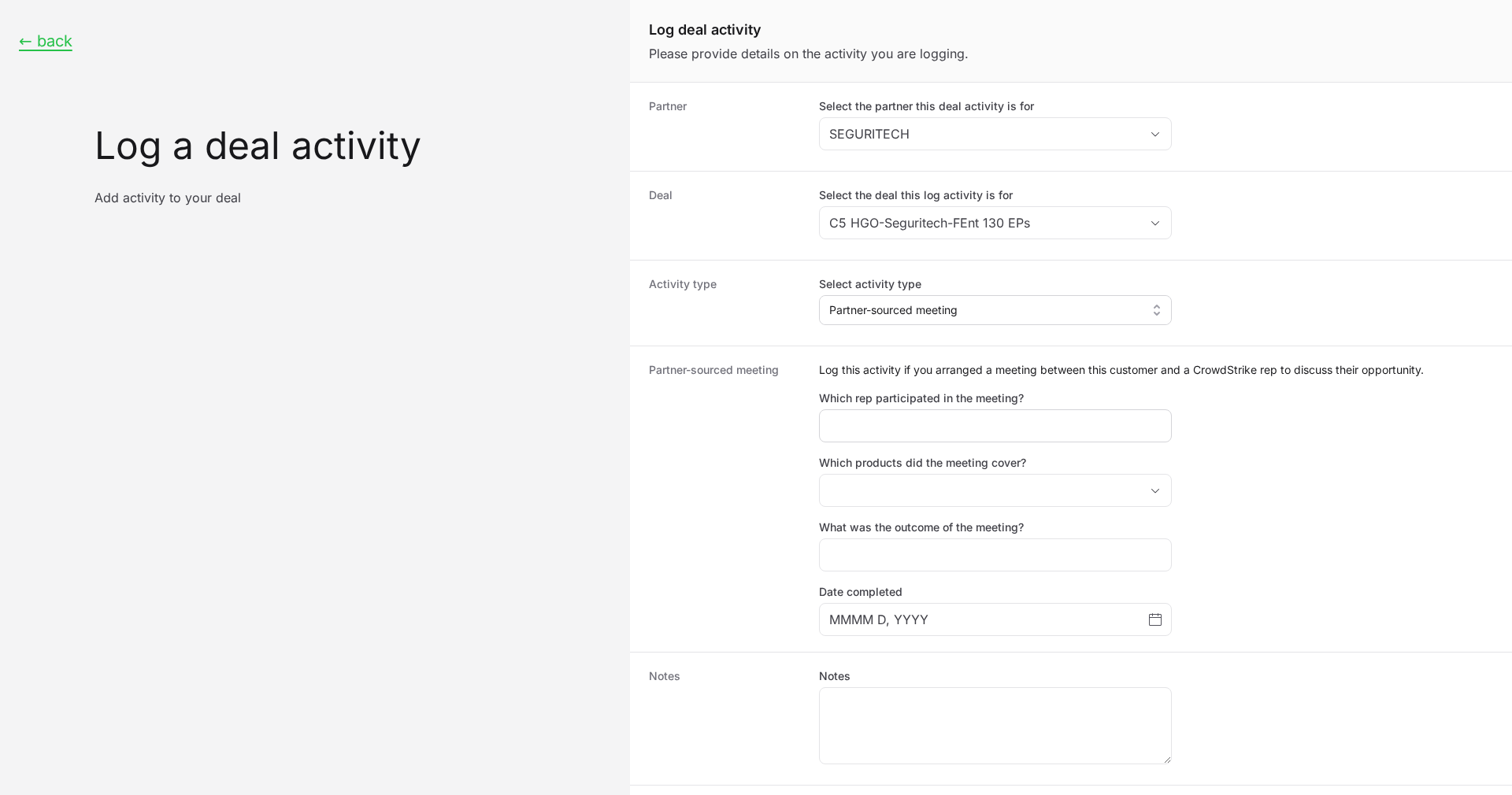
click at [953, 414] on div "Log deal activity form" at bounding box center [995, 427] width 352 height 33
click at [955, 422] on input "Which rep participated in the meeting?" at bounding box center [995, 426] width 332 height 19
type input "[PERSON_NAME] de la [PERSON_NAME]"
click at [944, 497] on button "placeholder" at bounding box center [995, 491] width 352 height 32
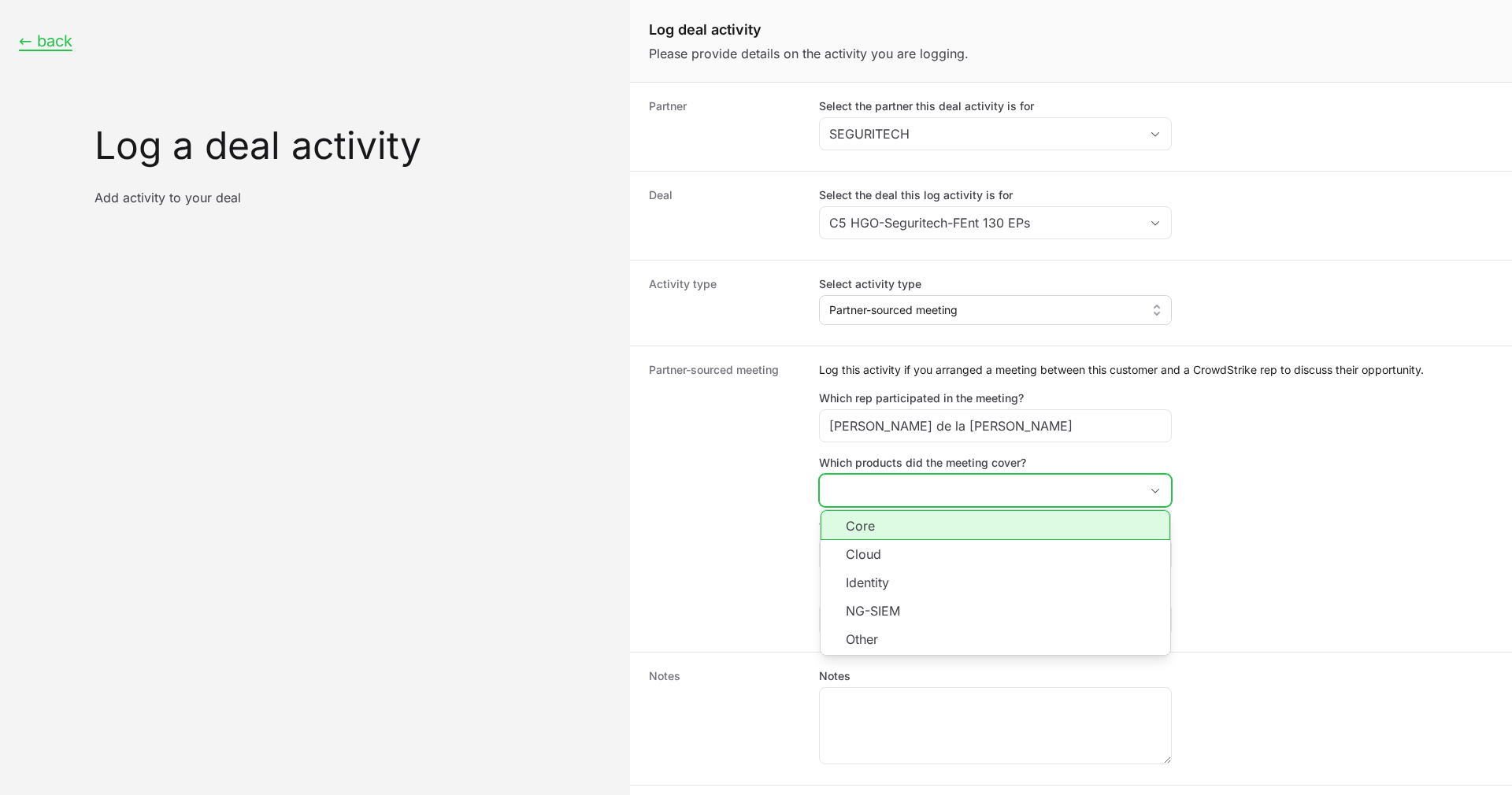
click at [937, 526] on li "Core" at bounding box center [995, 525] width 350 height 30
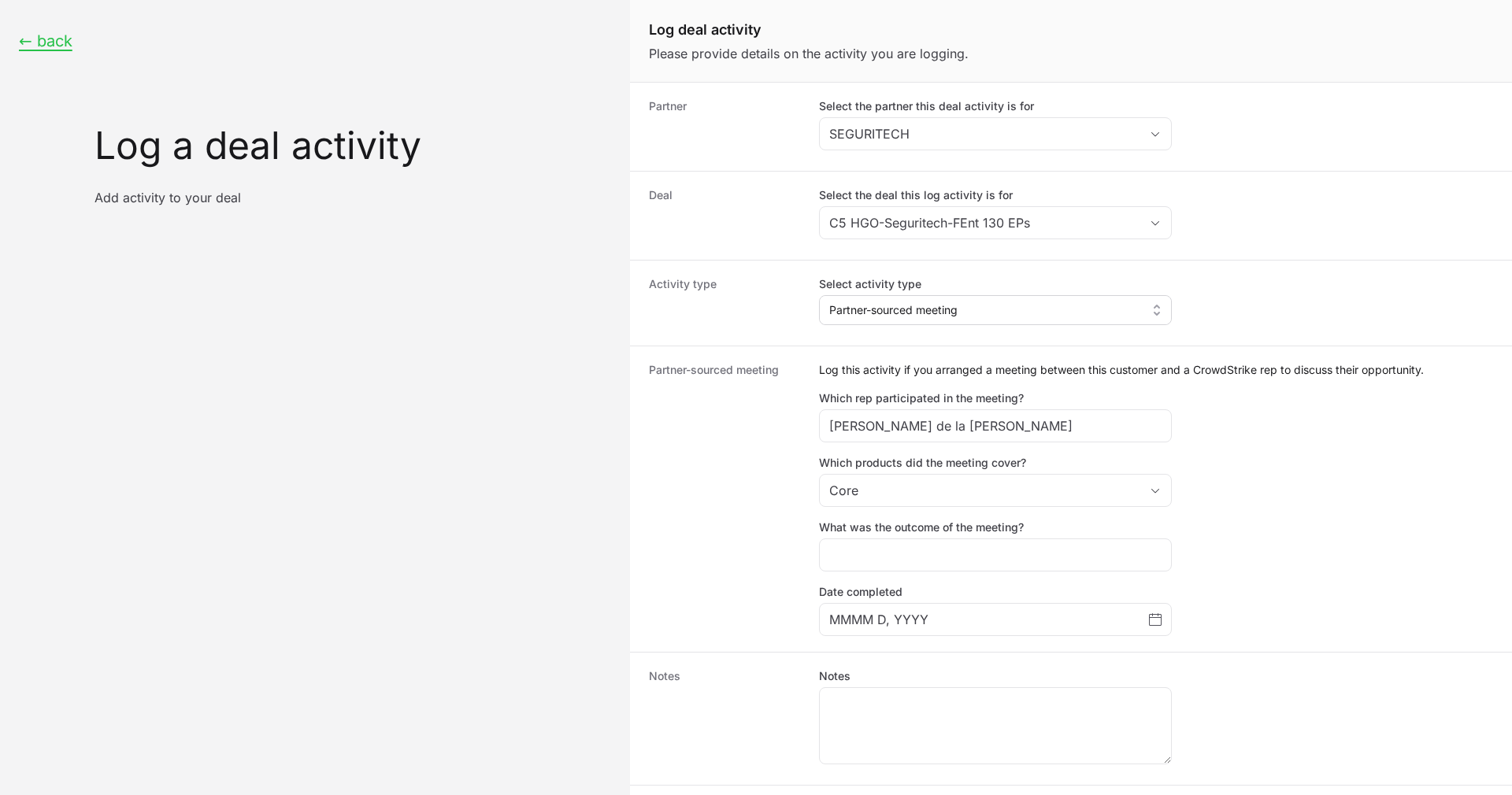
click at [758, 589] on dt "Partner-sourced meeting" at bounding box center [724, 499] width 152 height 274
click at [901, 562] on input "What was the outcome of the meeting?" at bounding box center [995, 554] width 332 height 19
type input "Q"
type input "Updated quote"
click at [952, 632] on div "MMMM D, YYYY" at bounding box center [995, 620] width 352 height 33
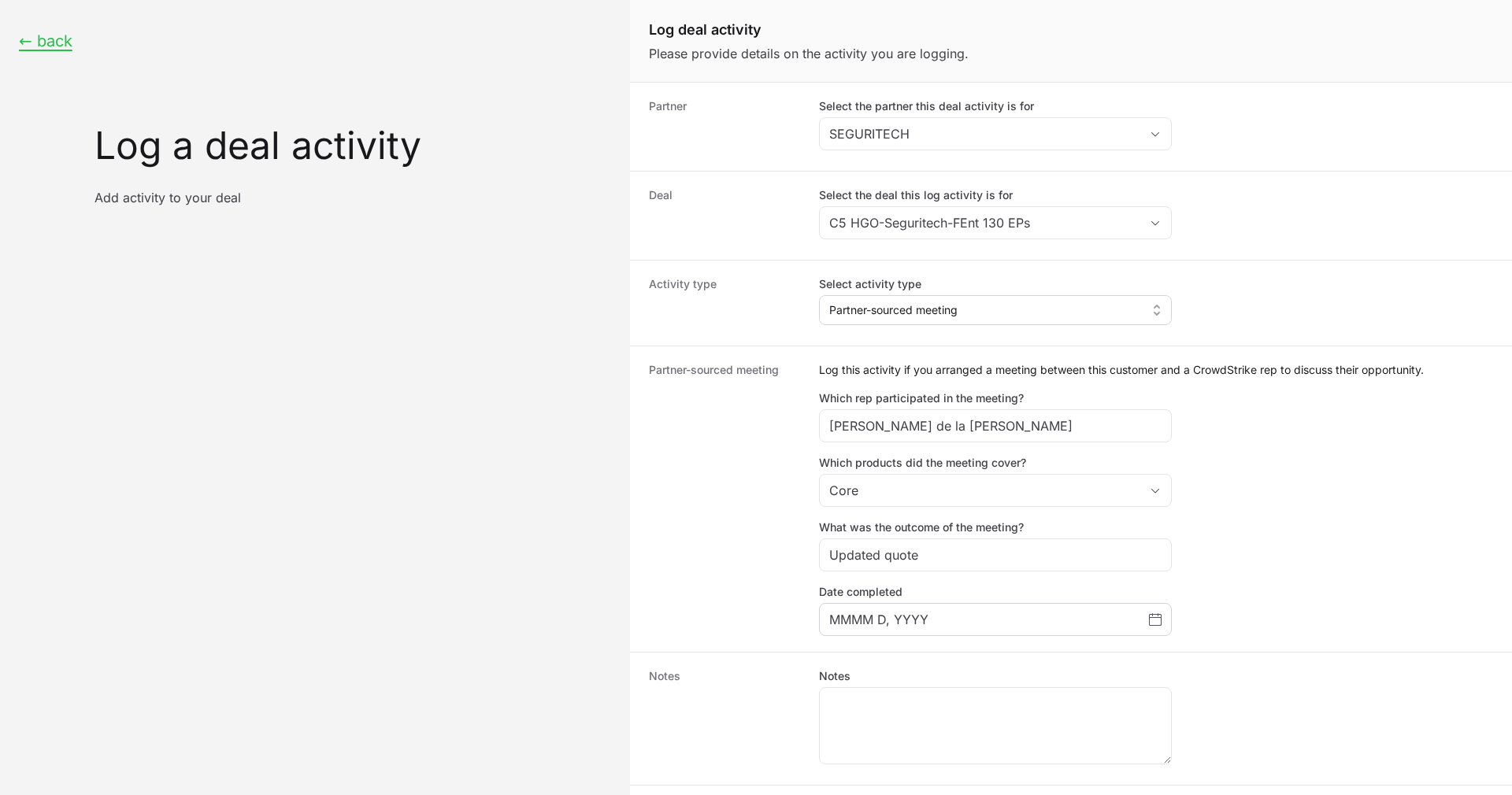
click at [1149, 629] on div "MMMM D, YYYY" at bounding box center [995, 620] width 352 height 33
click at [1153, 625] on icon "Choose date" at bounding box center [1155, 620] width 12 height 12
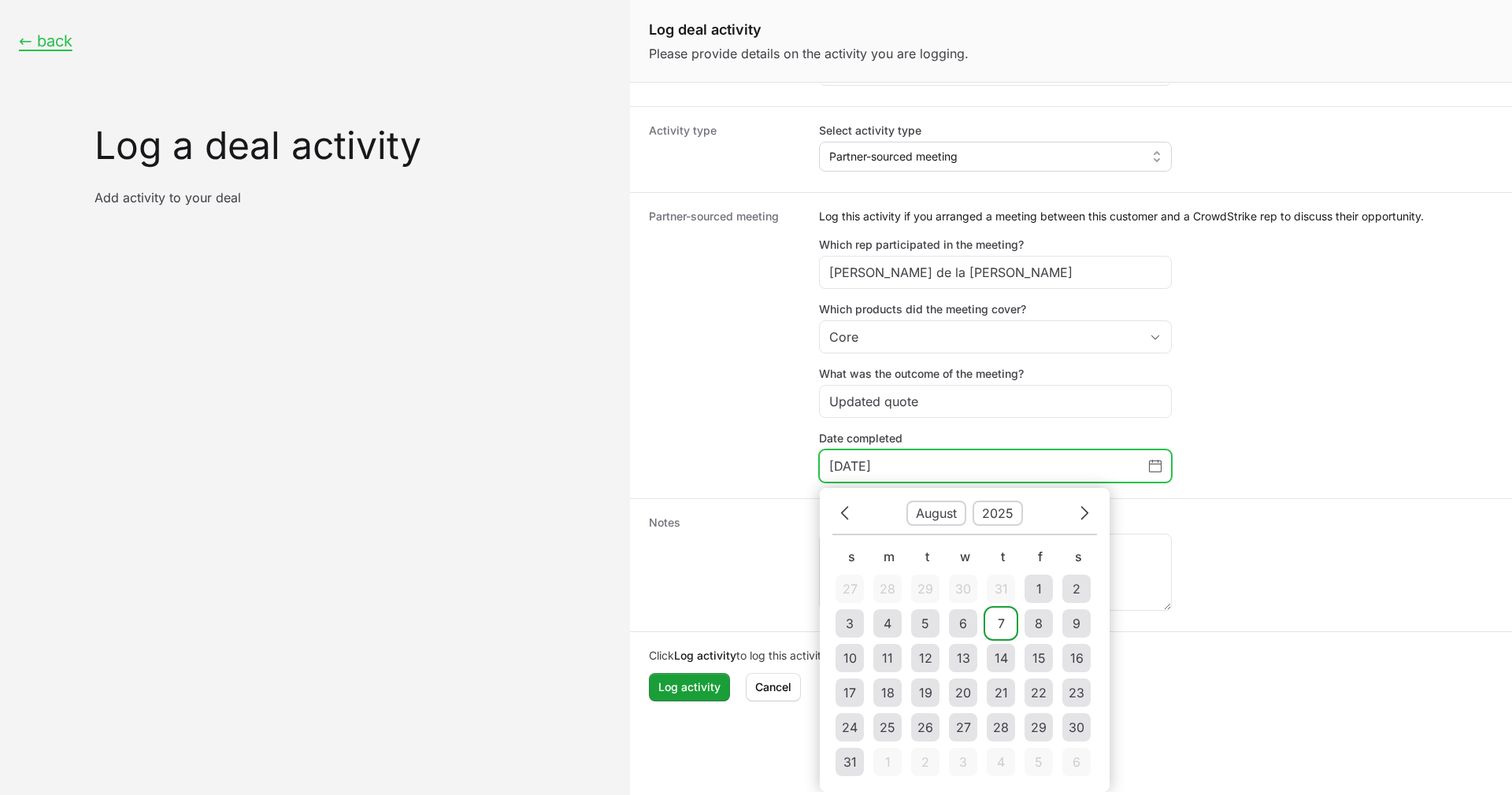
type input "August 7, 2025"
click at [843, 515] on icon "Choose date" at bounding box center [844, 513] width 7 height 13
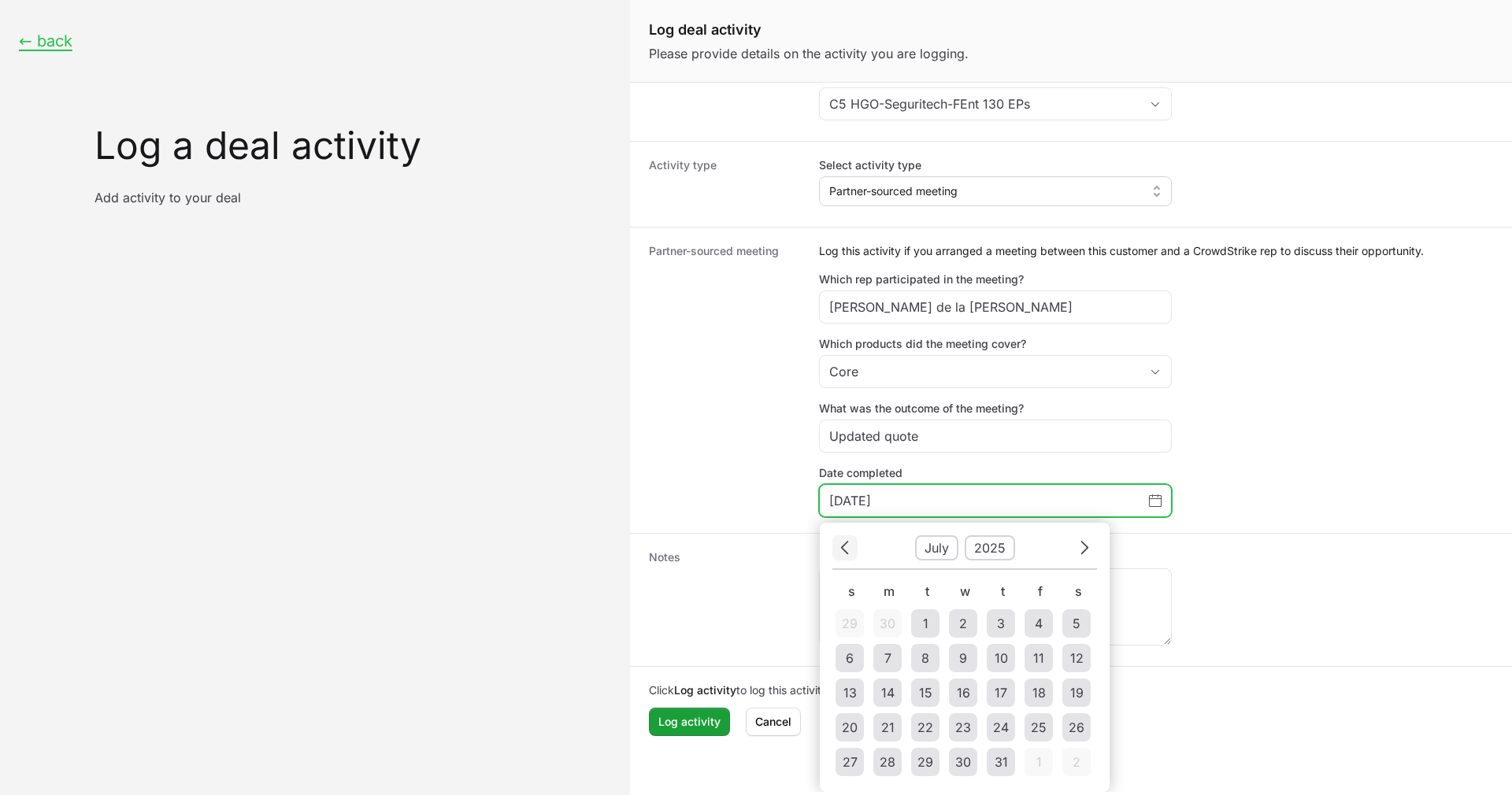
scroll to position [119, 0]
click at [1001, 762] on div "31" at bounding box center [1001, 762] width 13 height 19
type input "July 31, 2025"
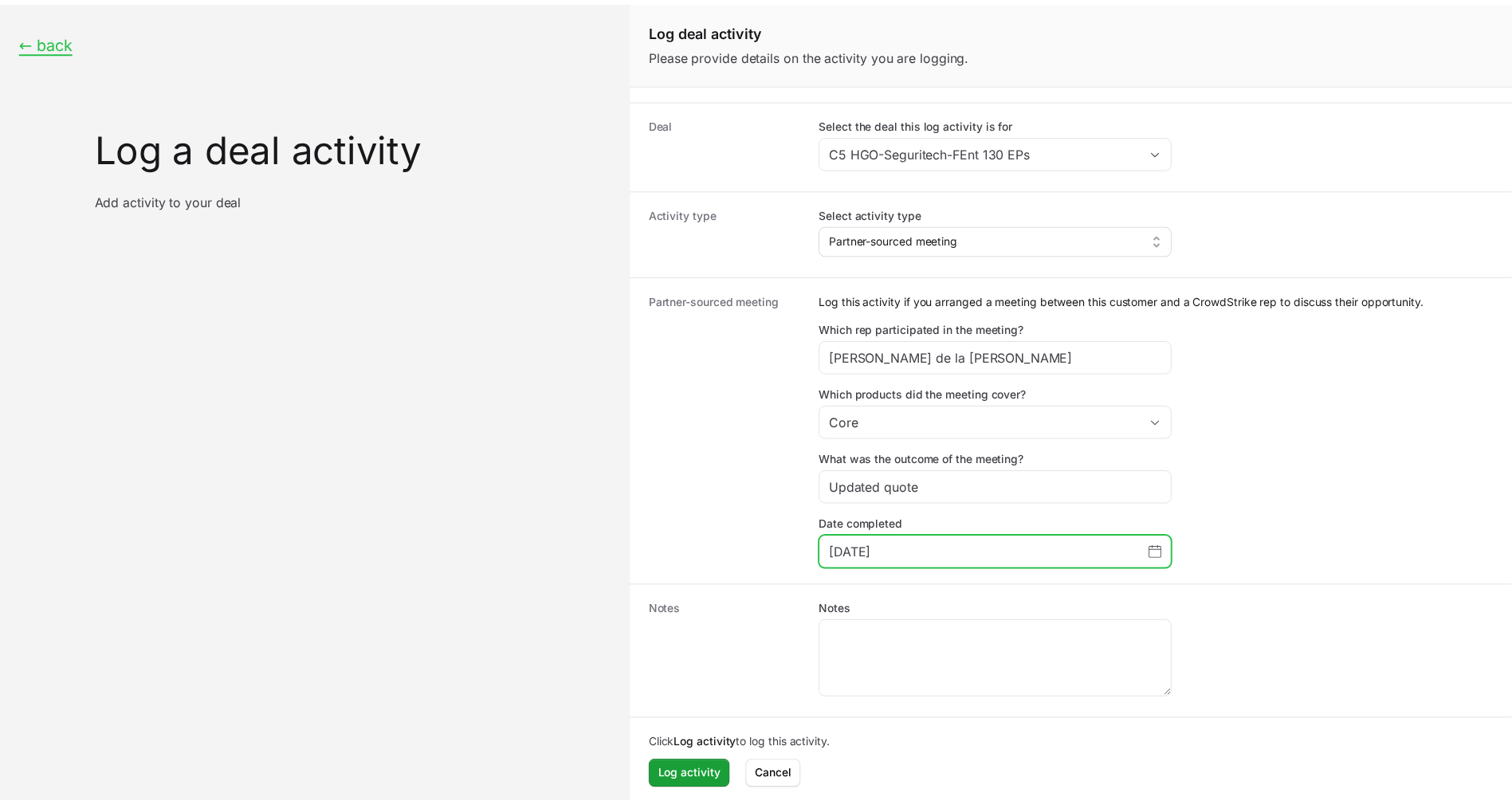
scroll to position [79, 0]
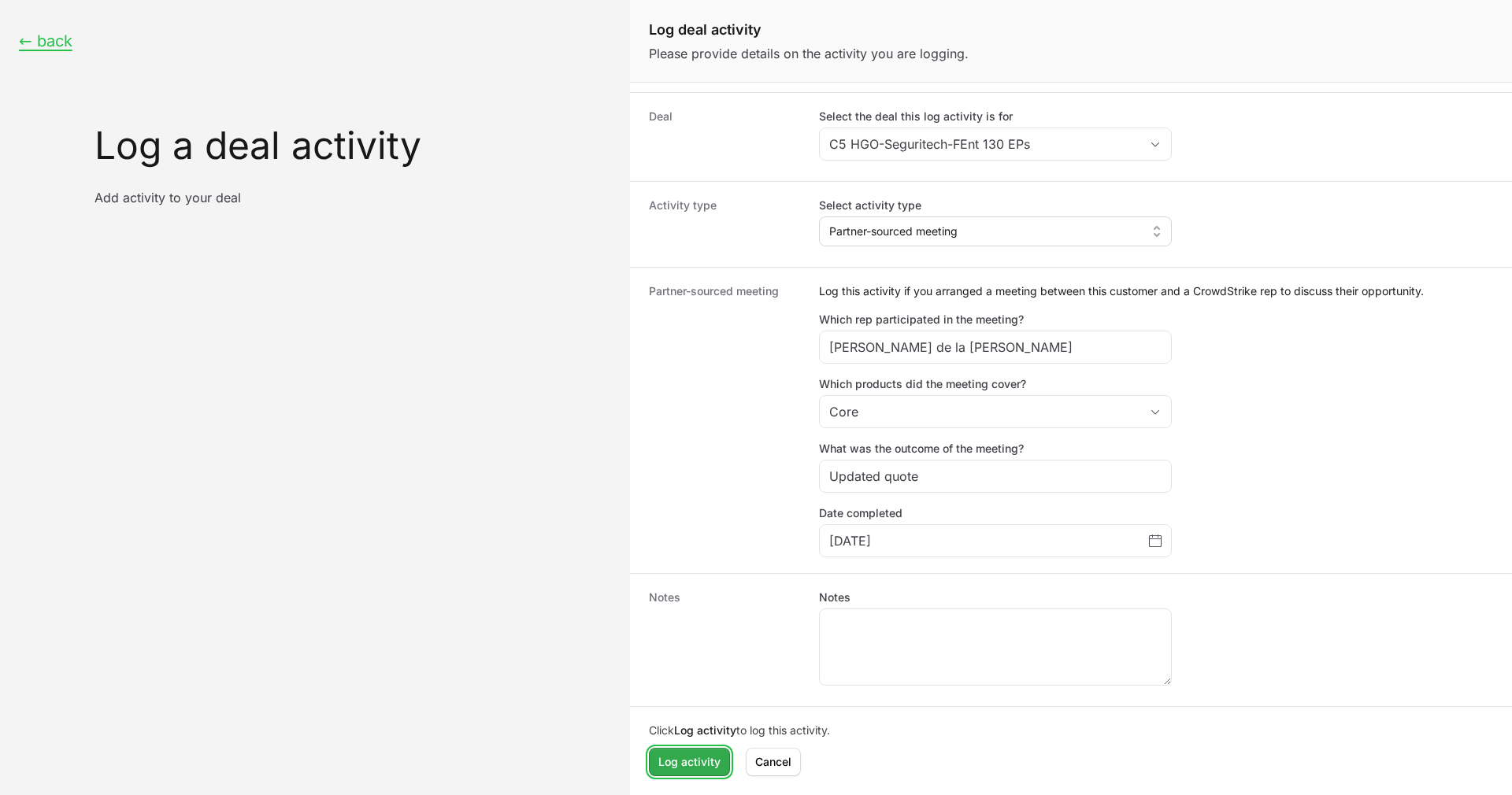
click at [687, 765] on span "Log activity" at bounding box center [689, 762] width 63 height 19
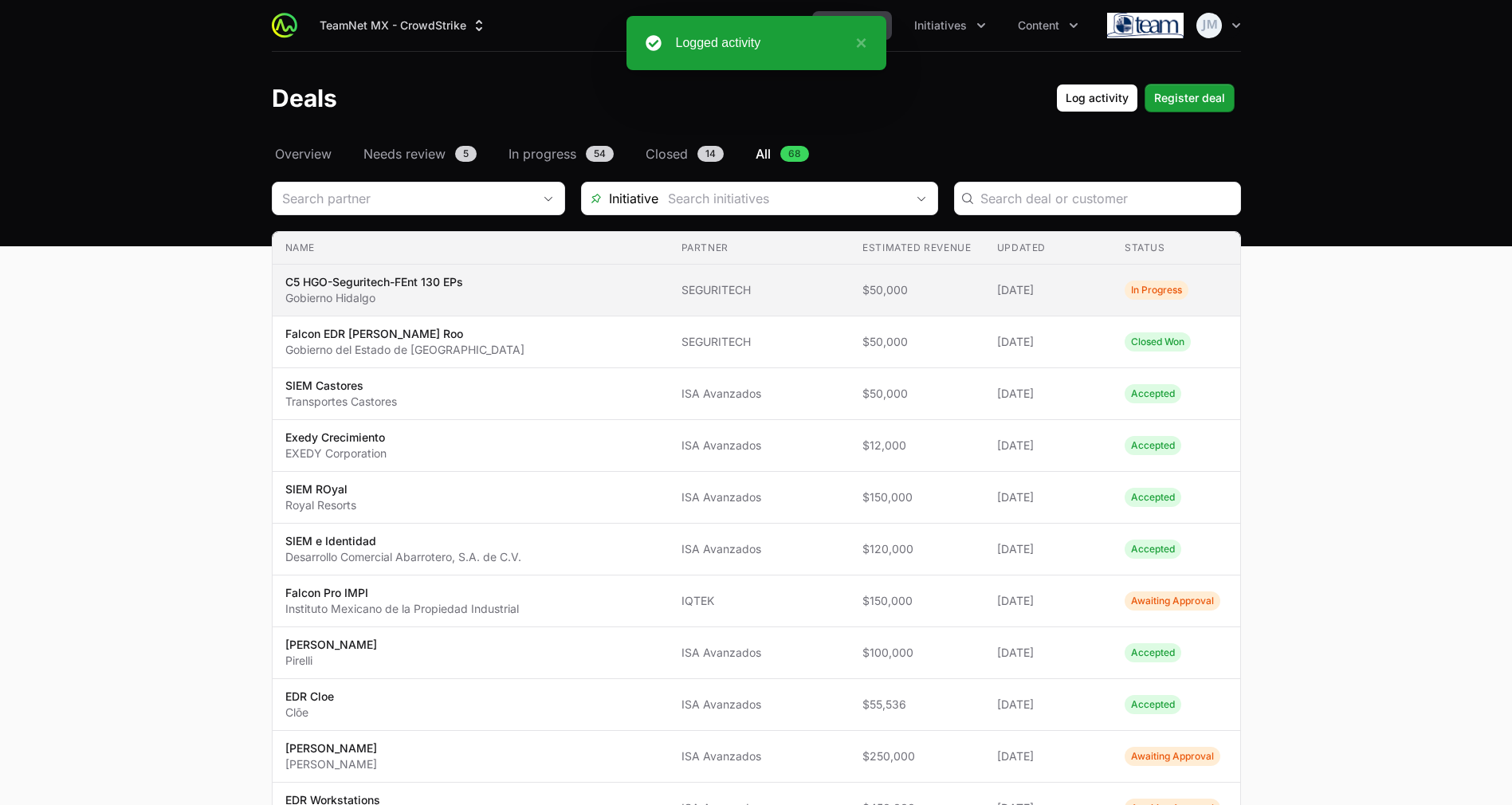
click at [656, 275] on span "C5 HGO-Seguritech-FEnt 130 EPs Gobierno Hidalgo" at bounding box center [471, 290] width 371 height 32
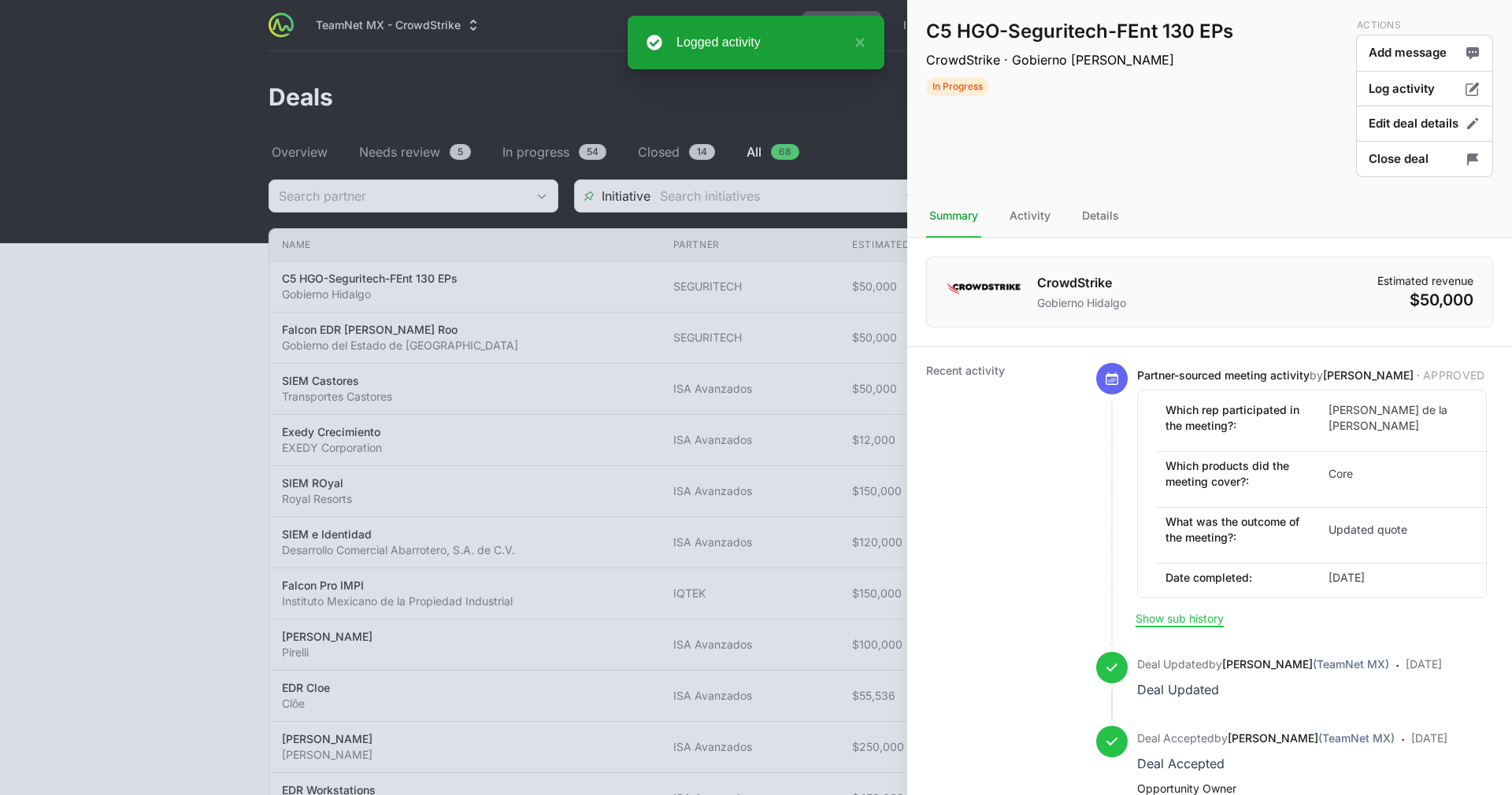
click at [1075, 212] on nav "Summary Activity Details" at bounding box center [1209, 217] width 604 height 42
click at [1093, 216] on div "Details" at bounding box center [1100, 217] width 43 height 42
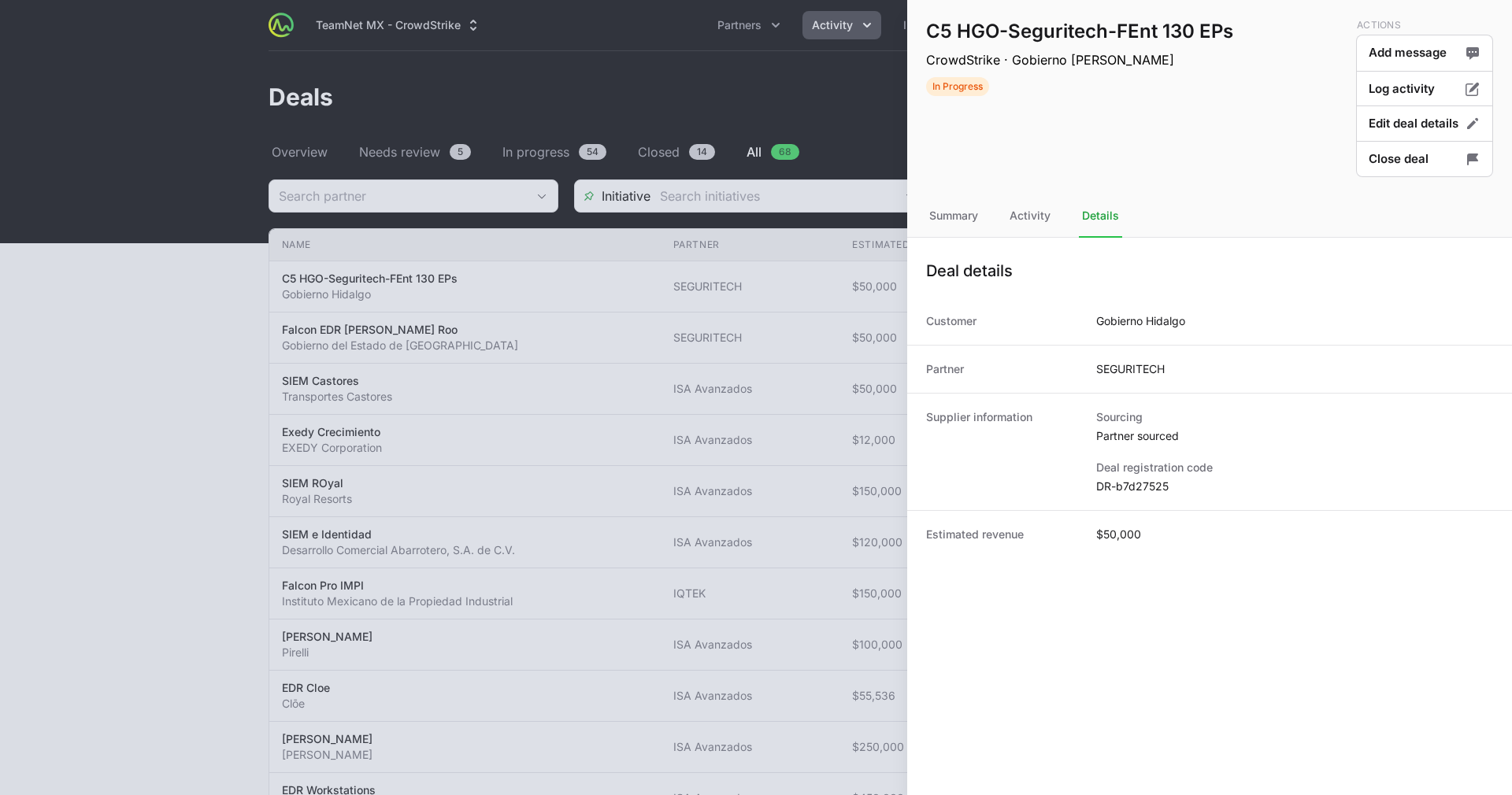
click at [1152, 479] on dd "DR-b7d27525" at bounding box center [1294, 487] width 397 height 16
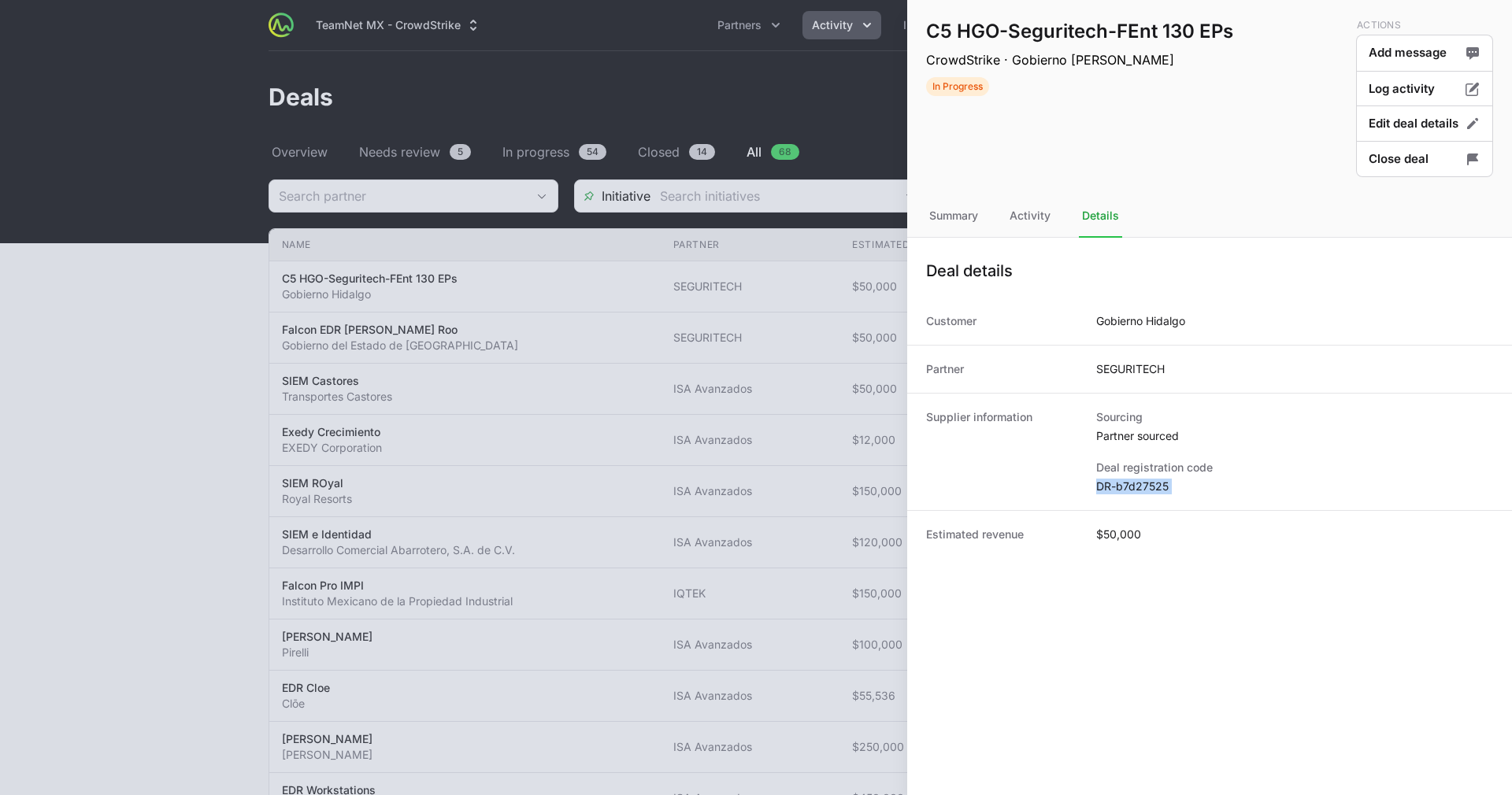
click at [1152, 479] on dd "DR-b7d27525" at bounding box center [1294, 487] width 397 height 16
click at [741, 248] on div at bounding box center [756, 398] width 1512 height 795
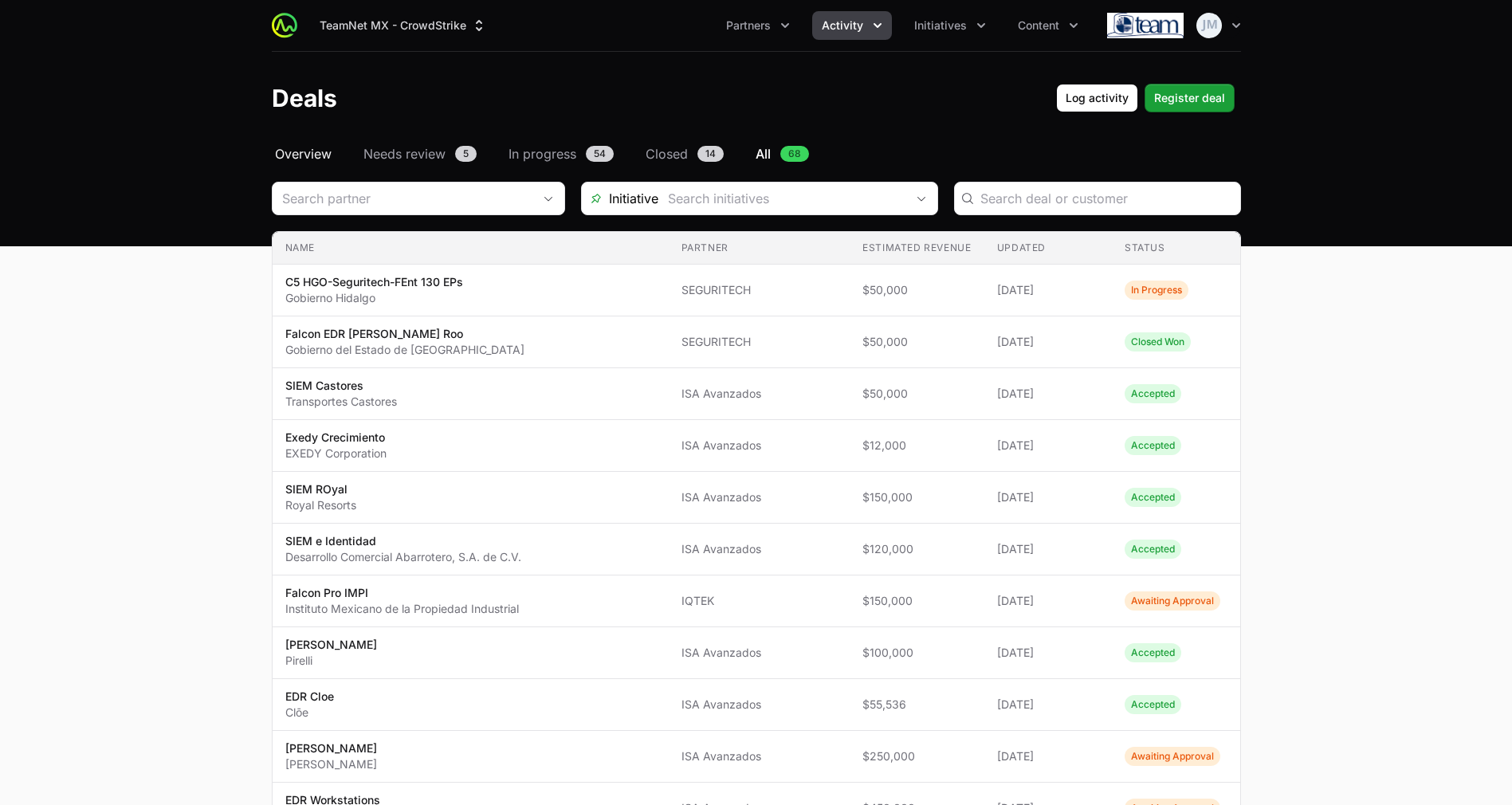
click at [303, 157] on span "Overview" at bounding box center [302, 154] width 56 height 19
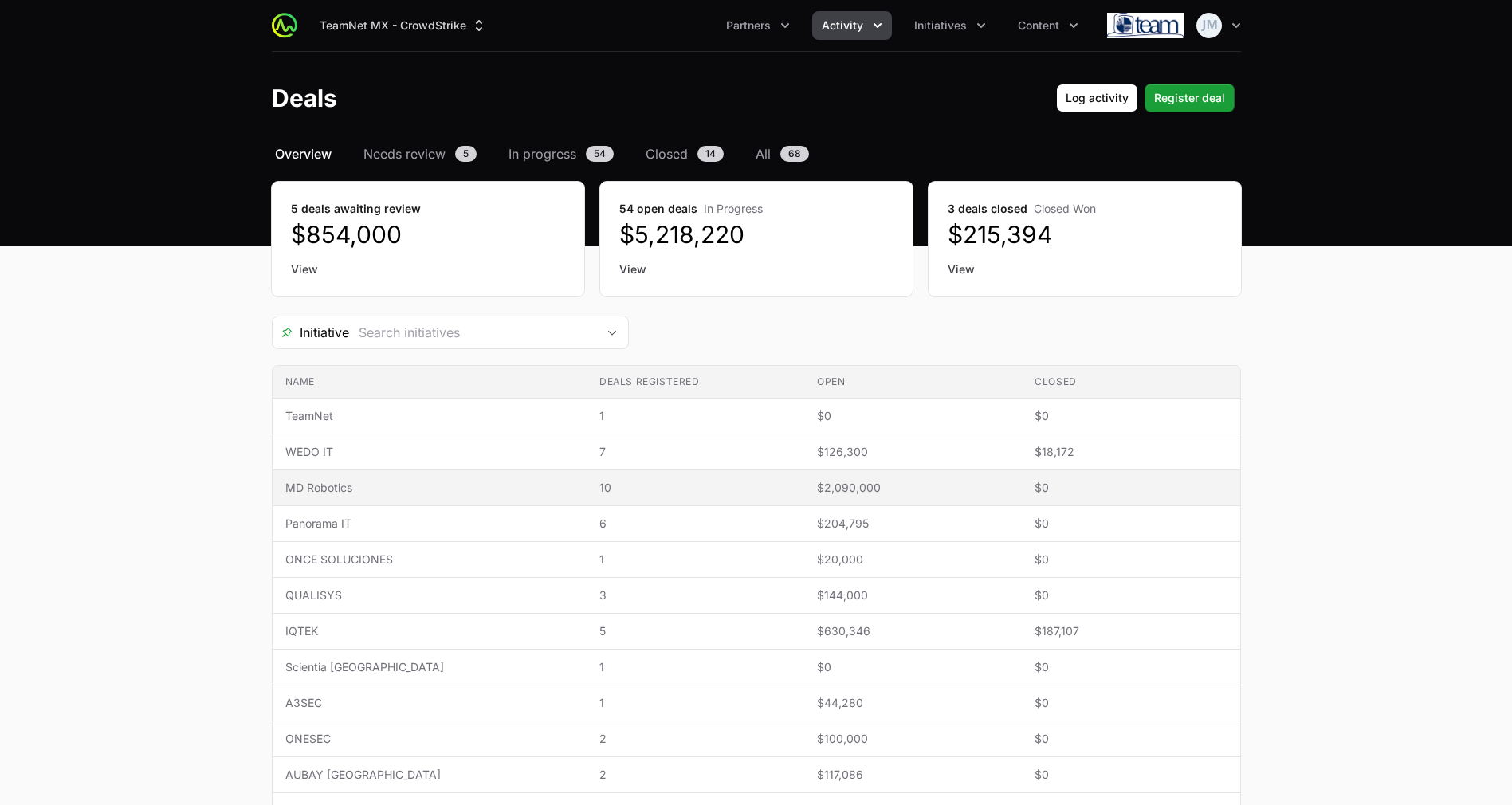
drag, startPoint x: 417, startPoint y: 463, endPoint x: 422, endPoint y: 482, distance: 19.6
click at [422, 482] on span "MD Robotics" at bounding box center [429, 488] width 288 height 16
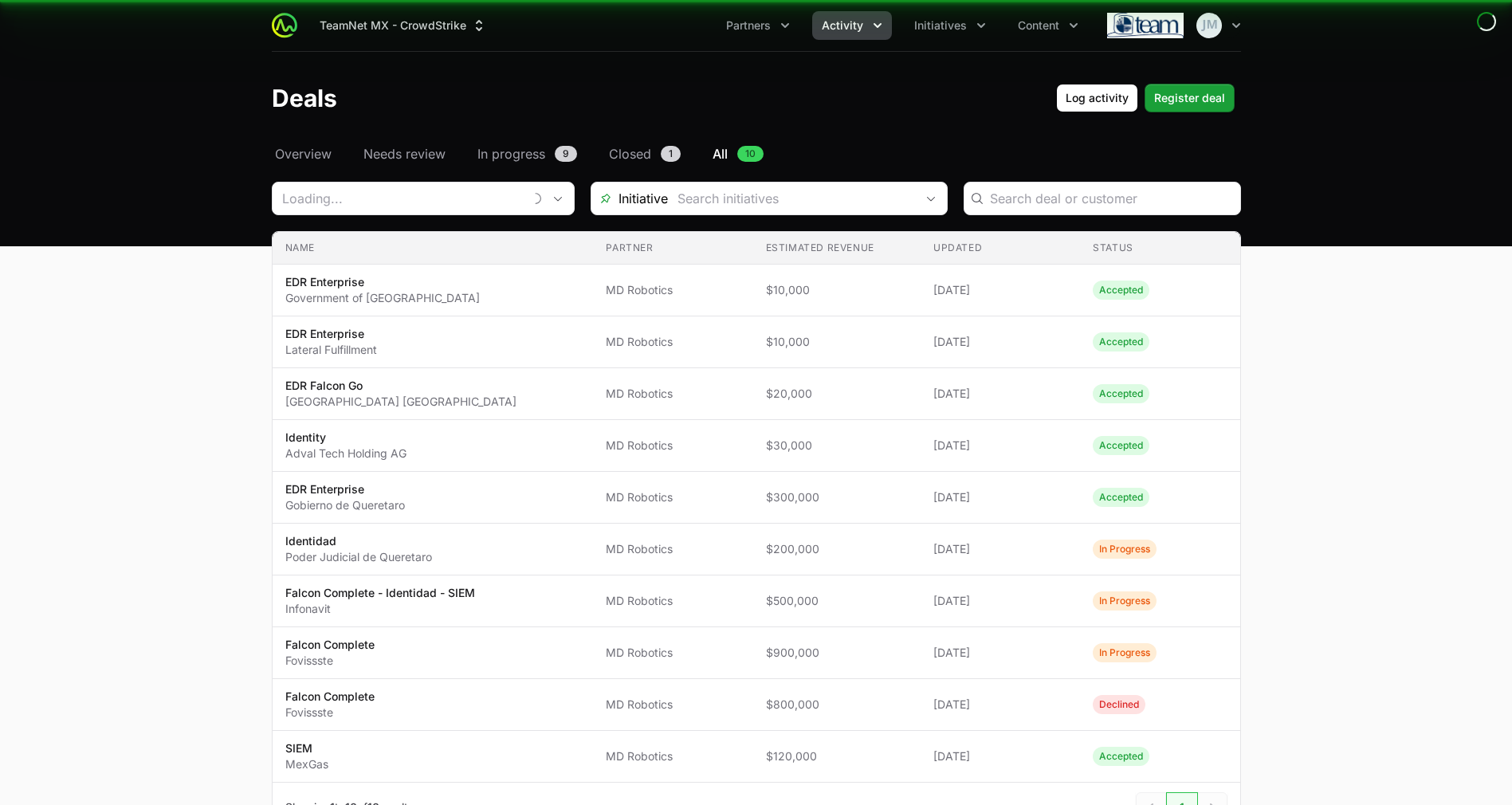
click at [417, 452] on span "Identity Adval Tech Holding AG" at bounding box center [434, 446] width 296 height 32
type input "MD Robotics"
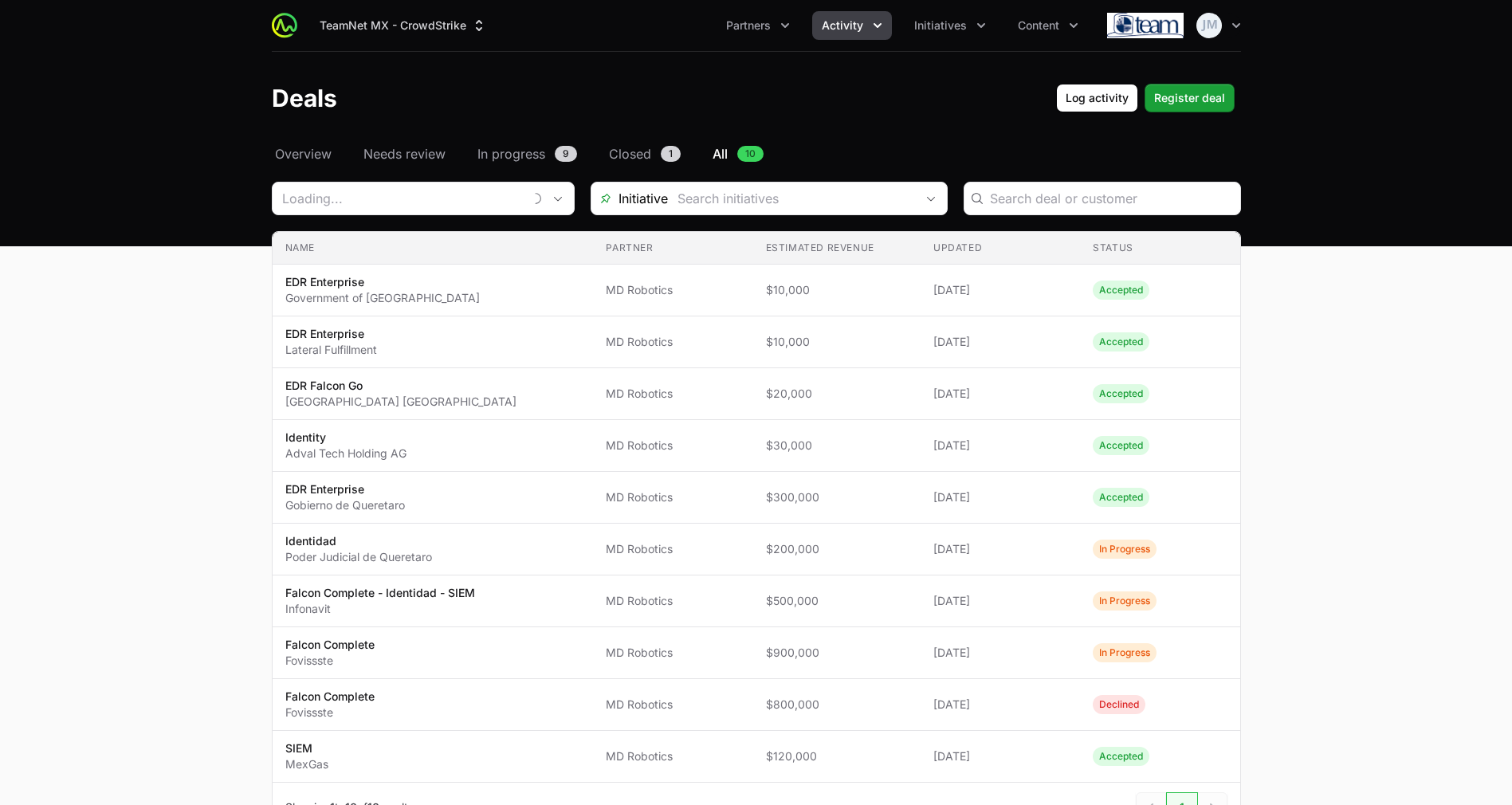
type input "MD Robotics"
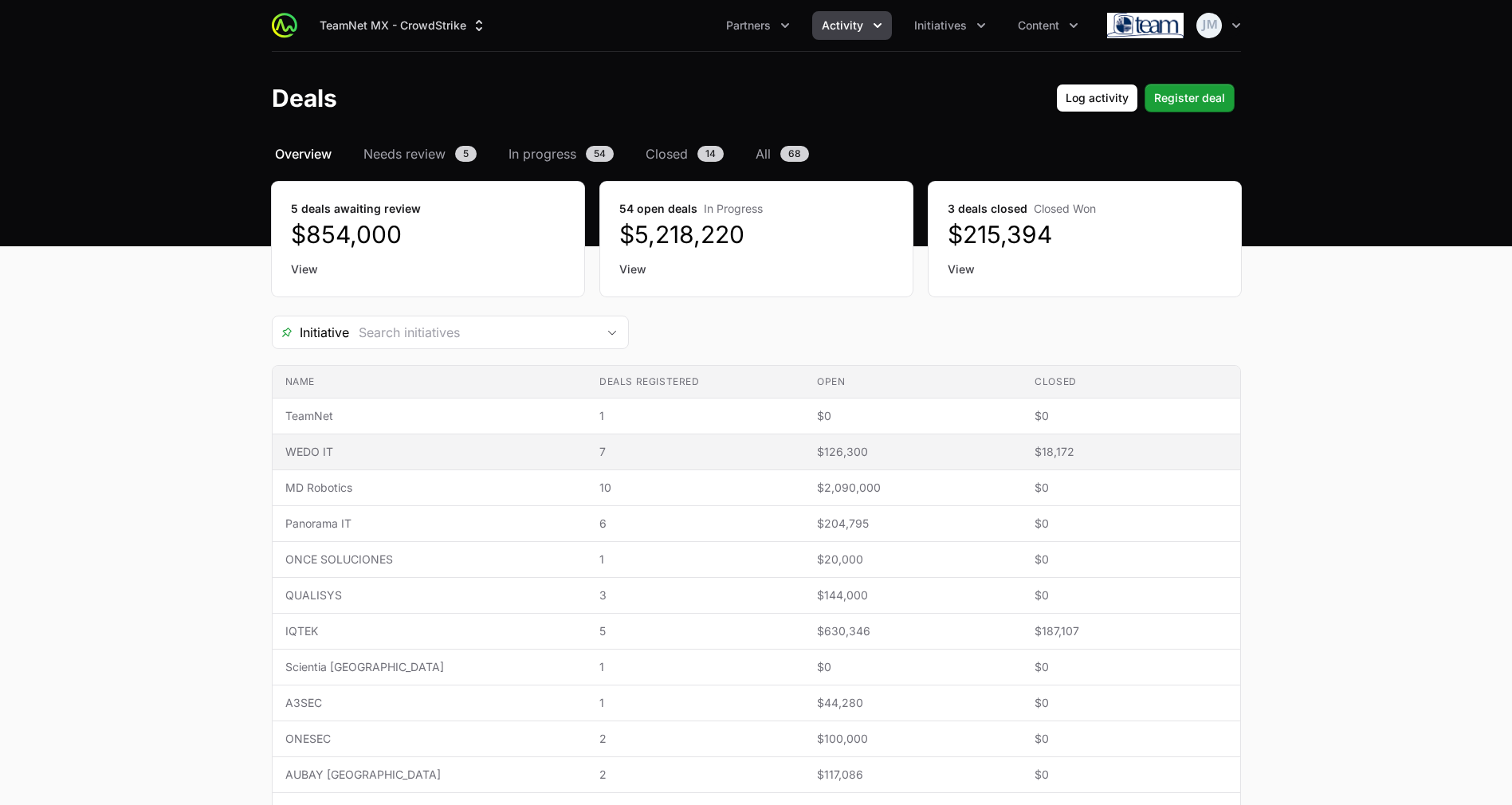
click at [326, 452] on span "WEDO IT" at bounding box center [429, 452] width 288 height 16
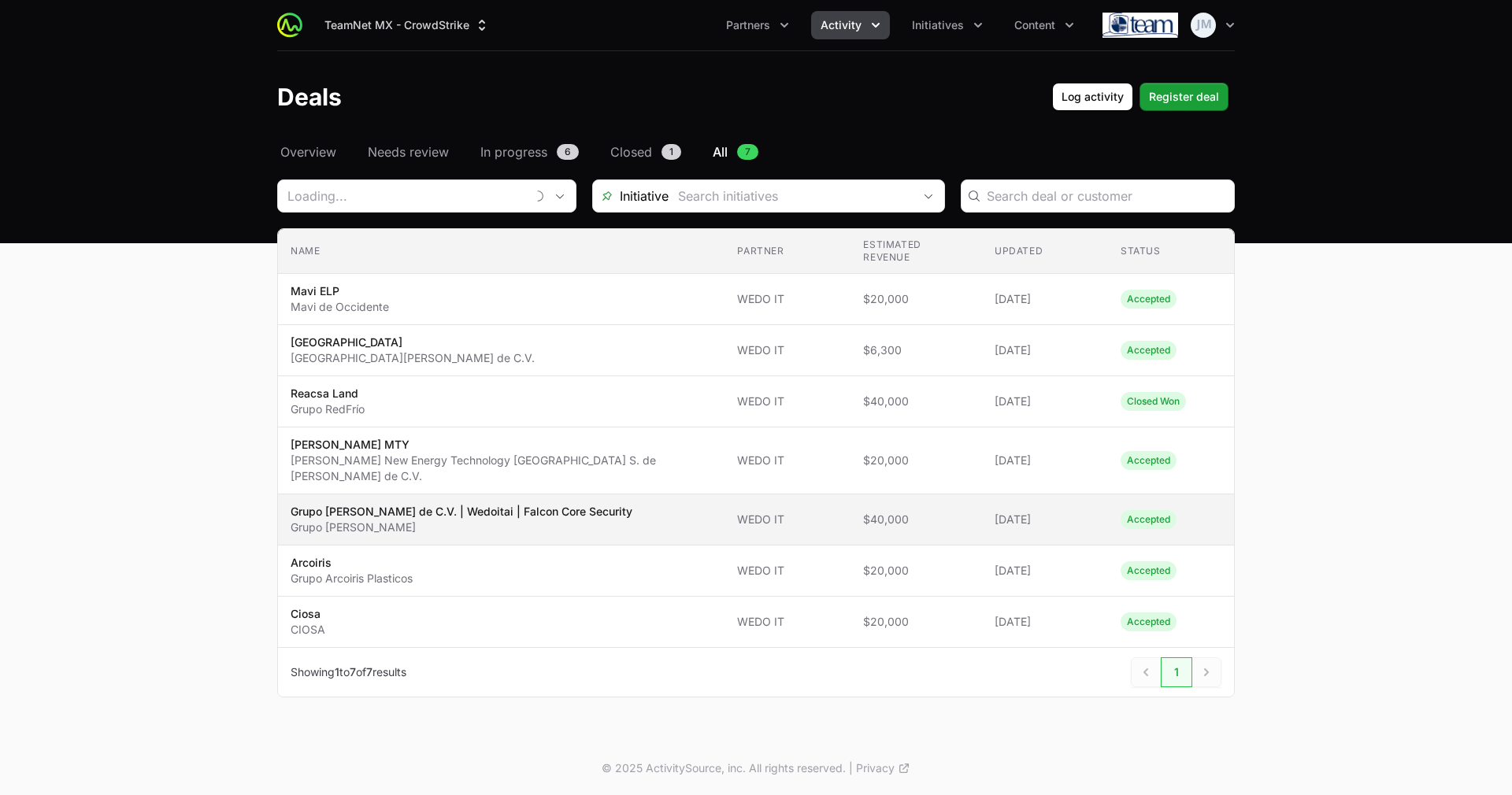
type input "WEDO IT"
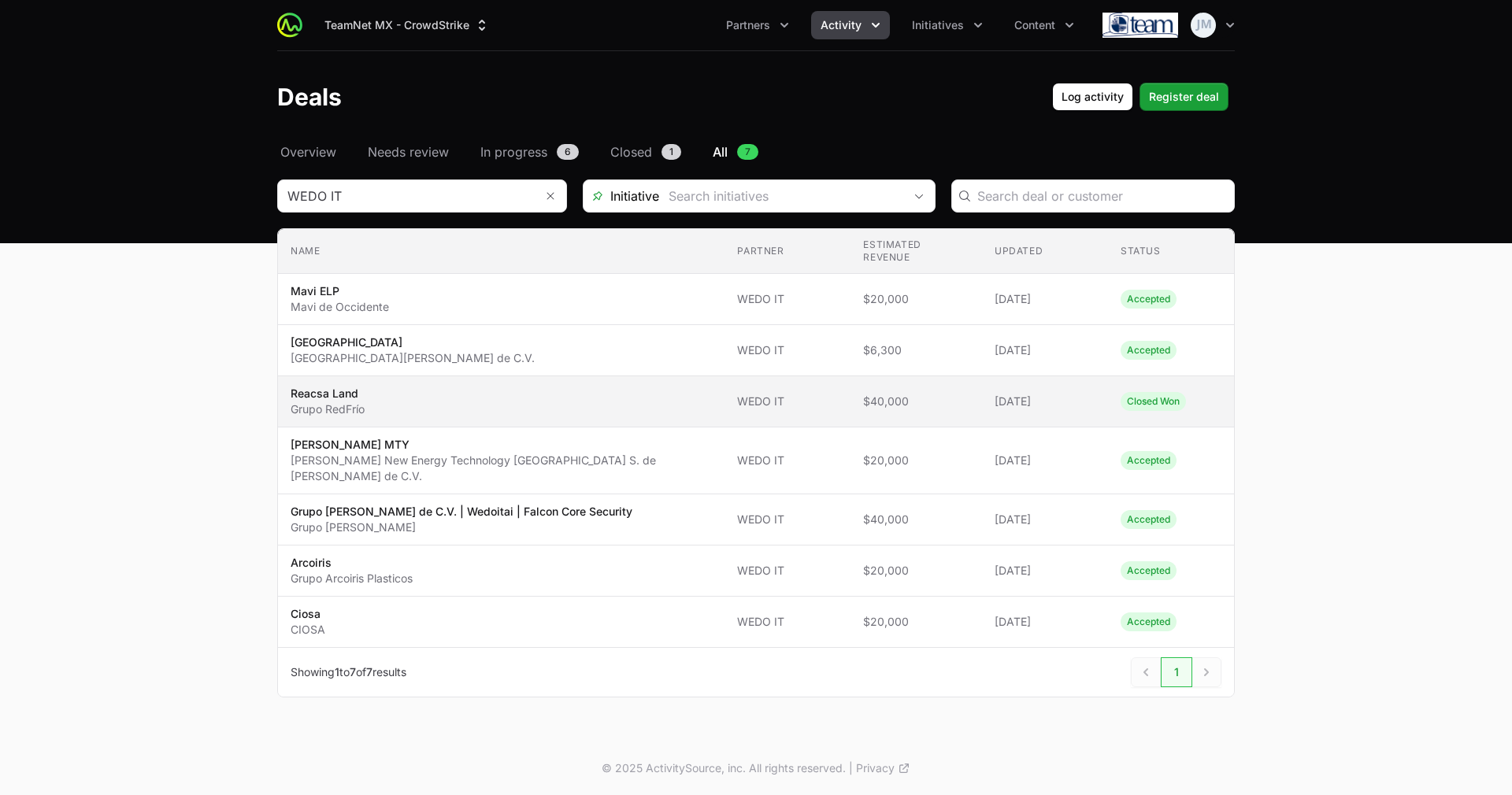
click at [1066, 394] on span "[DATE]" at bounding box center [1045, 402] width 100 height 16
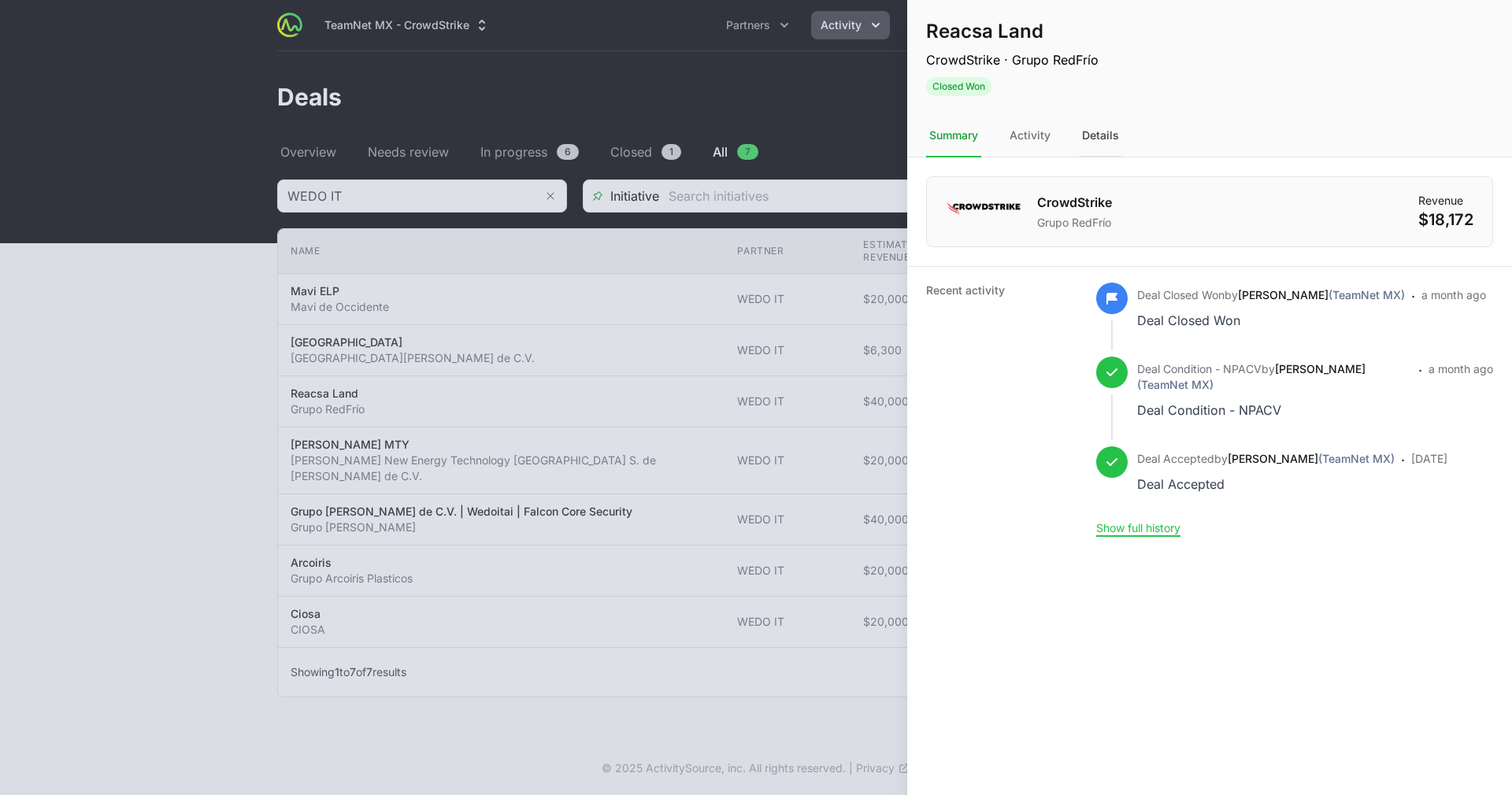
click at [1087, 130] on div "Details" at bounding box center [1100, 136] width 43 height 42
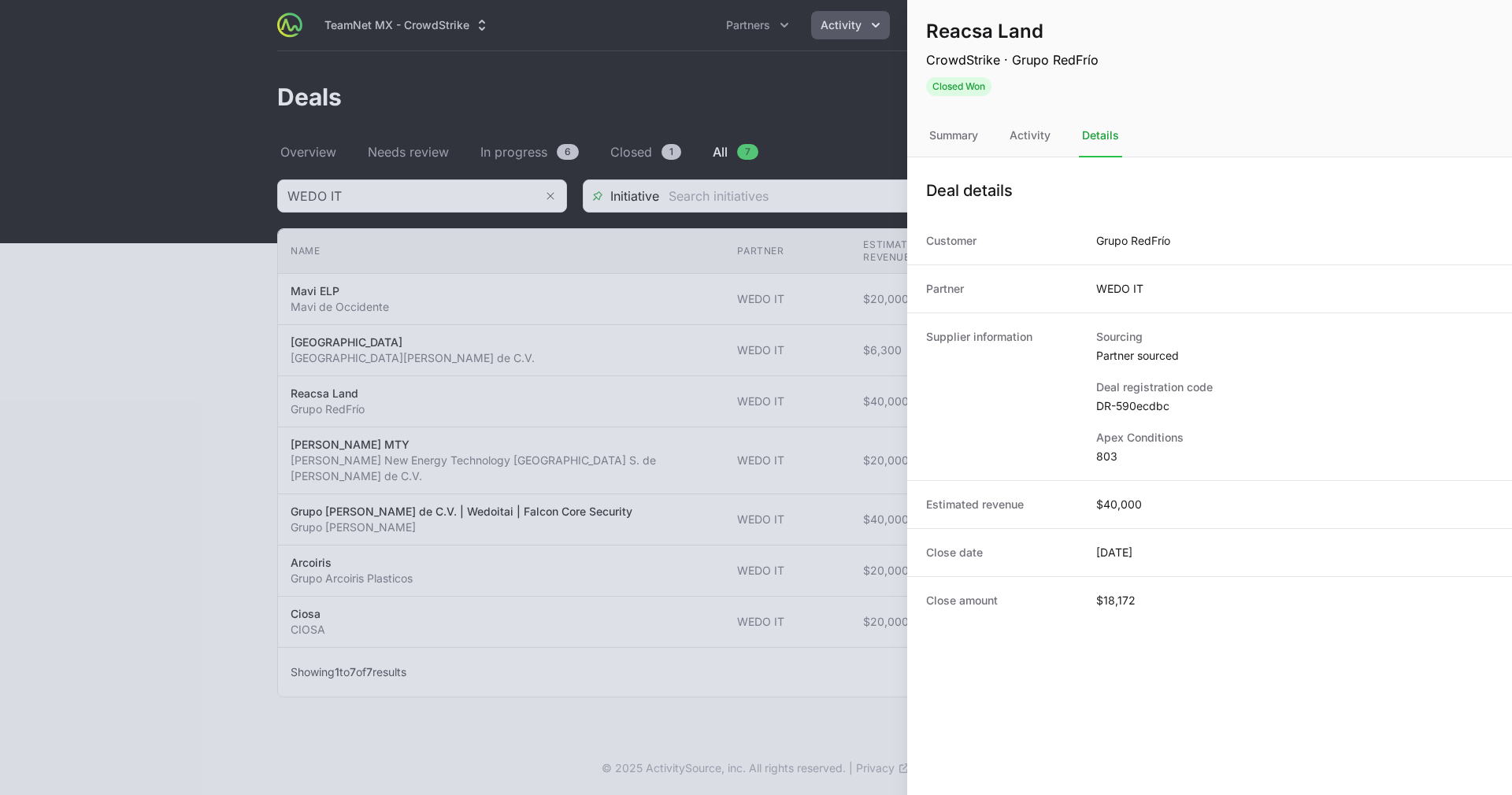
click at [1115, 434] on dt "Apex Conditions" at bounding box center [1294, 438] width 397 height 16
click at [1047, 136] on div "Activity" at bounding box center [1030, 136] width 48 height 42
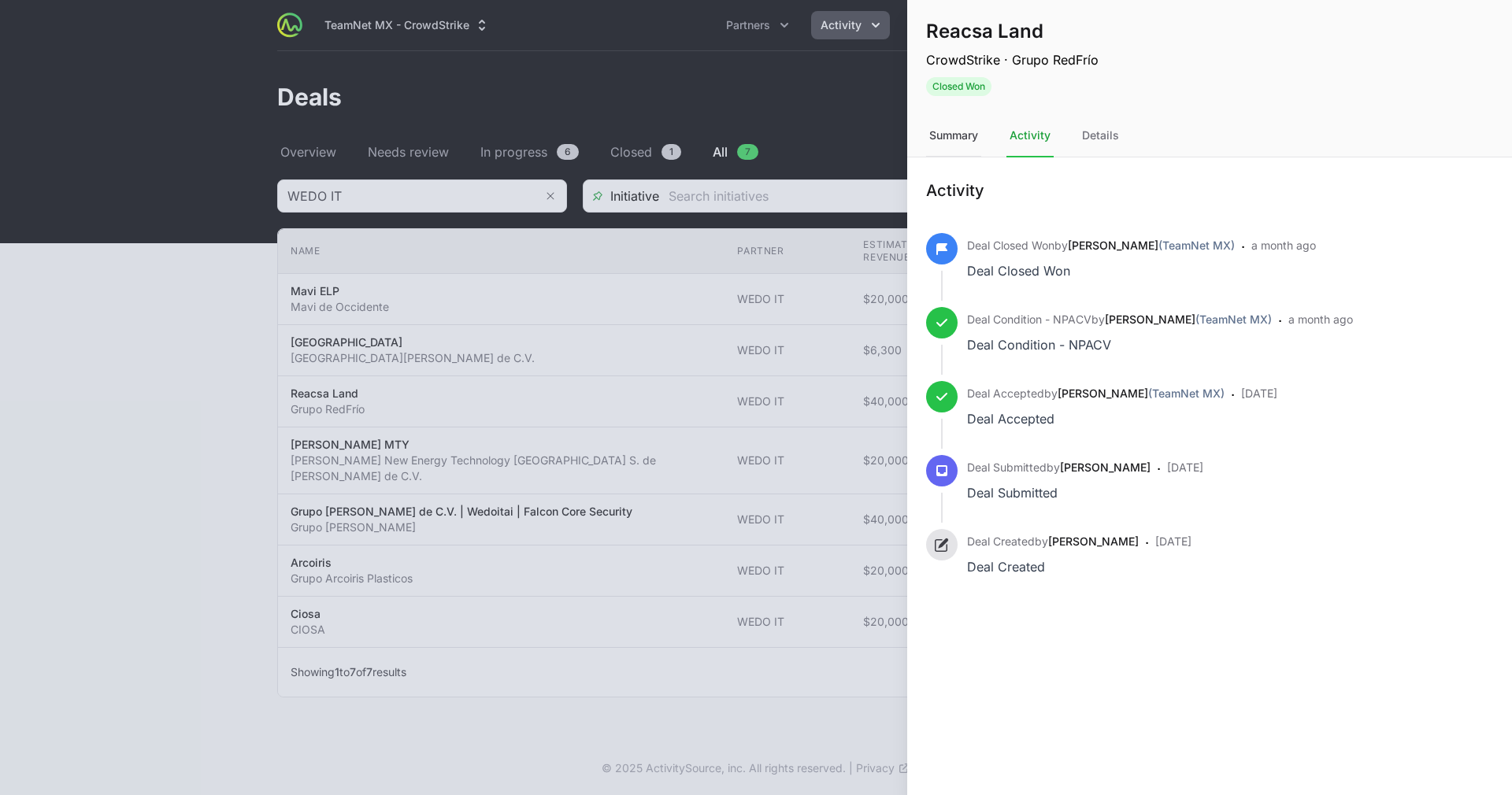
click at [942, 124] on div "Summary" at bounding box center [953, 136] width 56 height 42
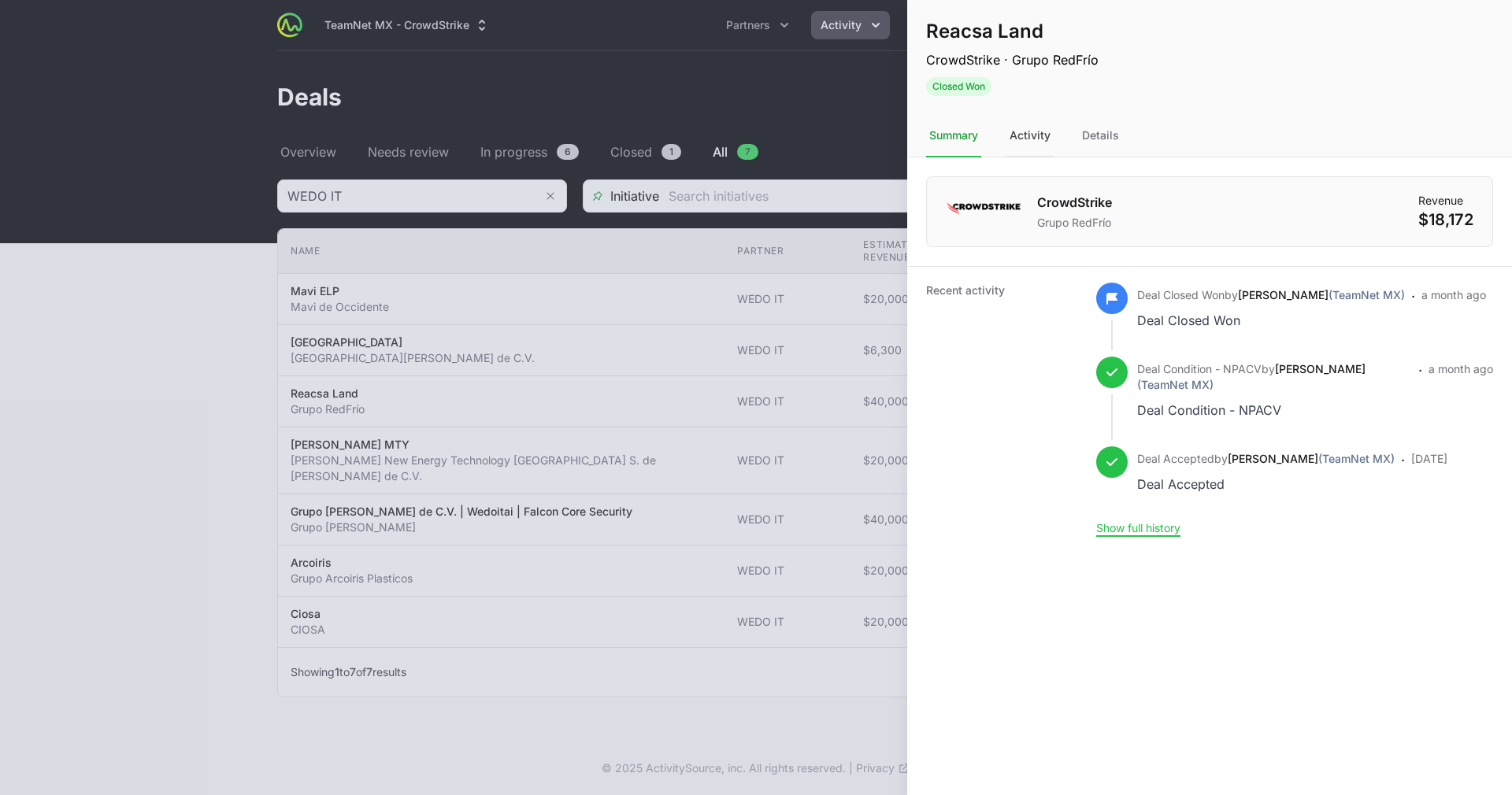
click at [1078, 142] on div "Activity" at bounding box center [1100, 136] width 43 height 42
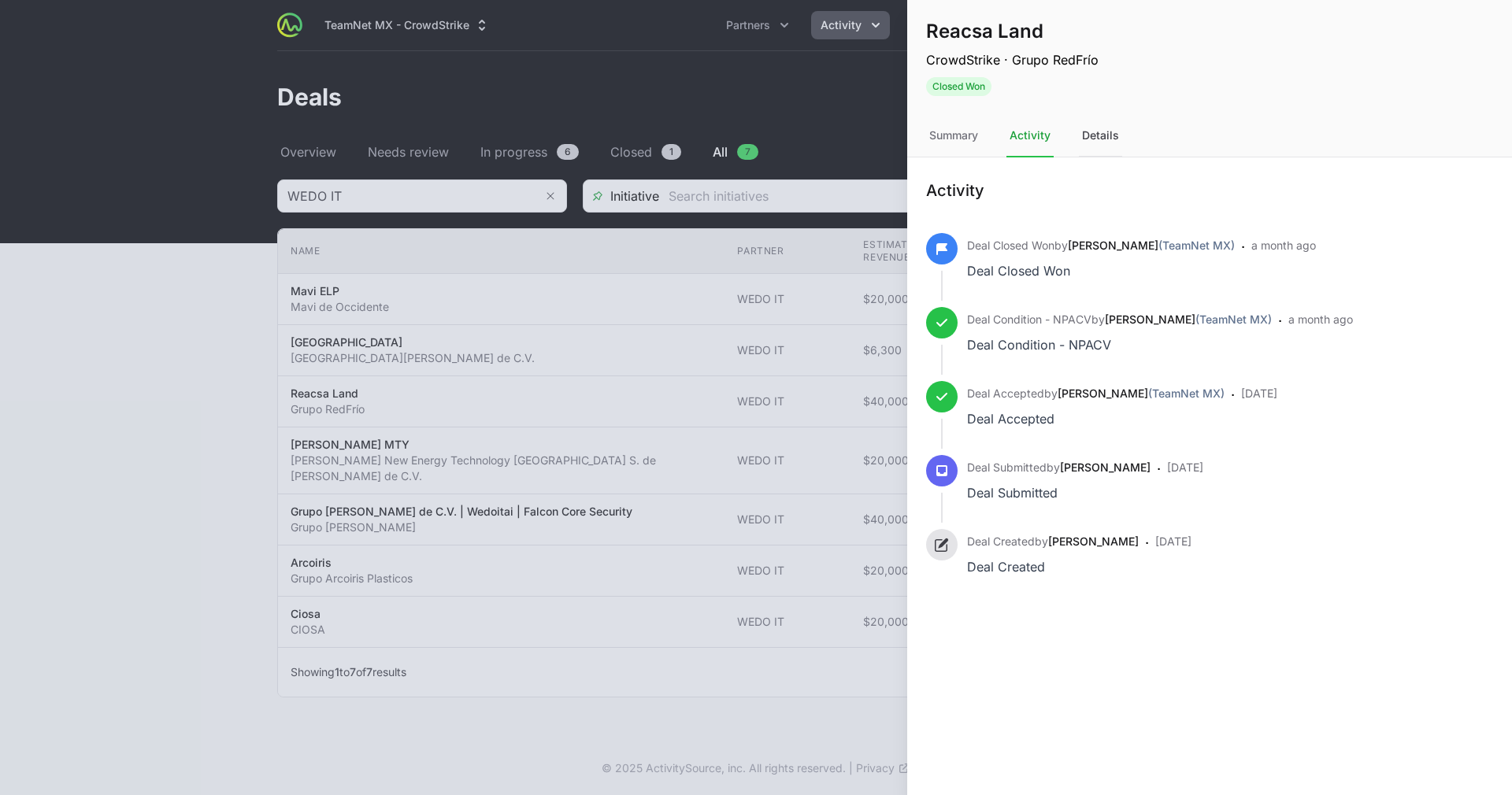
click at [1084, 142] on div "Details" at bounding box center [1100, 136] width 43 height 42
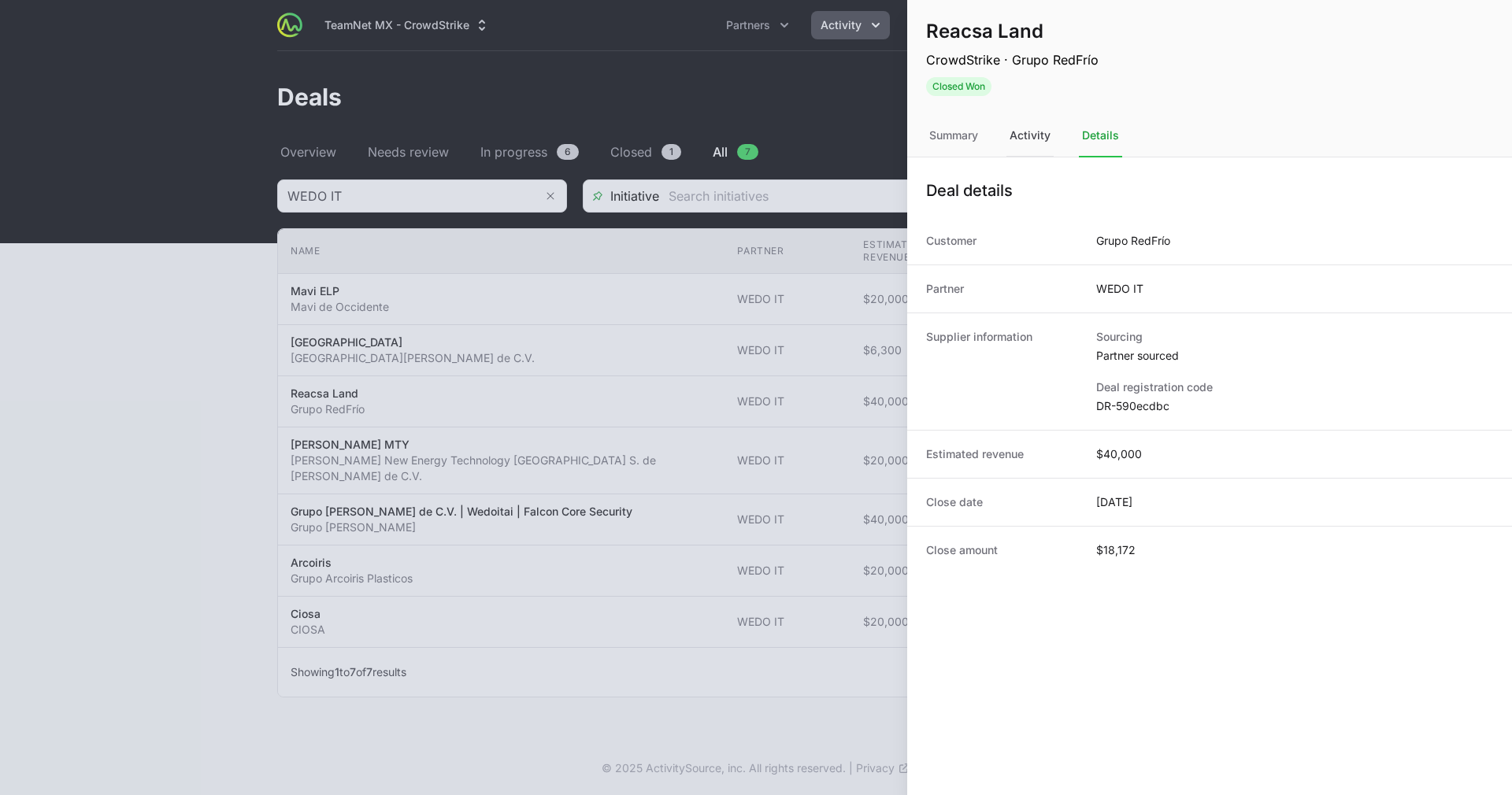
click at [1046, 137] on div "Activity" at bounding box center [1030, 136] width 48 height 42
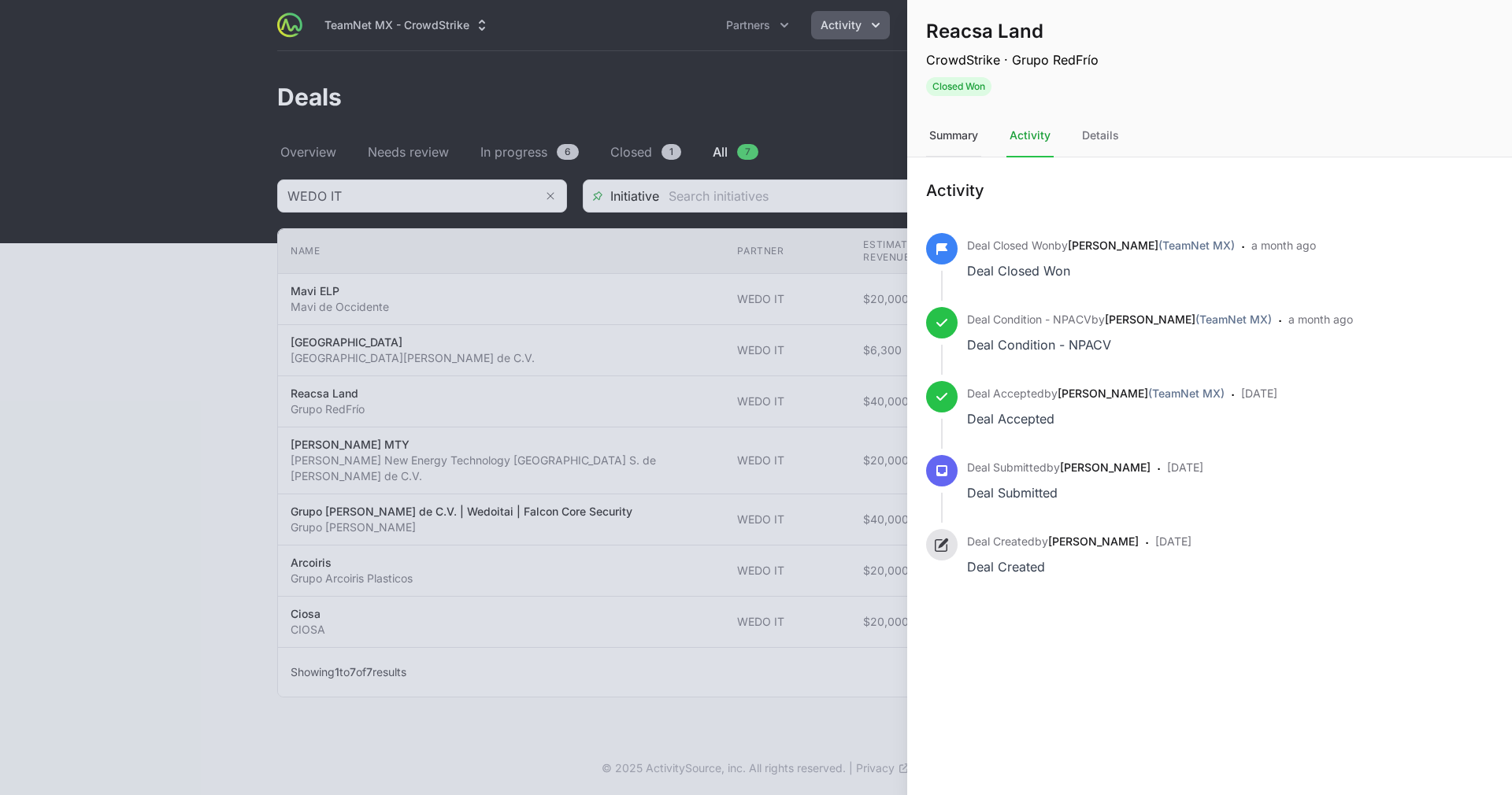
click at [927, 138] on div "Summary" at bounding box center [953, 136] width 56 height 42
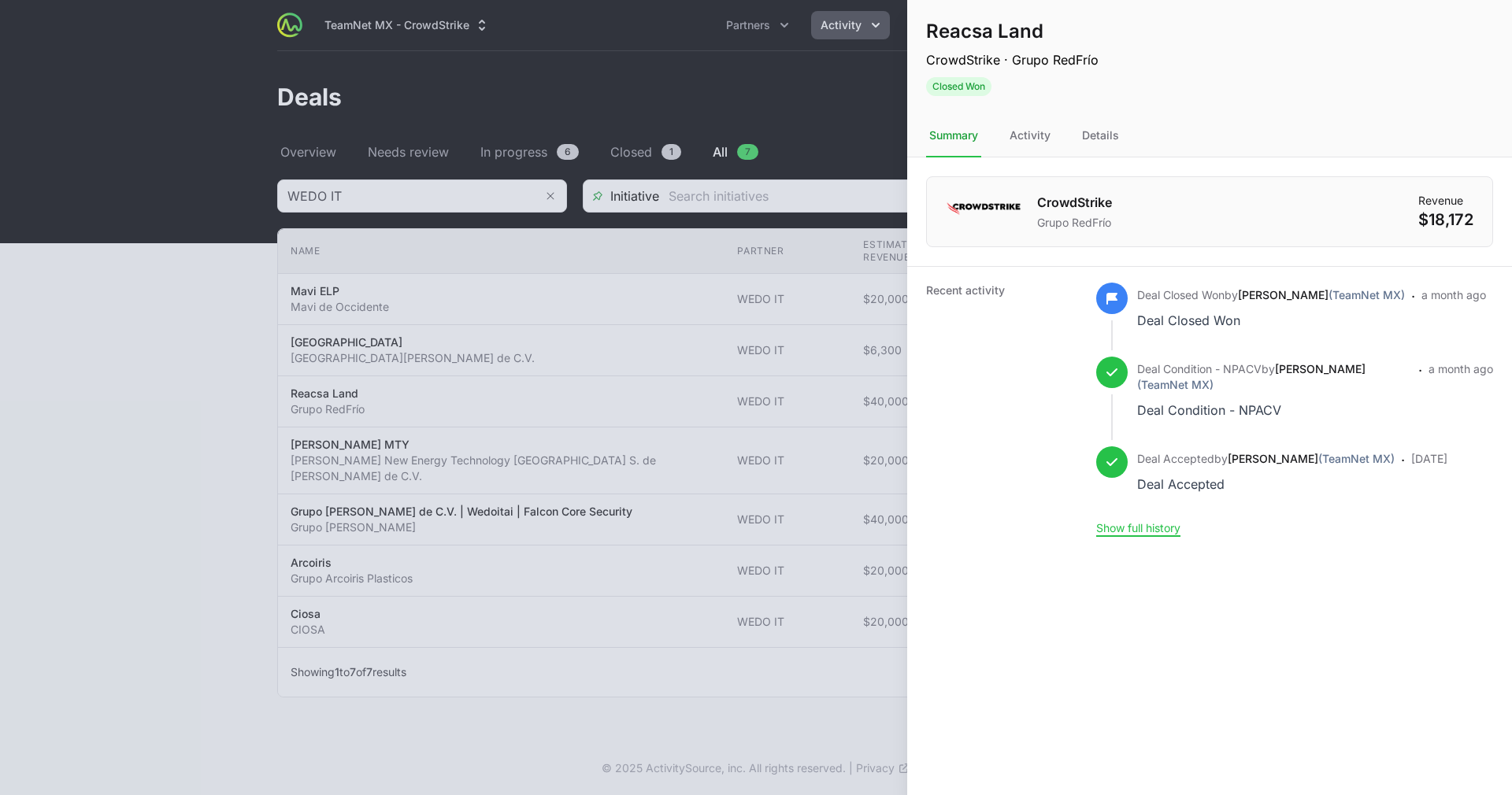
click at [752, 278] on div at bounding box center [756, 398] width 1512 height 795
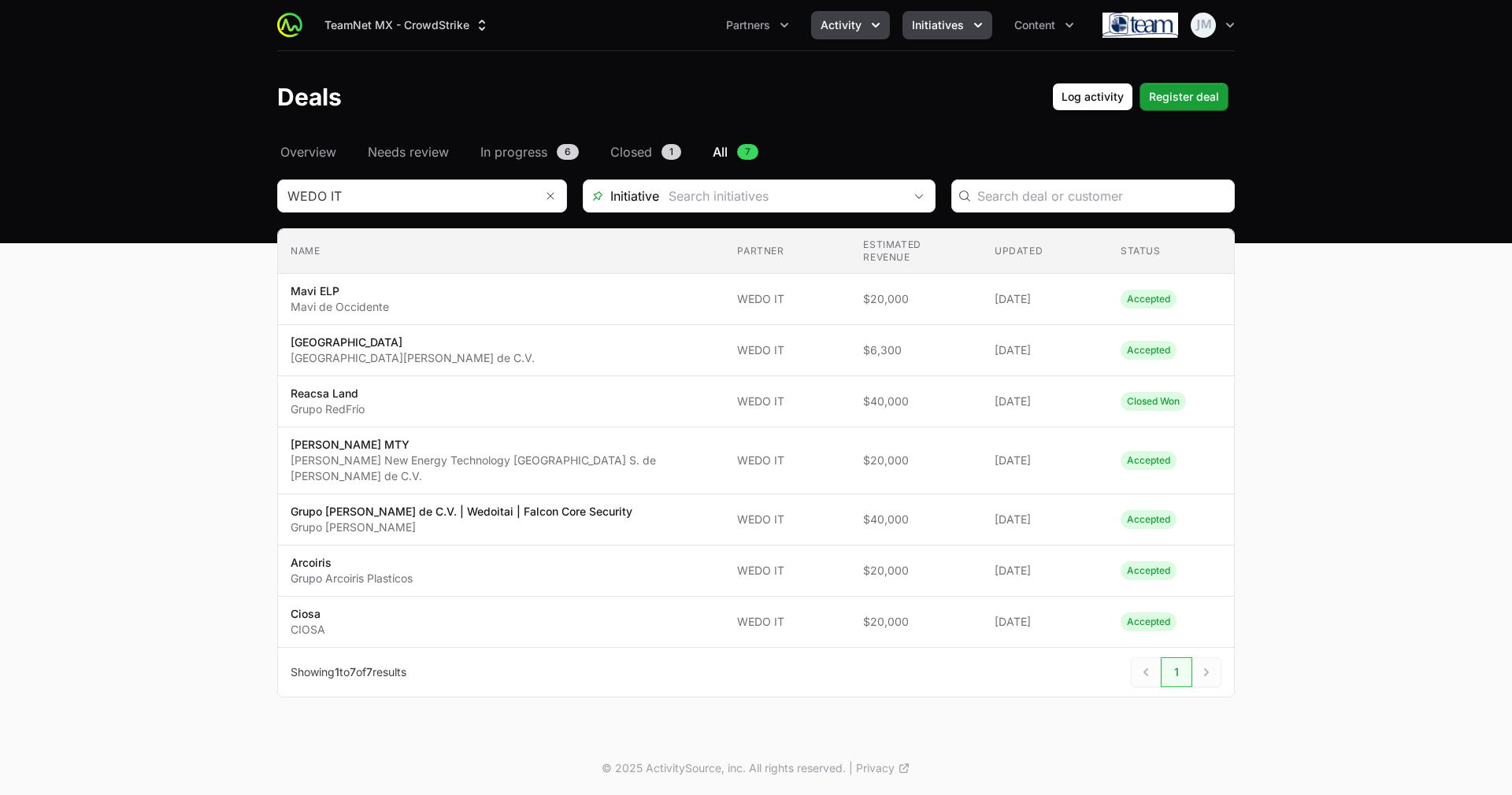
click at [959, 19] on span "Initiatives" at bounding box center [938, 26] width 52 height 16
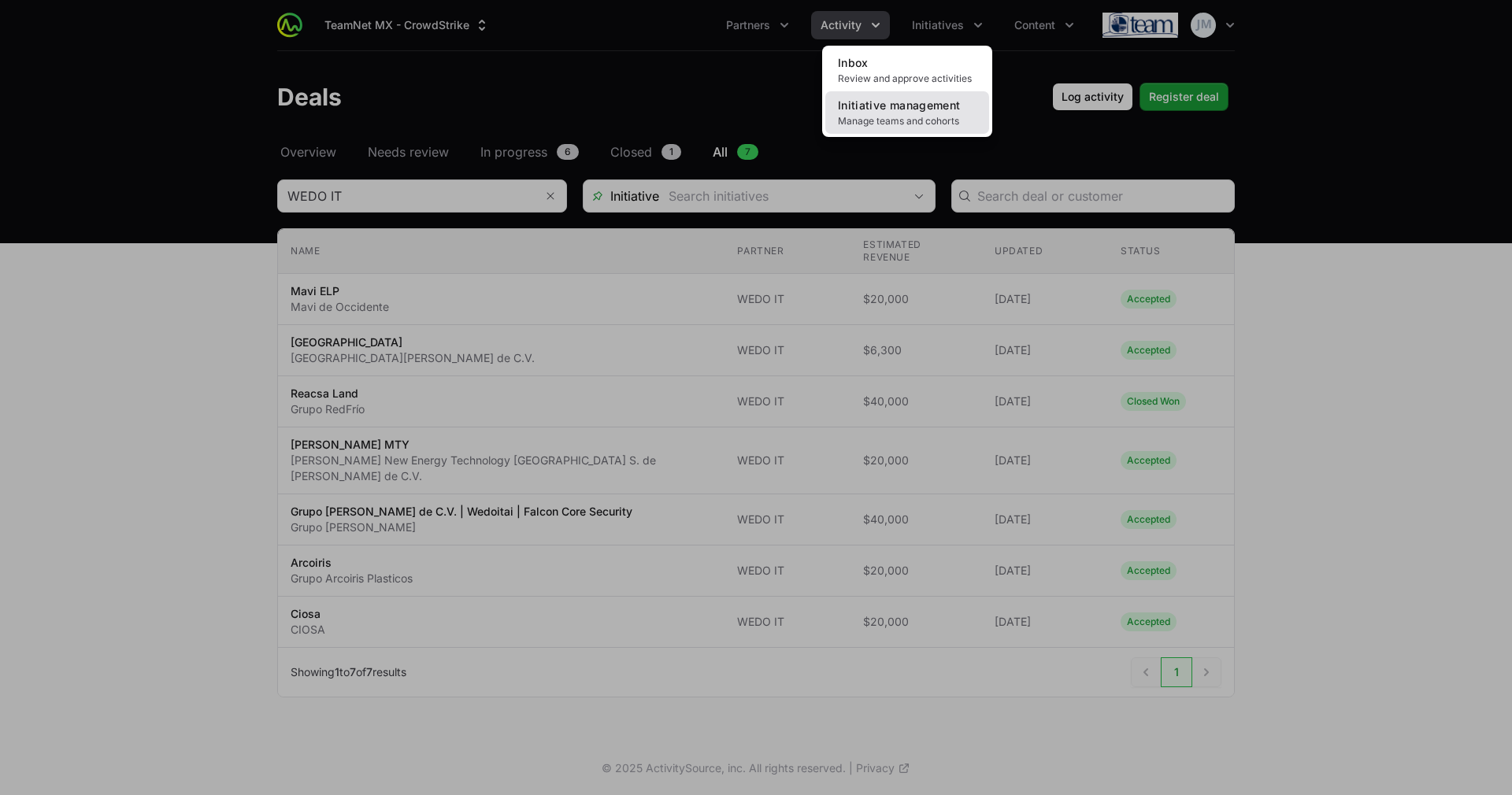
click at [945, 113] on link "Initiative management Manage teams and cohorts" at bounding box center [907, 113] width 164 height 42
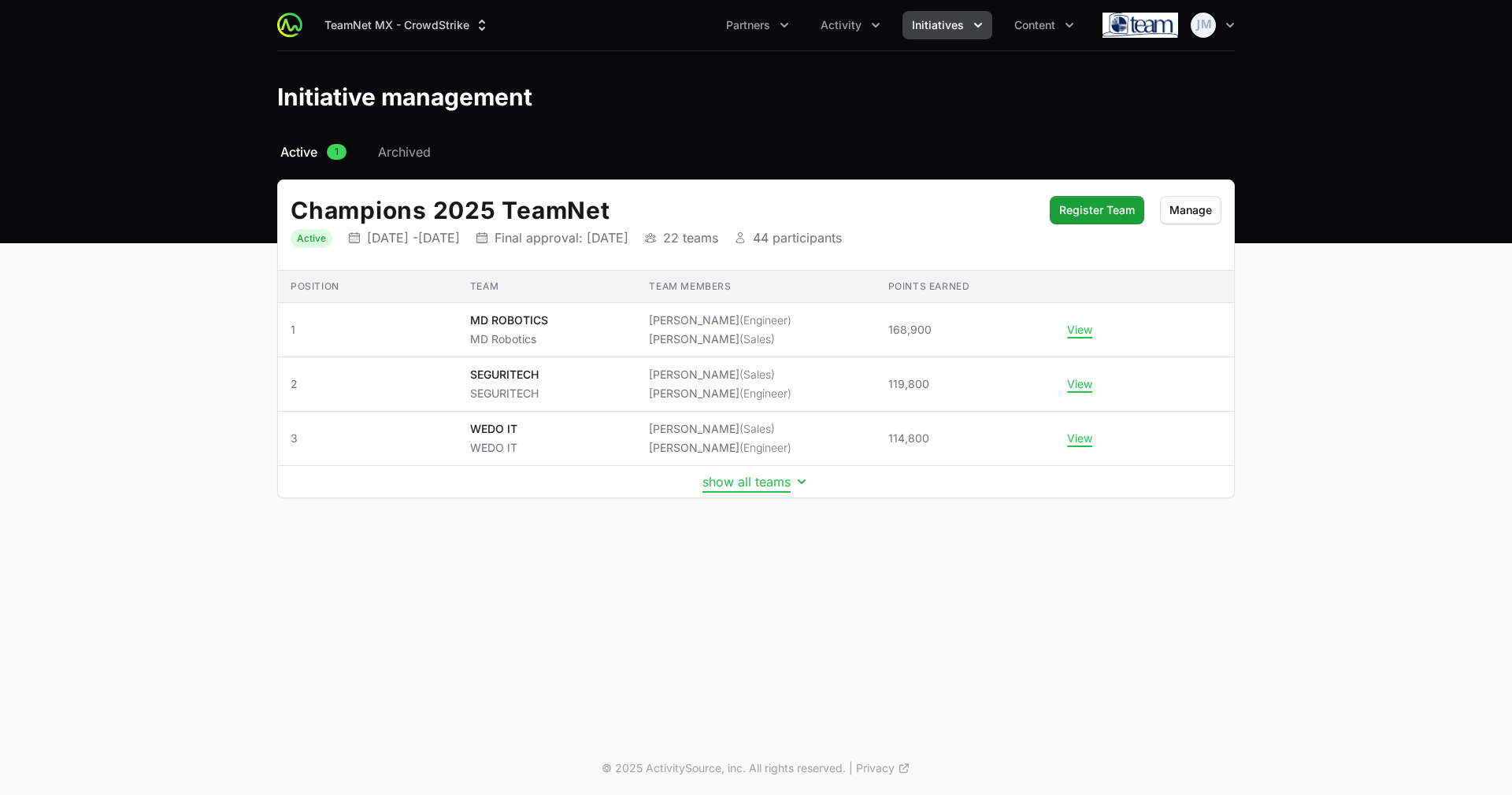
click at [759, 485] on button "show all teams" at bounding box center [756, 482] width 107 height 16
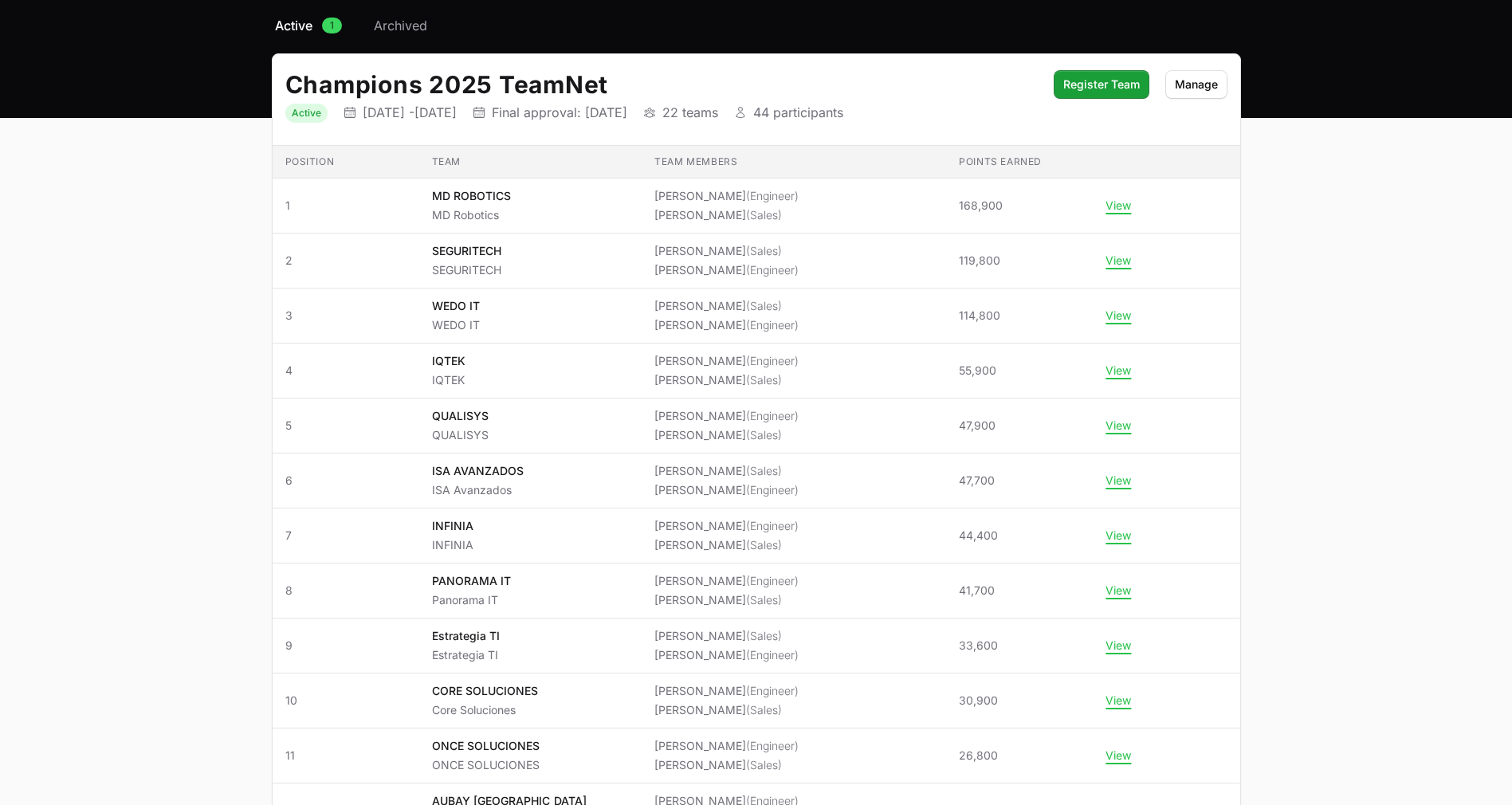
scroll to position [129, 0]
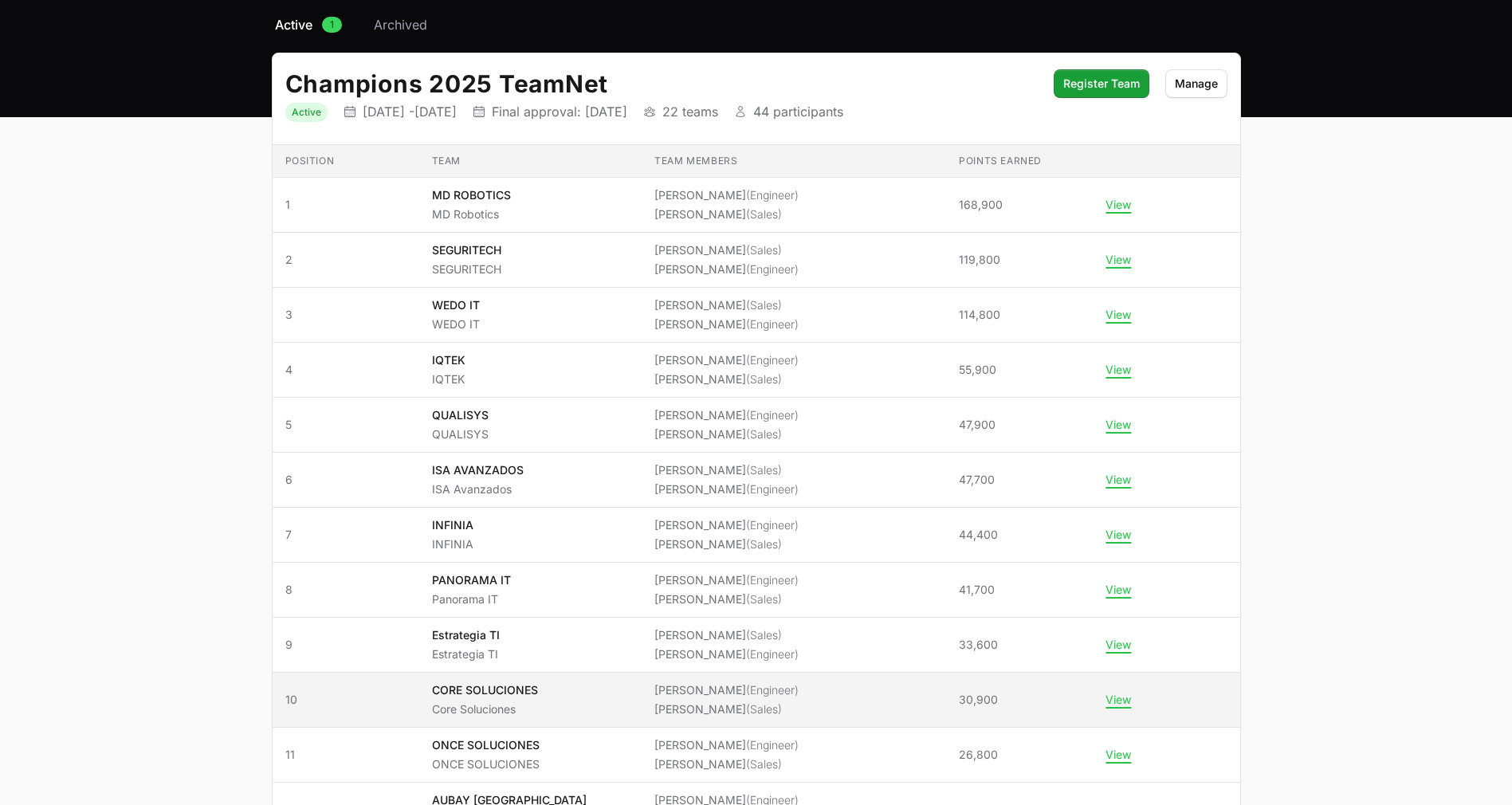
drag, startPoint x: 277, startPoint y: 200, endPoint x: 1153, endPoint y: 705, distance: 1011.1
click at [1153, 705] on tbody "Position 1 Team MD ROBOTICS MD Robotics Team members Marco Ojeda (Engineer) Rod…" at bounding box center [756, 799] width 968 height 1243
copy tbody "1 Team MD ROBOTICS MD Robotics Team members Marco Ojeda (Engineer) Rodolfo Leal…"
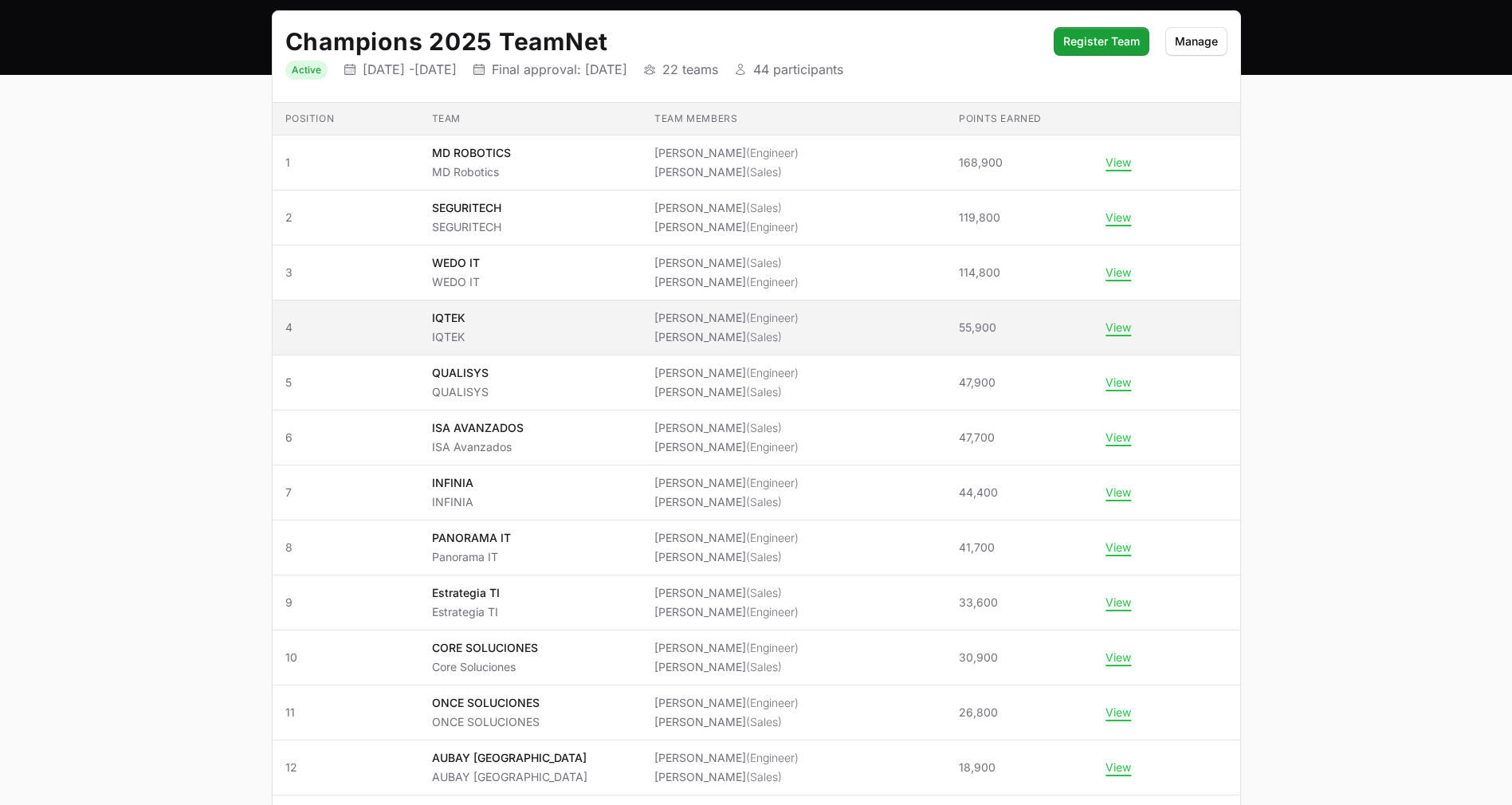
scroll to position [168, 0]
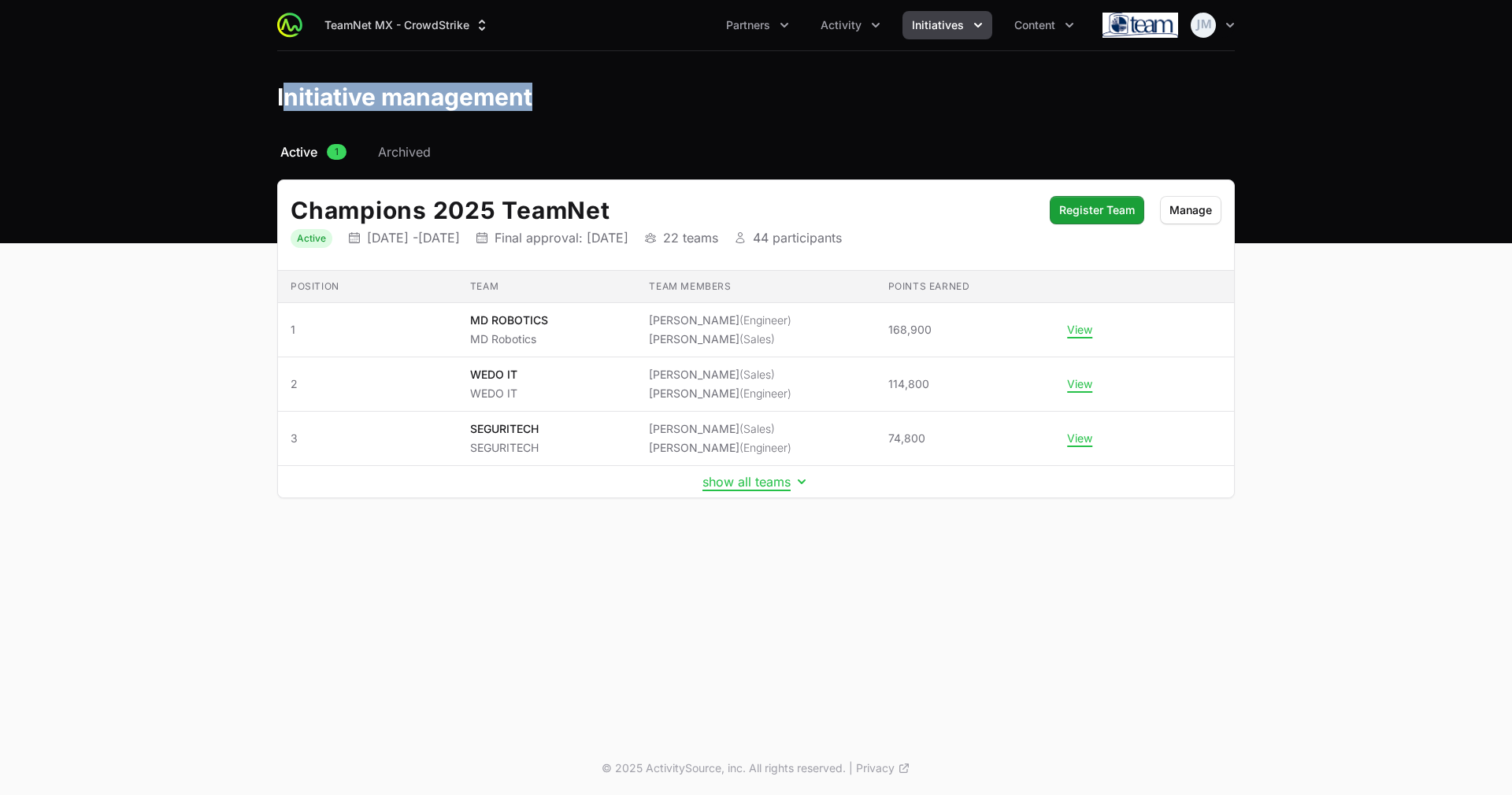
drag, startPoint x: 529, startPoint y: 108, endPoint x: 261, endPoint y: 87, distance: 268.8
click at [276, 93] on div "Initiative management" at bounding box center [756, 97] width 1008 height 28
click at [284, 88] on h1 "Initiative management" at bounding box center [405, 97] width 256 height 28
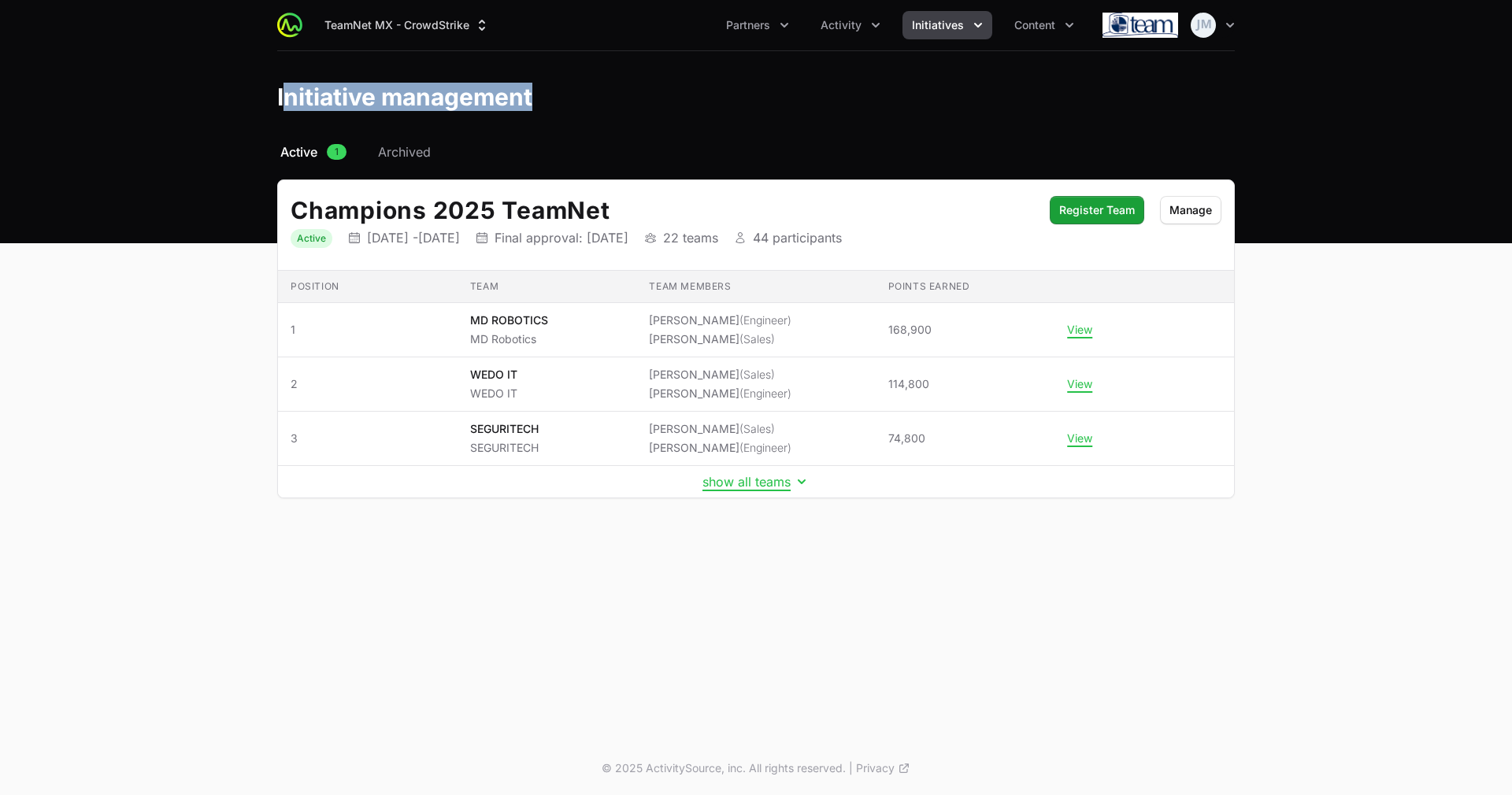
click at [284, 88] on h1 "Initiative management" at bounding box center [405, 97] width 256 height 28
click at [481, 100] on h1 "Initiative management" at bounding box center [405, 97] width 256 height 28
click at [849, 34] on button "Activity" at bounding box center [849, 26] width 78 height 28
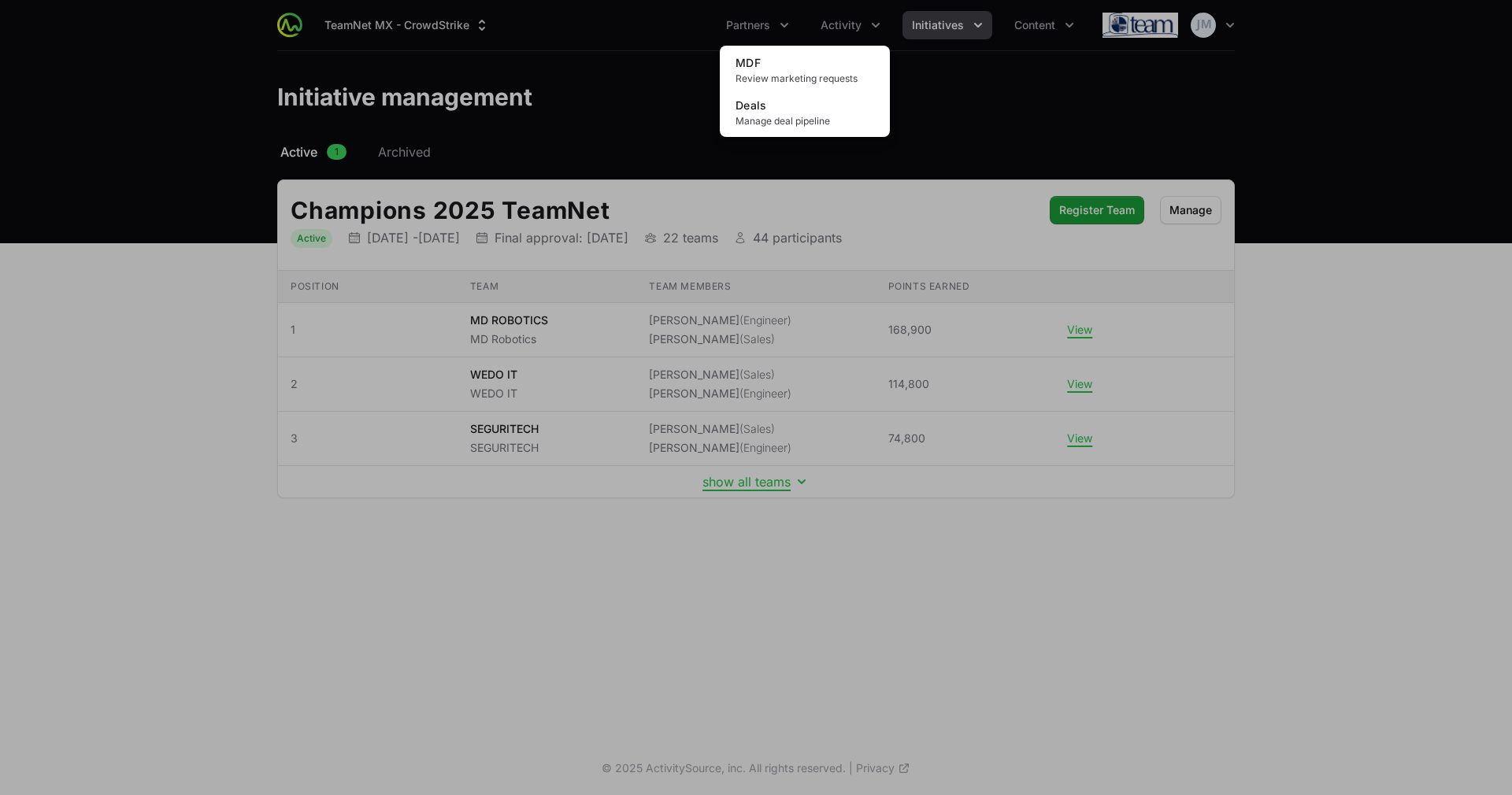
click at [776, 137] on div "MDF Review marketing requests Deals Manage deal pipeline" at bounding box center [804, 92] width 170 height 92
click at [775, 119] on span "Manage deal pipeline" at bounding box center [804, 121] width 138 height 12
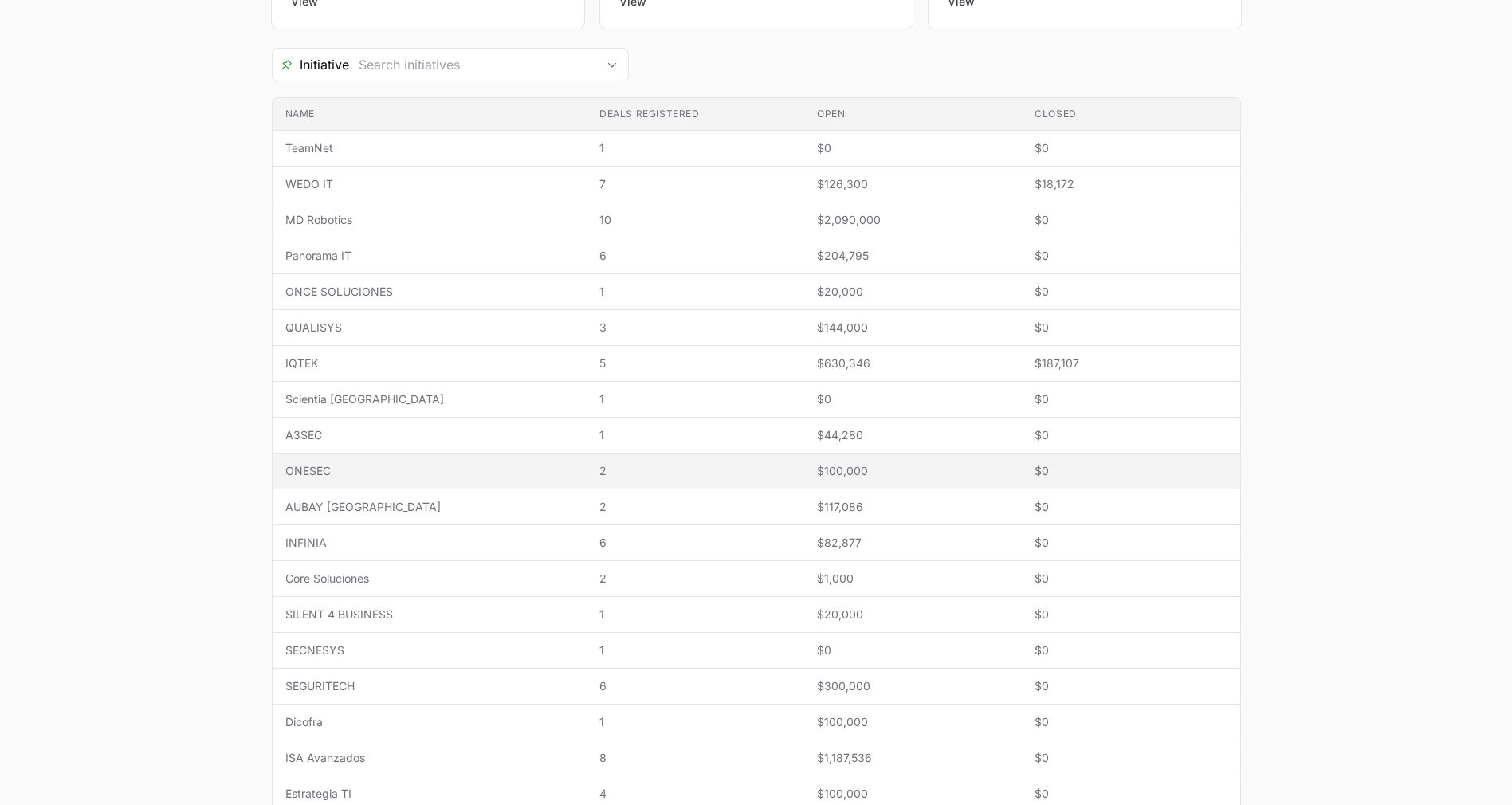
scroll to position [347, 0]
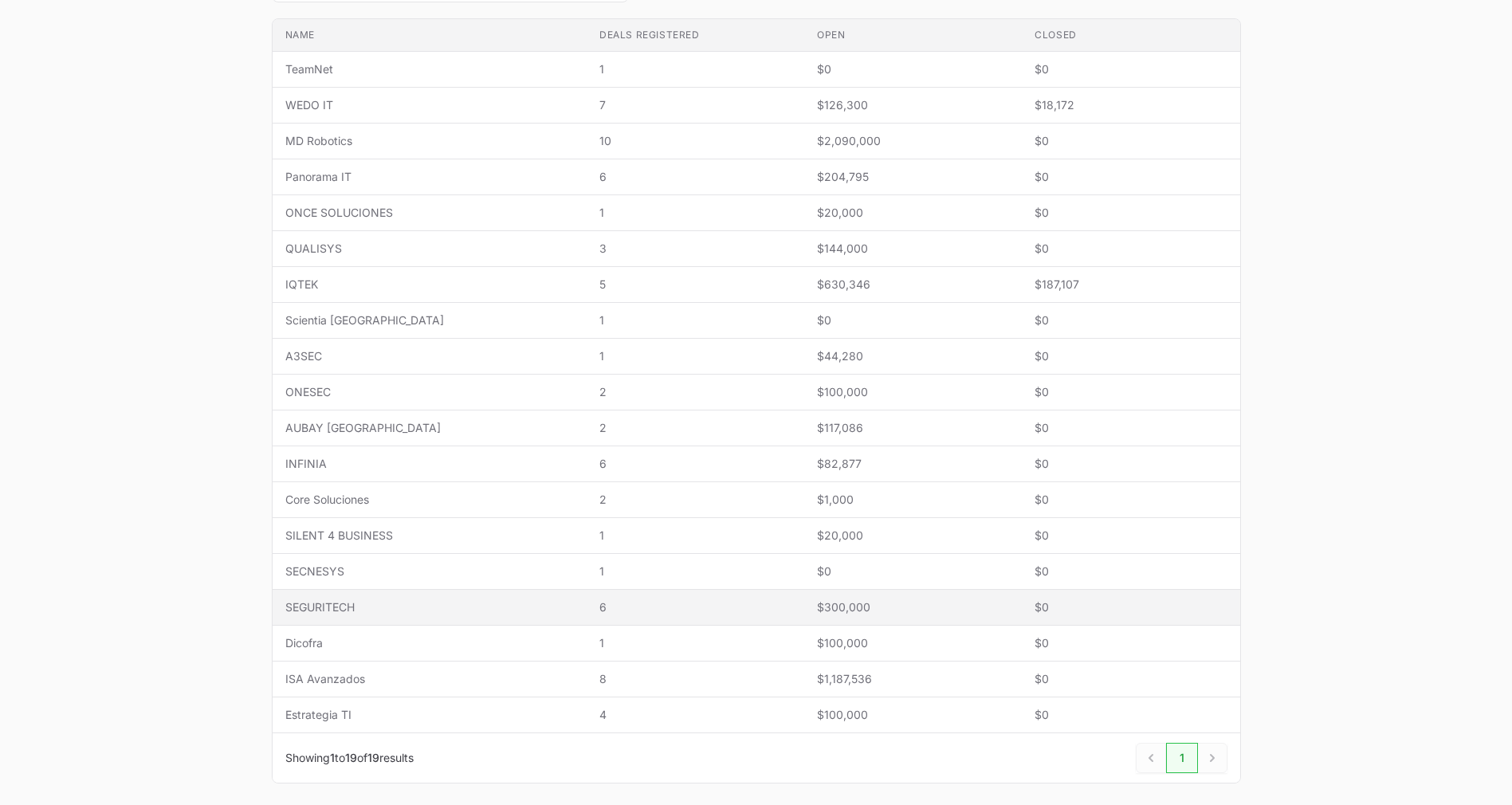
click at [407, 608] on span "SEGURITECH" at bounding box center [429, 608] width 288 height 16
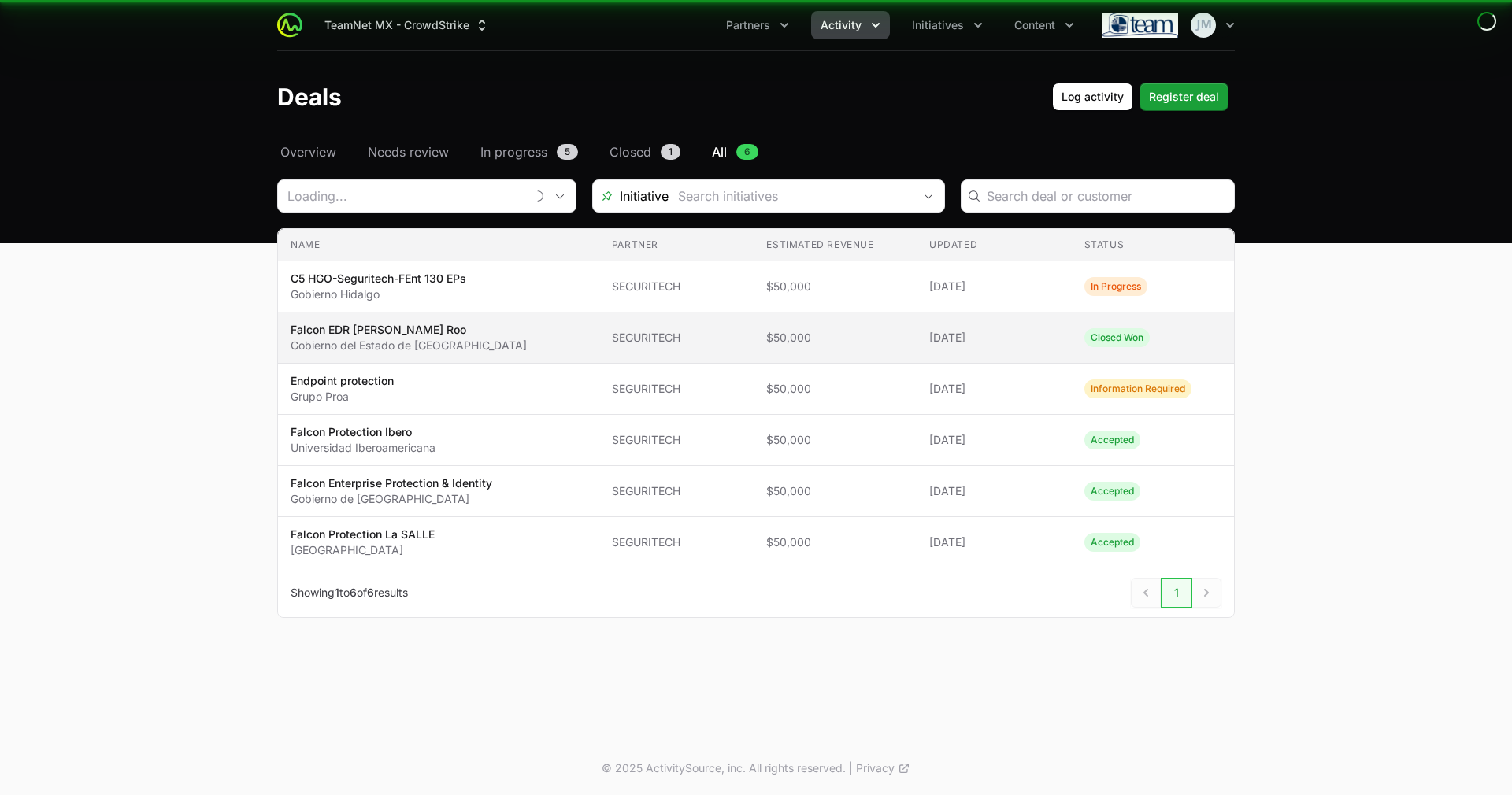
type input "SEGURITECH"
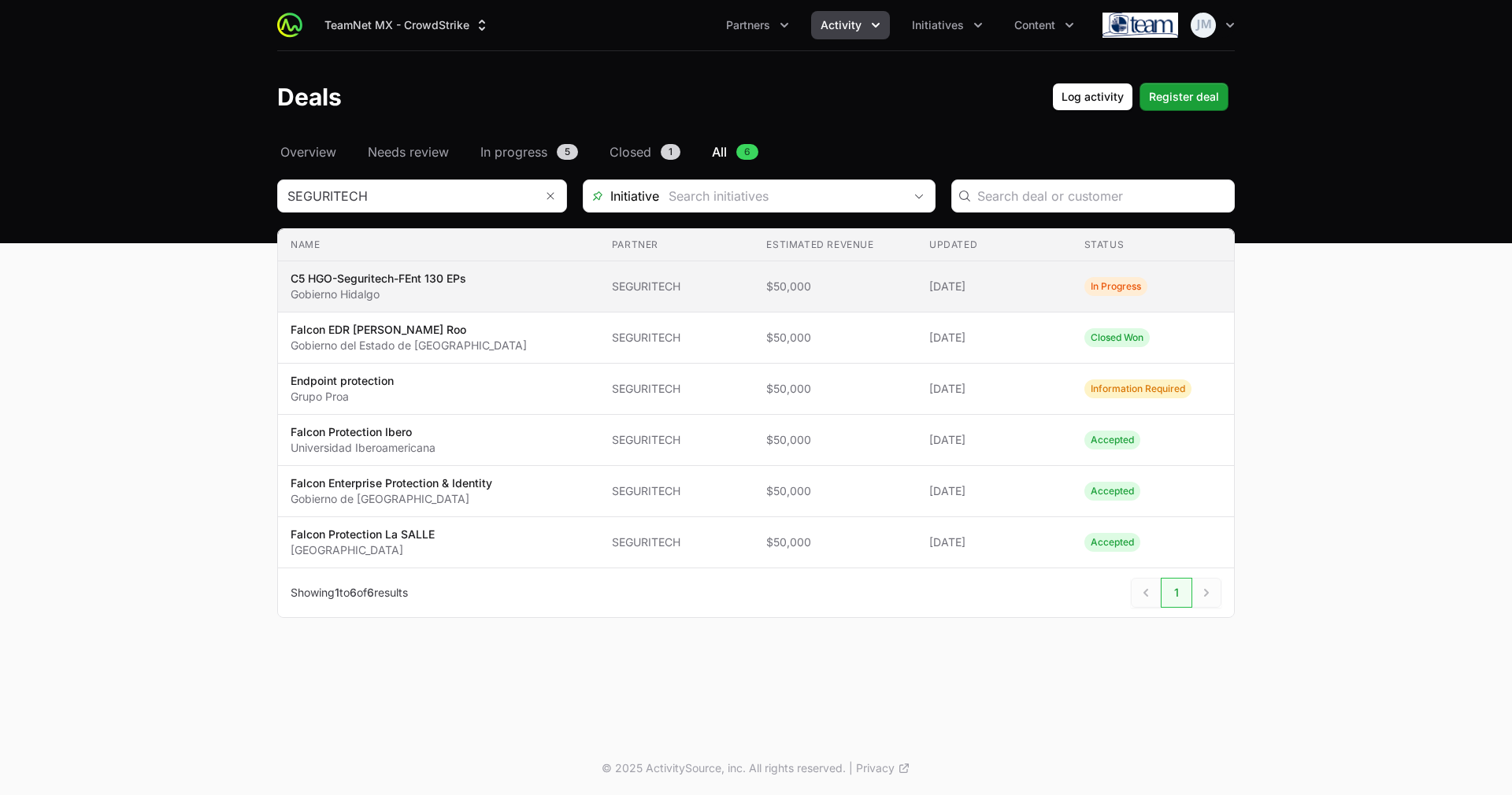
click at [1048, 285] on span "[DATE]" at bounding box center [993, 286] width 130 height 16
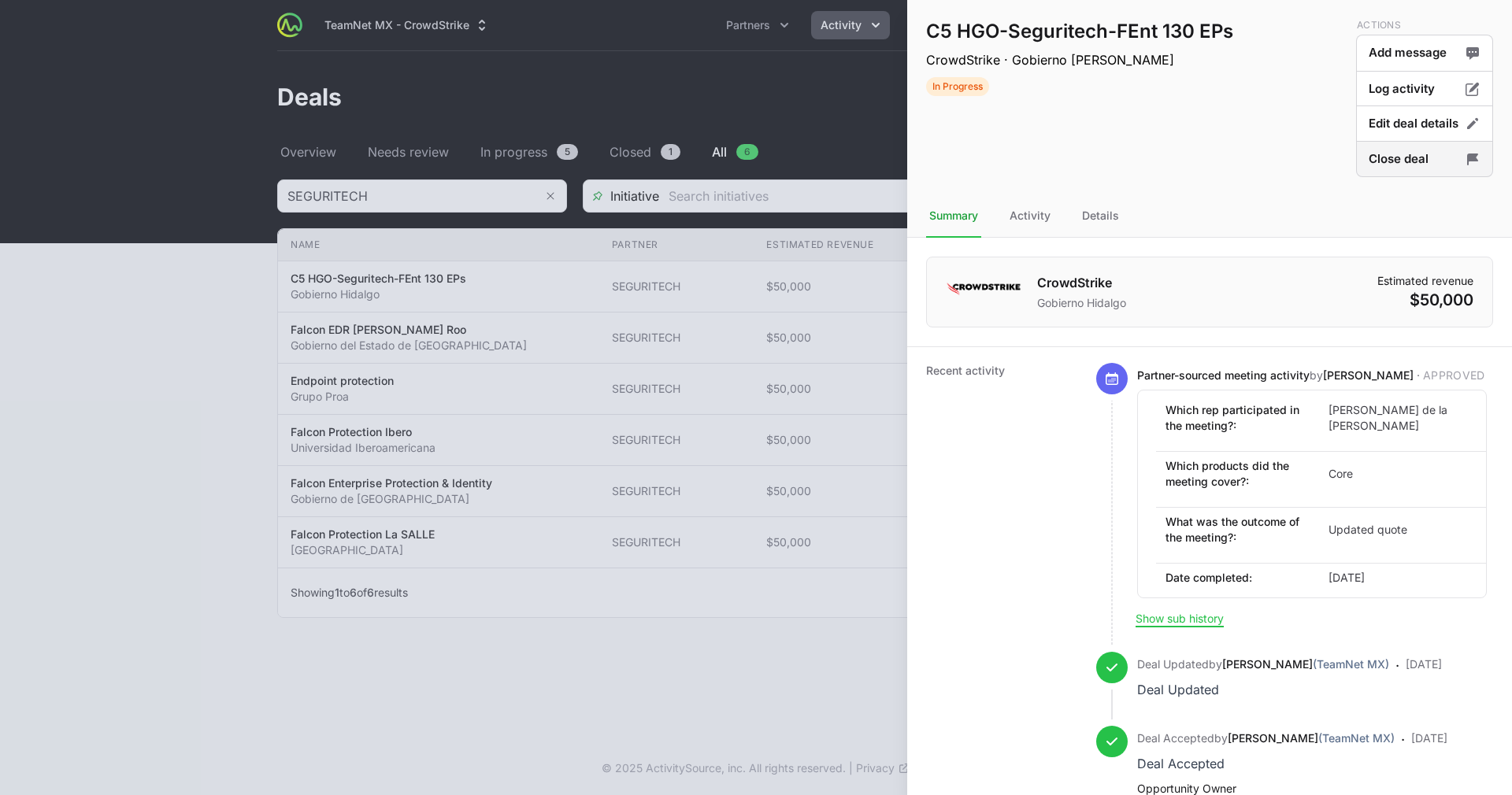
click at [1404, 161] on button "Close deal" at bounding box center [1424, 160] width 137 height 37
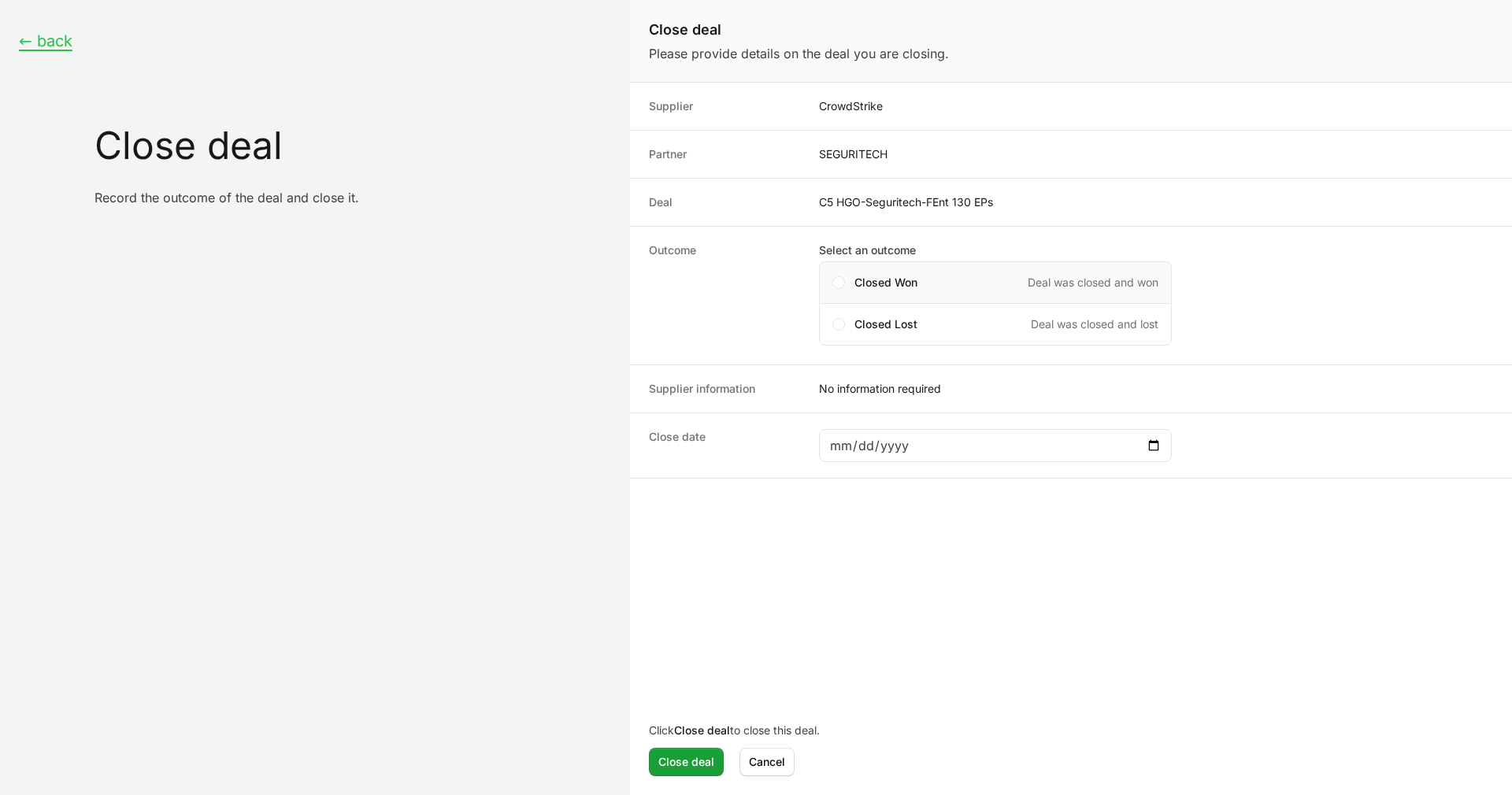
click at [886, 281] on span "Closed Won" at bounding box center [886, 283] width 63 height 16
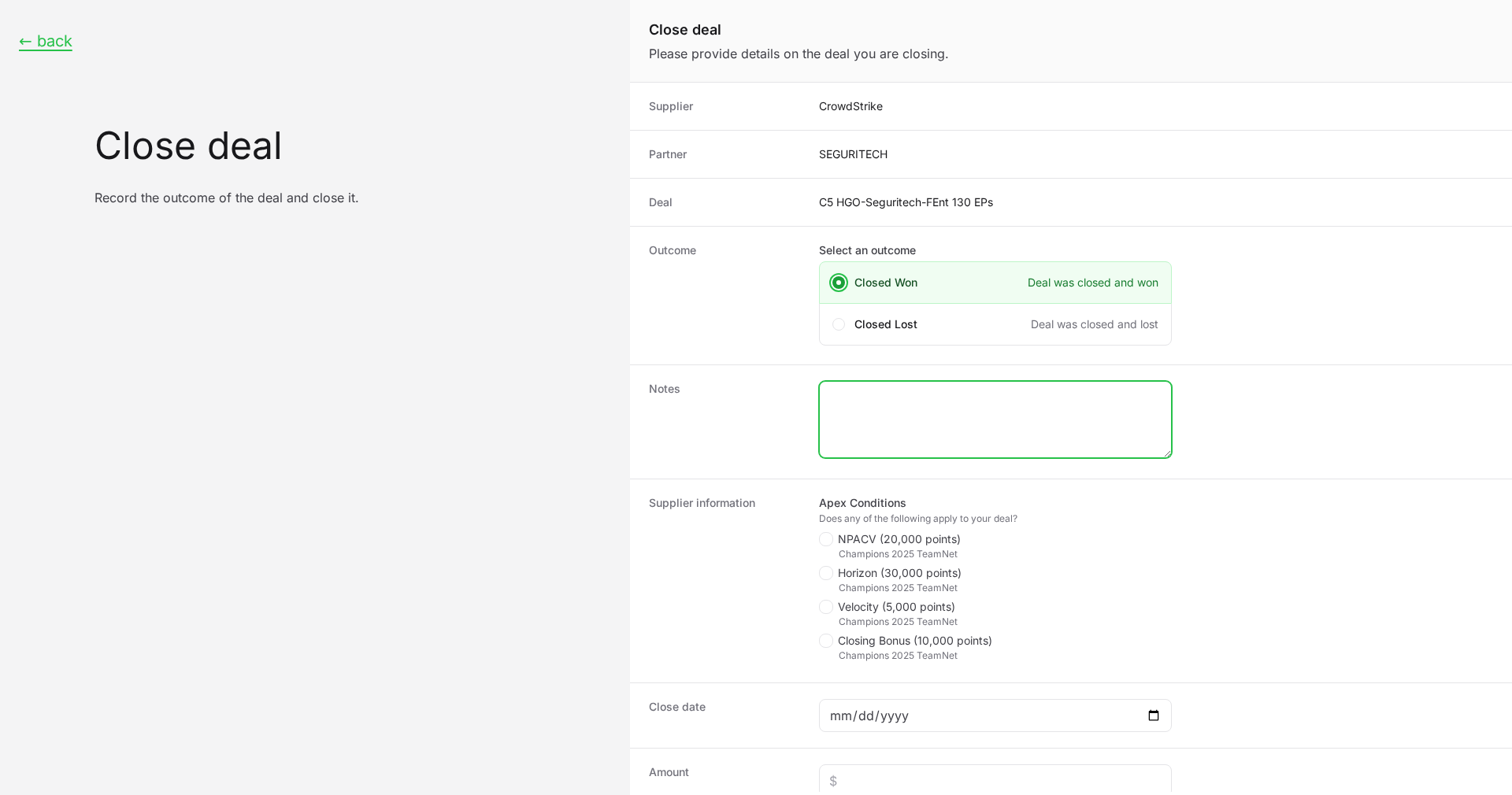
click at [887, 405] on textarea "Close deal form" at bounding box center [995, 420] width 352 height 76
click at [820, 546] on span "Close deal form" at bounding box center [827, 539] width 19 height 14
click at [820, 534] on input "NPACV (20,000 points)" at bounding box center [819, 533] width 2 height 2
checkbox input "true"
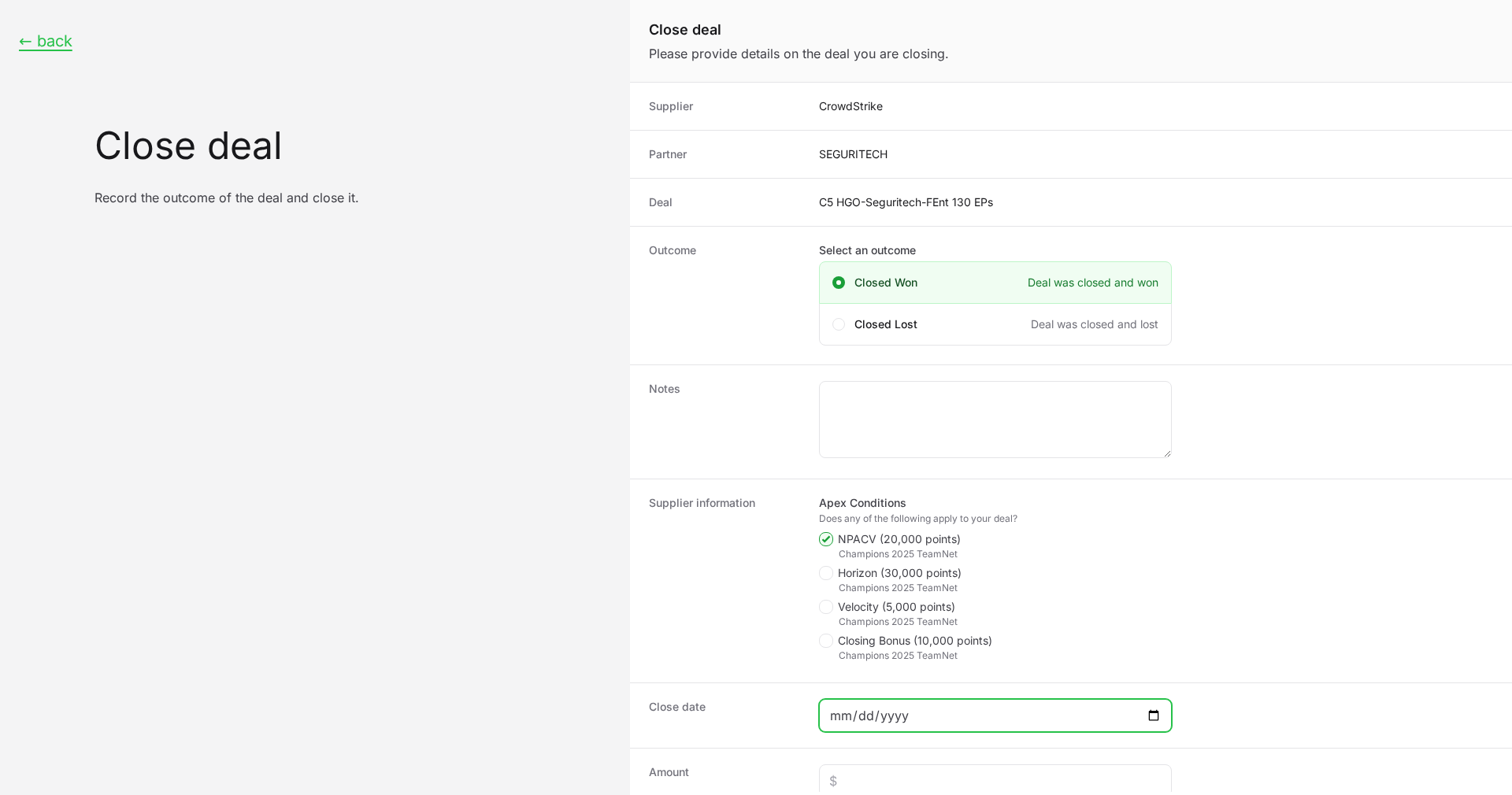
click at [855, 707] on input "Close deal form" at bounding box center [995, 716] width 332 height 19
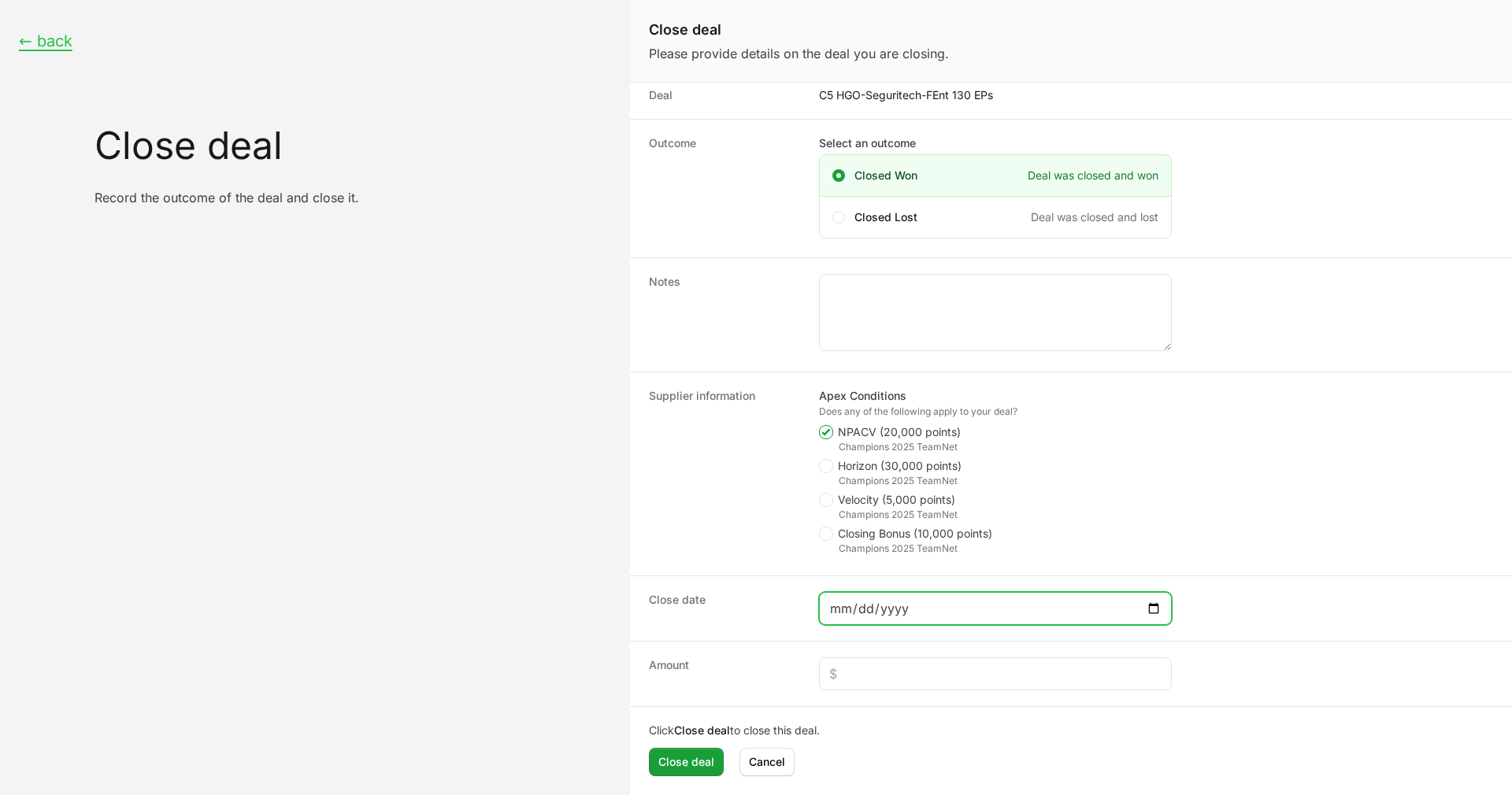
click at [1158, 600] on input "Close deal form" at bounding box center [995, 608] width 332 height 19
type input "[DATE]"
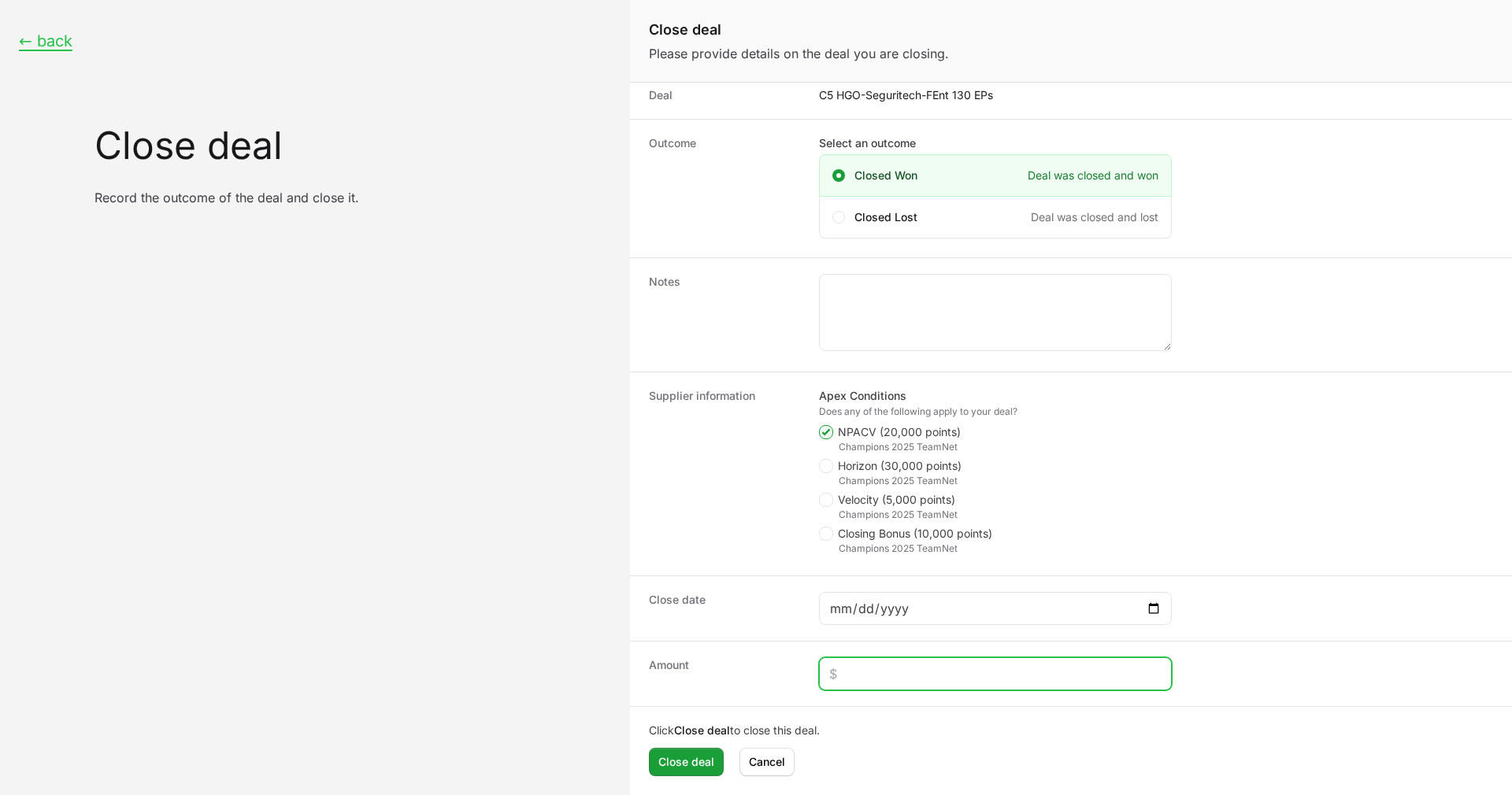
click at [892, 670] on input "Close deal form" at bounding box center [995, 673] width 332 height 19
paste input "$10,537"
type input "$10,537"
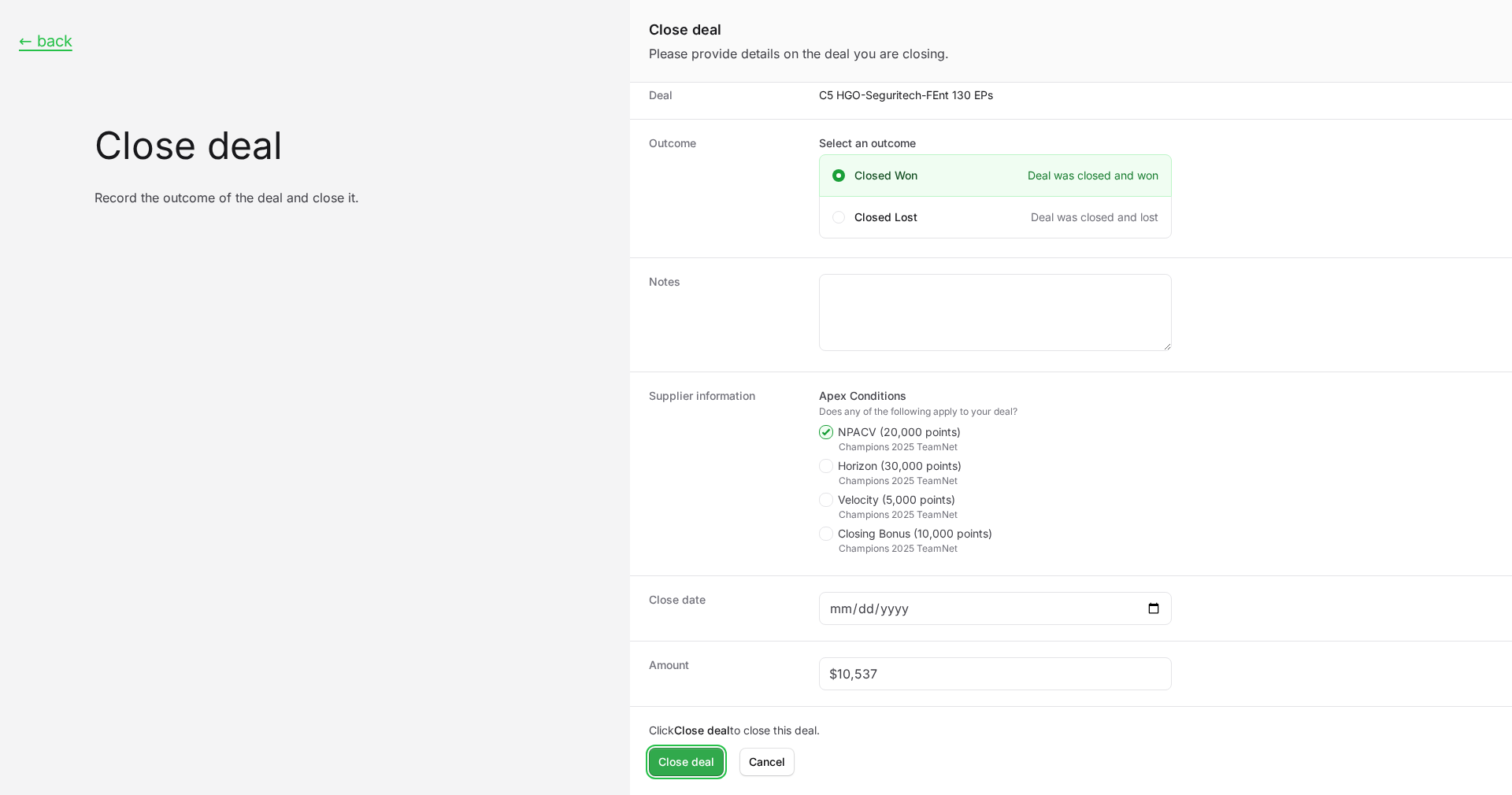
click at [684, 758] on span "Close deal" at bounding box center [686, 762] width 56 height 19
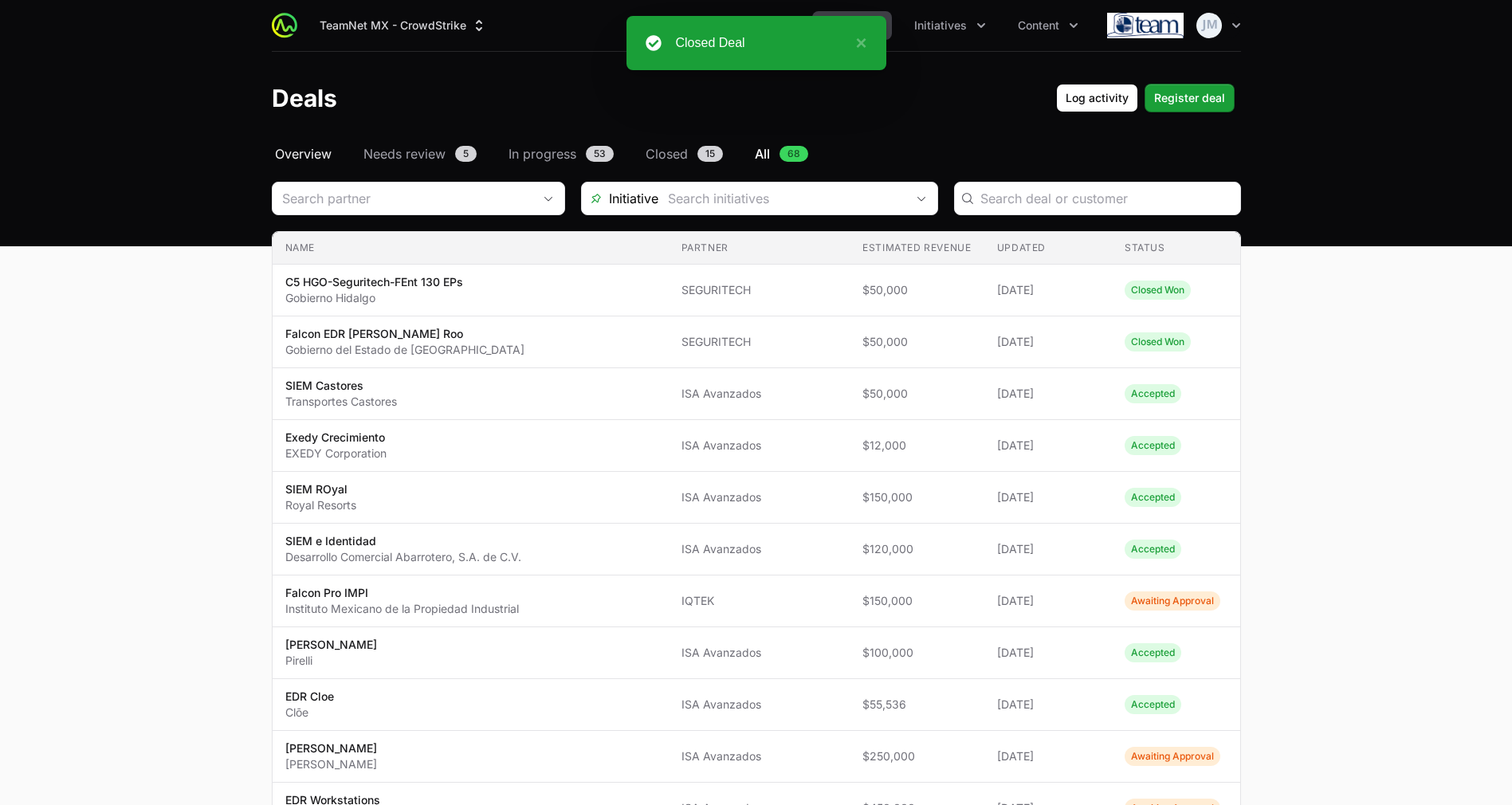
click at [299, 154] on span "Overview" at bounding box center [302, 154] width 56 height 19
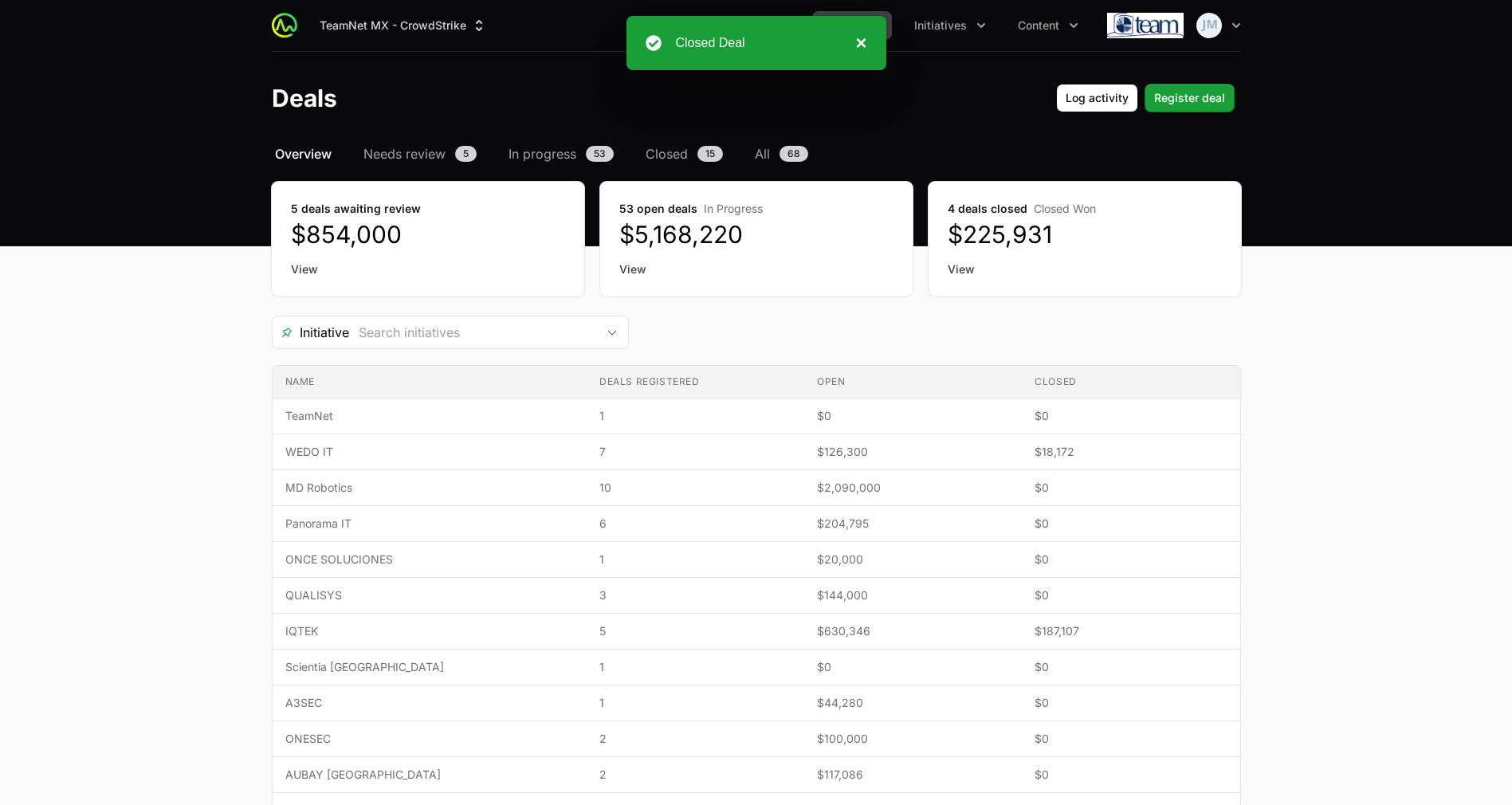
click at [863, 41] on button "×" at bounding box center [856, 43] width 19 height 19
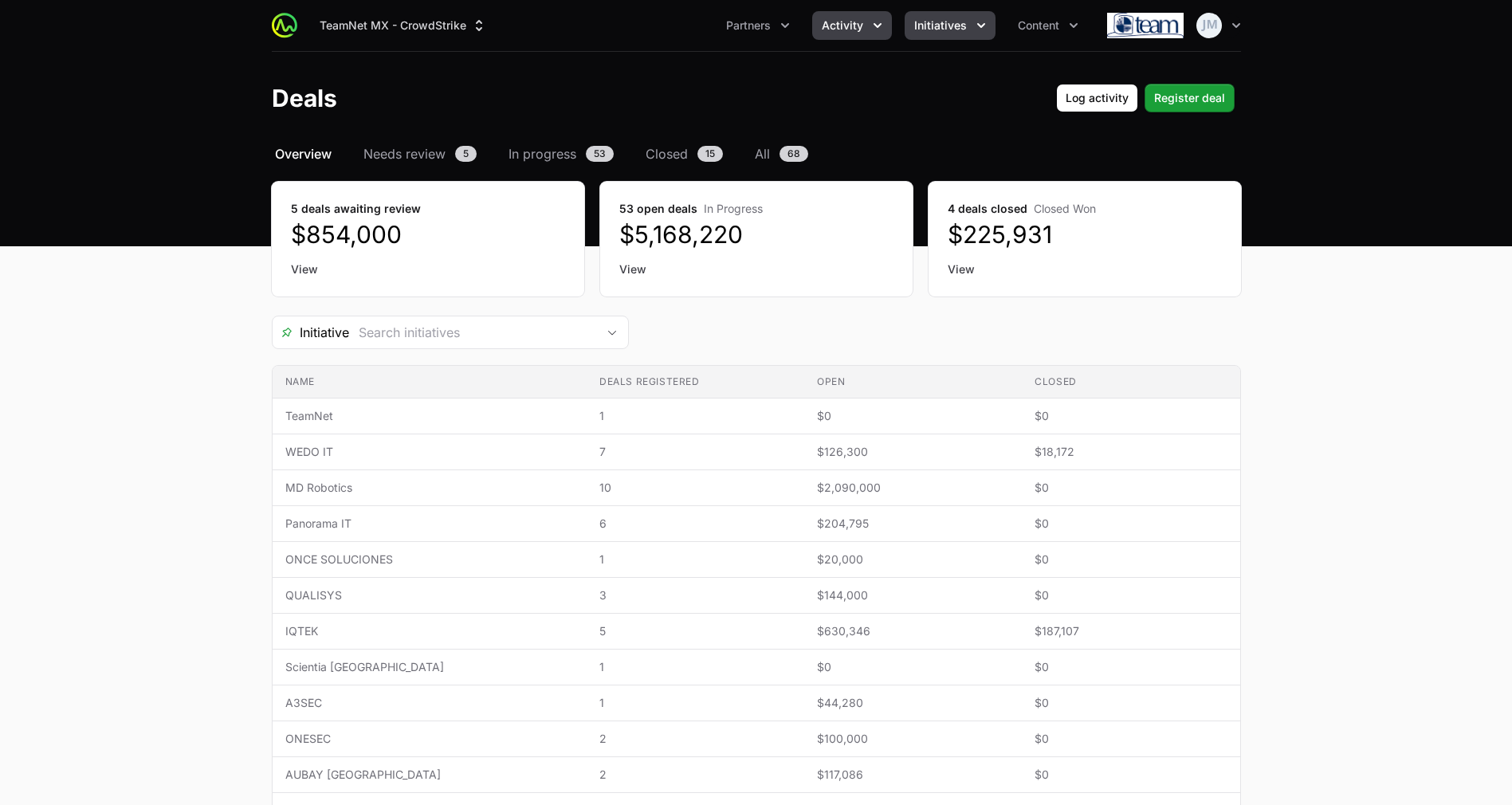
click at [949, 29] on span "Initiatives" at bounding box center [940, 26] width 53 height 16
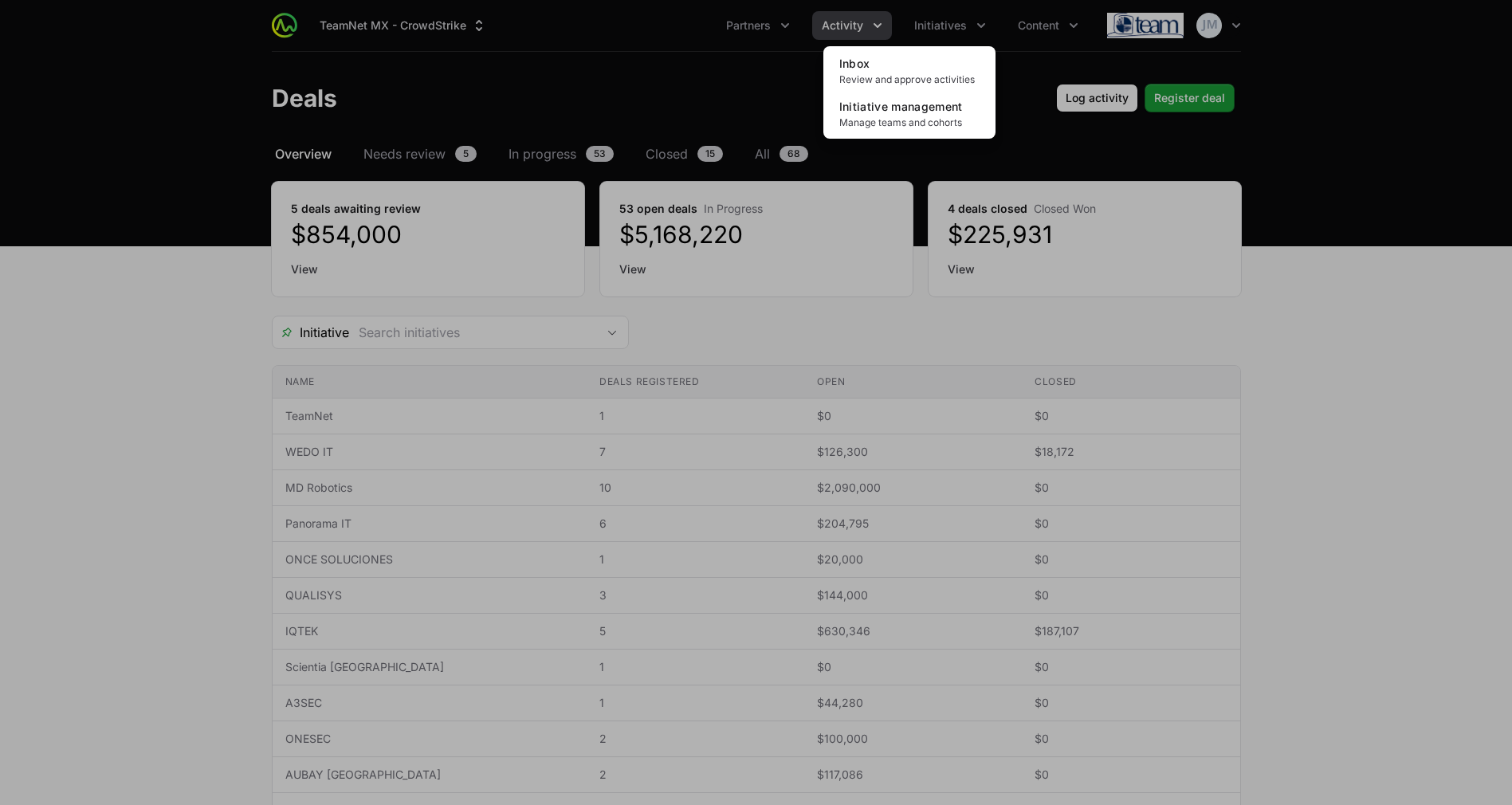
click at [863, 15] on div "Initiatives menu" at bounding box center [756, 402] width 1512 height 805
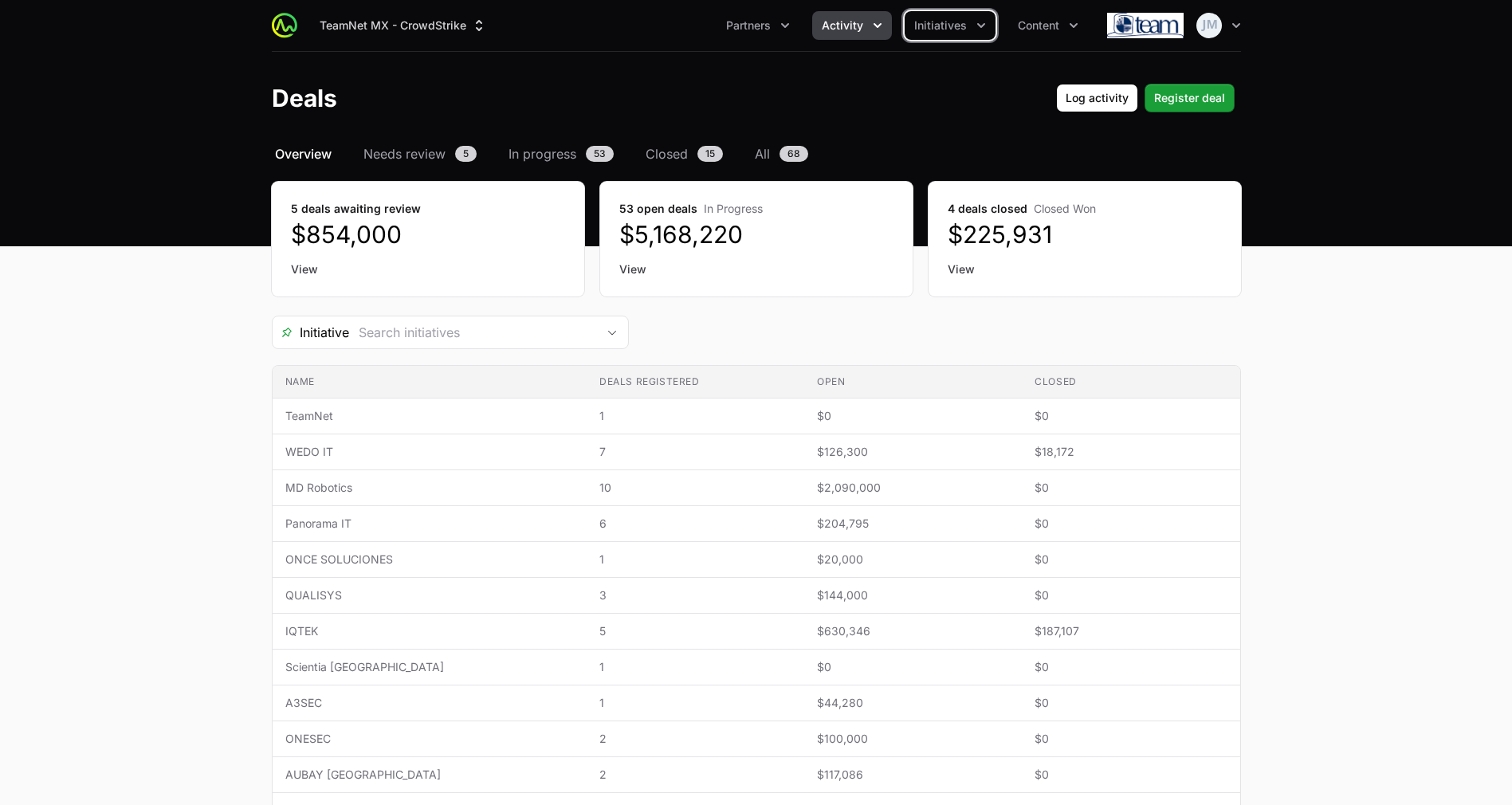
click at [876, 24] on icon "Activity menu" at bounding box center [877, 25] width 8 height 4
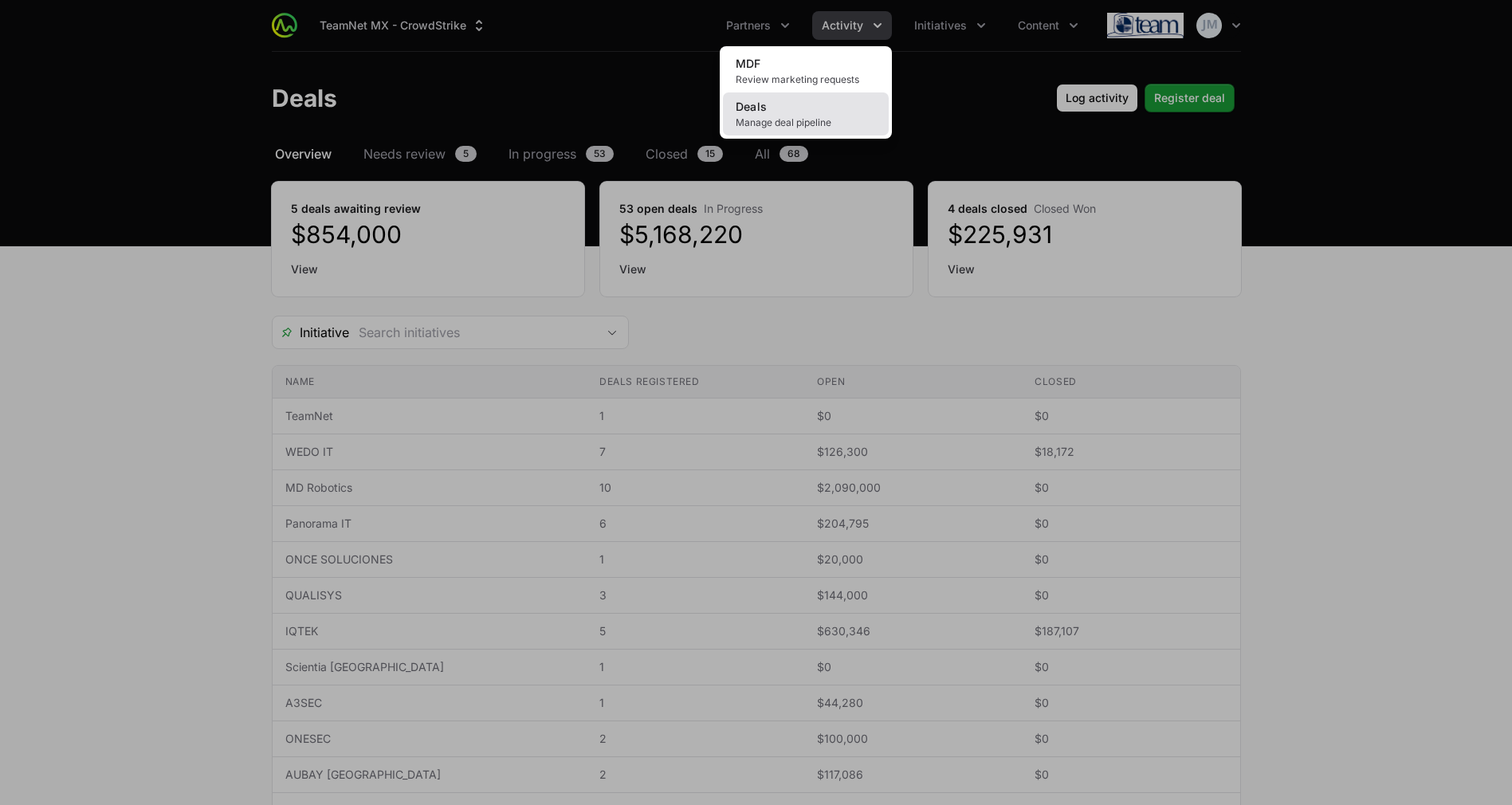
click at [762, 104] on span "Deals" at bounding box center [752, 106] width 32 height 13
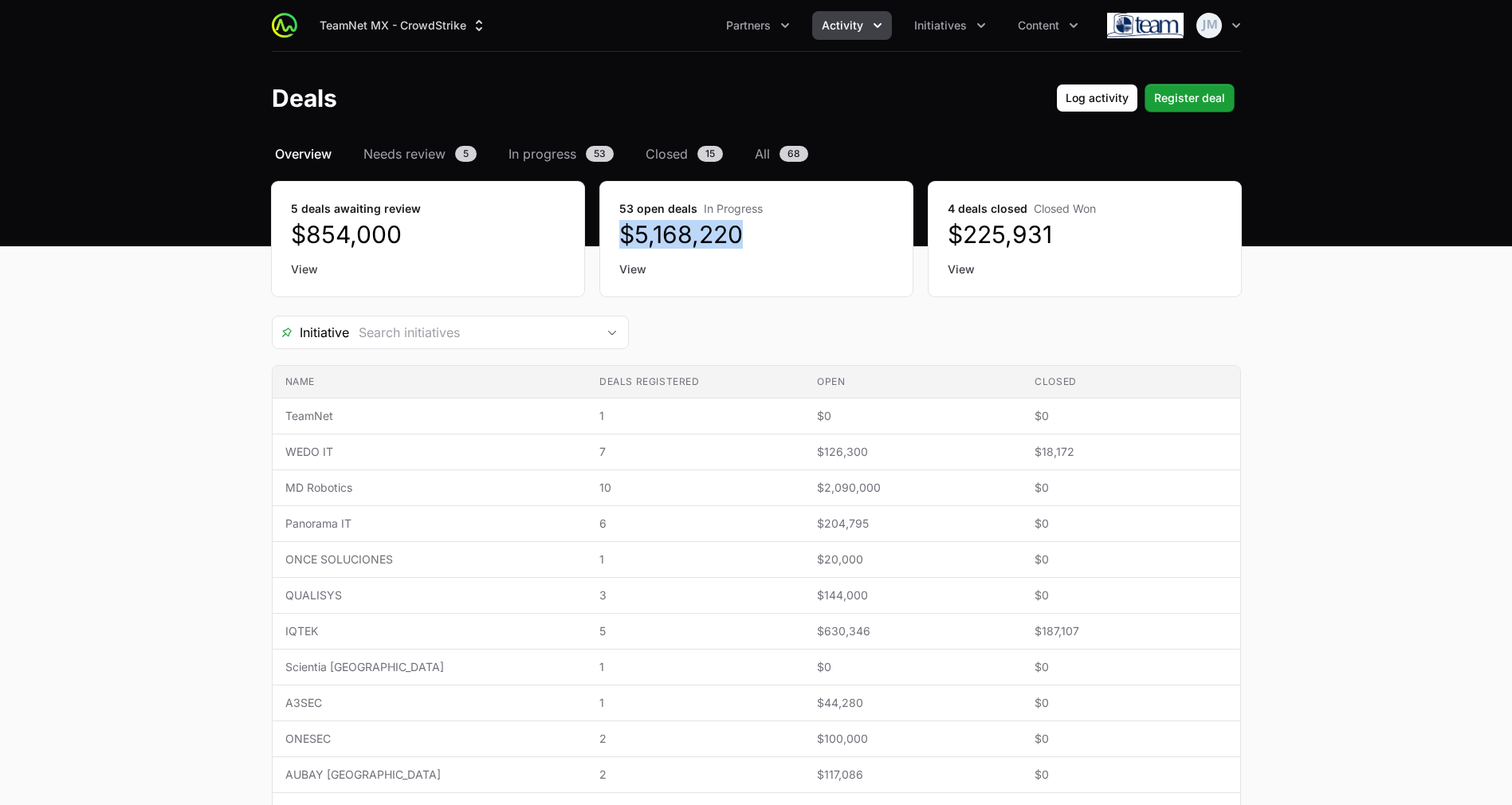
drag, startPoint x: 761, startPoint y: 231, endPoint x: 610, endPoint y: 231, distance: 151.0
click at [610, 231] on div "53 open deals In Progress $5,168,220 View" at bounding box center [756, 239] width 312 height 115
click at [712, 240] on dd "$5,168,220" at bounding box center [756, 235] width 274 height 29
click at [940, 31] on span "Initiatives" at bounding box center [940, 26] width 53 height 16
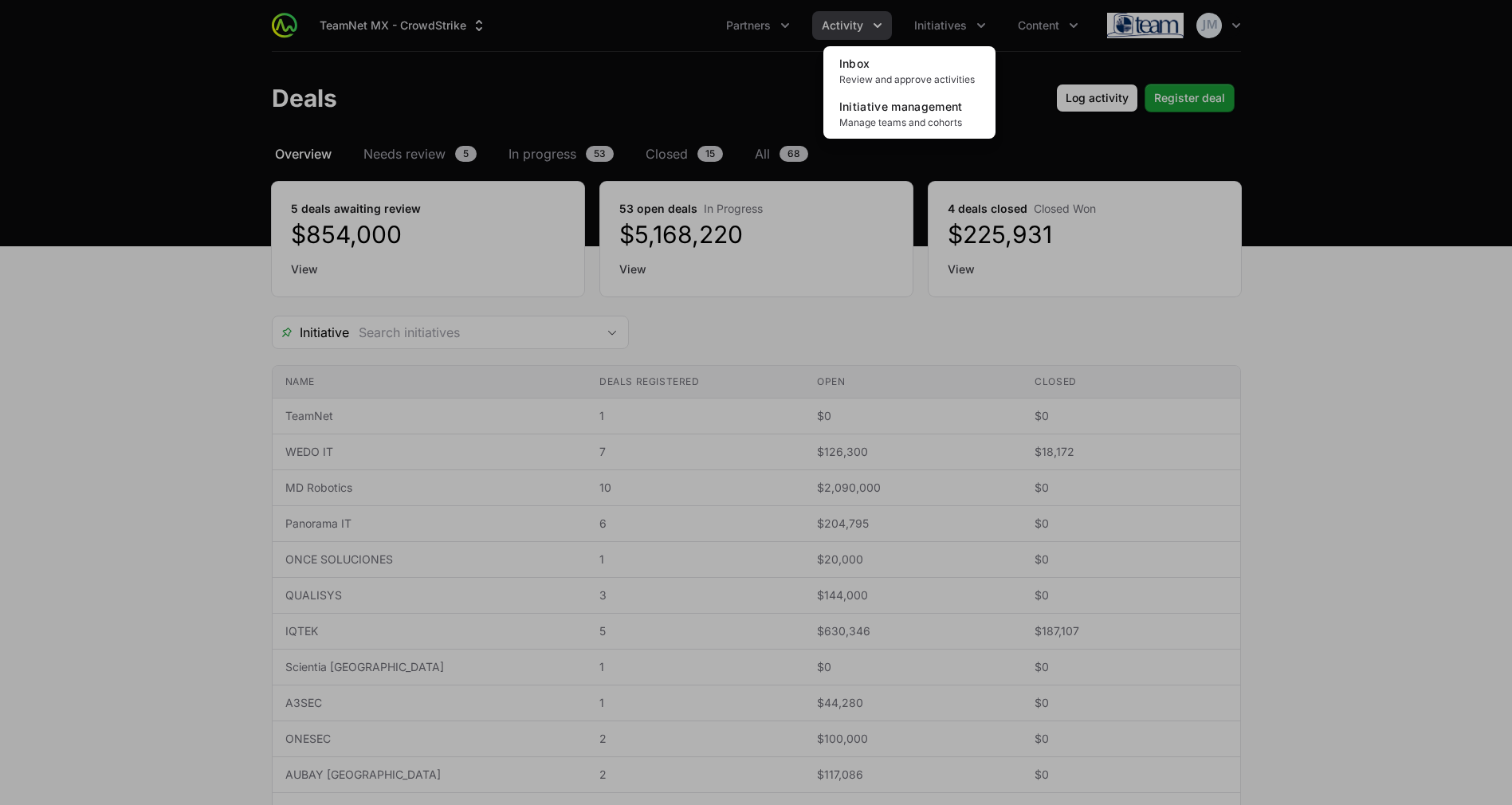
click at [846, 17] on div "Initiatives menu" at bounding box center [756, 402] width 1512 height 805
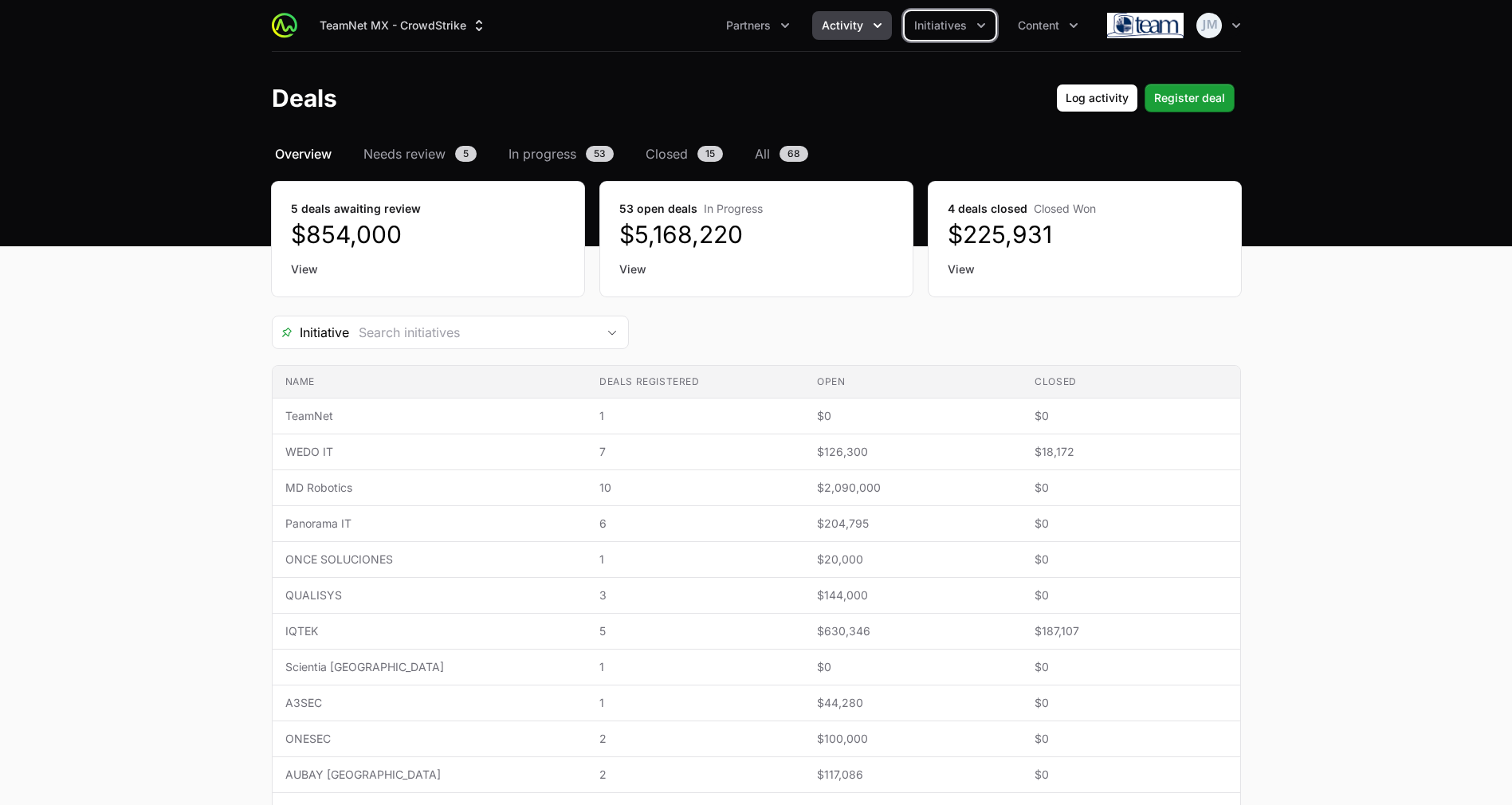
click at [852, 26] on span "Activity" at bounding box center [842, 26] width 41 height 16
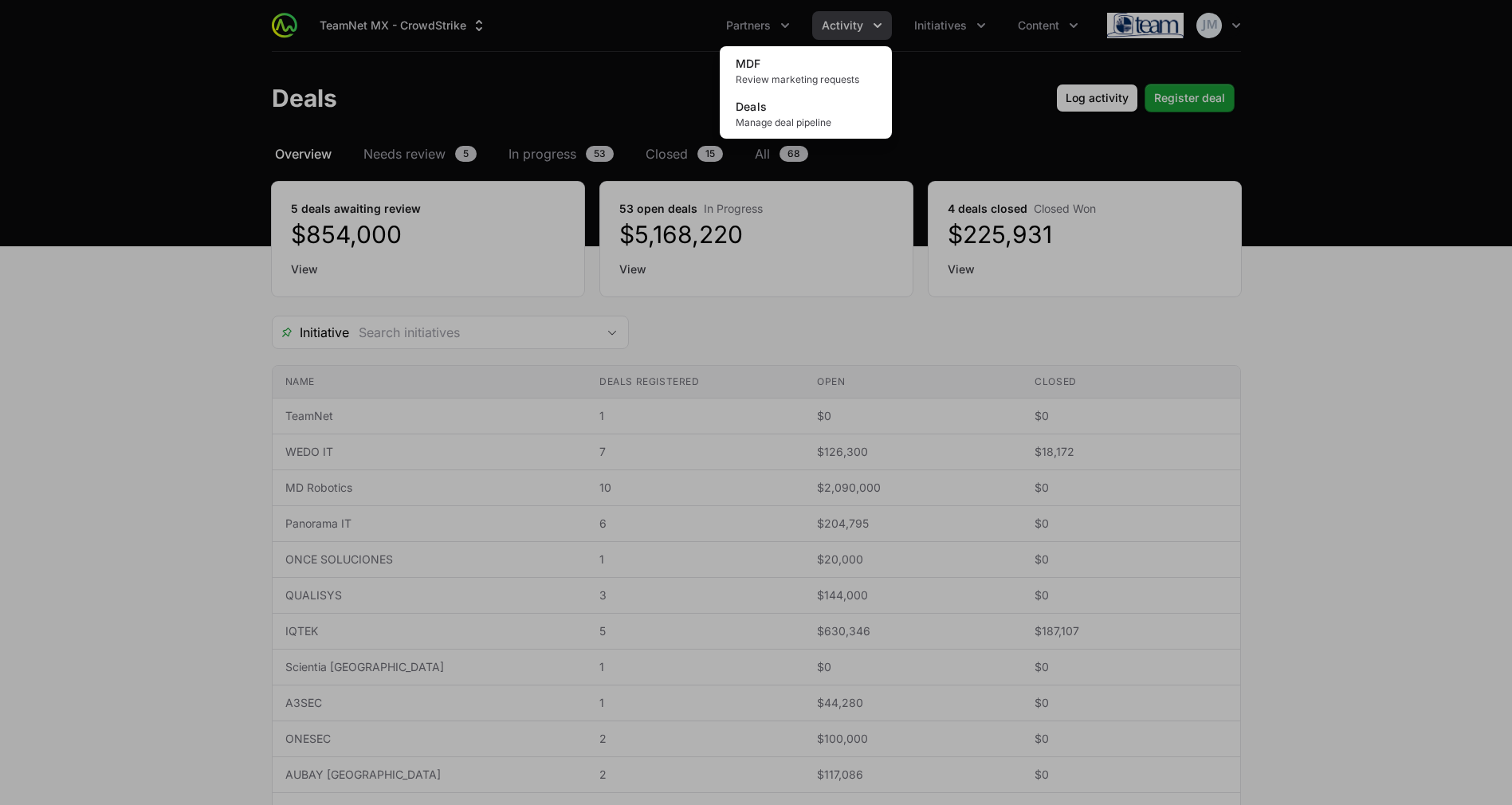
click at [575, 79] on div "Activity menu" at bounding box center [756, 402] width 1512 height 805
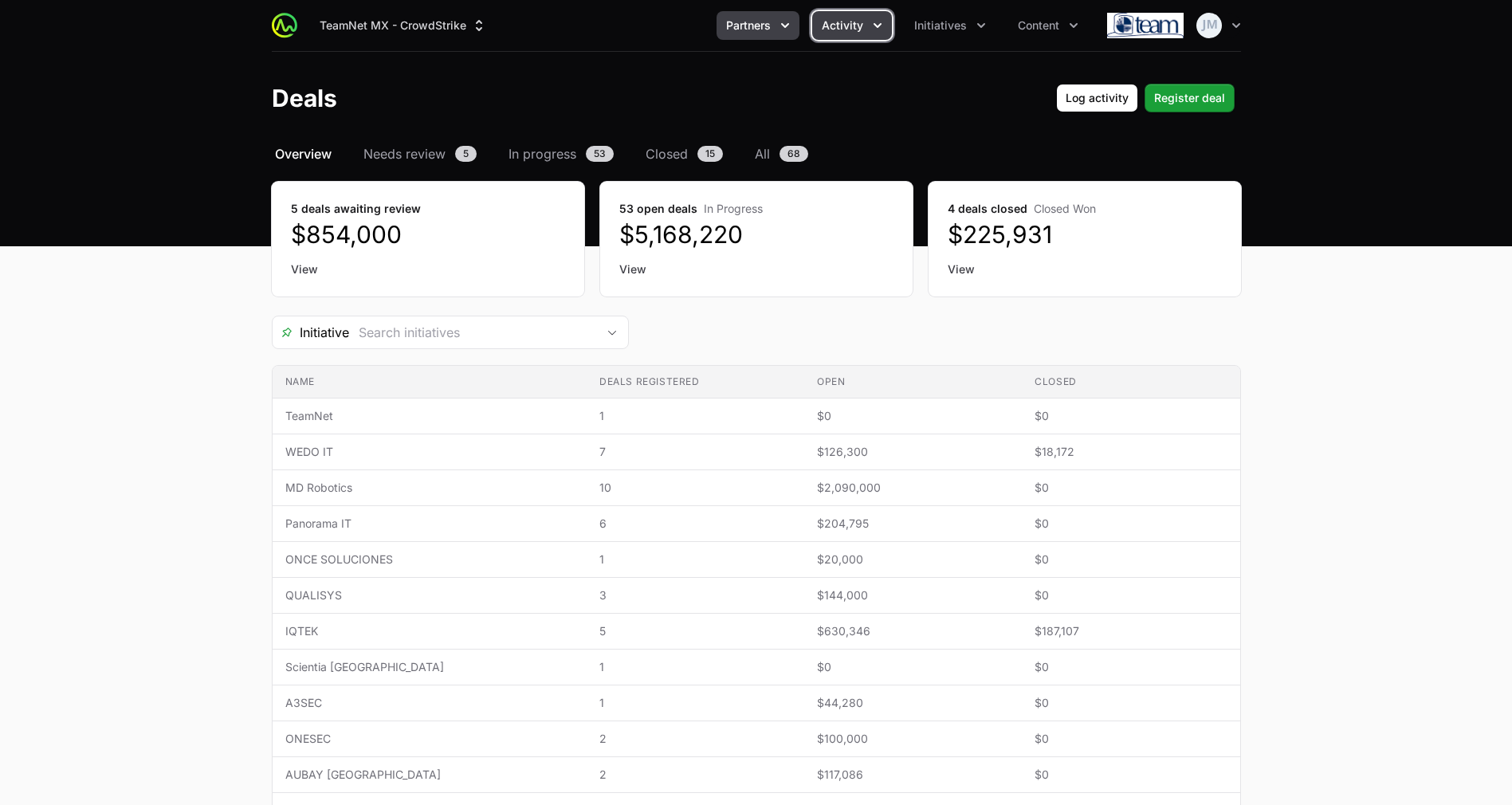
click at [756, 34] on button "Partners" at bounding box center [757, 26] width 83 height 29
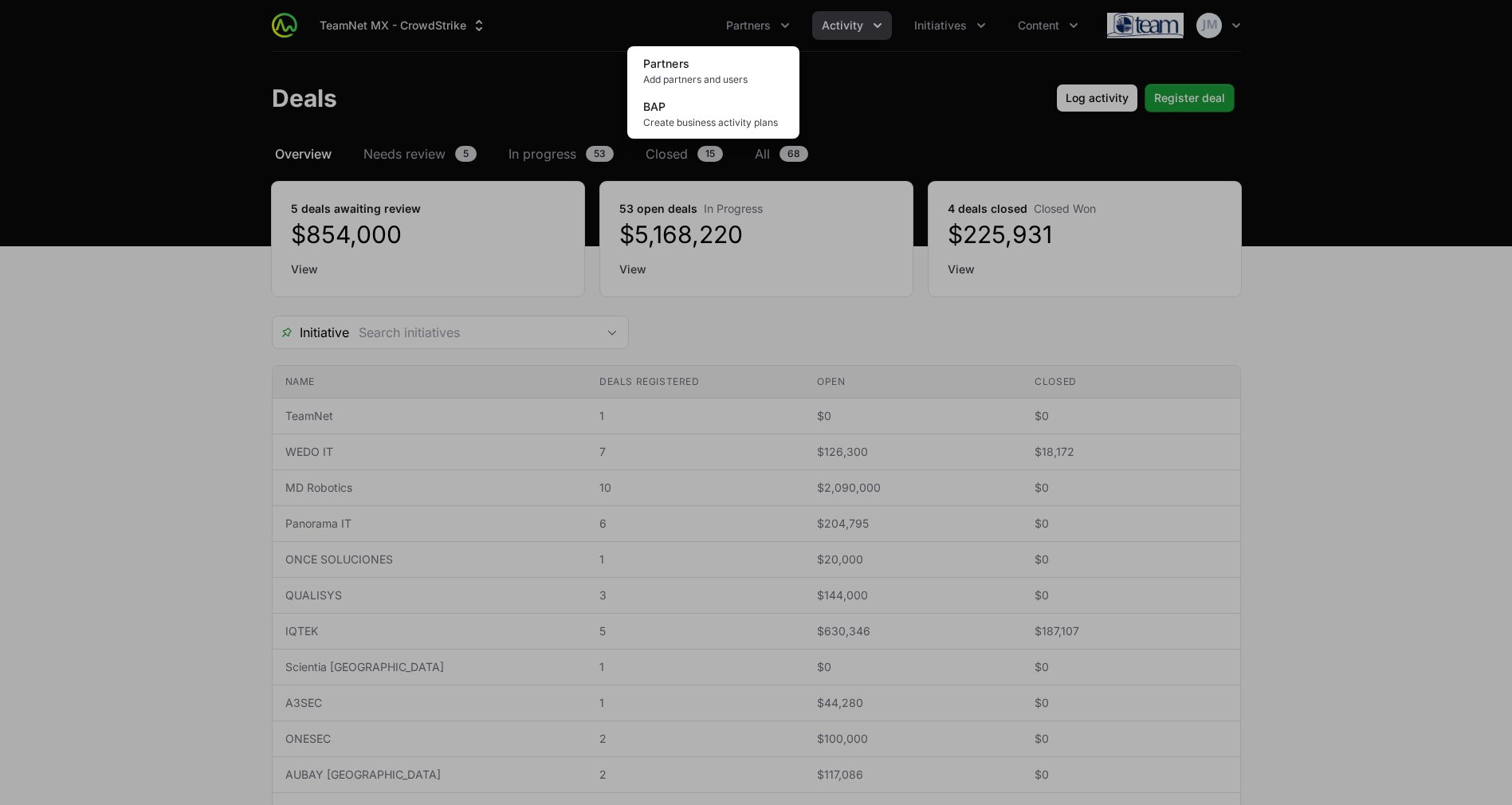
click at [888, 105] on div "Partners menu" at bounding box center [756, 402] width 1512 height 805
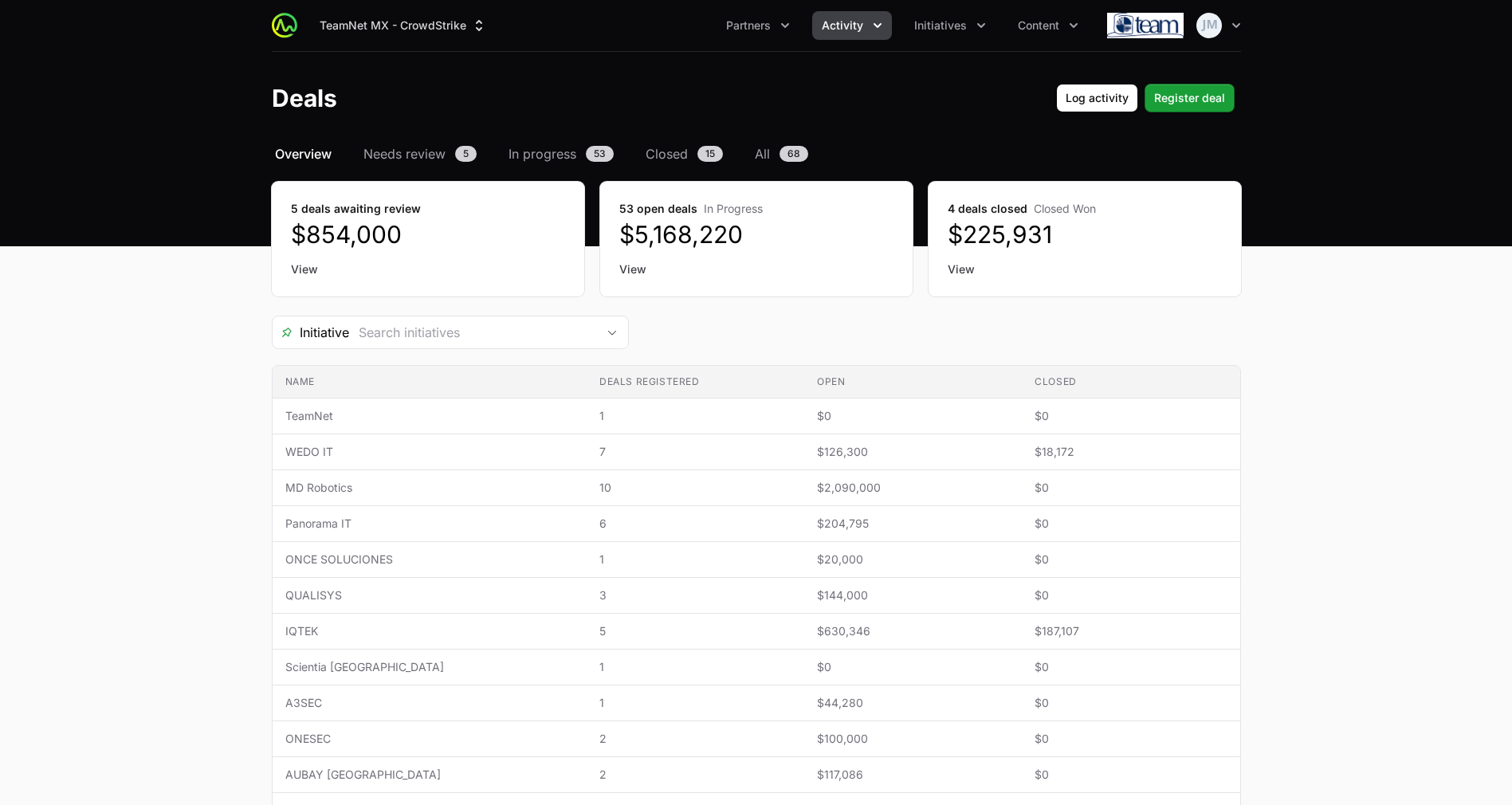
click at [309, 97] on h1 "Deals" at bounding box center [304, 98] width 65 height 29
click at [763, 20] on span "Partners" at bounding box center [748, 26] width 45 height 16
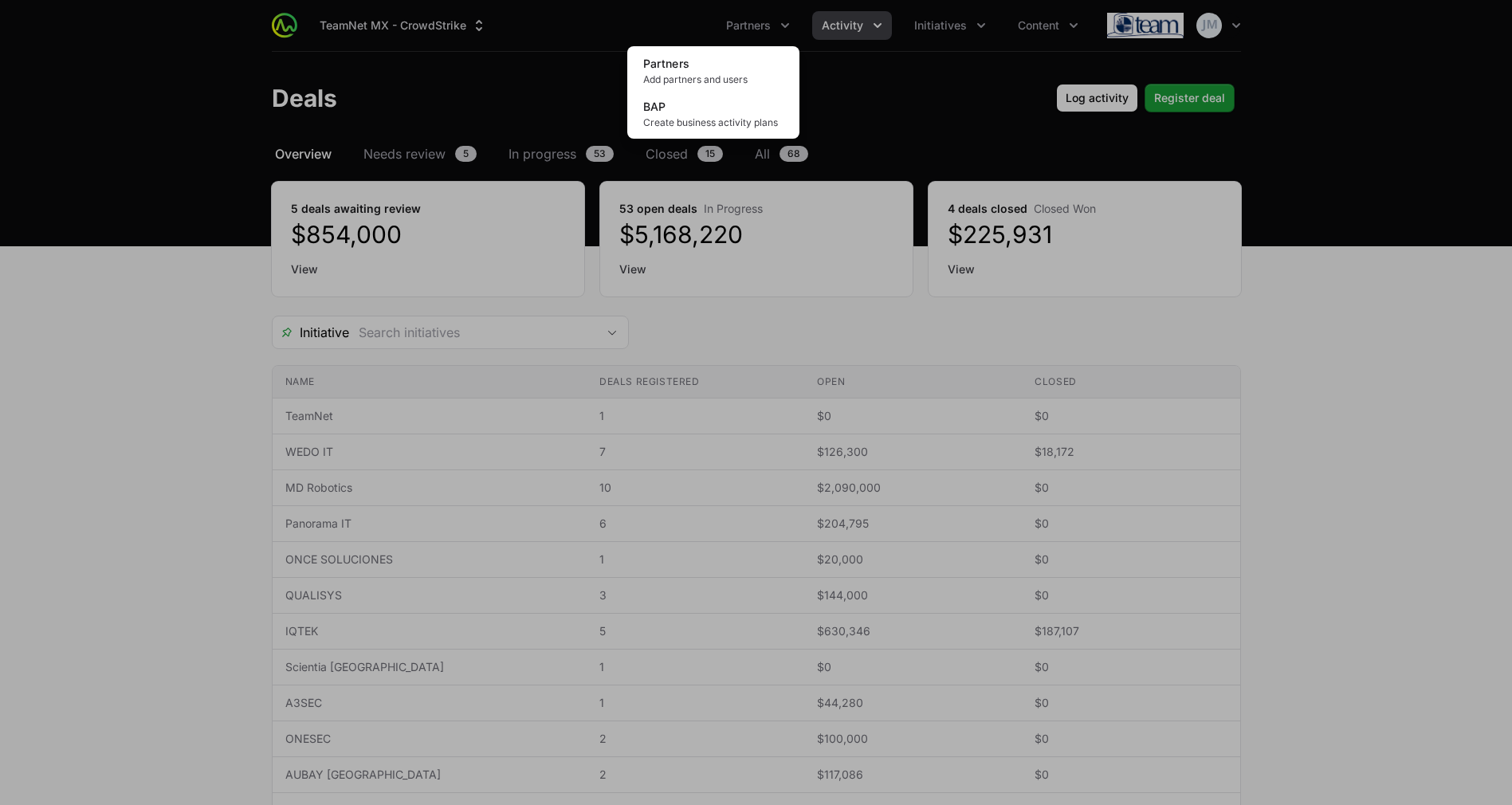
click at [862, 48] on div "Partners menu" at bounding box center [756, 402] width 1512 height 805
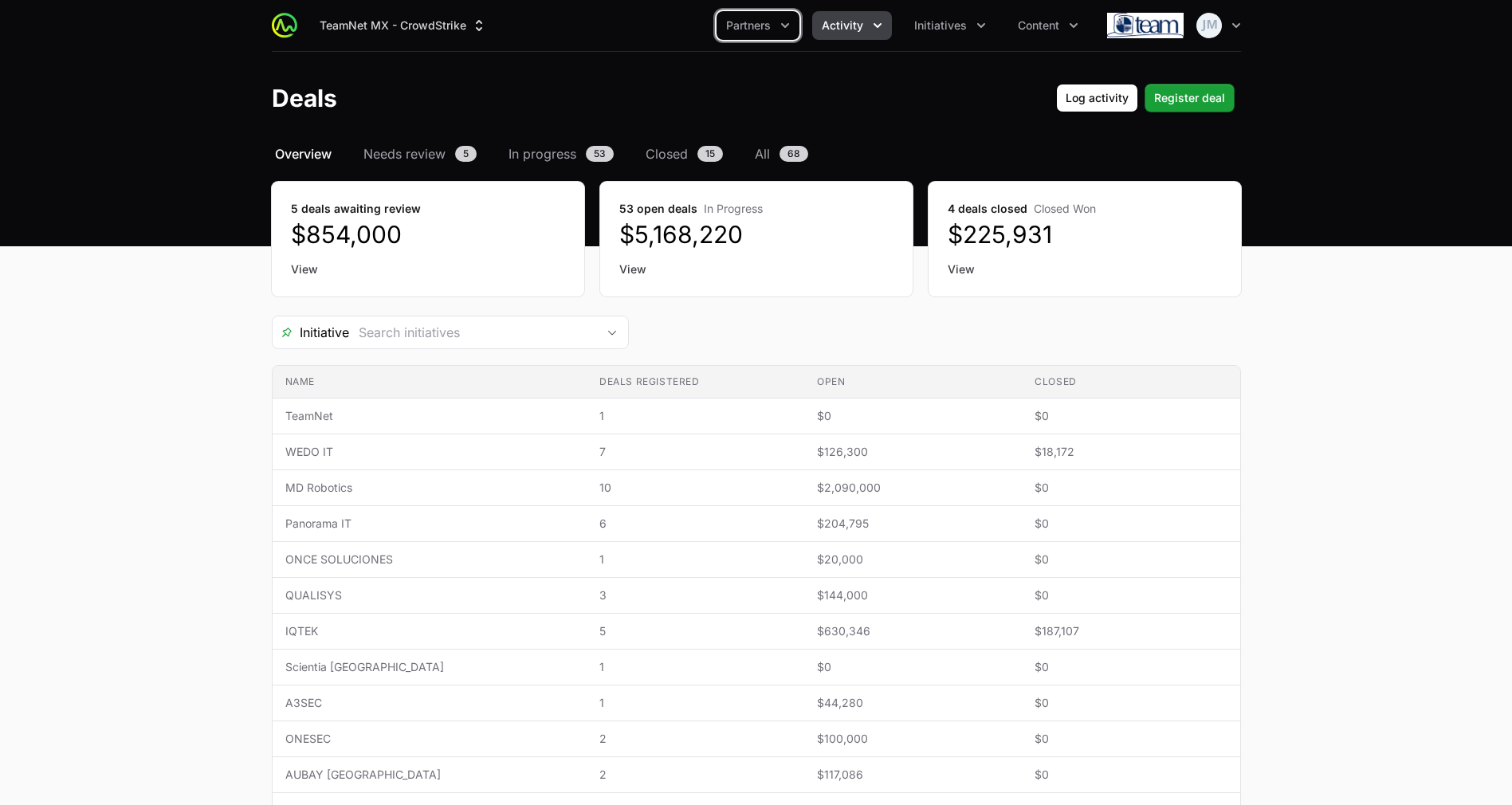
click at [863, 37] on button "Activity" at bounding box center [852, 26] width 79 height 29
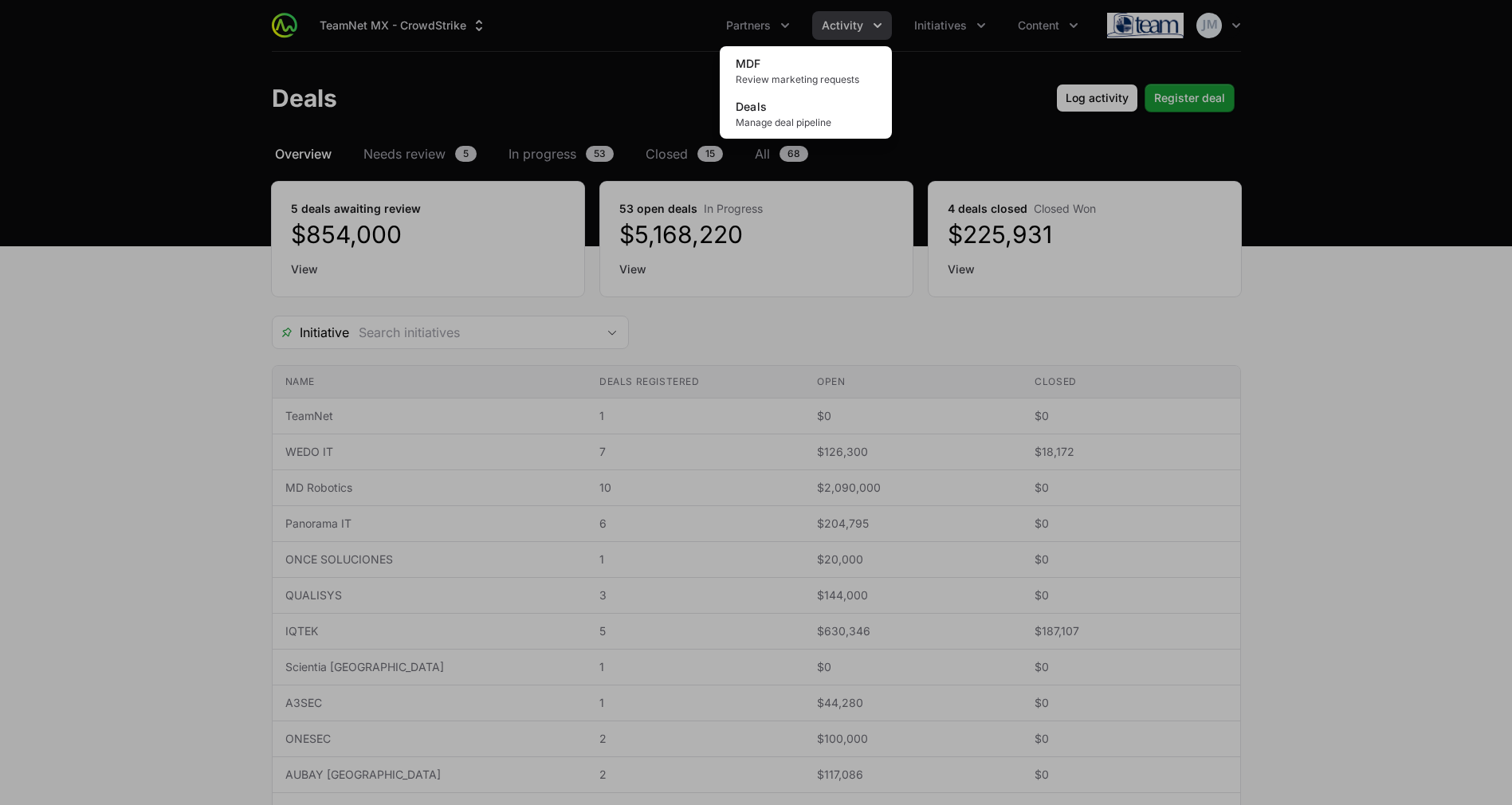
click at [664, 395] on div "Activity menu" at bounding box center [756, 402] width 1512 height 805
